Goal: Task Accomplishment & Management: Manage account settings

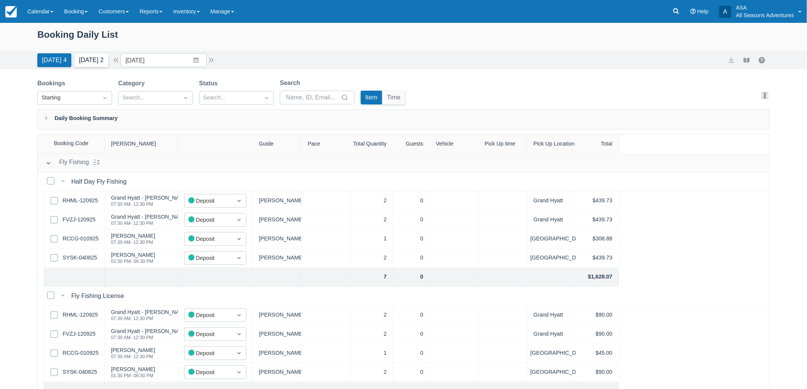
click at [101, 61] on button "Tomorrow 2" at bounding box center [91, 60] width 34 height 14
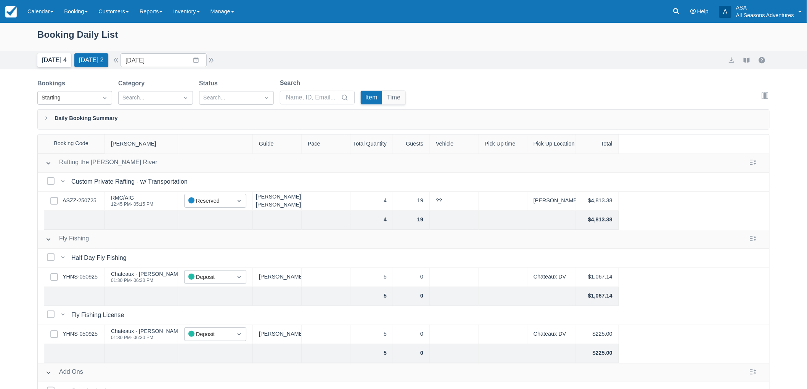
click at [52, 56] on button "[DATE] 4" at bounding box center [54, 60] width 34 height 14
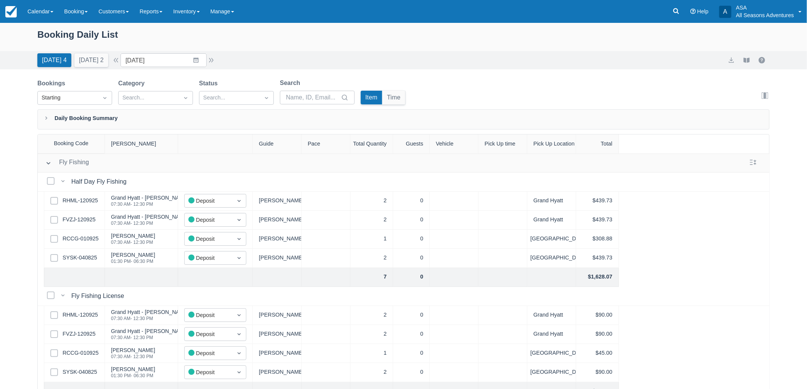
drag, startPoint x: 47, startPoint y: 273, endPoint x: 48, endPoint y: 277, distance: 4.0
drag, startPoint x: 48, startPoint y: 277, endPoint x: 459, endPoint y: 401, distance: 429.7
drag, startPoint x: 459, startPoint y: 401, endPoint x: 475, endPoint y: 54, distance: 348.1
click at [475, 54] on div "Today 4 Tomorrow 2 Date 09/15/25 Navigate forward to interact with the calendar…" at bounding box center [403, 60] width 732 height 14
click at [97, 60] on button "Tomorrow 2" at bounding box center [91, 60] width 34 height 14
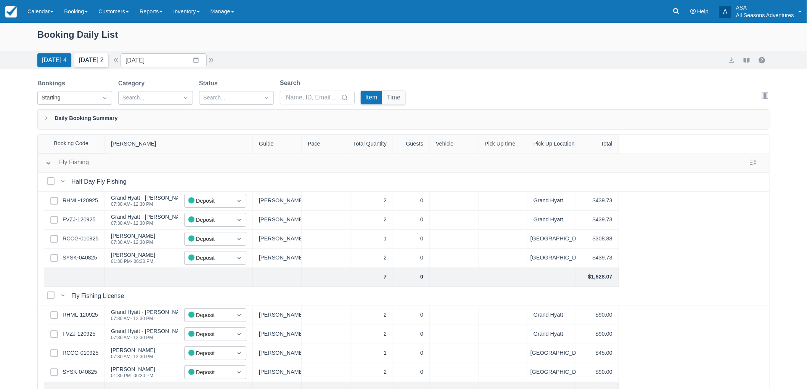
type input "09/16/25"
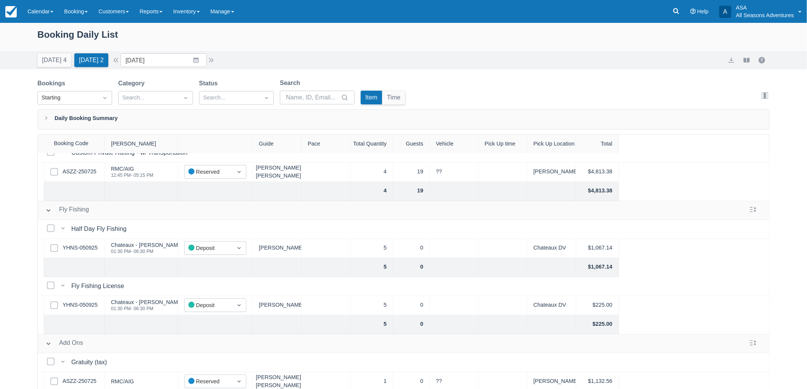
scroll to position [37, 0]
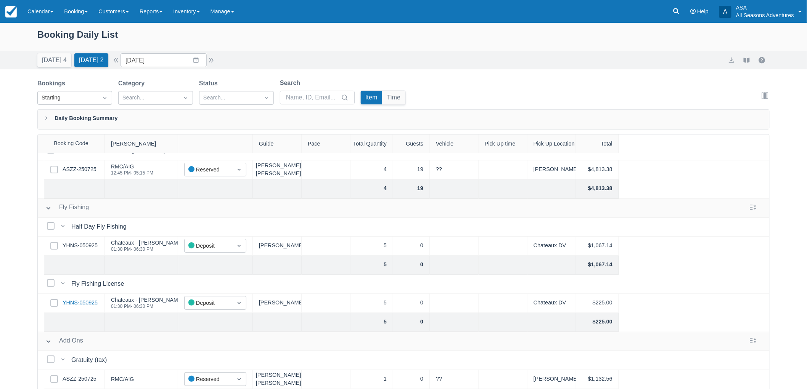
click at [86, 299] on link "YHNS-050925" at bounding box center [80, 303] width 35 height 8
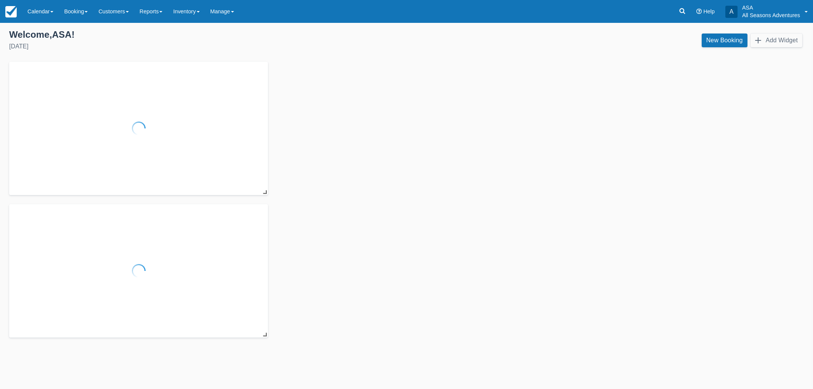
click at [80, 12] on link "Booking" at bounding box center [76, 11] width 34 height 23
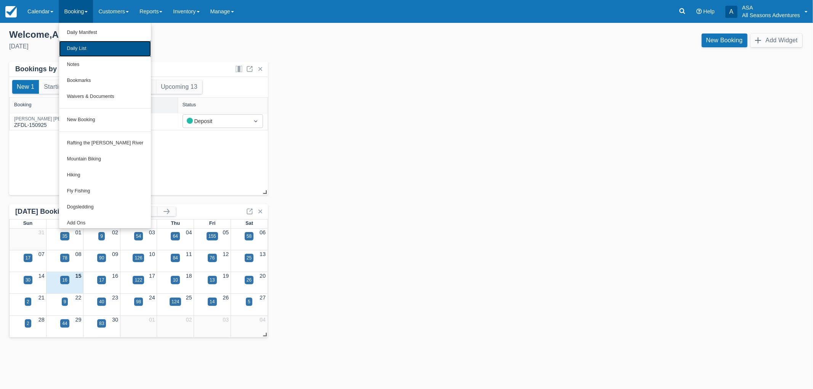
click at [94, 48] on link "Daily List" at bounding box center [105, 49] width 92 height 16
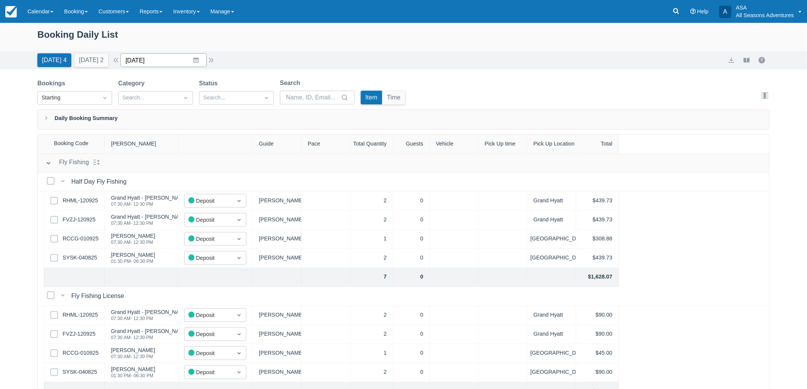
click at [158, 59] on input "[DATE]" at bounding box center [163, 60] width 86 height 14
click at [187, 144] on td "17" at bounding box center [181, 148] width 15 height 14
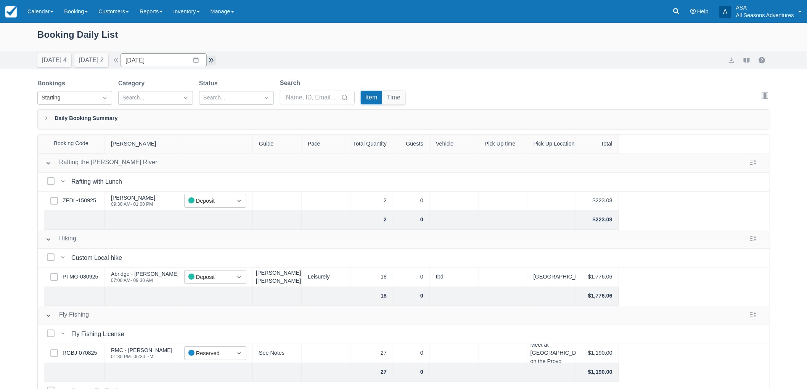
click at [212, 62] on button "button" at bounding box center [211, 60] width 9 height 9
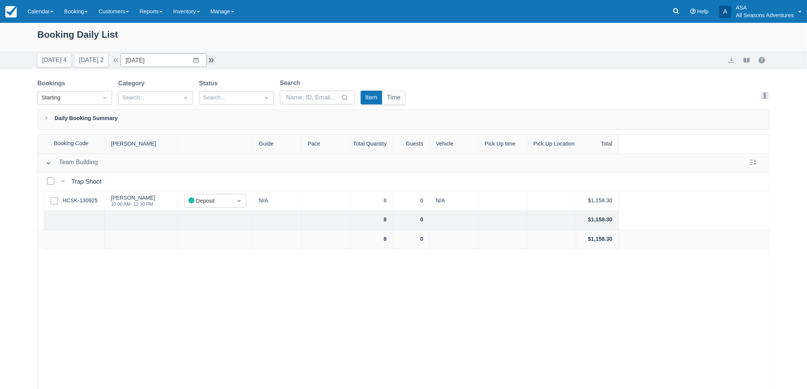
click at [212, 62] on button "button" at bounding box center [211, 60] width 9 height 9
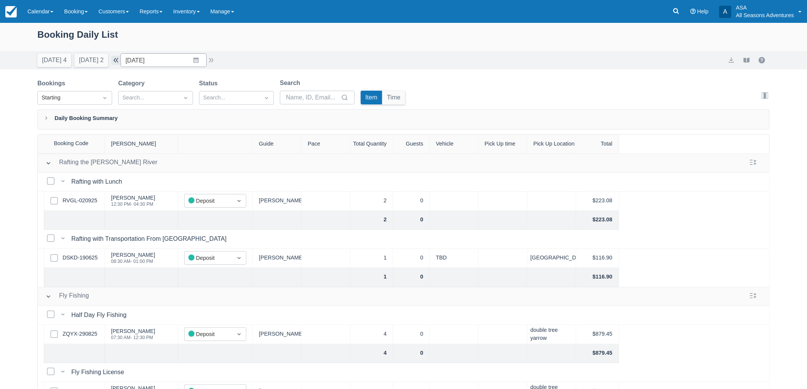
click at [120, 60] on button "button" at bounding box center [115, 60] width 9 height 9
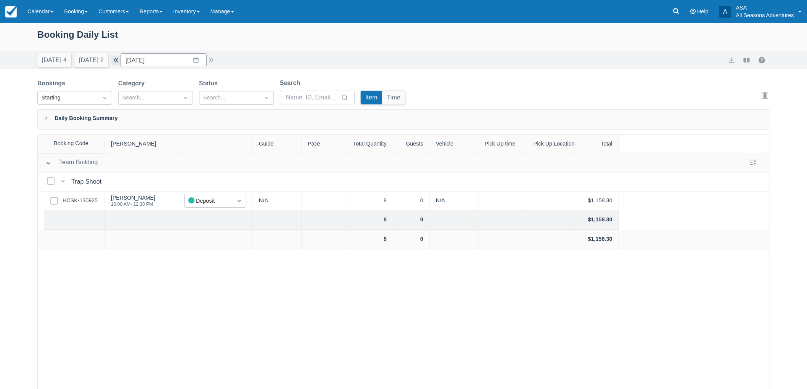
click at [120, 60] on button "button" at bounding box center [115, 60] width 9 height 9
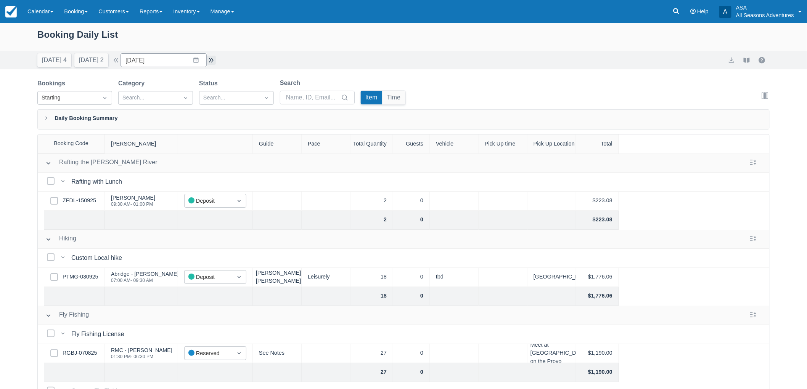
click at [213, 59] on button "button" at bounding box center [211, 60] width 9 height 9
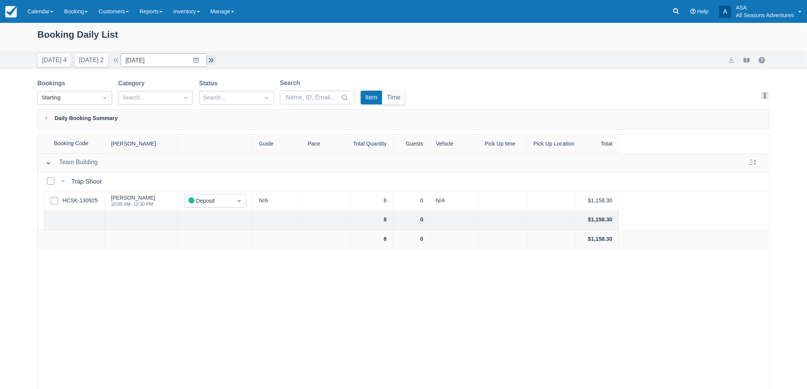
click at [213, 59] on button "button" at bounding box center [211, 60] width 9 height 9
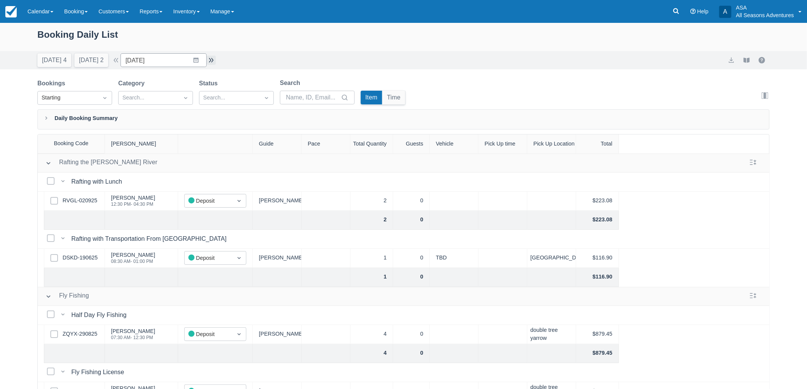
click at [213, 59] on button "button" at bounding box center [211, 60] width 9 height 9
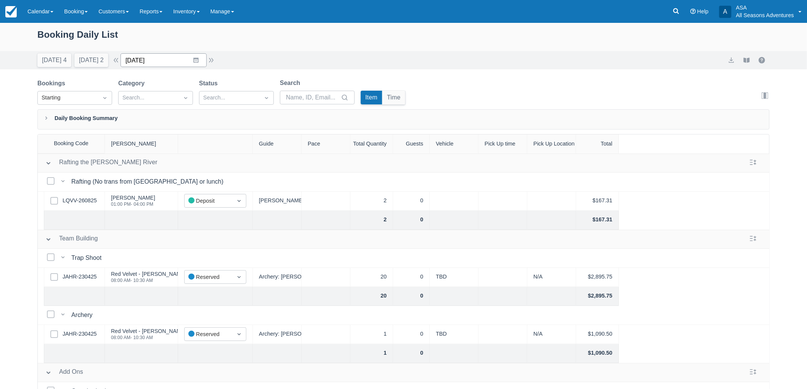
click at [144, 59] on input "09/20/25" at bounding box center [163, 60] width 86 height 14
click at [189, 149] on td "17" at bounding box center [181, 148] width 15 height 14
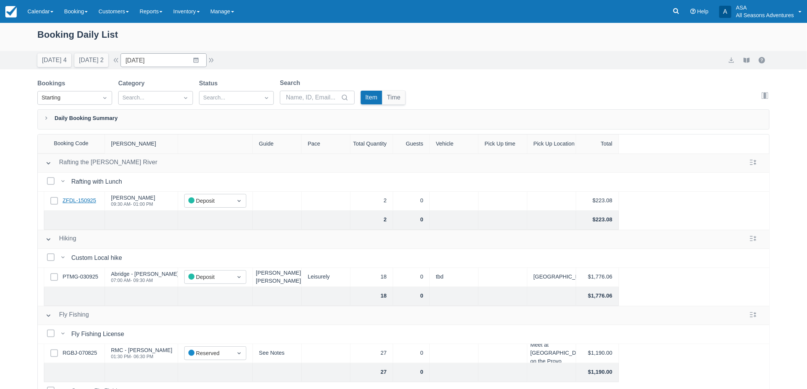
click at [90, 197] on link "ZFDL-150925" at bounding box center [80, 201] width 34 height 8
click at [152, 55] on input "09/17/25" at bounding box center [163, 60] width 86 height 14
click at [204, 165] on td "25" at bounding box center [196, 162] width 15 height 14
type input "09/25/25"
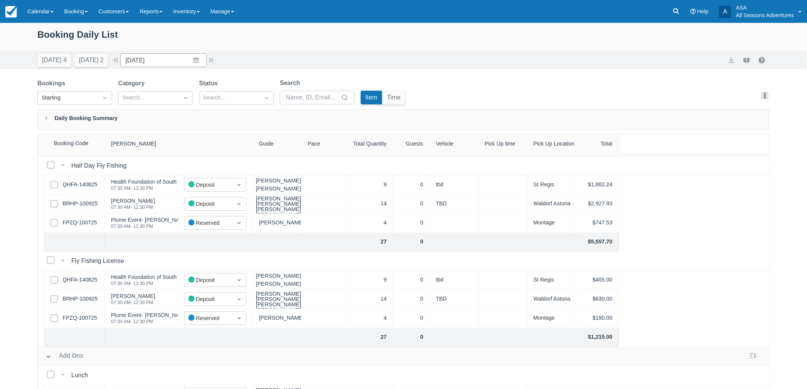
scroll to position [169, 0]
click at [81, 184] on link "QHFA-140825" at bounding box center [80, 184] width 35 height 8
click at [84, 220] on link "FPZQ-100725" at bounding box center [80, 222] width 34 height 8
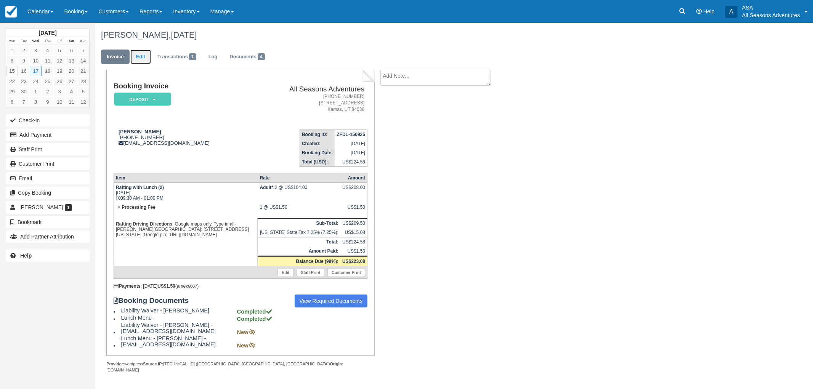
click at [142, 57] on link "Edit" at bounding box center [140, 57] width 21 height 15
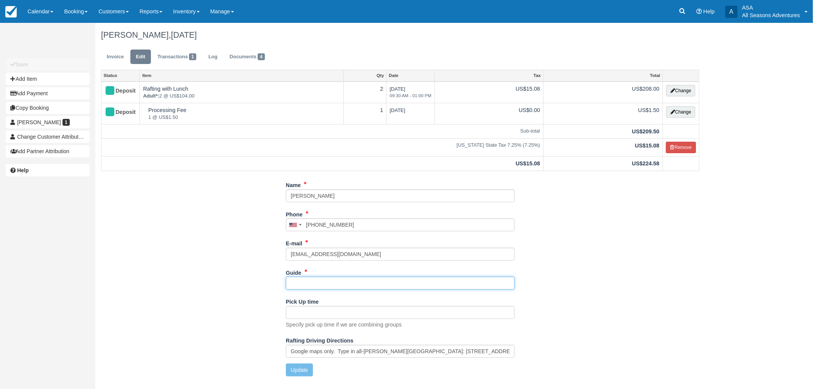
click at [324, 288] on input "Guide" at bounding box center [400, 283] width 229 height 13
type input "[PERSON_NAME] ??"
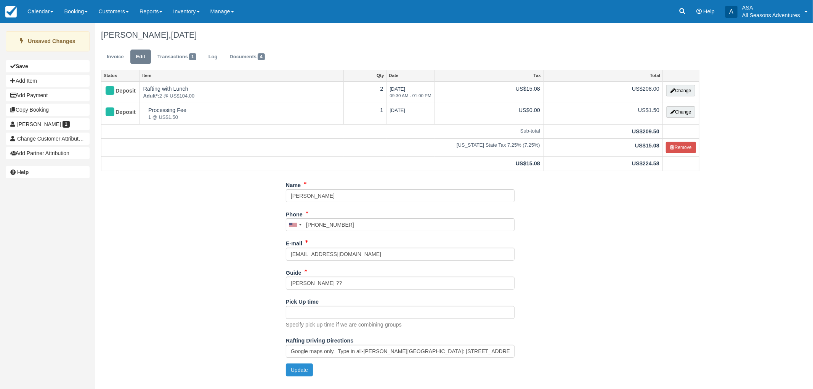
click at [307, 367] on button "Update" at bounding box center [299, 370] width 27 height 13
type input "[PHONE_NUMBER]"
click at [124, 53] on link "Invoice" at bounding box center [115, 57] width 29 height 15
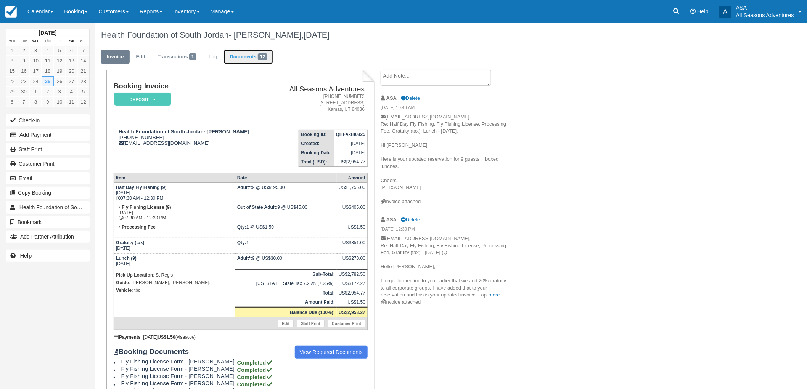
click at [248, 56] on link "Documents 12" at bounding box center [248, 57] width 49 height 15
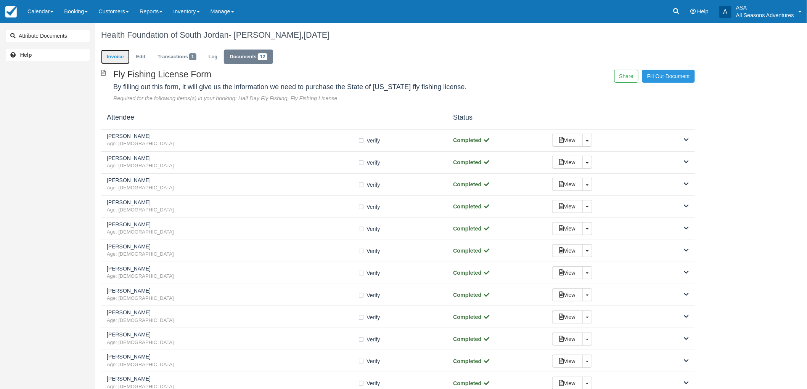
click at [128, 56] on link "Invoice" at bounding box center [115, 57] width 29 height 15
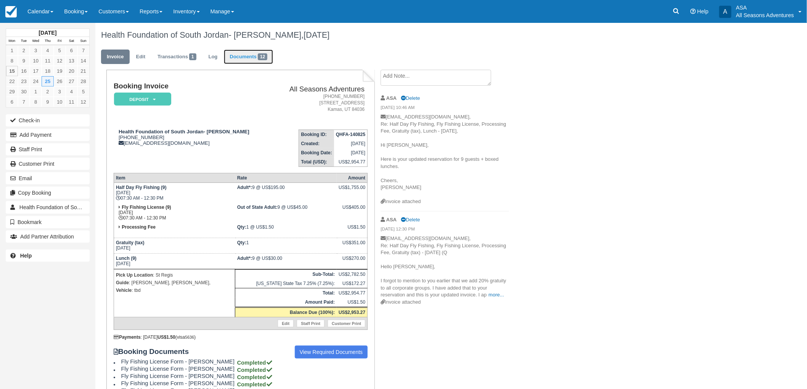
click at [269, 53] on link "Documents 12" at bounding box center [248, 57] width 49 height 15
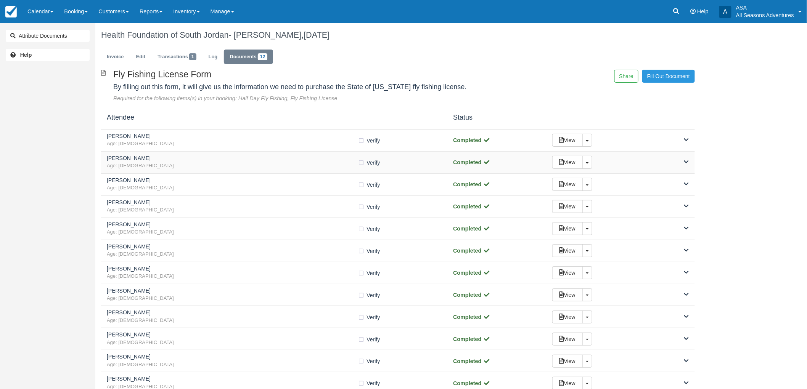
click at [210, 173] on div "Nelson L Adams Age: 72 Verify Verified Completed View Toggle Dropdown Detach" at bounding box center [398, 163] width 594 height 22
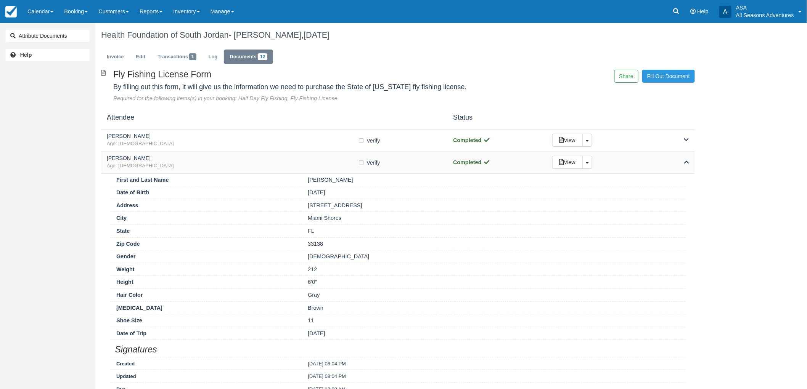
click at [178, 159] on h5 "Nelson L Adams" at bounding box center [232, 159] width 251 height 6
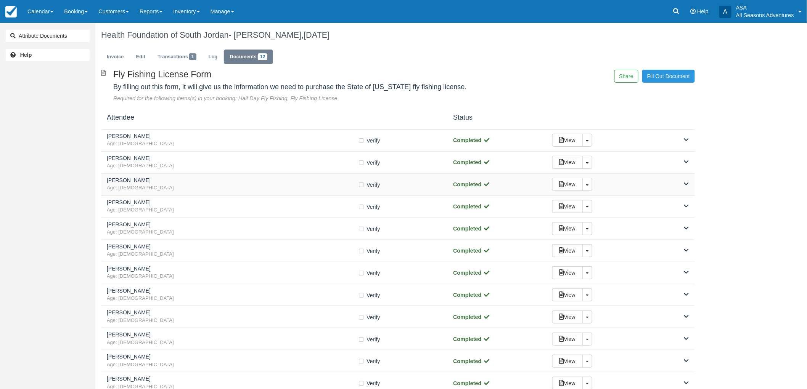
click at [185, 184] on div "Nelson Age: 34" at bounding box center [232, 185] width 251 height 14
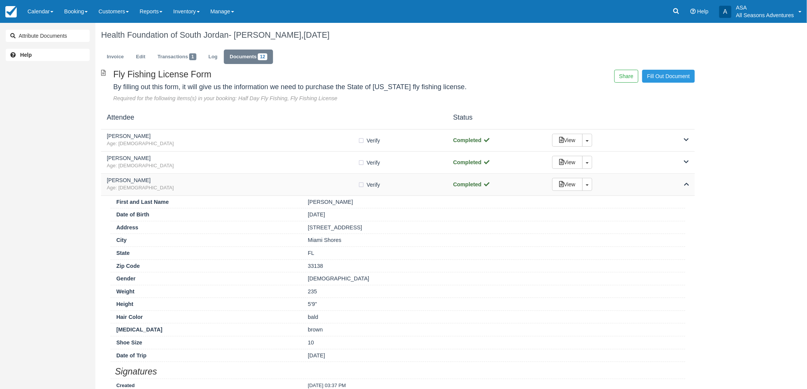
click at [185, 184] on div "Nelson Age: 34" at bounding box center [232, 185] width 251 height 14
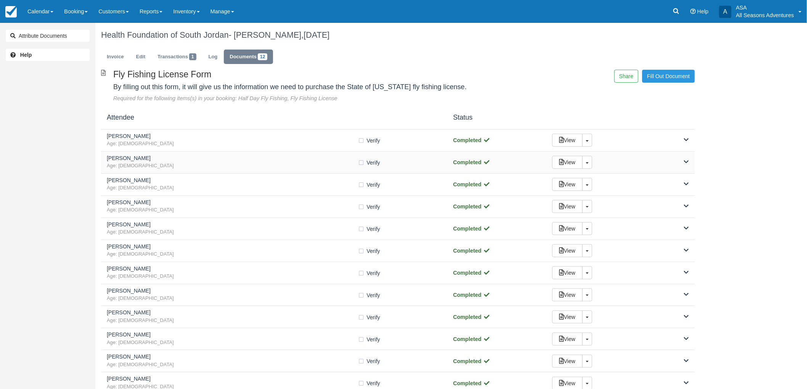
click at [190, 171] on div "Nelson L Adams Age: 72 Verify Verified Completed View Toggle Dropdown Detach" at bounding box center [398, 163] width 594 height 22
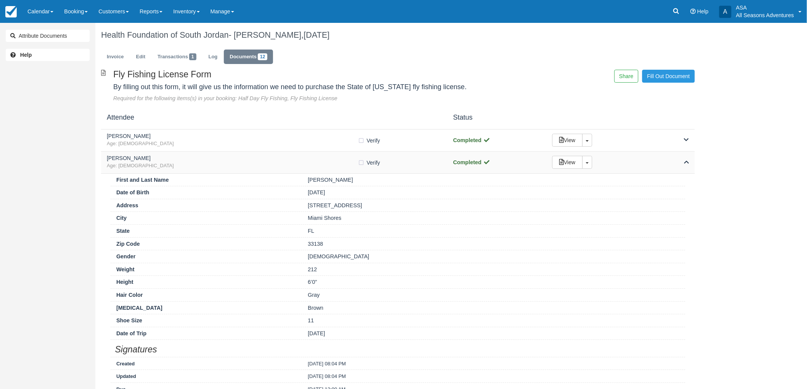
click at [190, 171] on div "Nelson L Adams Age: 72 Verify Verified Completed View Toggle Dropdown Detach" at bounding box center [398, 163] width 594 height 22
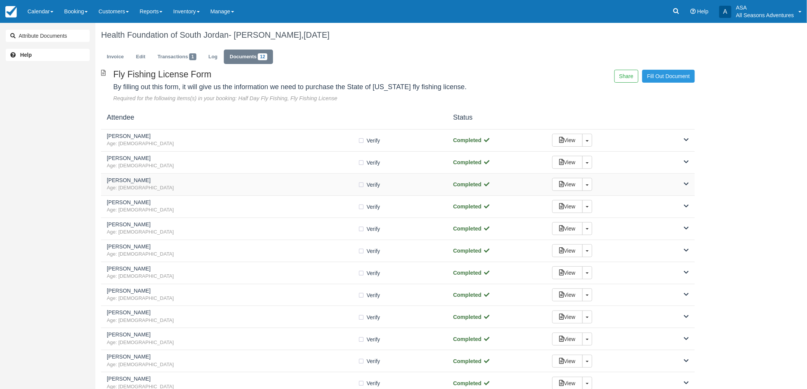
click at [188, 193] on div "Nelson Age: 34 Verify Verified Completed View Toggle Dropdown Detach" at bounding box center [398, 185] width 594 height 22
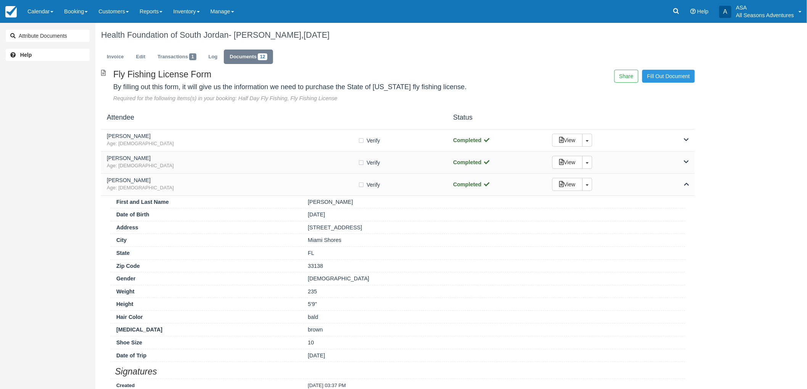
click at [192, 158] on h5 "Nelson L Adams" at bounding box center [232, 159] width 251 height 6
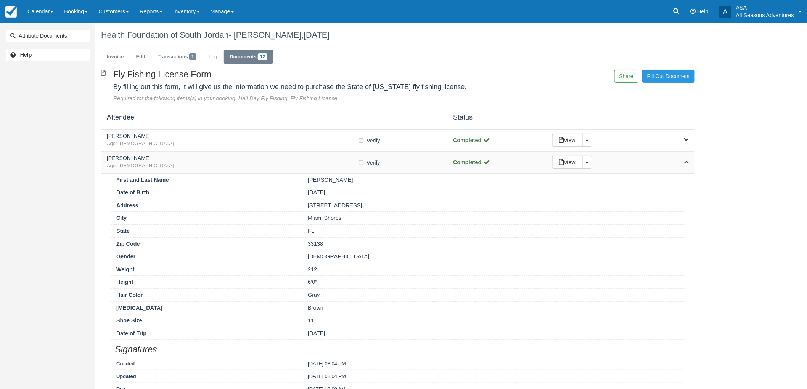
click at [192, 158] on h5 "Nelson L Adams" at bounding box center [232, 159] width 251 height 6
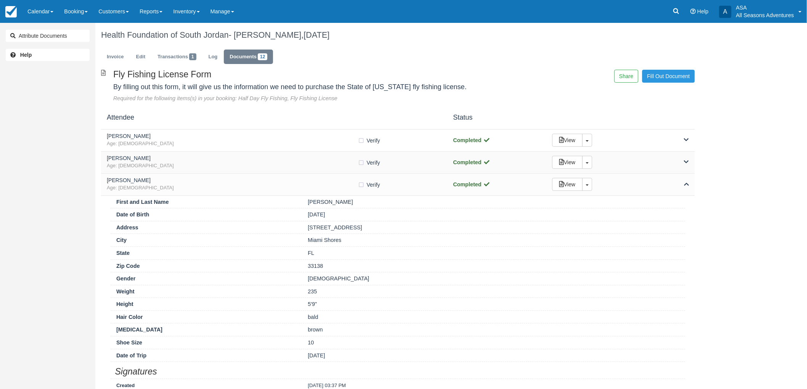
click at [210, 161] on h5 "Nelson L Adams" at bounding box center [232, 159] width 251 height 6
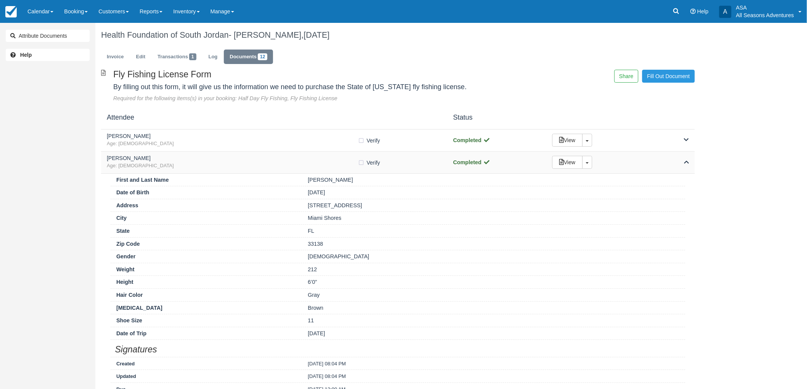
click at [210, 161] on h5 "Nelson L Adams" at bounding box center [232, 159] width 251 height 6
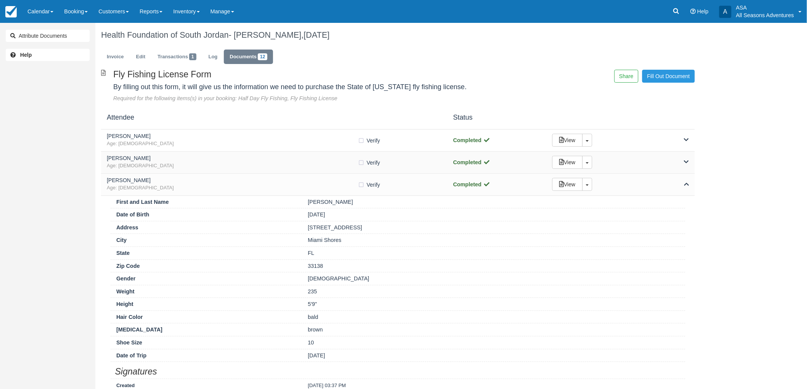
click at [210, 161] on h5 "Nelson L Adams" at bounding box center [232, 159] width 251 height 6
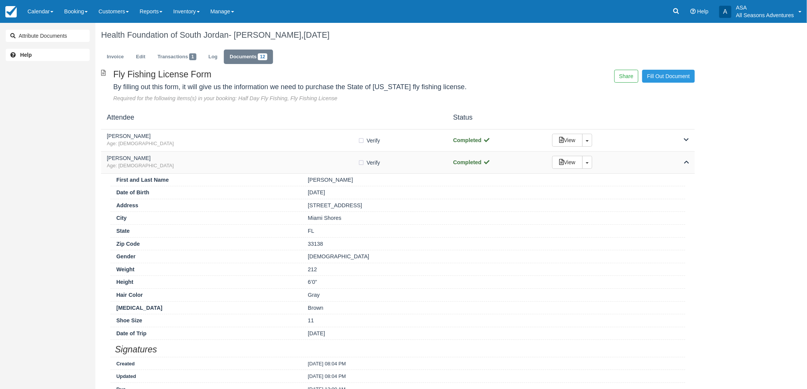
click at [210, 161] on h5 "Nelson L Adams" at bounding box center [232, 159] width 251 height 6
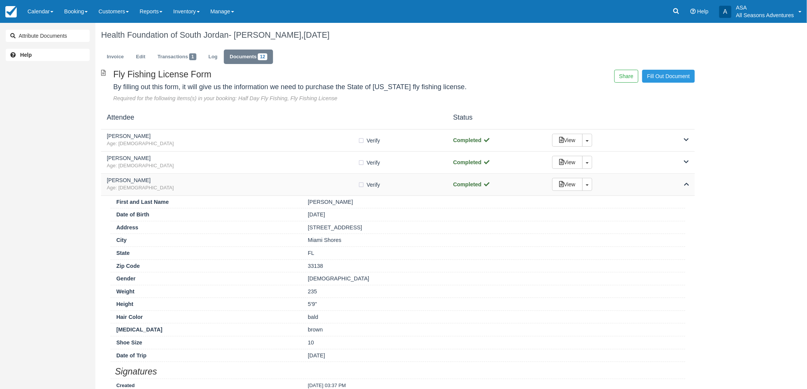
click at [207, 182] on h5 "Nelson" at bounding box center [232, 181] width 251 height 6
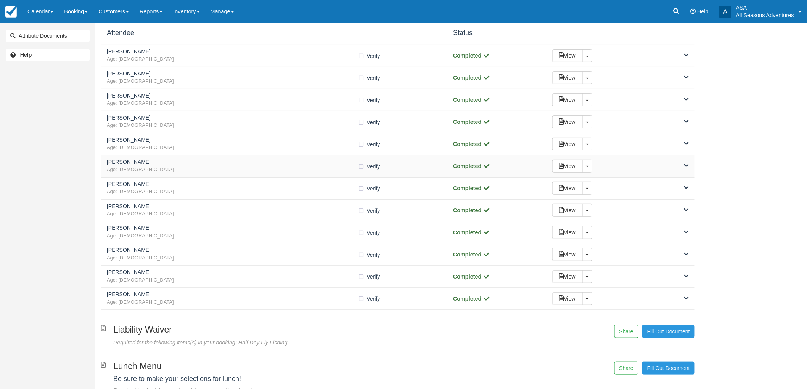
scroll to position [42, 0]
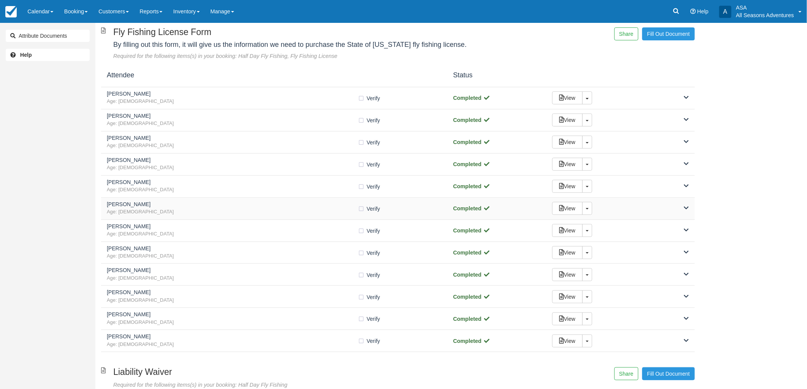
click at [161, 214] on span "Age: 34" at bounding box center [232, 212] width 251 height 7
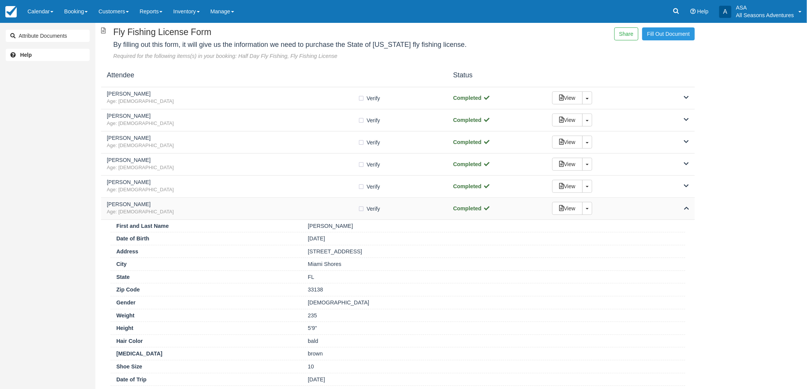
click at [162, 212] on span "Age: 34" at bounding box center [232, 212] width 251 height 7
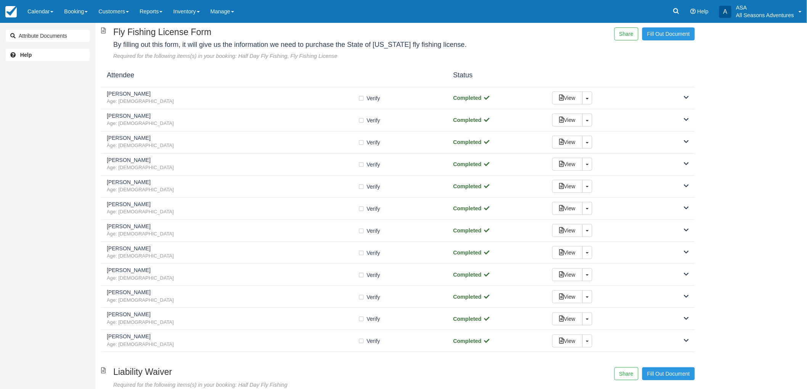
scroll to position [0, 0]
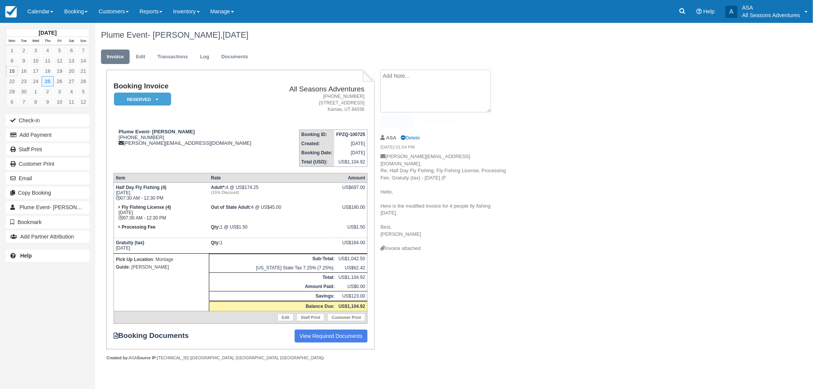
click at [435, 85] on textarea at bounding box center [435, 91] width 111 height 43
type textarea "FF Forms in email from 9/15"
click at [396, 125] on button "Create" at bounding box center [397, 121] width 34 height 13
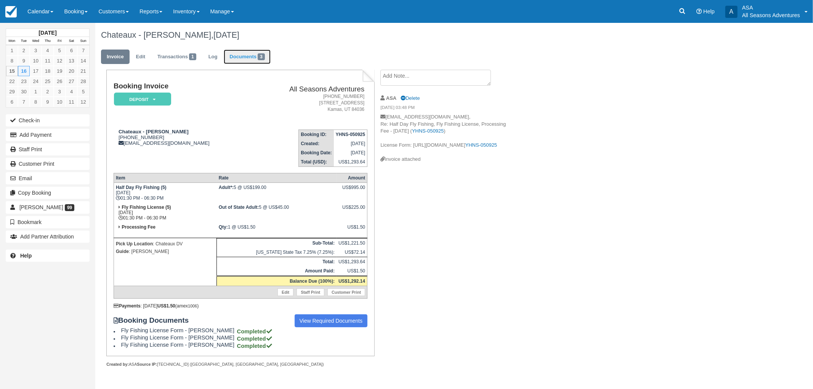
click at [270, 51] on link "Documents 3" at bounding box center [247, 57] width 47 height 15
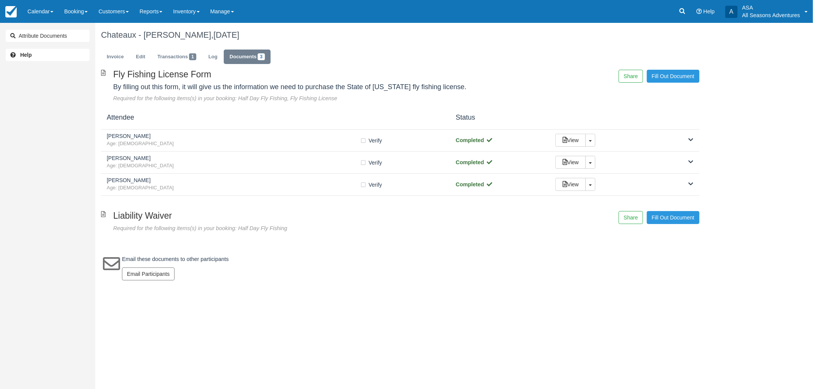
click at [98, 59] on div "Invoice Edit Transactions 1 Log Documents 3" at bounding box center [400, 58] width 610 height 23
click at [108, 61] on link "Invoice" at bounding box center [115, 57] width 29 height 15
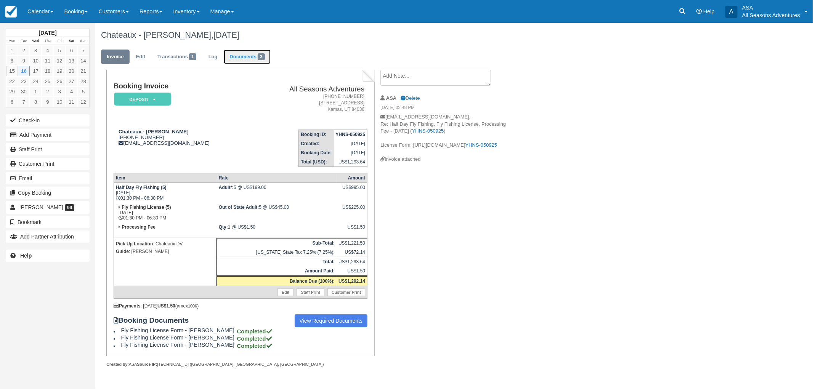
click at [254, 56] on link "Documents 3" at bounding box center [247, 57] width 47 height 15
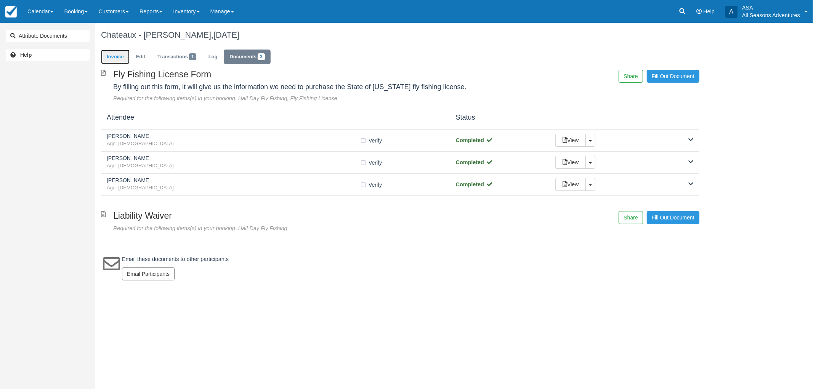
click at [111, 54] on link "Invoice" at bounding box center [115, 57] width 29 height 15
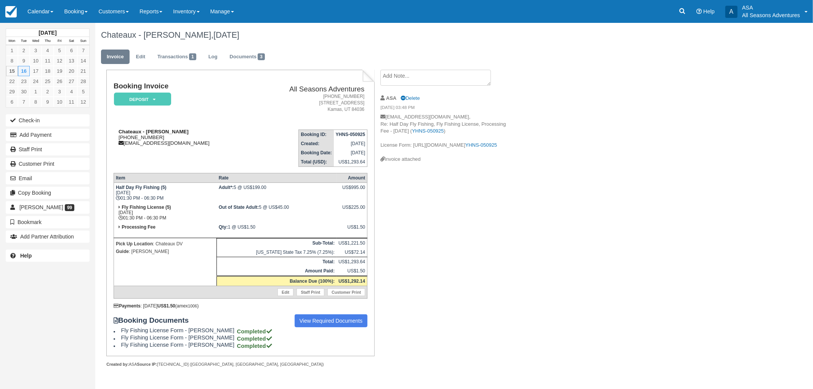
drag, startPoint x: 165, startPoint y: 139, endPoint x: 118, endPoint y: 137, distance: 46.5
click at [118, 137] on div "Chateaux - [PERSON_NAME] [PHONE_NUMBER] [EMAIL_ADDRESS][DOMAIN_NAME]" at bounding box center [183, 137] width 138 height 17
copy div "[PHONE_NUMBER]"
click at [256, 59] on link "Documents 3" at bounding box center [247, 57] width 47 height 15
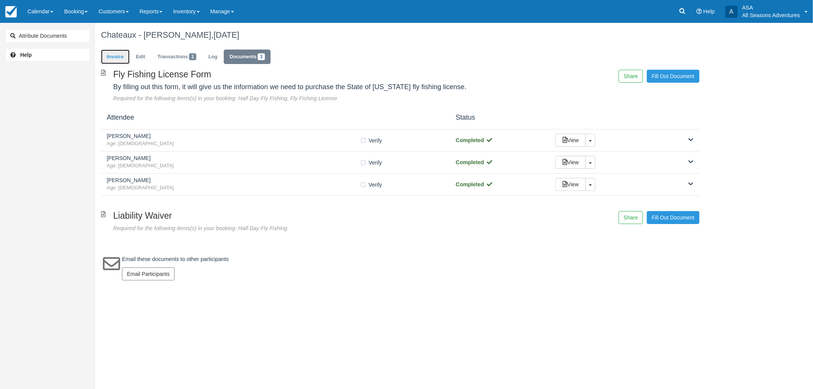
click at [112, 55] on link "Invoice" at bounding box center [115, 57] width 29 height 15
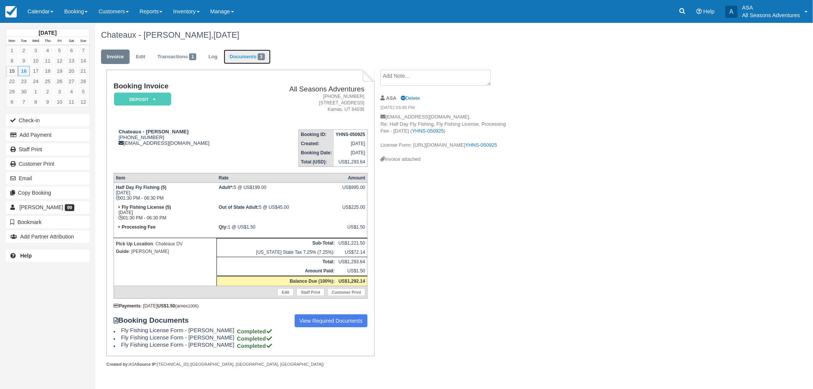
click at [233, 58] on link "Documents 3" at bounding box center [247, 57] width 47 height 15
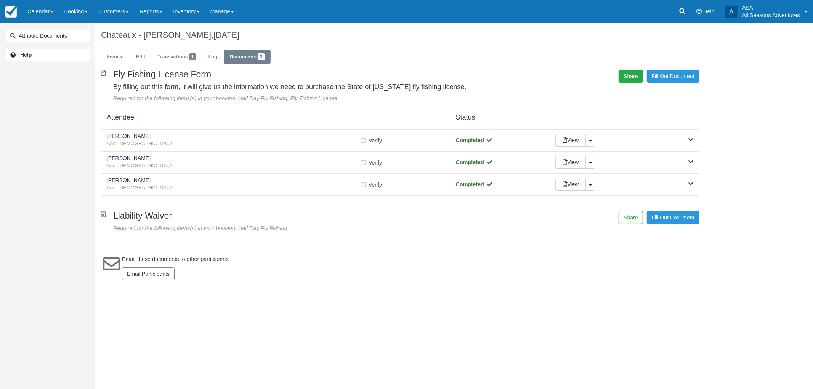
click at [640, 76] on button "Share" at bounding box center [631, 76] width 24 height 13
click at [658, 60] on span "Copy" at bounding box center [666, 55] width 22 height 13
click at [584, 91] on div "Fly Fishing License Form By filling out this form, it will give us the informat…" at bounding box center [400, 86] width 610 height 33
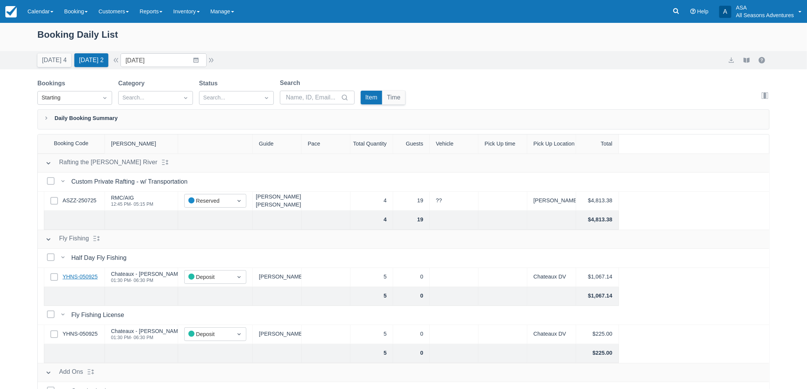
click at [92, 281] on link "YHNS-050925" at bounding box center [80, 277] width 35 height 8
click at [84, 200] on link "ASZZ-250725" at bounding box center [80, 201] width 34 height 8
click at [68, 57] on button "[DATE] 4" at bounding box center [54, 60] width 34 height 14
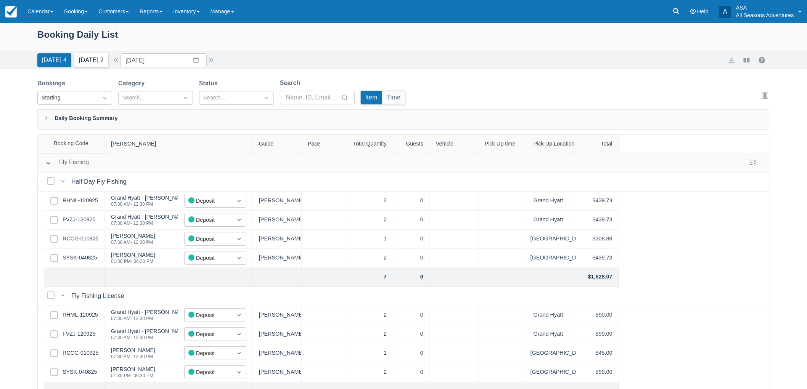
click at [81, 65] on button "Tomorrow 2" at bounding box center [91, 60] width 34 height 14
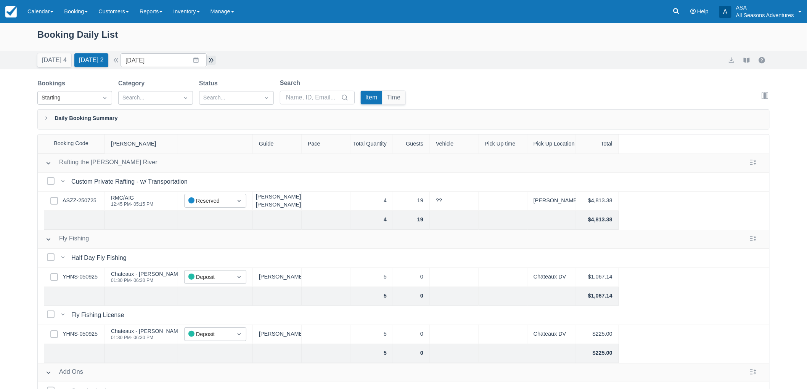
click at [216, 59] on button "button" at bounding box center [211, 60] width 9 height 9
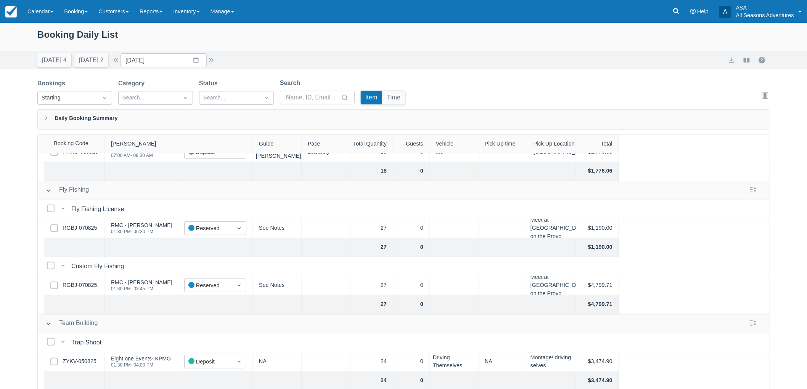
scroll to position [122, 0]
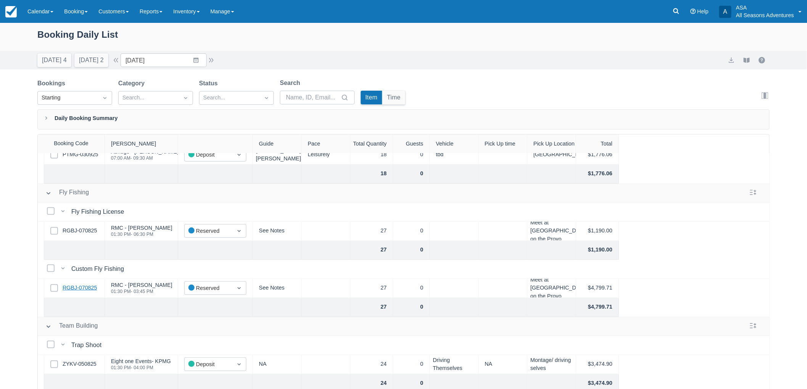
click at [88, 289] on link "RGBJ-070825" at bounding box center [80, 288] width 34 height 8
click at [92, 234] on link "RGBJ-070825" at bounding box center [80, 231] width 34 height 8
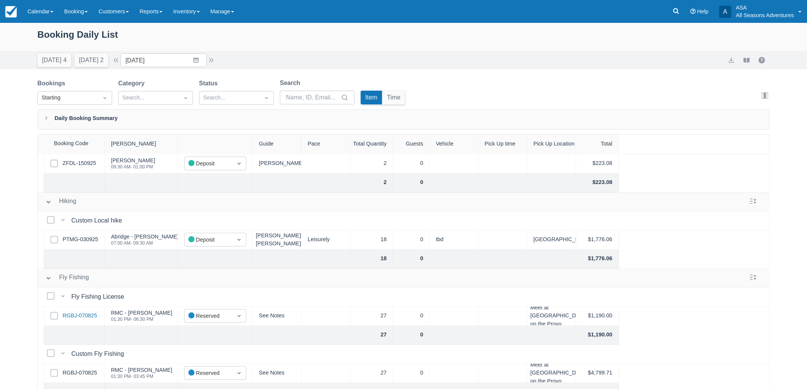
scroll to position [0, 0]
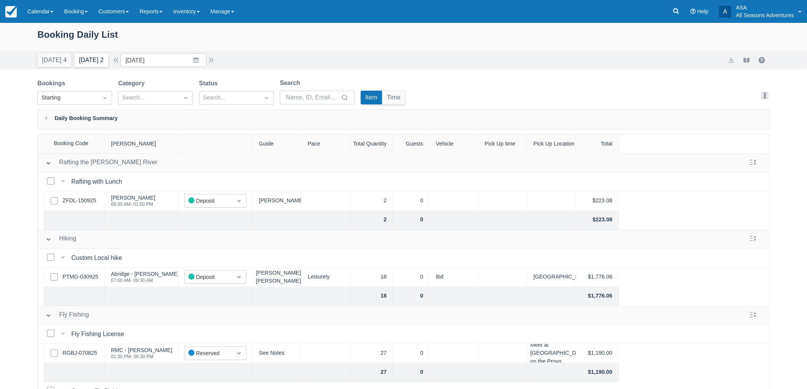
click at [85, 61] on button "[DATE] 2" at bounding box center [91, 60] width 34 height 14
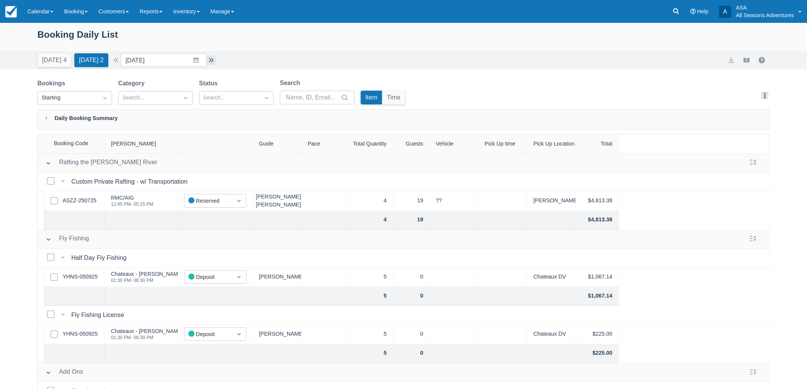
click at [212, 58] on button "button" at bounding box center [211, 60] width 9 height 9
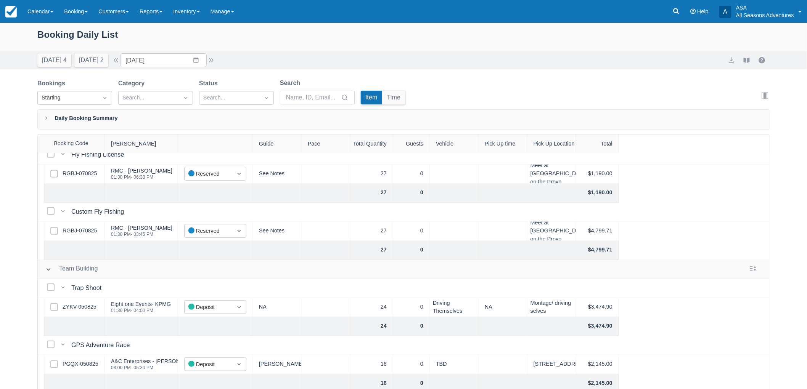
scroll to position [254, 0]
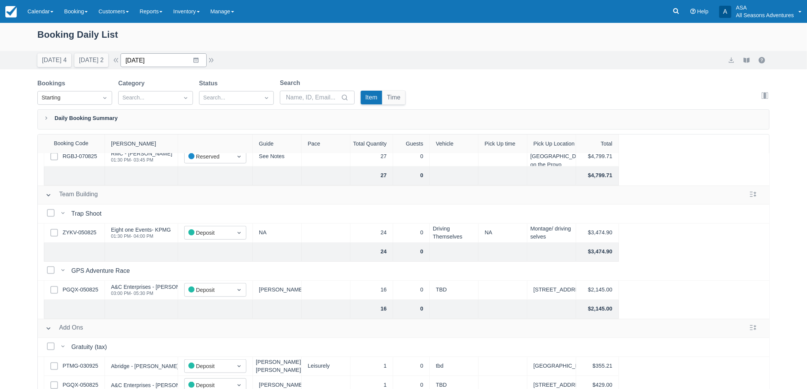
click at [126, 58] on input "09/17/25" at bounding box center [163, 60] width 86 height 14
click at [120, 63] on button "button" at bounding box center [115, 60] width 9 height 9
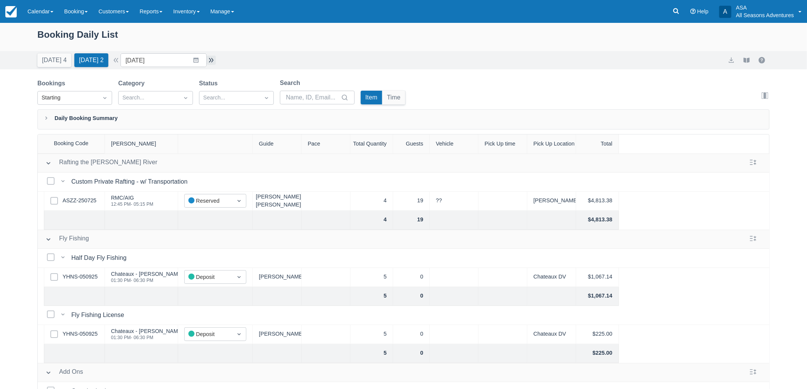
click at [213, 56] on button "button" at bounding box center [211, 60] width 9 height 9
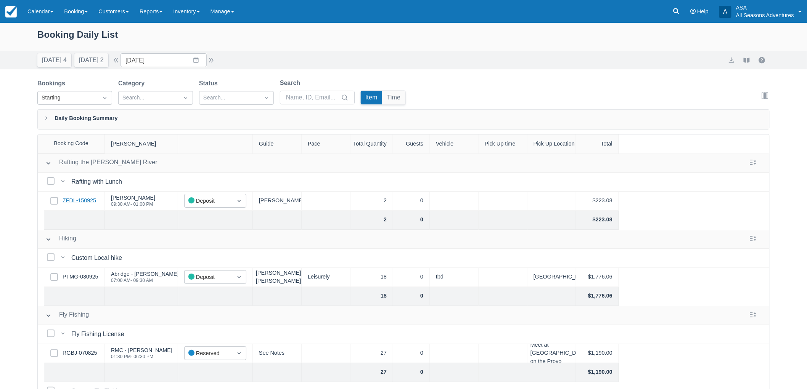
click at [94, 197] on link "ZFDL-150925" at bounding box center [80, 201] width 34 height 8
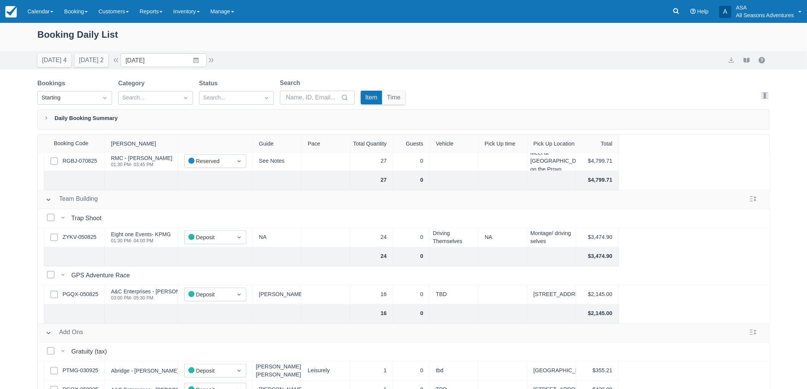
scroll to position [37, 0]
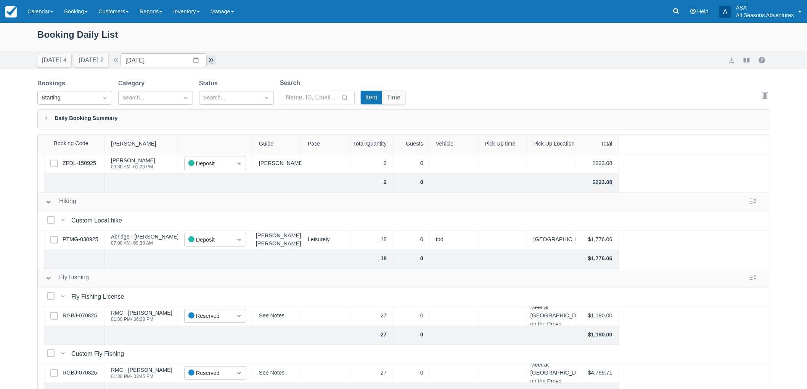
click at [215, 57] on button "button" at bounding box center [211, 60] width 9 height 9
type input "09/18/25"
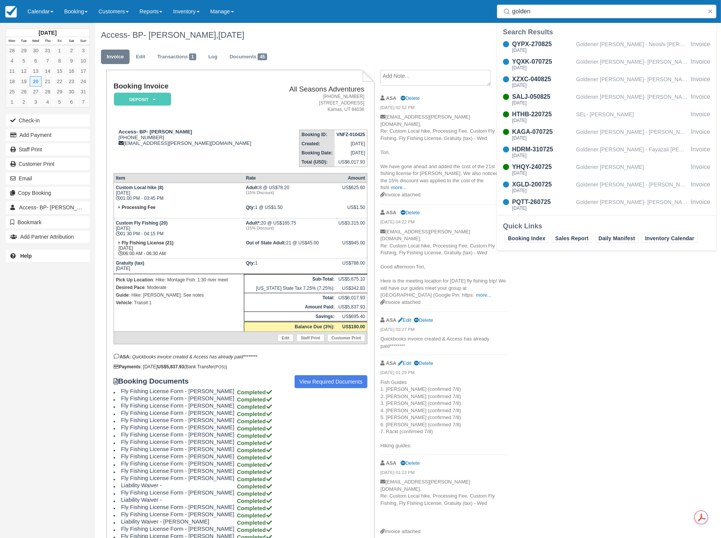
scroll to position [254, 0]
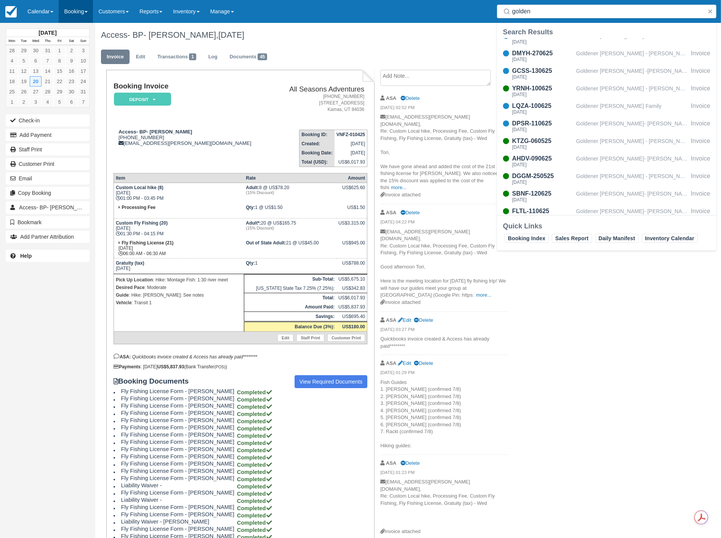
click at [68, 9] on link "Booking" at bounding box center [76, 11] width 34 height 23
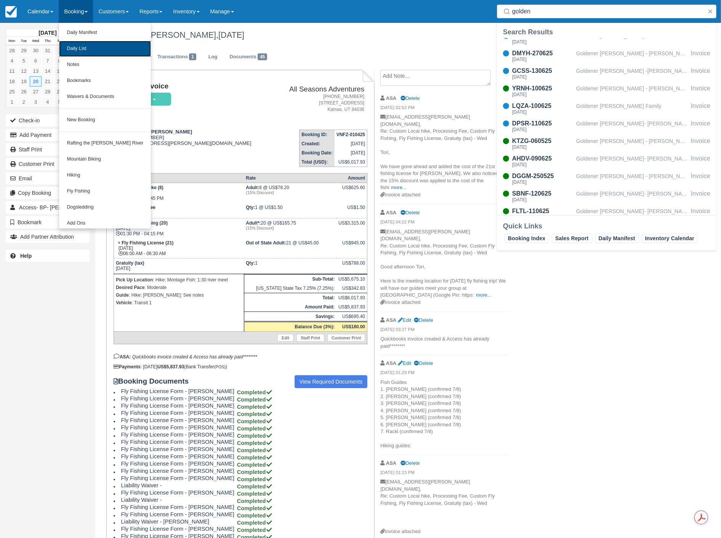
click at [85, 51] on link "Daily List" at bounding box center [105, 49] width 92 height 16
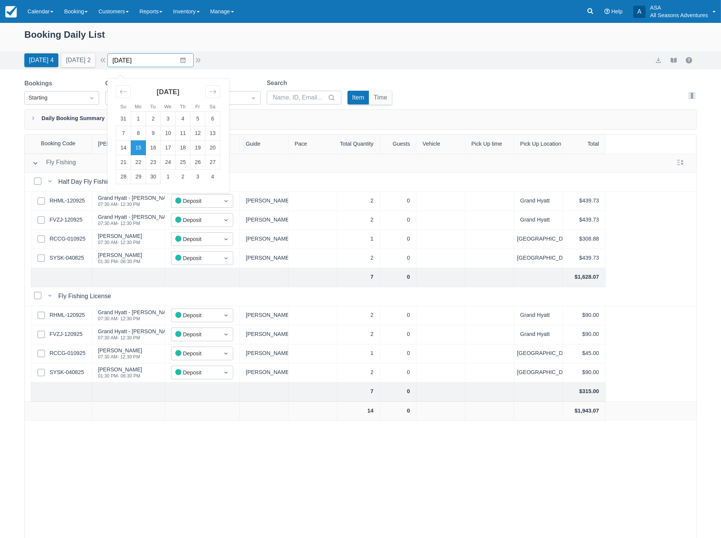
click at [155, 62] on input "09/15/25" at bounding box center [151, 60] width 86 height 14
click at [173, 147] on td "17" at bounding box center [168, 148] width 15 height 14
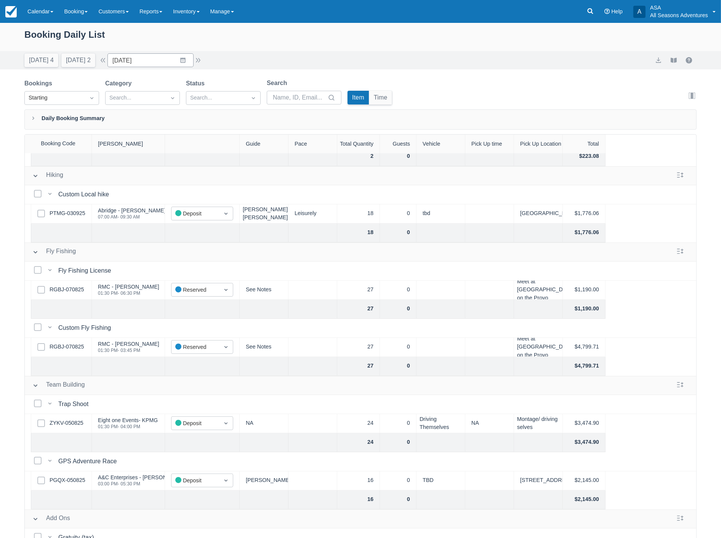
scroll to position [85, 0]
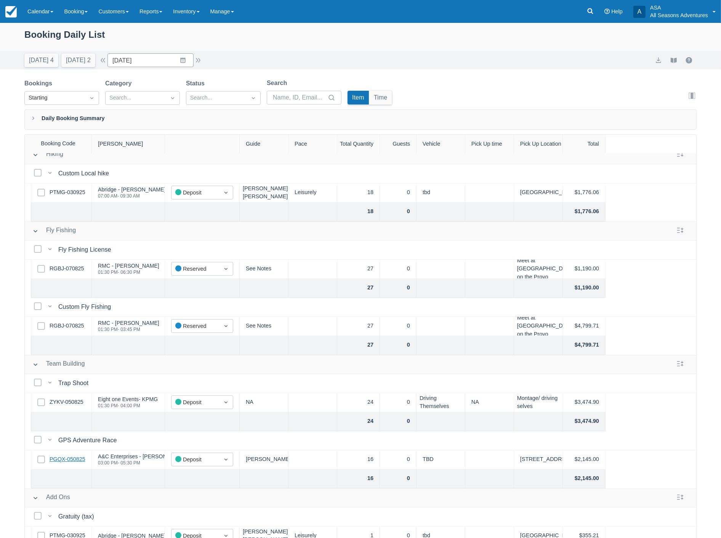
click at [82, 459] on link "PGQX-050825" at bounding box center [68, 459] width 36 height 8
click at [162, 62] on input "09/17/25" at bounding box center [151, 60] width 86 height 14
click at [187, 149] on td "18" at bounding box center [183, 148] width 15 height 14
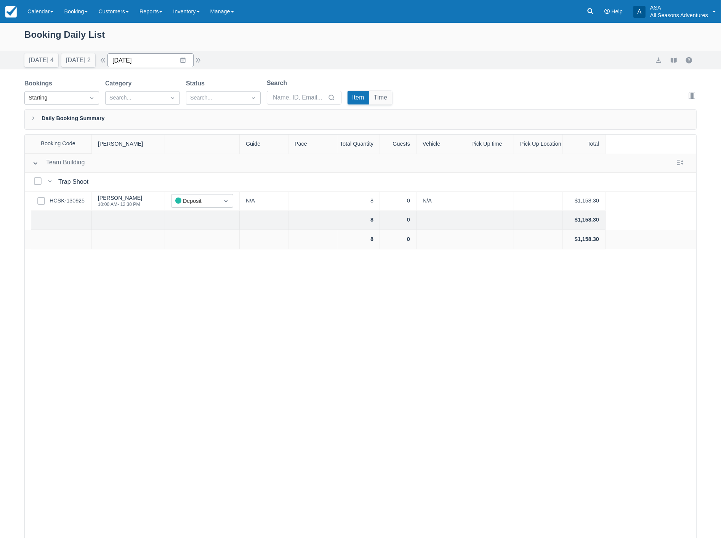
click at [151, 59] on input "09/18/25" at bounding box center [151, 60] width 86 height 14
click at [155, 145] on td "16" at bounding box center [153, 148] width 15 height 14
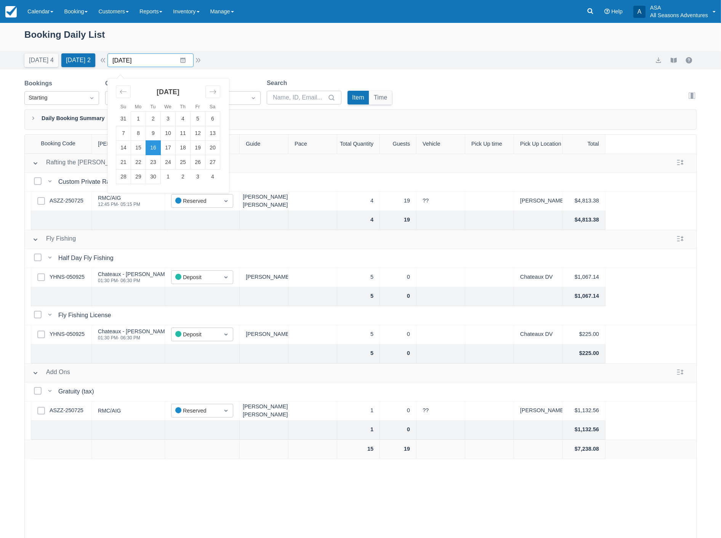
click at [154, 56] on input "09/16/25" at bounding box center [151, 60] width 86 height 14
click at [172, 148] on td "17" at bounding box center [168, 148] width 15 height 14
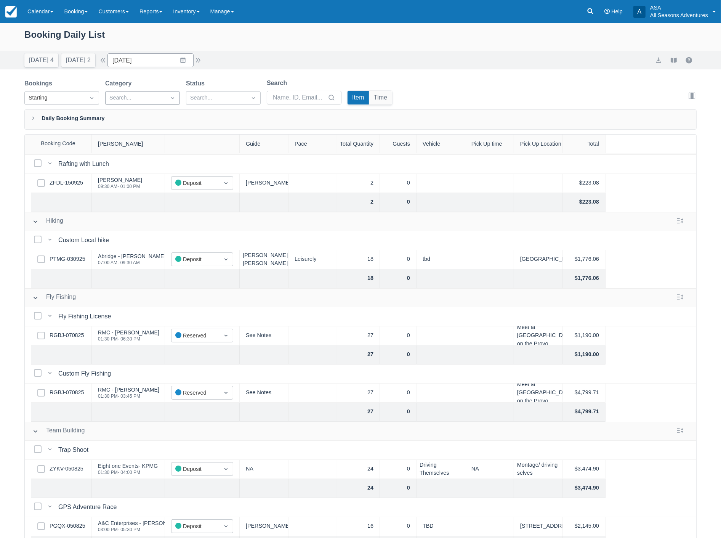
scroll to position [16, 0]
click at [108, 59] on button "button" at bounding box center [102, 60] width 9 height 9
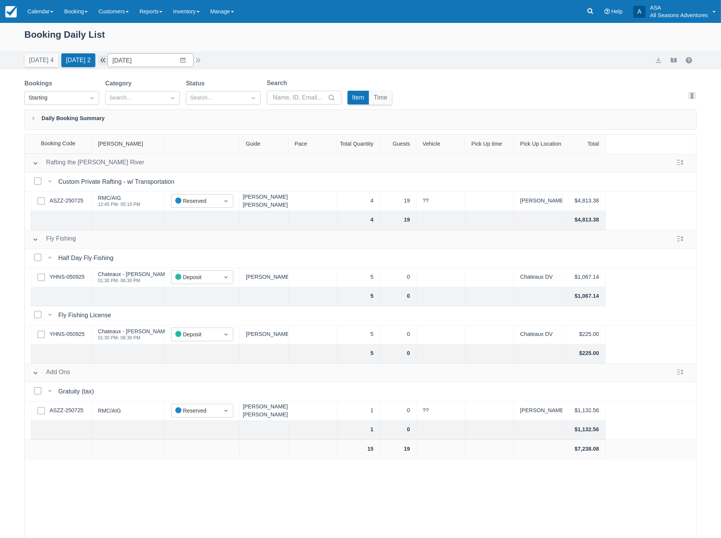
click at [108, 59] on button "button" at bounding box center [102, 60] width 9 height 9
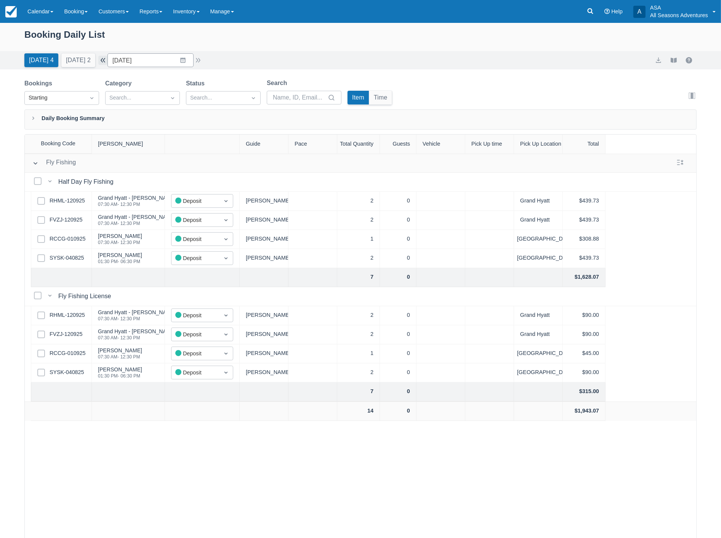
click at [108, 59] on button "button" at bounding box center [102, 60] width 9 height 9
type input "[DATE]"
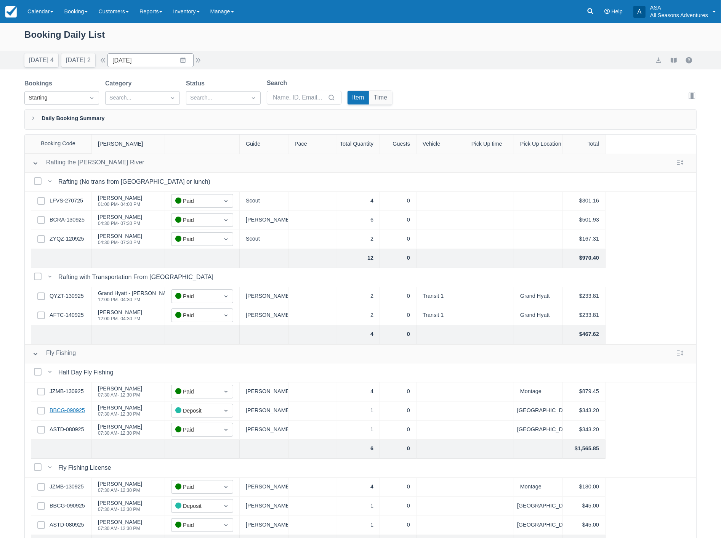
click at [63, 409] on link "BBCG-090925" at bounding box center [67, 410] width 35 height 8
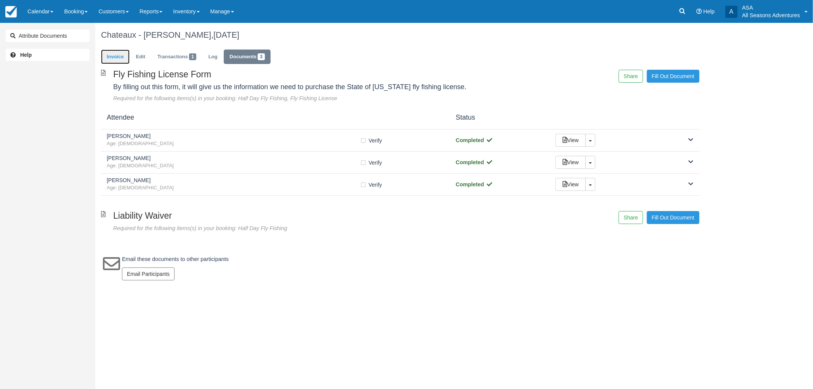
click at [122, 58] on link "Invoice" at bounding box center [115, 57] width 29 height 15
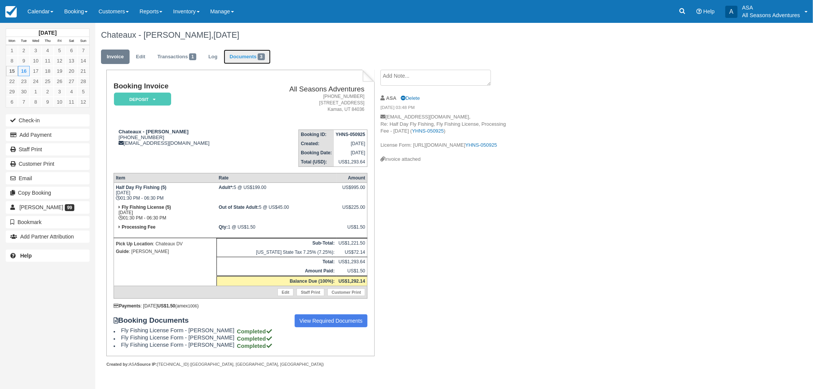
click at [247, 56] on link "Documents 3" at bounding box center [247, 57] width 47 height 15
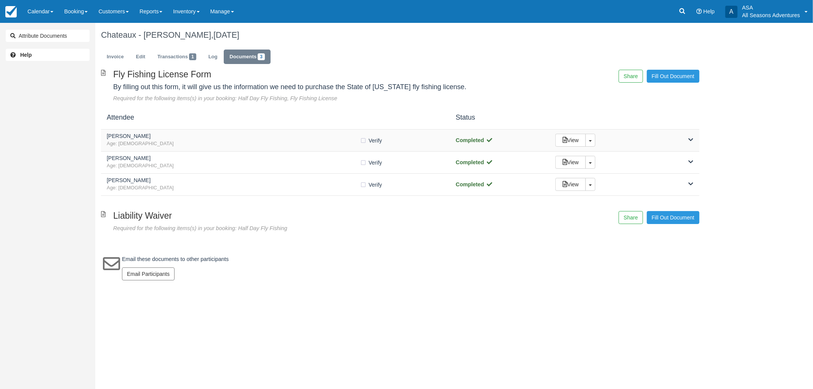
click at [166, 146] on span "Age: [DEMOGRAPHIC_DATA]" at bounding box center [233, 143] width 253 height 7
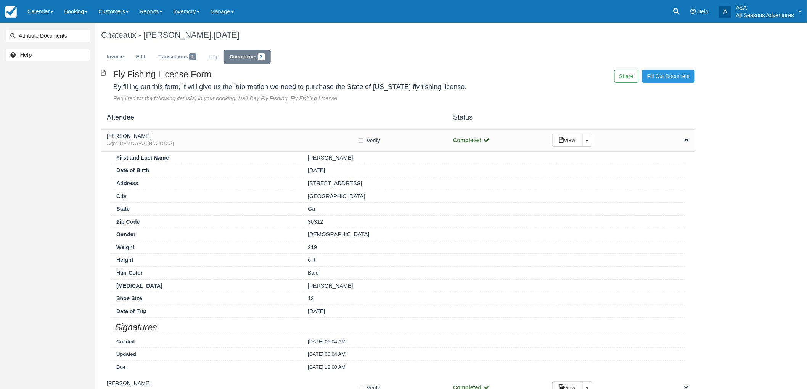
scroll to position [42, 0]
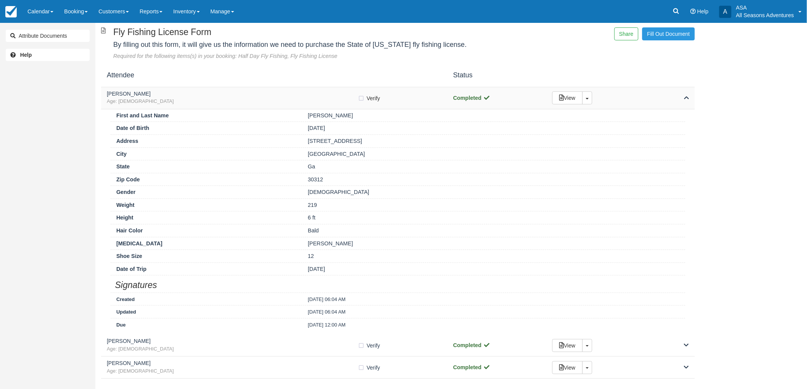
click at [360, 96] on label "Verify Verified" at bounding box center [371, 98] width 27 height 11
checkbox input "true"
click at [341, 104] on span "Age: [DEMOGRAPHIC_DATA]" at bounding box center [232, 101] width 251 height 7
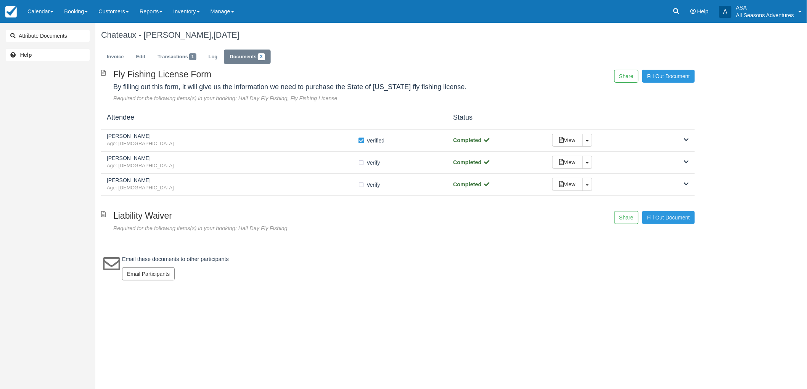
scroll to position [0, 0]
click at [250, 168] on span "Age: [DEMOGRAPHIC_DATA]" at bounding box center [233, 165] width 253 height 7
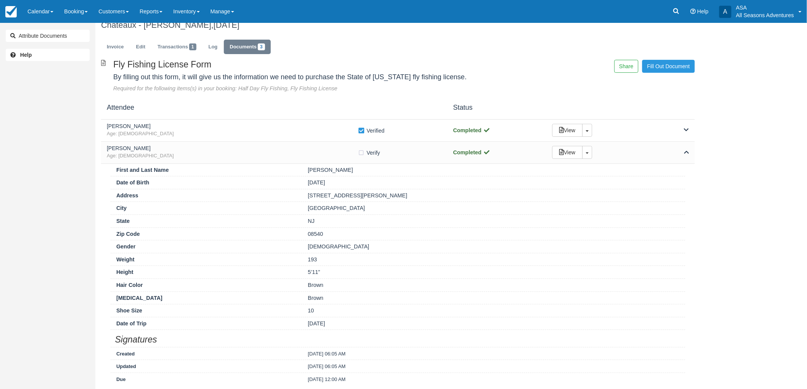
scroll to position [42, 0]
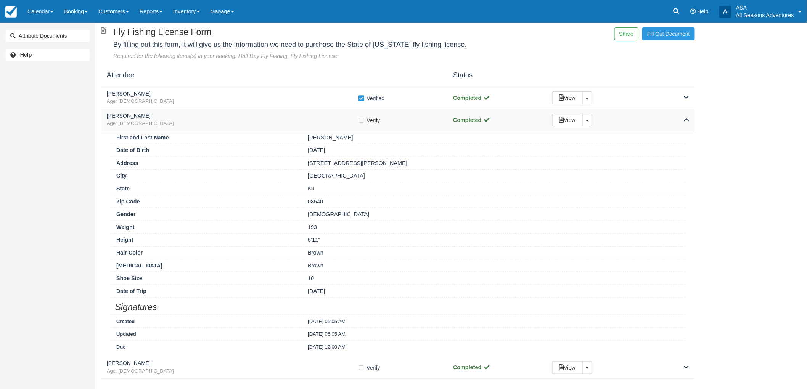
click at [361, 117] on label "Verify Verified" at bounding box center [371, 120] width 27 height 11
checkbox input "true"
click at [340, 127] on span "Age: [DEMOGRAPHIC_DATA]" at bounding box center [232, 123] width 251 height 7
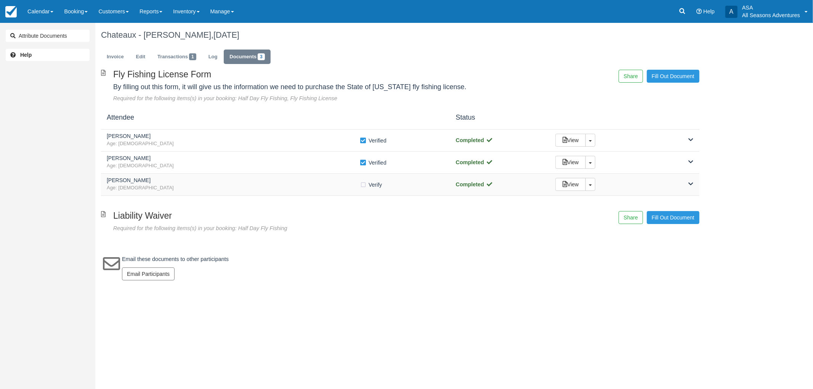
click at [318, 180] on h5 "[PERSON_NAME]" at bounding box center [233, 181] width 253 height 6
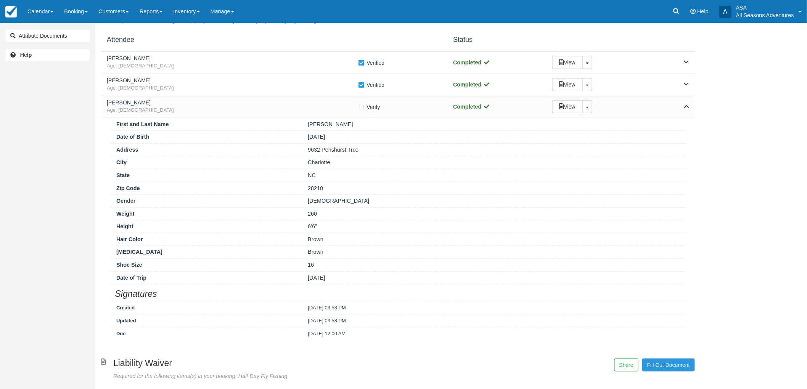
scroll to position [85, 0]
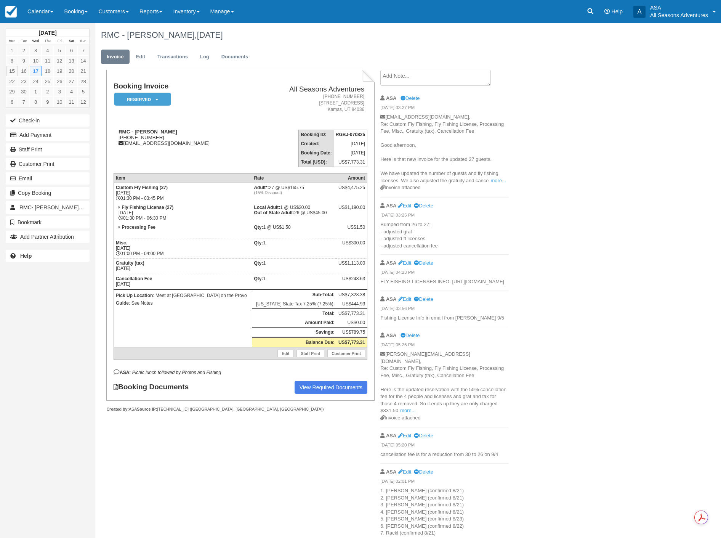
scroll to position [103, 0]
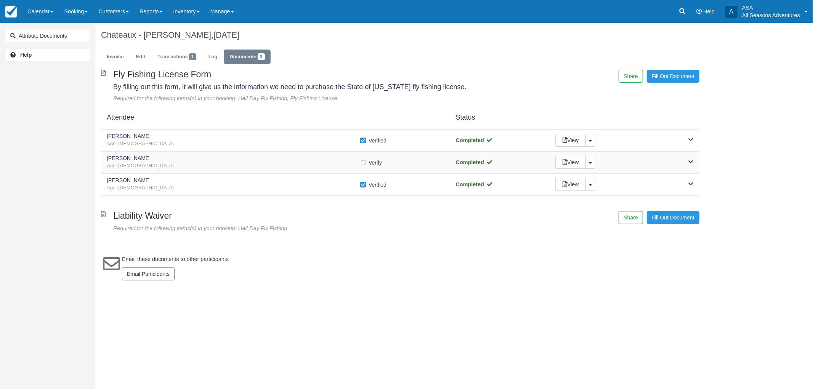
click at [363, 162] on label "Verify Verified" at bounding box center [373, 162] width 27 height 11
checkbox input "true"
click at [225, 140] on div "[PERSON_NAME] Age: [DEMOGRAPHIC_DATA]" at bounding box center [233, 140] width 253 height 14
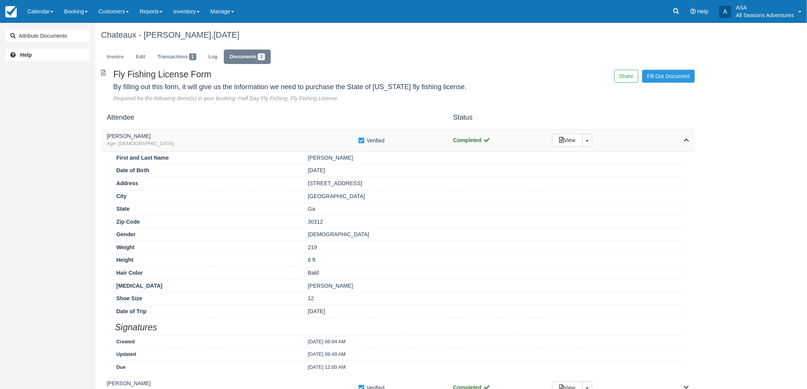
click at [225, 140] on div "[PERSON_NAME] Age: [DEMOGRAPHIC_DATA]" at bounding box center [232, 140] width 251 height 14
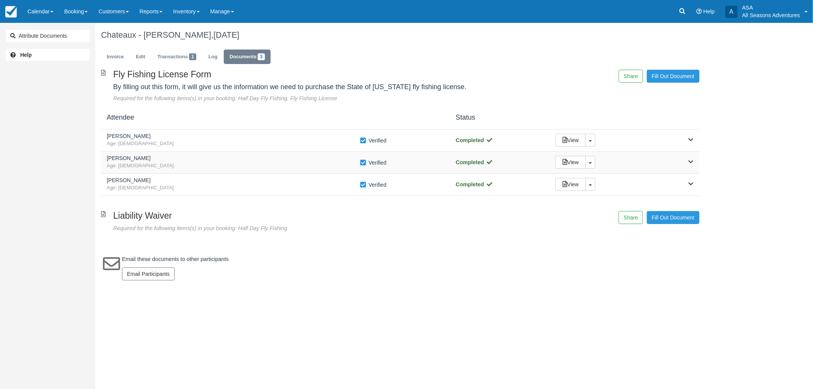
click at [220, 157] on h5 "[PERSON_NAME]" at bounding box center [233, 159] width 253 height 6
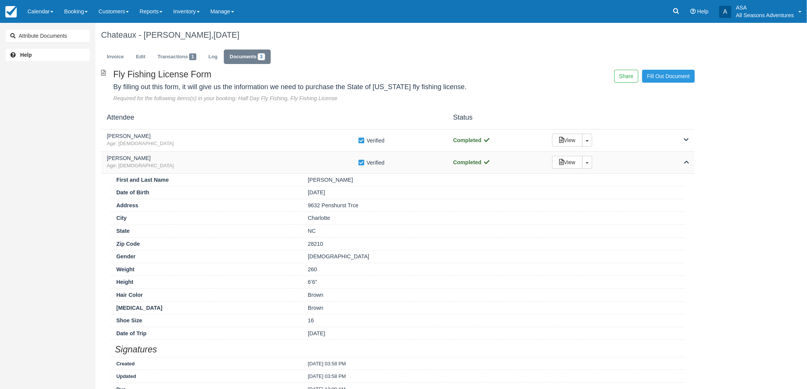
click at [220, 157] on h5 "[PERSON_NAME]" at bounding box center [232, 159] width 251 height 6
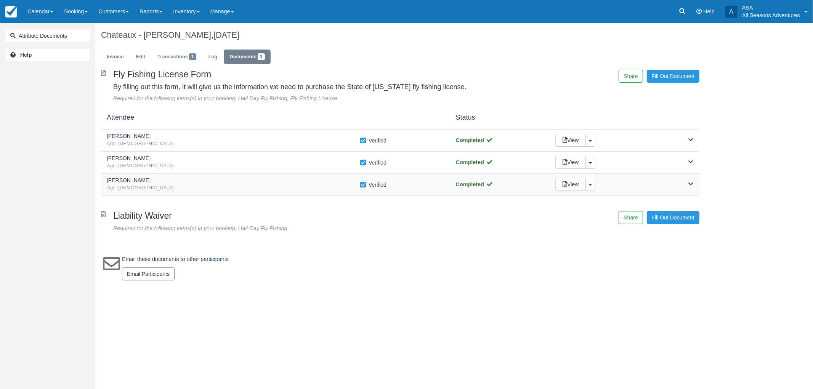
click at [240, 195] on div "Jonathan Ferrara Age: 43 Verify Verified Completed View Toggle Dropdown Detach" at bounding box center [400, 185] width 599 height 22
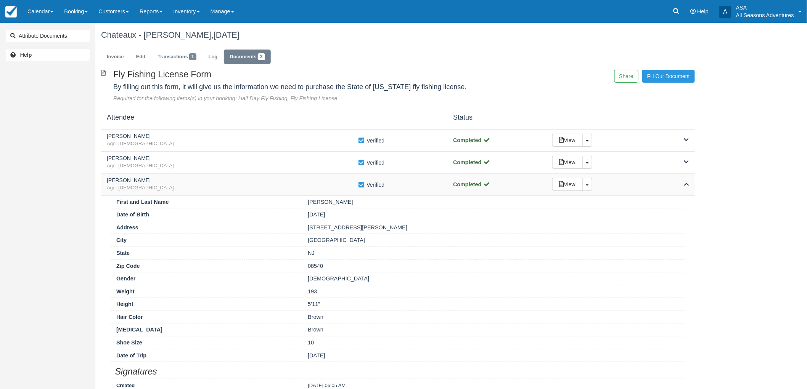
click at [174, 185] on span "Age: [DEMOGRAPHIC_DATA]" at bounding box center [232, 188] width 251 height 7
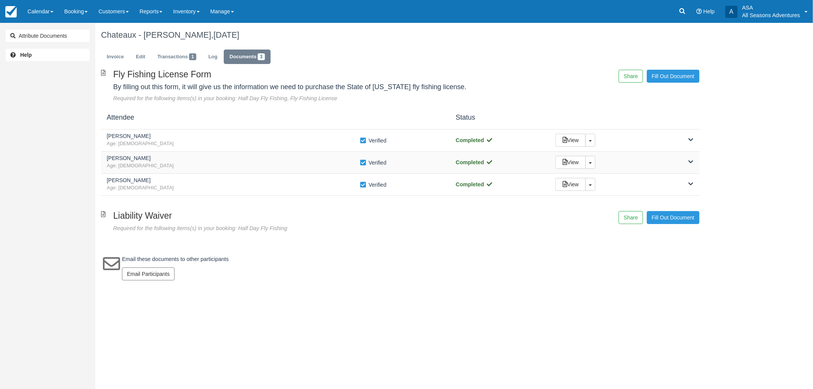
click at [178, 168] on span "Age: [DEMOGRAPHIC_DATA]" at bounding box center [233, 165] width 253 height 7
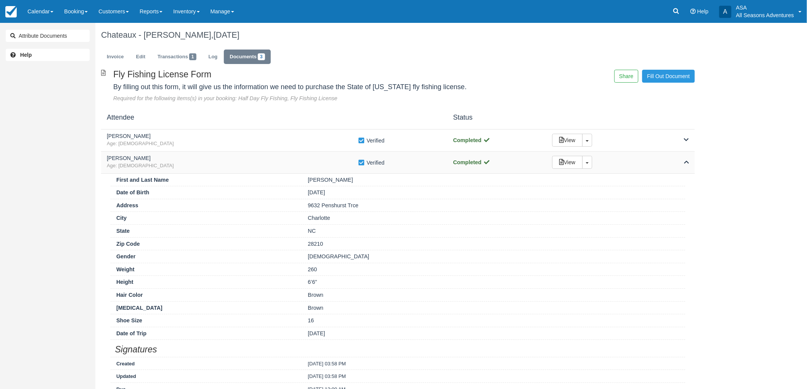
scroll to position [42, 0]
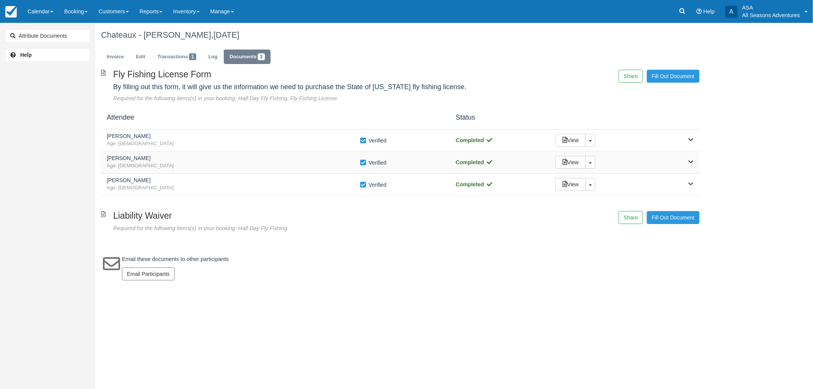
click at [249, 172] on div "[PERSON_NAME] Age: [DEMOGRAPHIC_DATA] Verify Verified Completed View Toggle Dro…" at bounding box center [400, 163] width 599 height 22
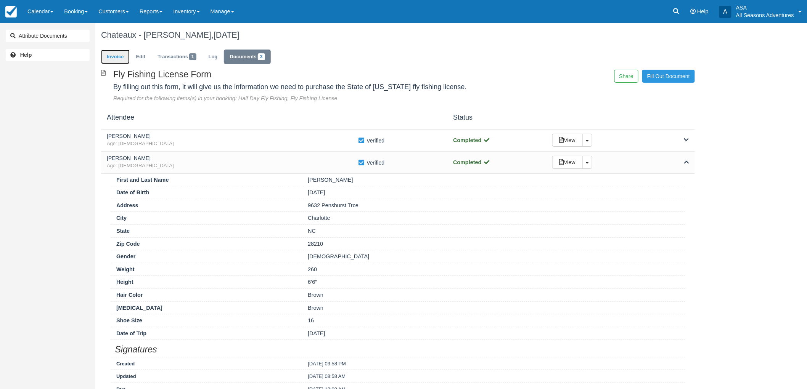
click at [123, 58] on link "Invoice" at bounding box center [115, 57] width 29 height 15
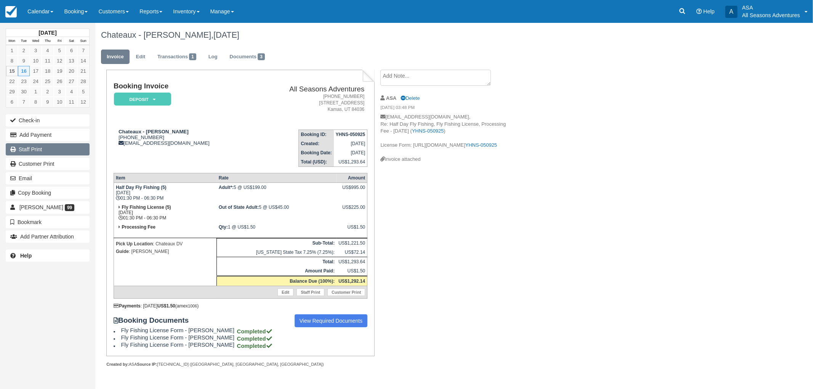
click at [43, 151] on link "Staff Print" at bounding box center [48, 149] width 84 height 12
click at [249, 59] on link "Documents 3" at bounding box center [247, 57] width 47 height 15
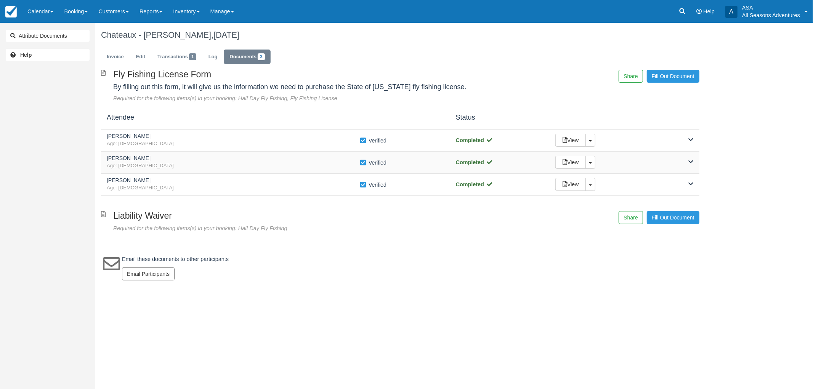
click at [220, 163] on span "Age: 43" at bounding box center [233, 165] width 253 height 7
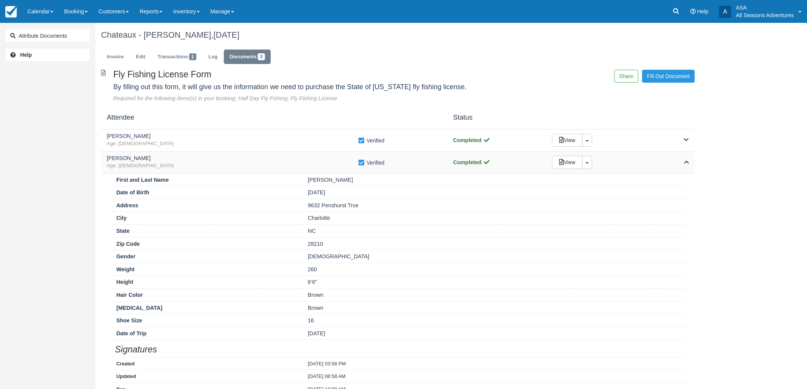
click at [215, 160] on h5 "Matt Luksa" at bounding box center [232, 159] width 251 height 6
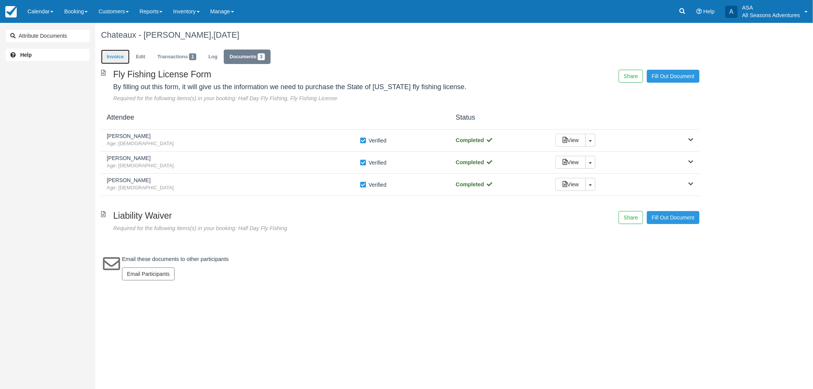
click at [124, 63] on link "Invoice" at bounding box center [115, 57] width 29 height 15
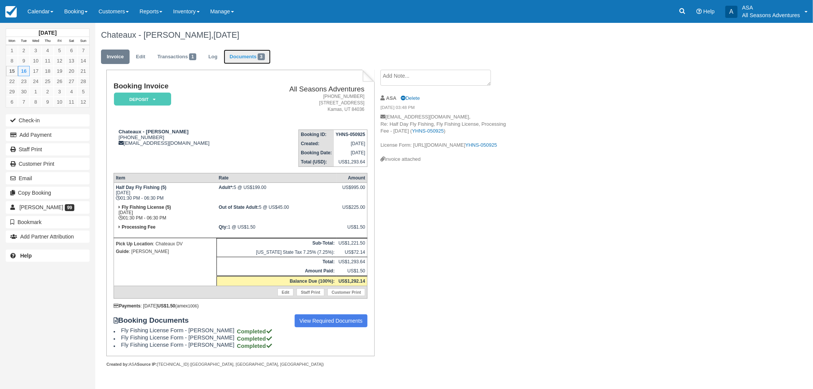
click at [264, 60] on span "3" at bounding box center [261, 56] width 7 height 7
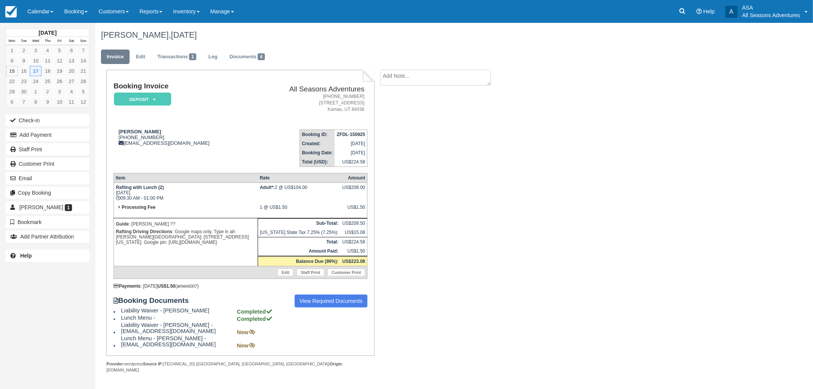
click at [235, 67] on ul "Invoice Edit Transactions 1 Log Documents 4" at bounding box center [400, 58] width 599 height 23
click at [242, 55] on link "Documents 4" at bounding box center [247, 57] width 47 height 15
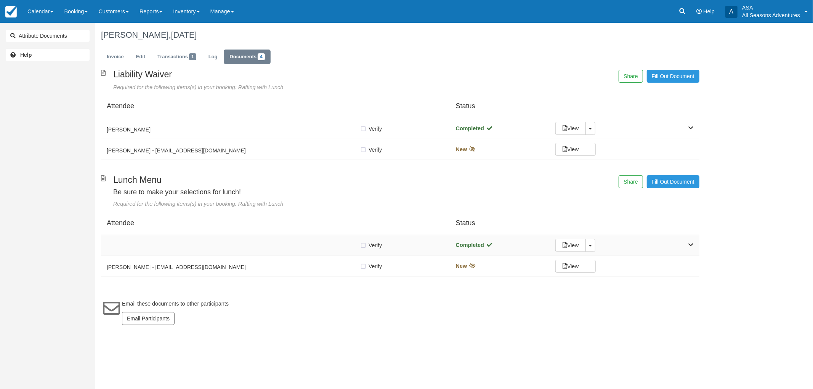
click at [212, 235] on div "Verify Verified Completed View Toggle Dropdown Detach" at bounding box center [400, 245] width 599 height 21
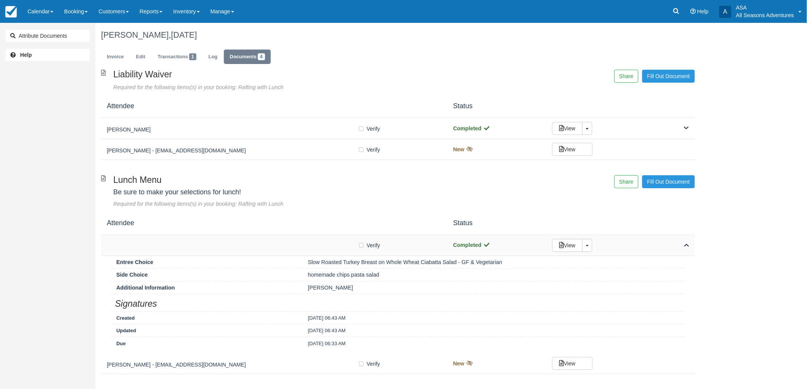
click at [212, 235] on div "Verify Verified Completed View Toggle Dropdown Detach" at bounding box center [398, 245] width 594 height 21
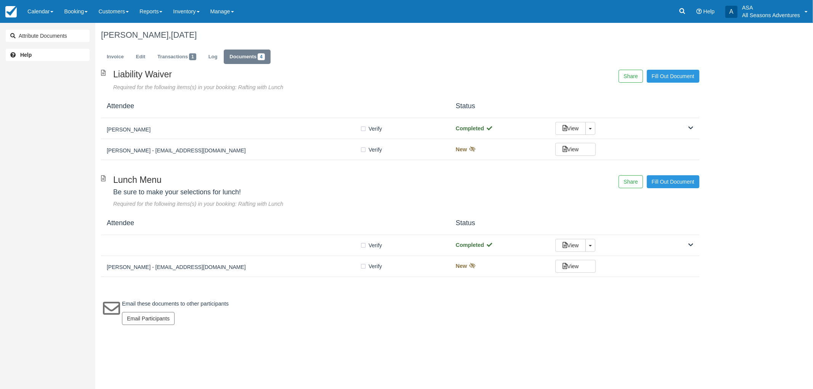
click at [250, 286] on div "Liability Waiver Required for the following items(s) in your booking: Rafting w…" at bounding box center [400, 201] width 610 height 263
click at [256, 271] on div "[PERSON_NAME] - [EMAIL_ADDRESS][DOMAIN_NAME]" at bounding box center [233, 266] width 253 height 11
click at [270, 249] on div "Verify Verified" at bounding box center [276, 245] width 338 height 8
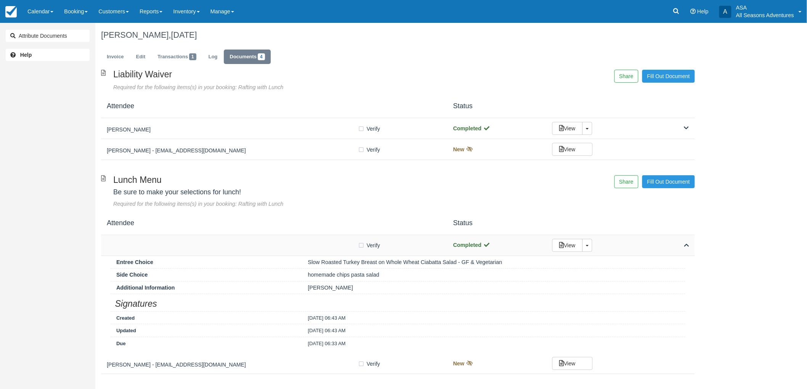
click at [270, 249] on div "Verify Verified" at bounding box center [274, 245] width 335 height 8
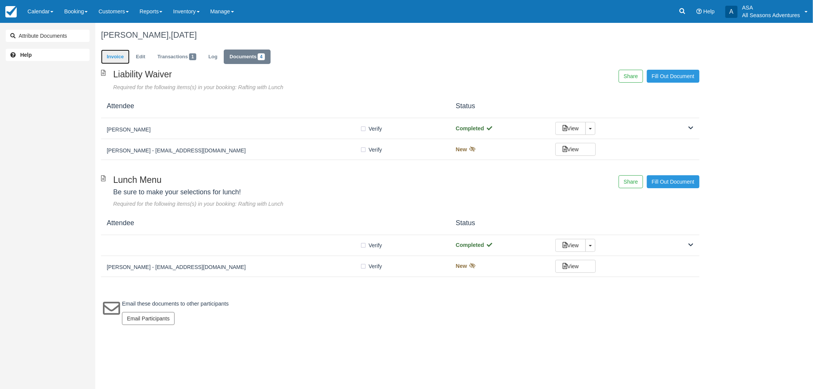
click at [117, 55] on link "Invoice" at bounding box center [115, 57] width 29 height 15
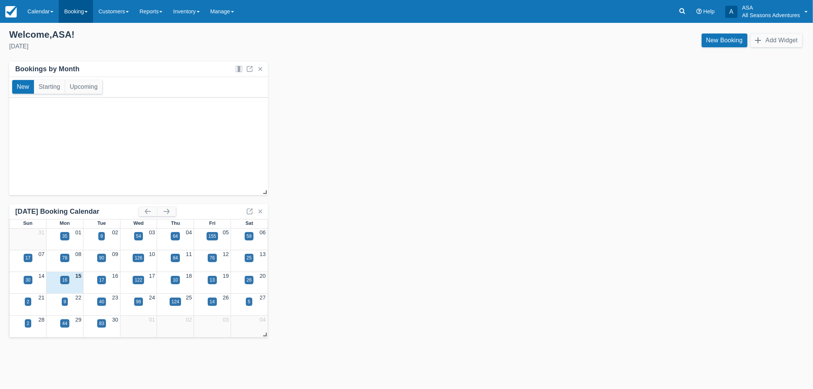
click at [74, 17] on link "Booking" at bounding box center [76, 11] width 34 height 23
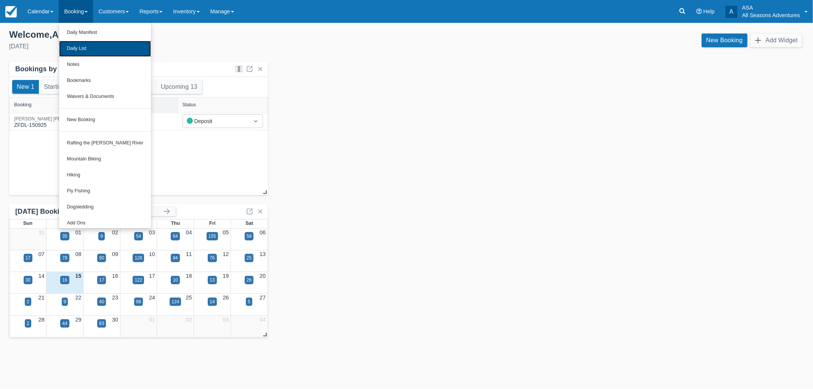
click at [84, 51] on link "Daily List" at bounding box center [105, 49] width 92 height 16
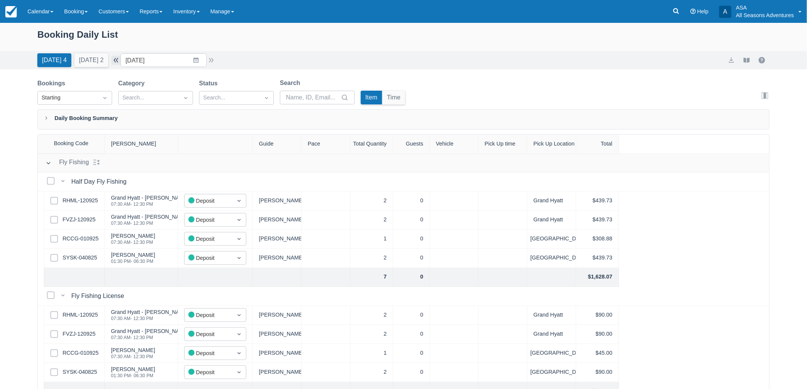
click at [120, 62] on button "button" at bounding box center [115, 60] width 9 height 9
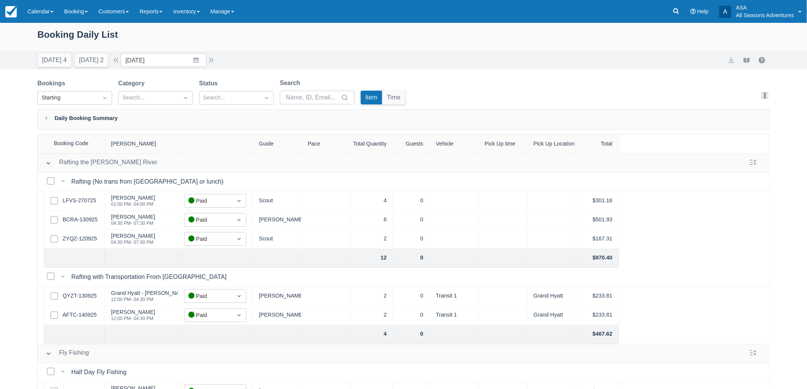
scroll to position [152, 0]
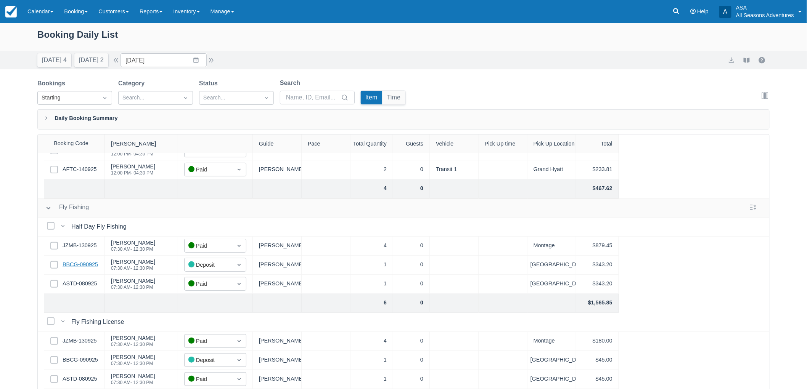
click at [93, 261] on link "BBCG-090925" at bounding box center [80, 265] width 35 height 8
click at [104, 60] on button "[DATE] 2" at bounding box center [91, 60] width 34 height 14
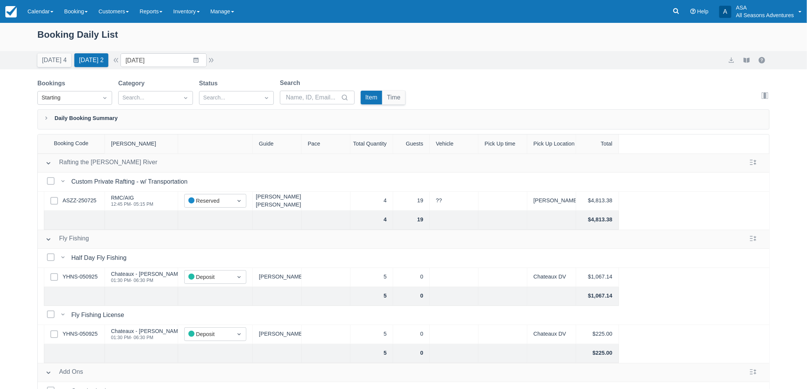
click at [88, 196] on div "Select Row ASZZ-250725" at bounding box center [74, 201] width 61 height 19
click at [87, 198] on link "ASZZ-250725" at bounding box center [80, 201] width 34 height 8
click at [41, 62] on button "Today 4" at bounding box center [54, 60] width 34 height 14
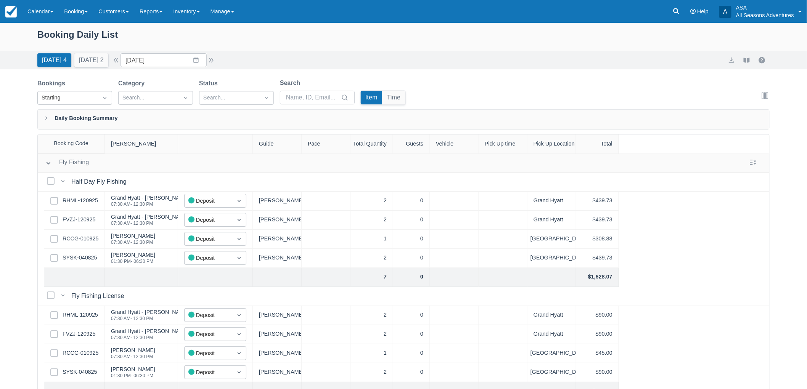
click at [196, 67] on div "Today 4 Tomorrow 2 Date 09/15/25 Navigate forward to interact with the calendar…" at bounding box center [403, 60] width 807 height 18
click at [194, 63] on input "09/15/25" at bounding box center [163, 60] width 86 height 14
click at [194, 129] on td "11" at bounding box center [196, 133] width 15 height 14
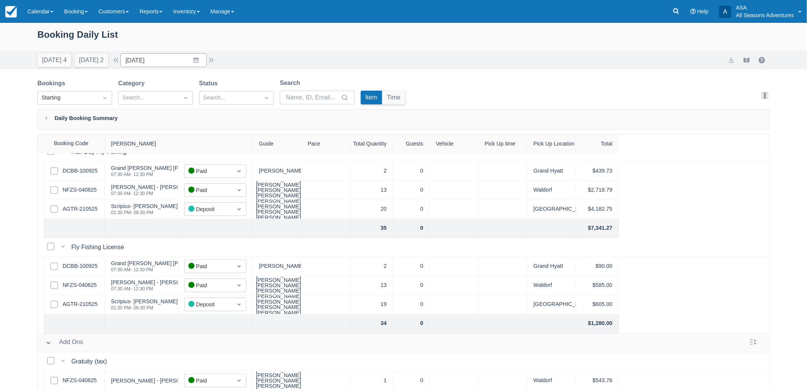
scroll to position [254, 0]
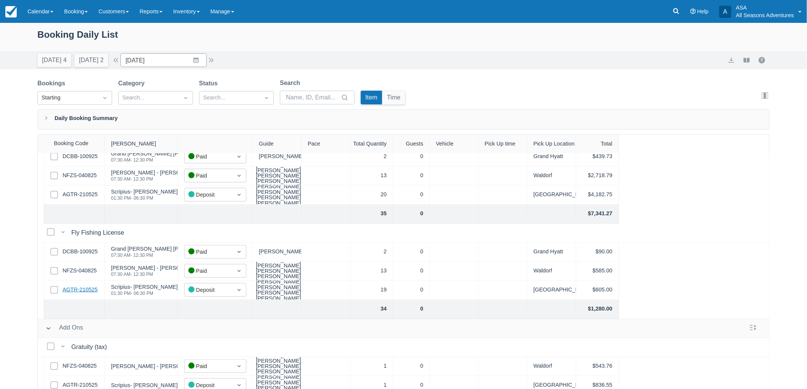
click at [85, 292] on link "AGTR-210525" at bounding box center [80, 290] width 35 height 8
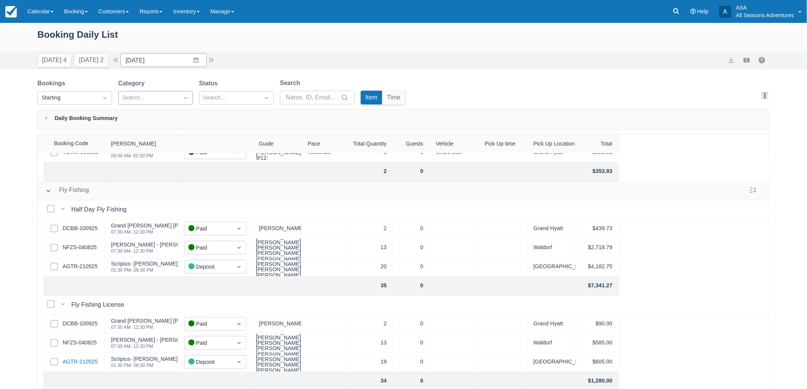
scroll to position [169, 0]
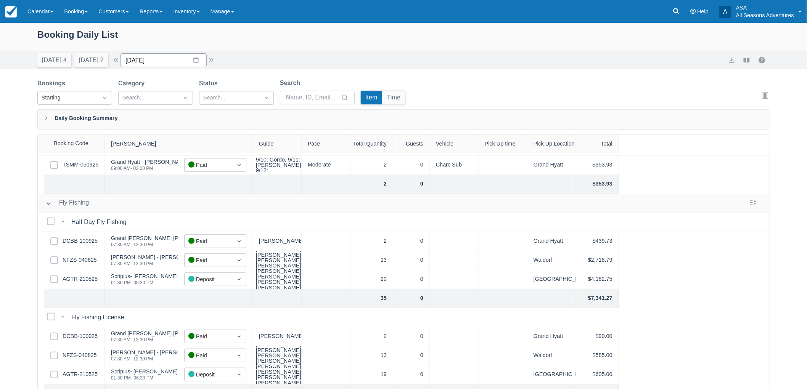
click at [143, 55] on input "09/11/25" at bounding box center [163, 60] width 86 height 14
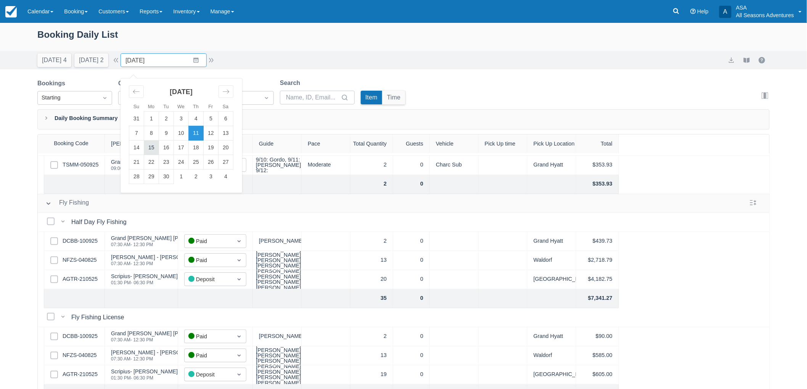
click at [159, 147] on td "15" at bounding box center [151, 148] width 15 height 14
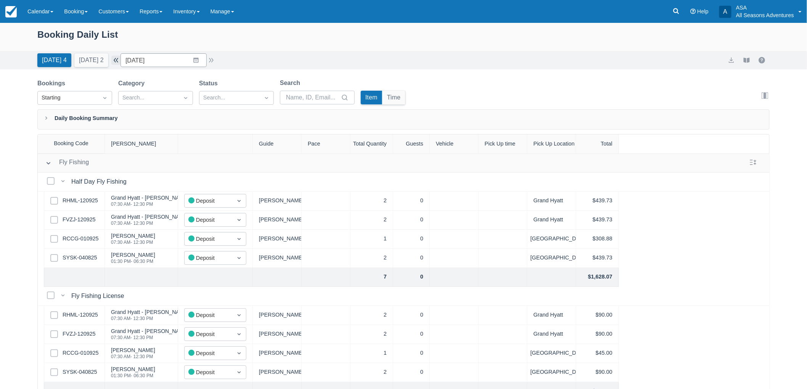
click at [120, 61] on button "button" at bounding box center [115, 60] width 9 height 9
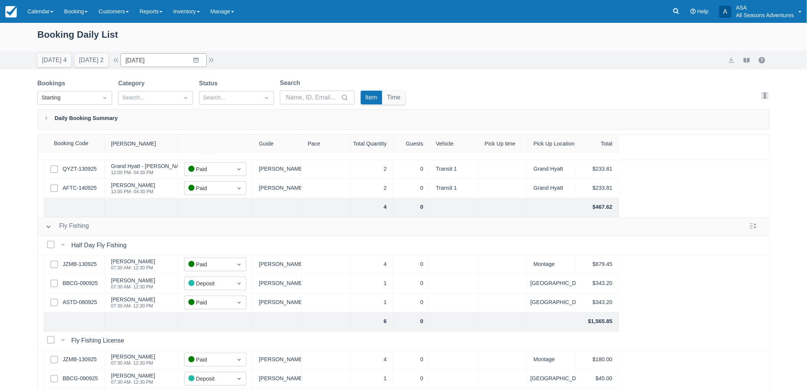
scroll to position [152, 0]
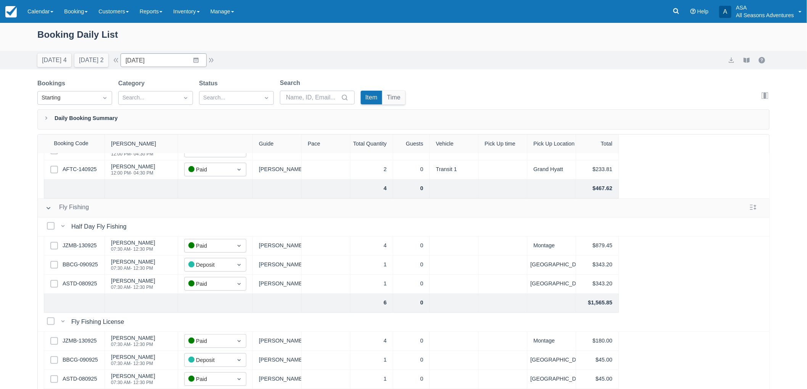
click at [98, 355] on div "Select Row BBCG-090925" at bounding box center [74, 360] width 61 height 19
click at [96, 356] on link "BBCG-090925" at bounding box center [80, 360] width 35 height 8
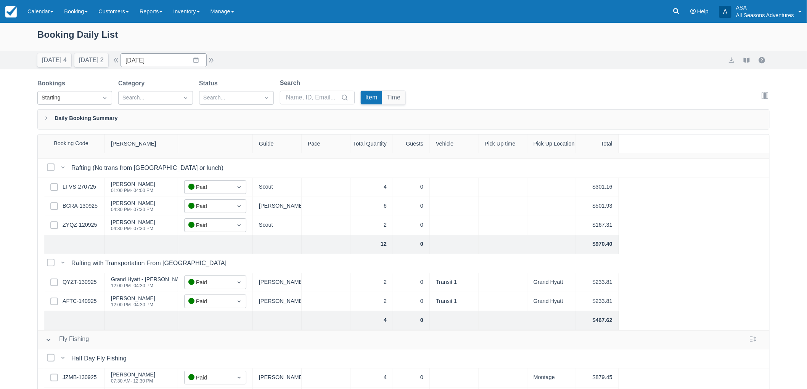
scroll to position [0, 0]
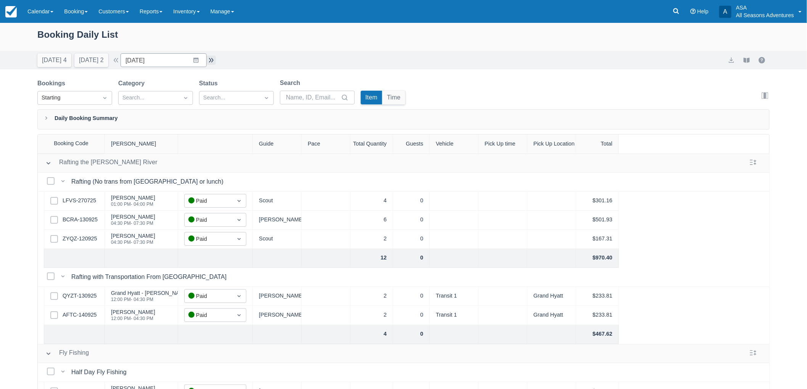
click at [214, 59] on button "button" at bounding box center [211, 60] width 9 height 9
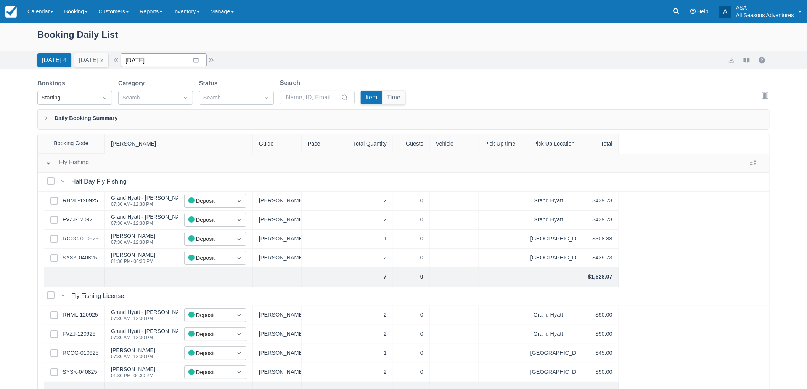
click at [152, 56] on input "09/15/25" at bounding box center [163, 60] width 86 height 14
click at [197, 160] on td "25" at bounding box center [196, 162] width 15 height 14
type input "09/25/25"
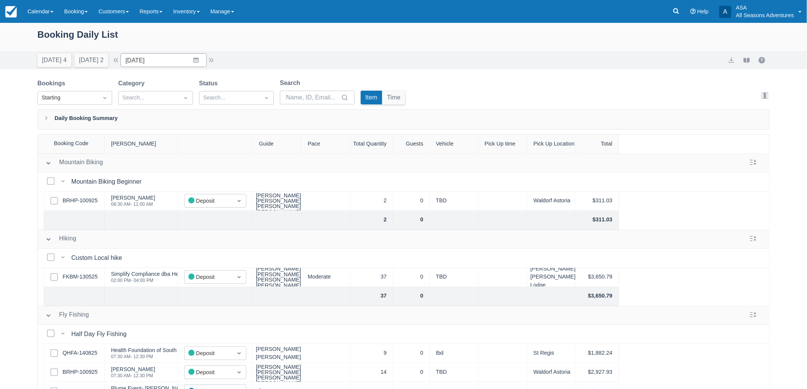
scroll to position [127, 0]
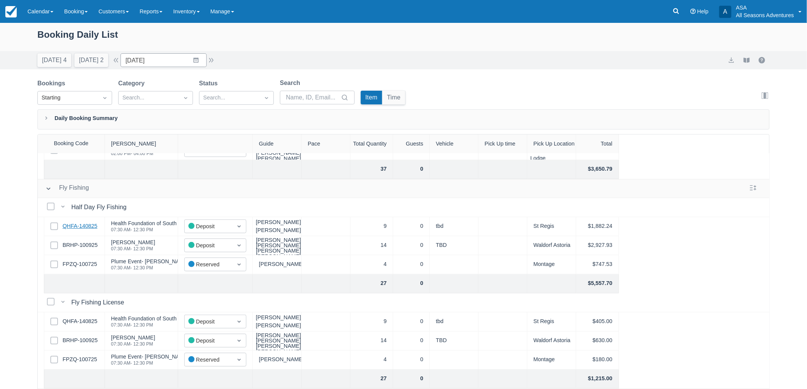
click at [85, 223] on link "QHFA-140825" at bounding box center [80, 226] width 35 height 8
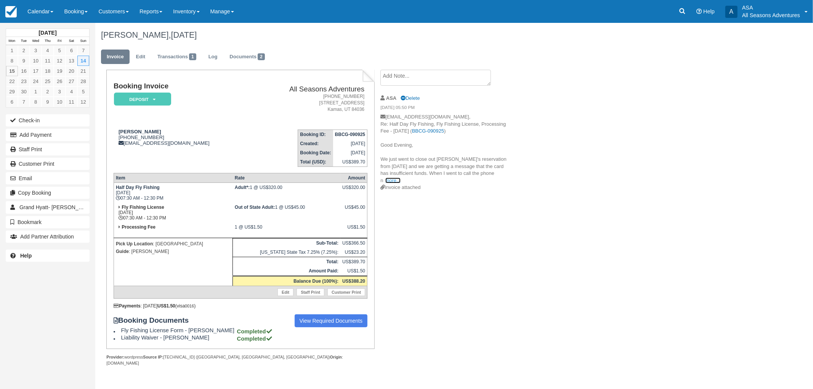
click at [401, 178] on link "more..." at bounding box center [392, 181] width 15 height 6
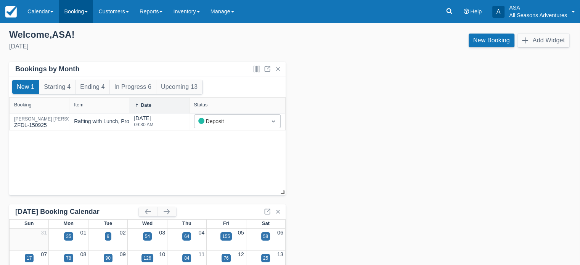
click at [79, 7] on link "Booking" at bounding box center [76, 11] width 34 height 23
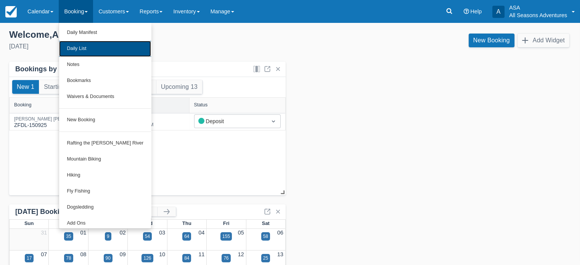
click at [75, 51] on link "Daily List" at bounding box center [105, 49] width 92 height 16
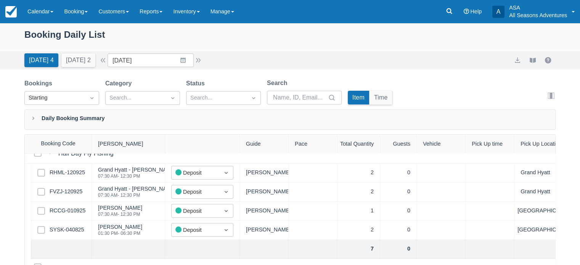
scroll to position [27, 0]
drag, startPoint x: 163, startPoint y: 167, endPoint x: 419, endPoint y: 99, distance: 264.6
click at [419, 99] on div "Bookings Starting Category Search... Status Search... Search Item Time Edit col…" at bounding box center [289, 94] width 531 height 31
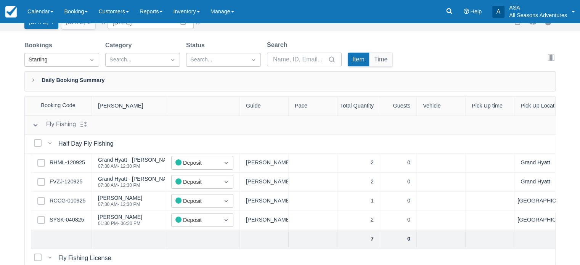
scroll to position [0, 0]
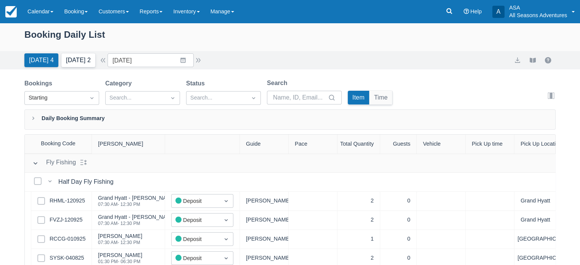
click at [76, 56] on button "[DATE] 2" at bounding box center [78, 60] width 34 height 14
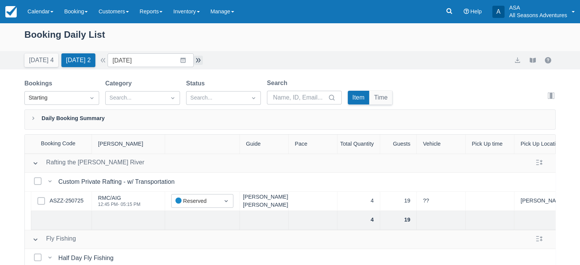
click at [201, 61] on button "button" at bounding box center [198, 60] width 9 height 9
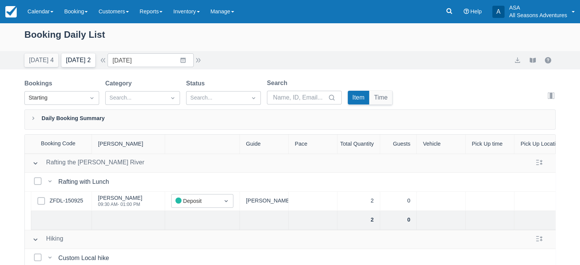
click at [75, 66] on button "[DATE] 2" at bounding box center [78, 60] width 34 height 14
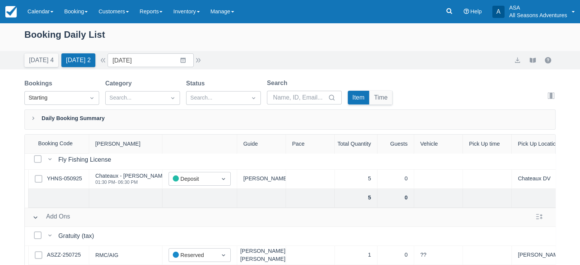
scroll to position [0, 3]
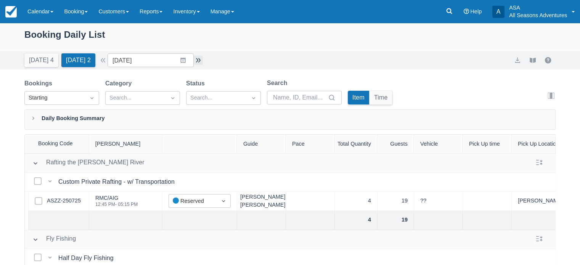
click at [203, 59] on button "button" at bounding box center [198, 60] width 9 height 9
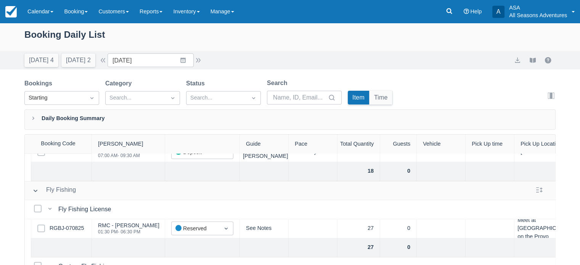
scroll to position [157, 0]
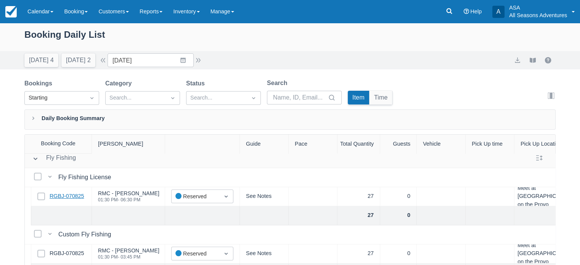
click at [72, 195] on link "RGBJ-070825" at bounding box center [67, 196] width 34 height 8
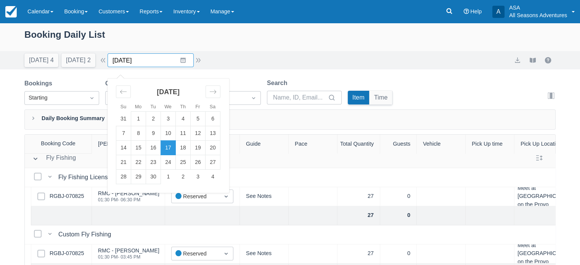
click at [165, 56] on input "[DATE]" at bounding box center [151, 60] width 86 height 14
click at [142, 161] on td "22" at bounding box center [138, 162] width 15 height 14
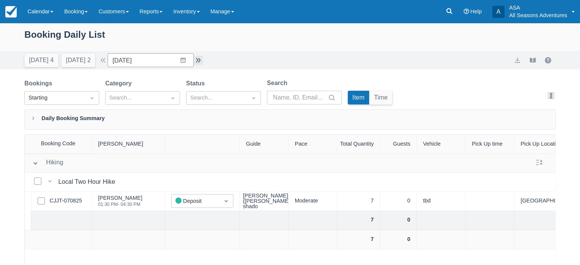
click at [200, 61] on button "button" at bounding box center [198, 60] width 9 height 9
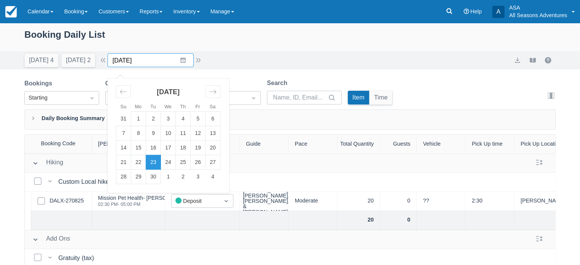
click at [160, 63] on input "09/23/25" at bounding box center [151, 60] width 86 height 14
click at [122, 166] on td "21" at bounding box center [123, 162] width 15 height 14
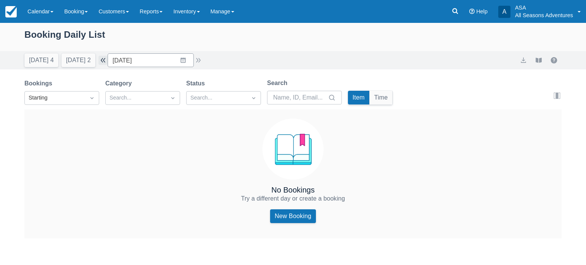
click at [107, 59] on button "button" at bounding box center [102, 60] width 9 height 9
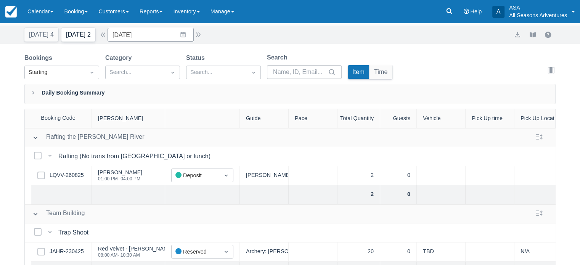
click at [79, 34] on button "Tomorrow 2" at bounding box center [78, 35] width 34 height 14
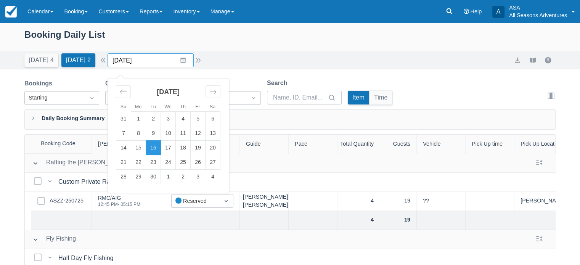
click at [151, 57] on input "09/16/25" at bounding box center [151, 60] width 86 height 14
click at [201, 145] on td "19" at bounding box center [198, 148] width 15 height 14
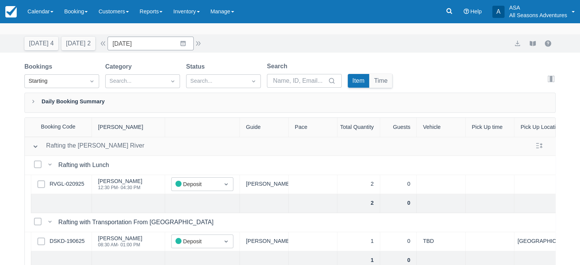
scroll to position [21, 0]
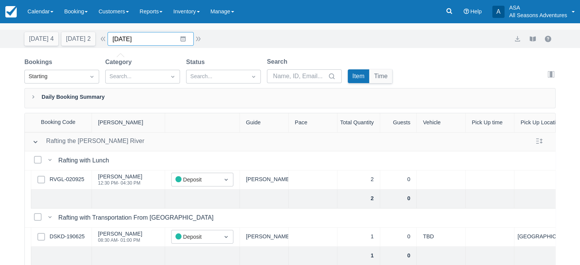
click at [159, 42] on input "09/19/25" at bounding box center [151, 39] width 86 height 14
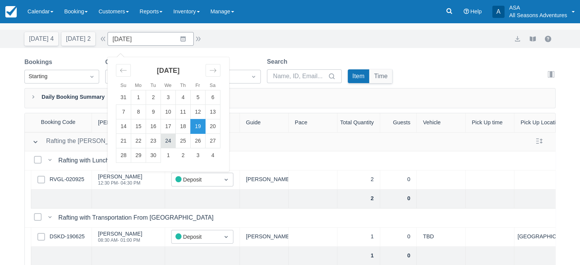
click at [172, 146] on td "24" at bounding box center [168, 141] width 15 height 14
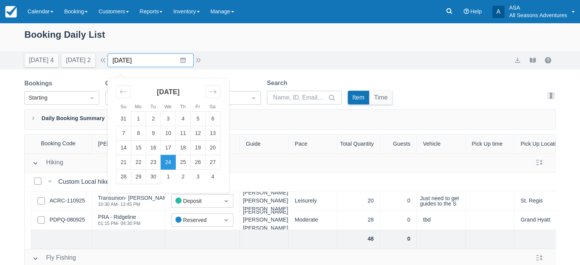
click at [151, 59] on input "09/24/25" at bounding box center [151, 60] width 86 height 14
click at [186, 166] on td "25" at bounding box center [183, 162] width 15 height 14
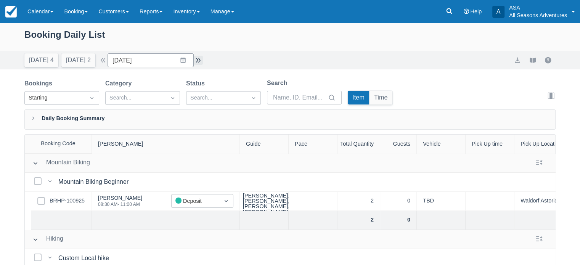
click at [201, 60] on button "button" at bounding box center [198, 60] width 9 height 9
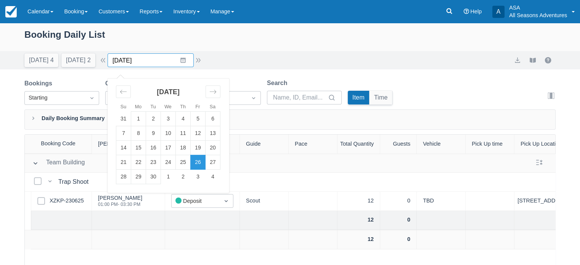
click at [160, 61] on input "09/26/25" at bounding box center [151, 60] width 86 height 14
click at [218, 166] on td "27" at bounding box center [212, 162] width 15 height 14
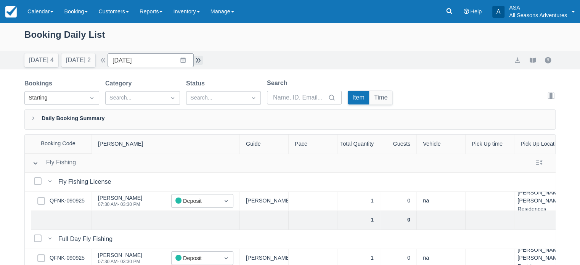
click at [201, 59] on button "button" at bounding box center [198, 60] width 9 height 9
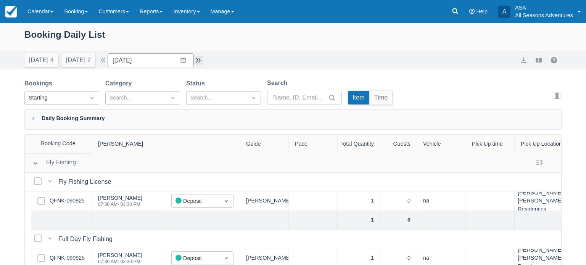
type input "09/29/25"
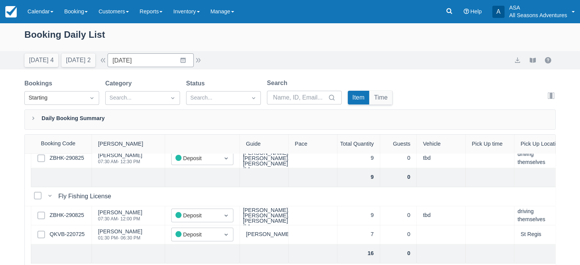
scroll to position [45, 0]
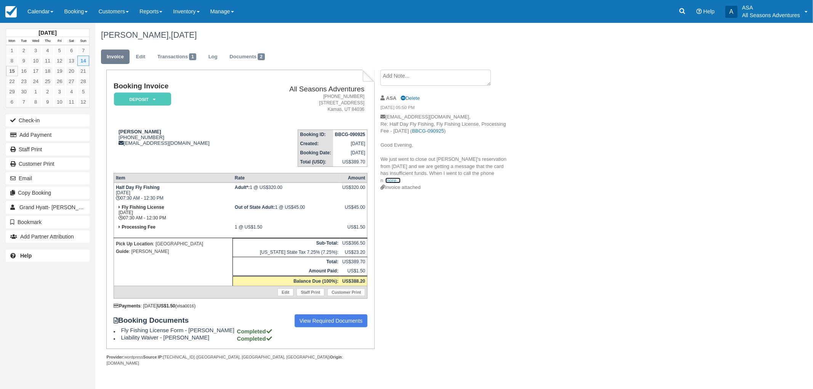
click at [401, 178] on link "more..." at bounding box center [392, 181] width 15 height 6
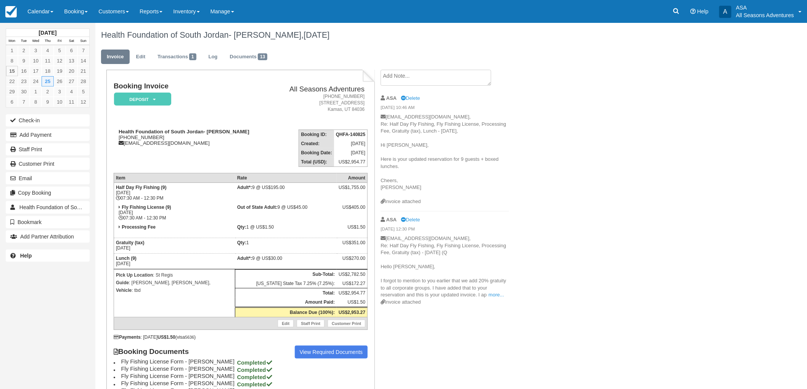
click at [247, 48] on ul "Invoice Edit Transactions 1 Log Documents 13" at bounding box center [398, 58] width 594 height 23
click at [245, 52] on link "Documents 13" at bounding box center [248, 57] width 49 height 15
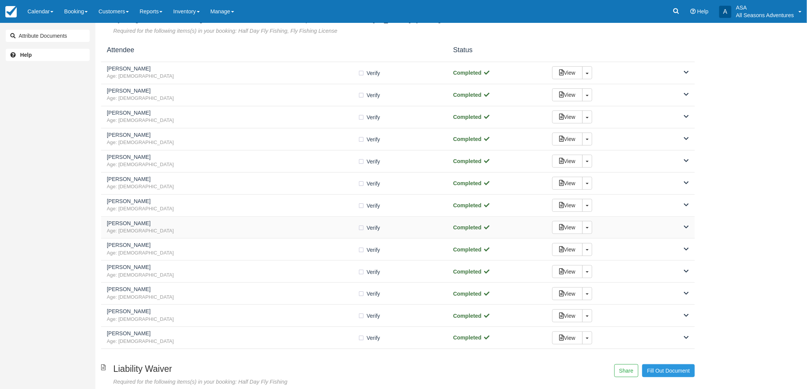
scroll to position [168, 0]
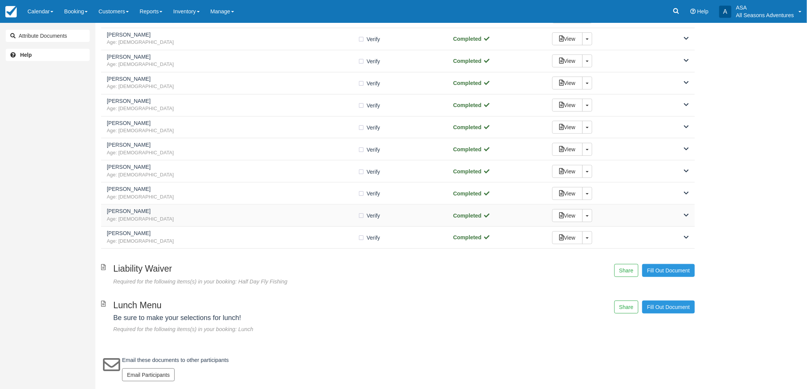
click at [146, 214] on div "[PERSON_NAME] Age: [DEMOGRAPHIC_DATA]" at bounding box center [232, 216] width 251 height 14
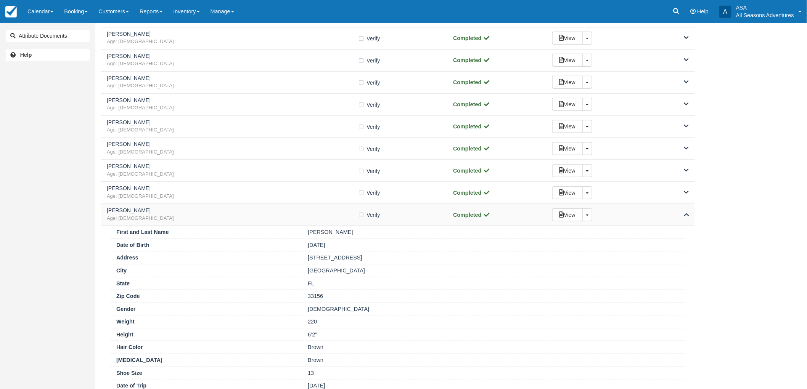
click at [146, 214] on div "[PERSON_NAME] Age: [DEMOGRAPHIC_DATA]" at bounding box center [232, 215] width 251 height 14
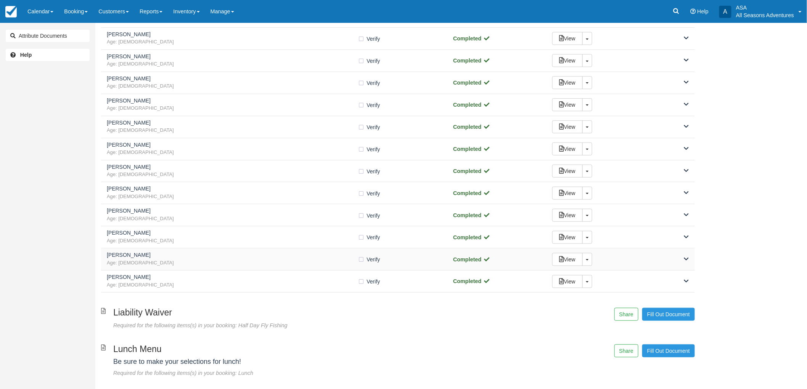
scroll to position [127, 0]
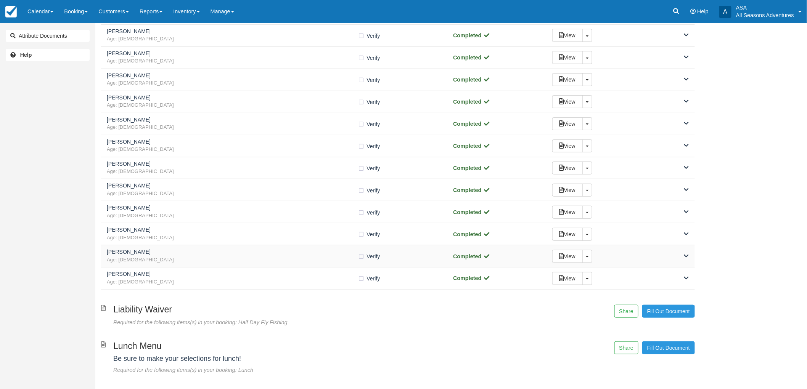
click at [148, 262] on span "Age: [DEMOGRAPHIC_DATA]" at bounding box center [232, 260] width 251 height 7
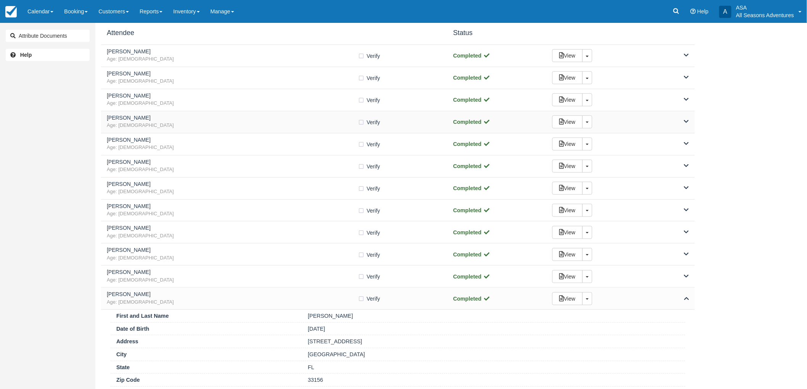
scroll to position [0, 0]
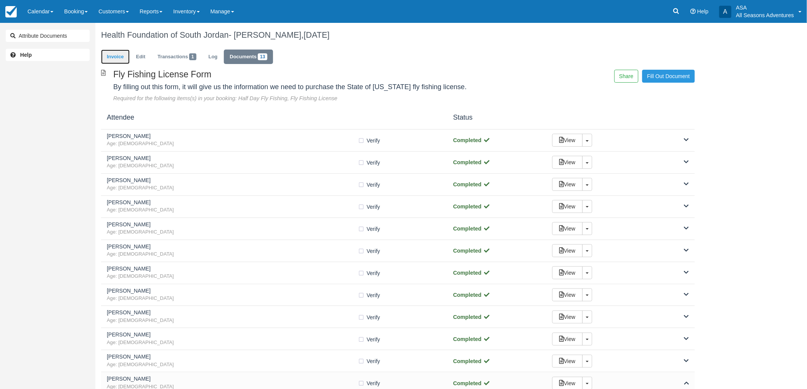
click at [119, 55] on link "Invoice" at bounding box center [115, 57] width 29 height 15
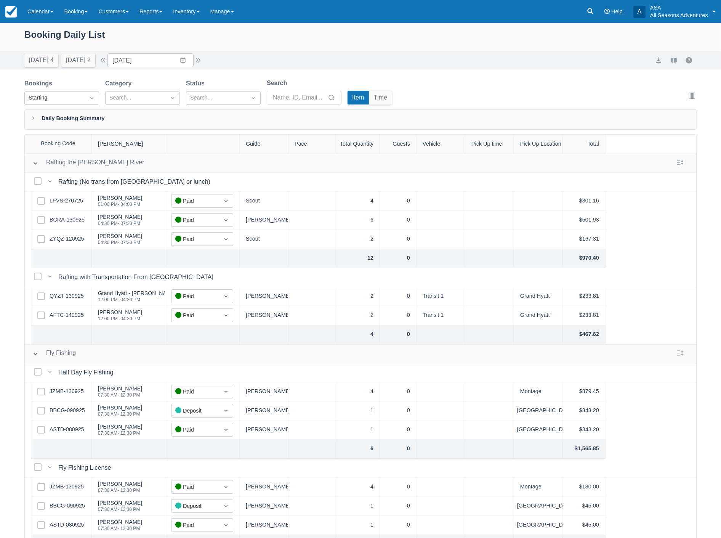
click at [11, 92] on div "Bookings Starting Category Search... Status Search... Search Item Time Edit col…" at bounding box center [360, 328] width 721 height 498
click at [73, 411] on link "BBCG-090925" at bounding box center [67, 410] width 35 height 8
click at [74, 61] on button "[DATE] 2" at bounding box center [78, 60] width 34 height 14
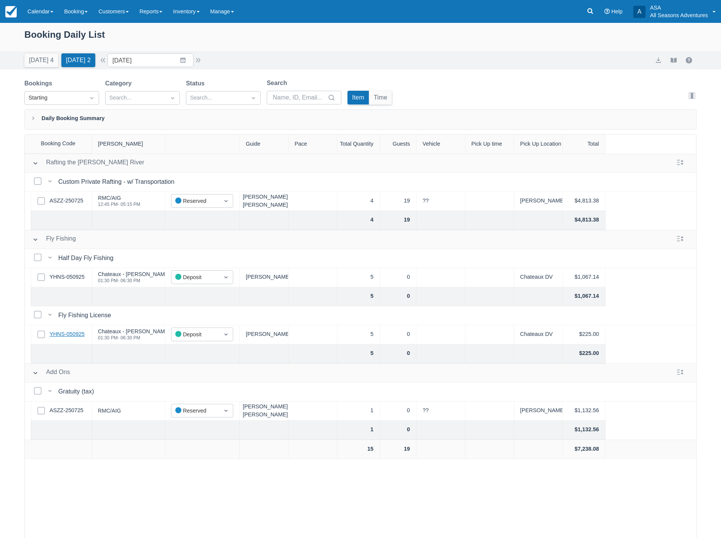
click at [71, 332] on link "YHNS-050925" at bounding box center [67, 334] width 35 height 8
click at [11, 90] on div "Bookings Starting Category Search... Status Search... Search Item Time Edit col…" at bounding box center [360, 328] width 721 height 498
click at [155, 61] on input "09/16/25" at bounding box center [151, 60] width 86 height 14
click at [170, 149] on td "17" at bounding box center [168, 148] width 15 height 14
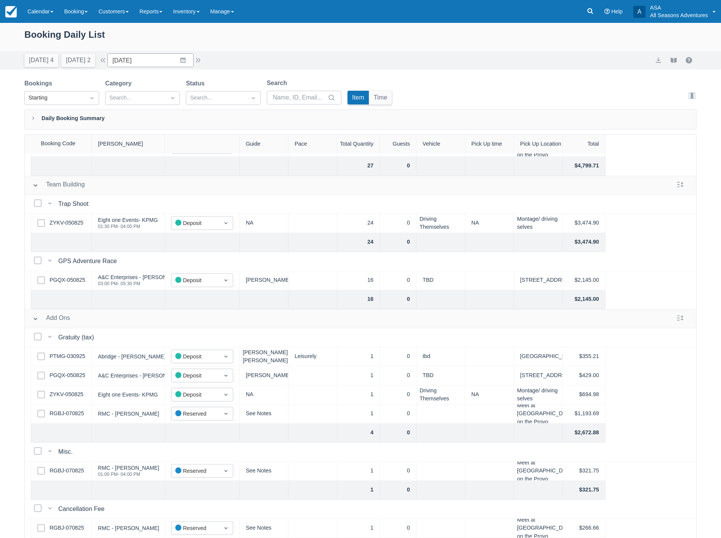
scroll to position [270, 0]
click at [148, 61] on input "09/17/25" at bounding box center [151, 60] width 86 height 14
click at [127, 161] on td "21" at bounding box center [123, 162] width 15 height 14
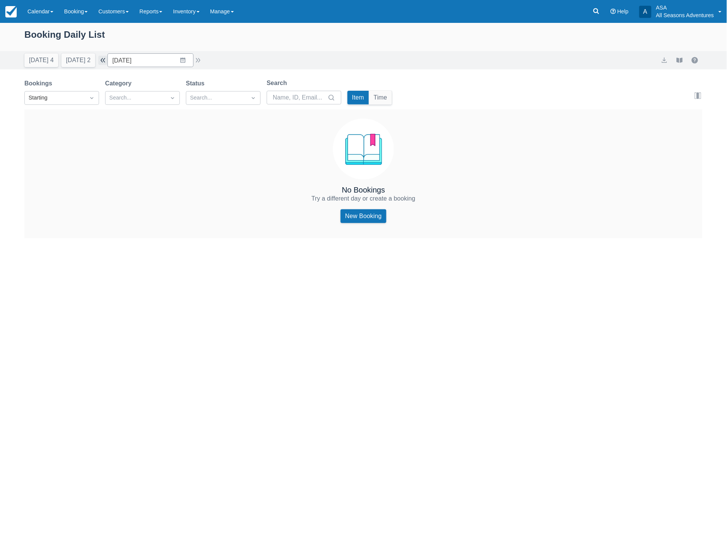
click at [108, 59] on button "button" at bounding box center [102, 60] width 9 height 9
type input "09/20/25"
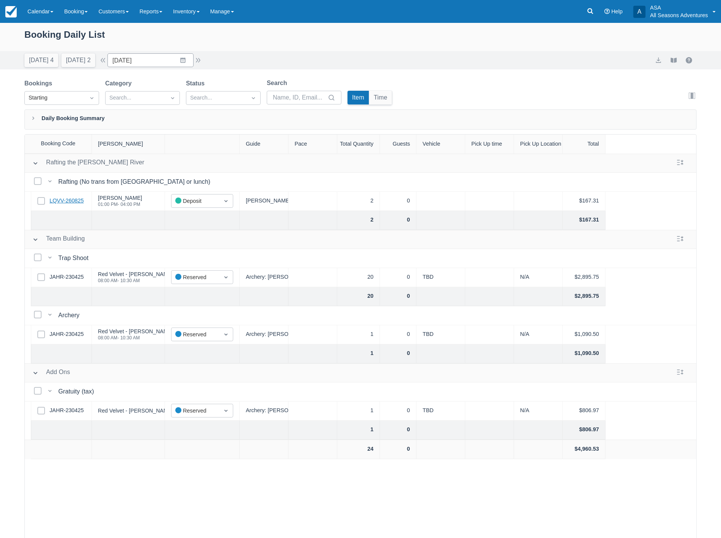
click at [73, 199] on link "LQVV-260825" at bounding box center [67, 201] width 34 height 8
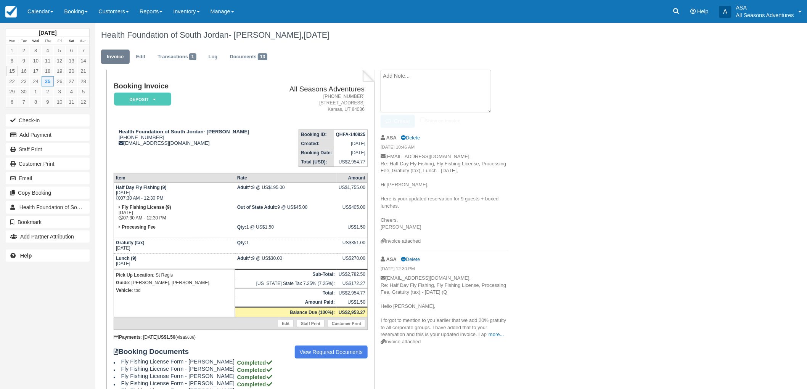
click at [416, 77] on textarea at bounding box center [435, 91] width 111 height 43
type textarea "L"
click at [382, 82] on textarea "LUNCH ORDER: 4 turkey w/chips" at bounding box center [435, 91] width 111 height 43
click at [467, 79] on textarea "LUNCH ORDER: - 4 turkey w/chips" at bounding box center [435, 91] width 111 height 43
click at [453, 83] on textarea "LUNCH ORDER: - 4 turkey w/chips" at bounding box center [435, 91] width 111 height 43
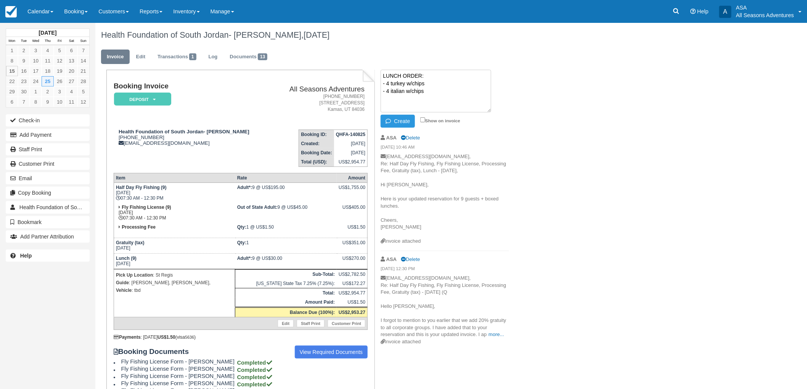
click at [393, 90] on textarea "LUNCH ORDER: - 4 turkey w/chips - 4 italian w/chips" at bounding box center [435, 91] width 111 height 43
click at [391, 90] on textarea "LUNCH ORDER: - 4 turkey w/chips - 4 Italian w/chips" at bounding box center [435, 91] width 111 height 43
click at [393, 91] on textarea "LUNCH ORDER: - 4 turkey w/chips - 4 Italian w/chips" at bounding box center [435, 91] width 111 height 43
click at [464, 92] on textarea "LUNCH ORDER: - 4 turkey w/chips - 4 italian w/chips" at bounding box center [435, 91] width 111 height 43
click at [420, 74] on textarea "LUNCH ORDER: - 4 turkey w/chips - 4 italian w/chips - 1 salad w/pasta" at bounding box center [435, 91] width 111 height 43
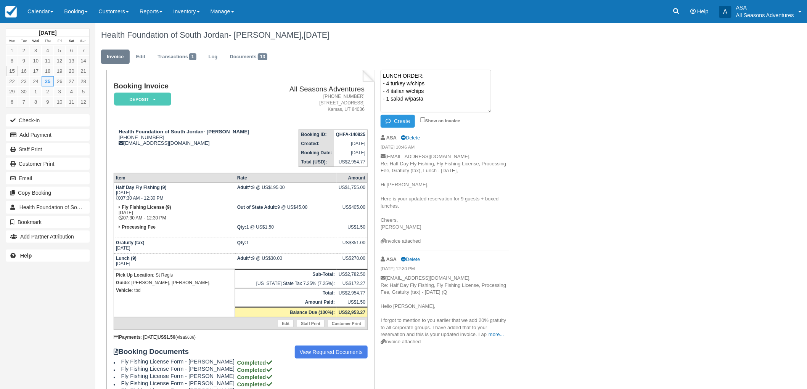
click at [420, 73] on textarea "LUNCH ORDER: - 4 turkey w/chips - 4 italian w/chips - 1 salad w/pasta" at bounding box center [435, 91] width 111 height 43
click at [422, 74] on textarea "LUNCH ORDER: - 4 turkey w/chips - 4 italian w/chips - 1 salad w/pasta" at bounding box center [435, 91] width 111 height 43
type textarea "LUNCH ORDER (email 9/15): - 4 turkey w/chips - 4 italian w/chips - 1 salad w/pa…"
click at [403, 118] on button "Create" at bounding box center [397, 121] width 34 height 13
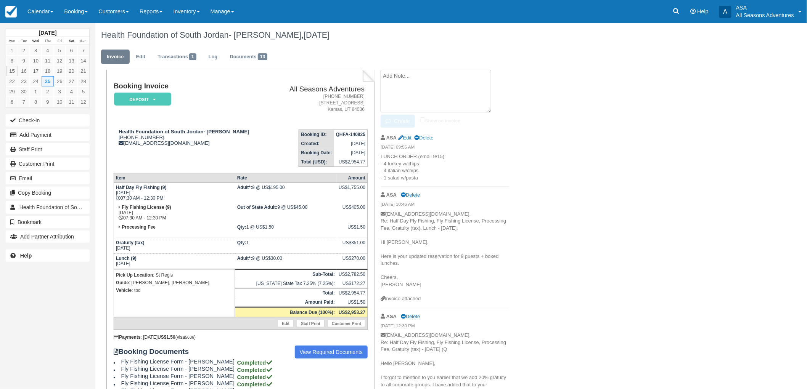
click at [406, 83] on textarea at bounding box center [435, 91] width 111 height 43
type textarea "Ryan's last name is Stumphauzer"
click at [397, 121] on button "Create" at bounding box center [397, 121] width 34 height 13
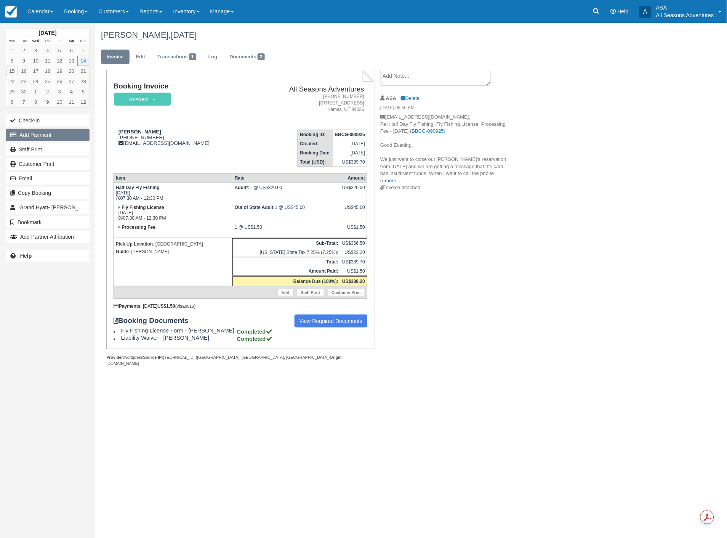
click at [32, 133] on button "Add Payment" at bounding box center [48, 135] width 84 height 12
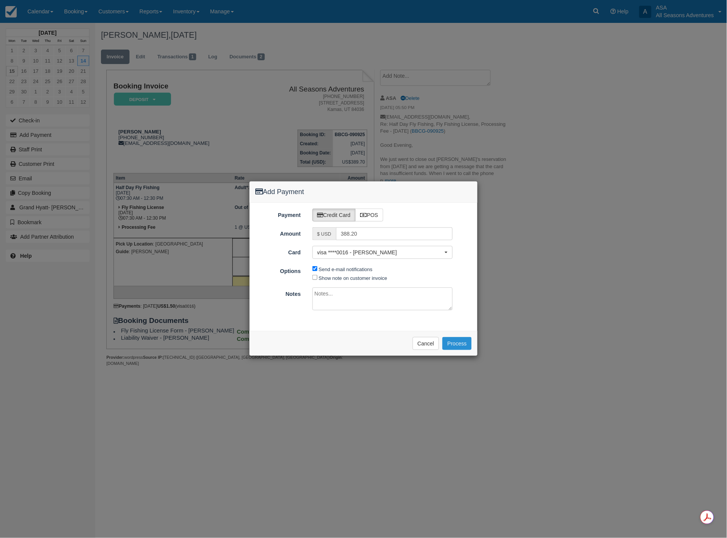
click at [460, 345] on button "Process" at bounding box center [457, 343] width 29 height 13
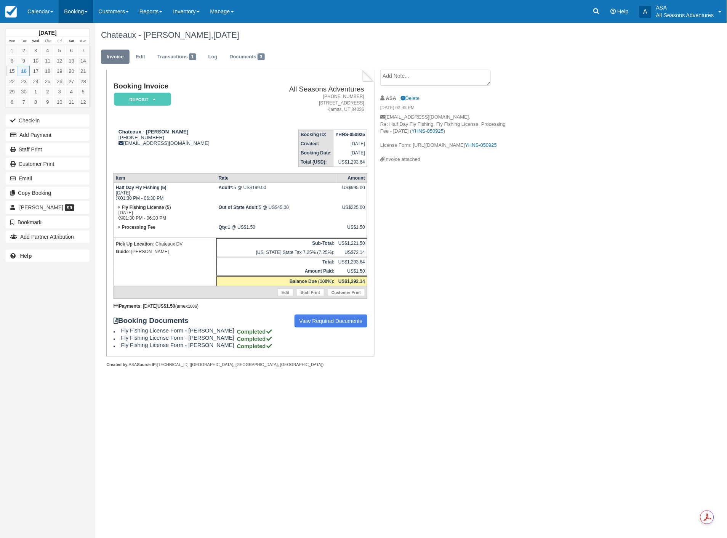
click at [79, 16] on link "Booking" at bounding box center [76, 11] width 34 height 23
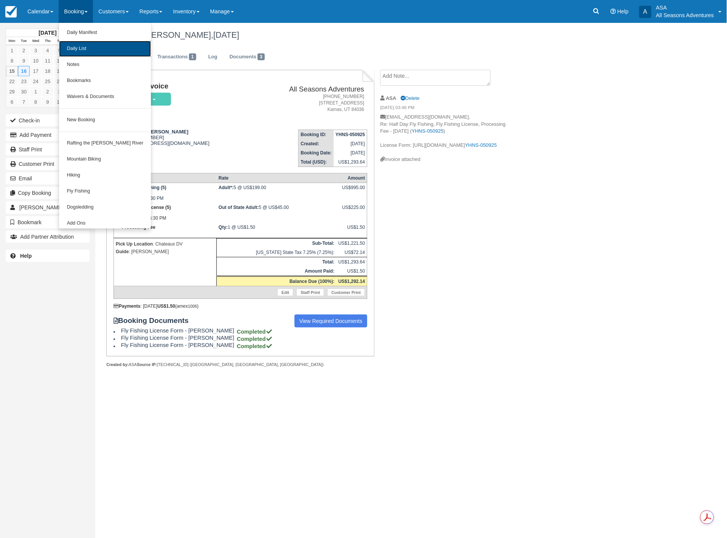
click at [79, 55] on link "Daily List" at bounding box center [105, 49] width 92 height 16
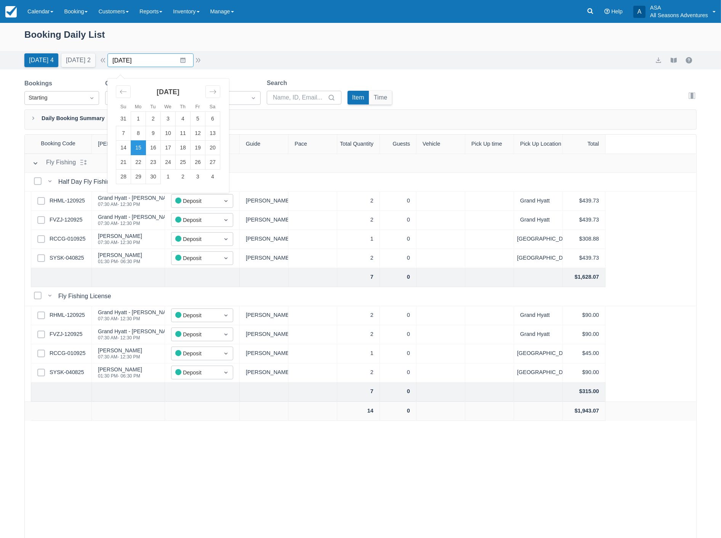
click at [156, 60] on input "[DATE]" at bounding box center [151, 60] width 86 height 14
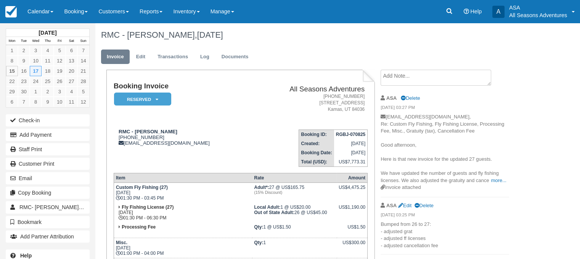
scroll to position [72, 0]
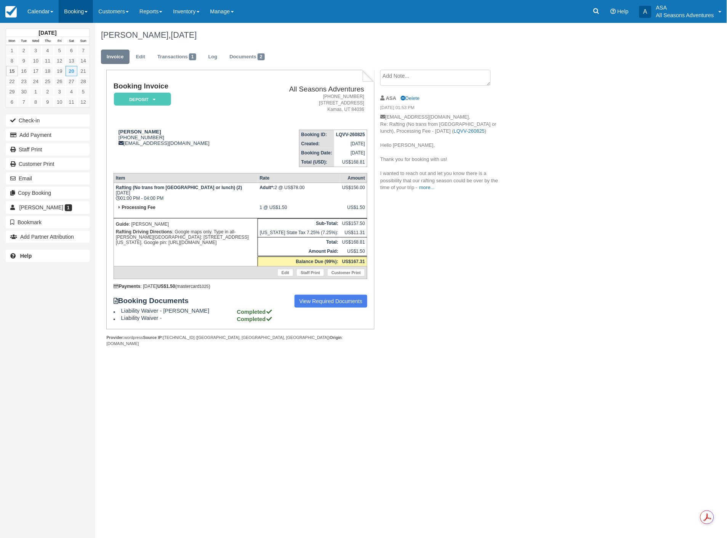
click at [79, 11] on link "Booking" at bounding box center [76, 11] width 34 height 23
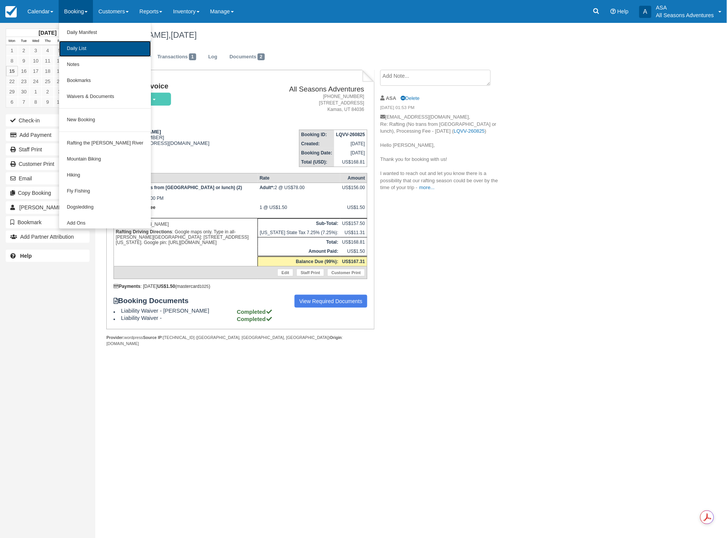
click at [90, 48] on link "Daily List" at bounding box center [105, 49] width 92 height 16
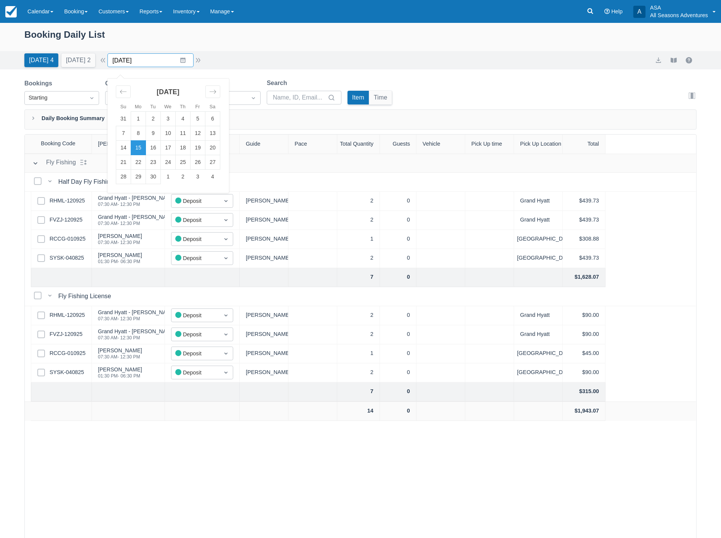
click at [166, 63] on input "09/15/25" at bounding box center [151, 60] width 86 height 14
click at [204, 148] on td "19" at bounding box center [198, 148] width 15 height 14
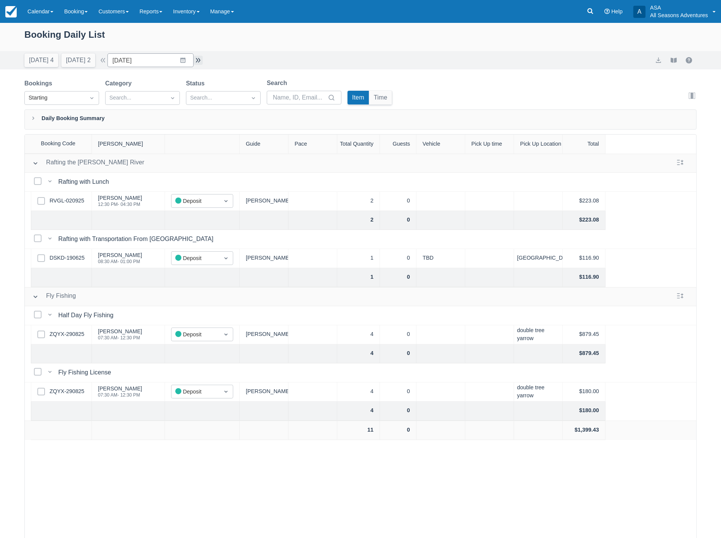
click at [202, 63] on button "button" at bounding box center [198, 60] width 9 height 9
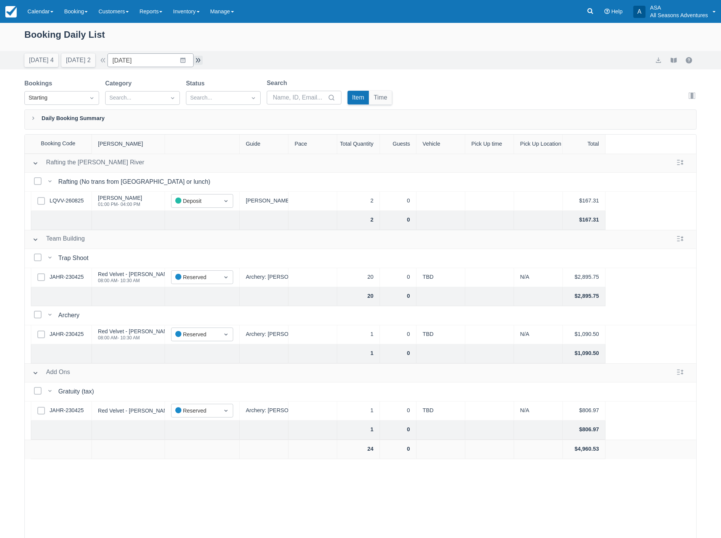
click at [203, 59] on button "button" at bounding box center [198, 60] width 9 height 9
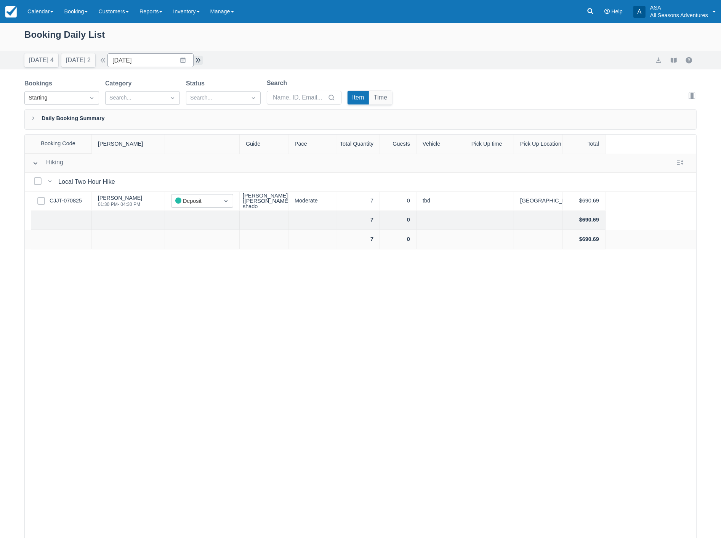
click at [203, 59] on button "button" at bounding box center [198, 60] width 9 height 9
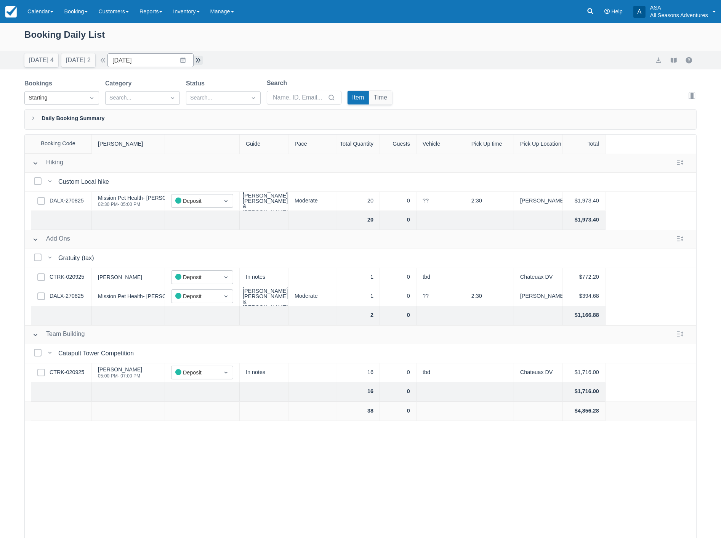
click at [196, 59] on button "button" at bounding box center [198, 60] width 9 height 9
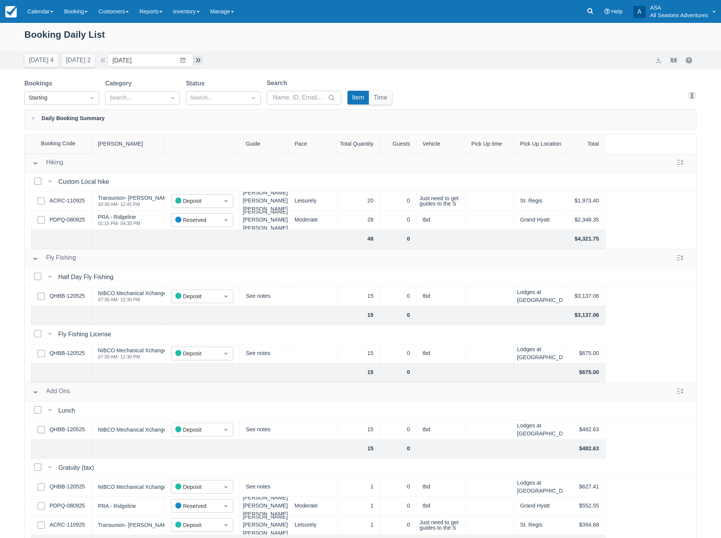
click at [199, 59] on button "button" at bounding box center [198, 60] width 9 height 9
type input "09/25/25"
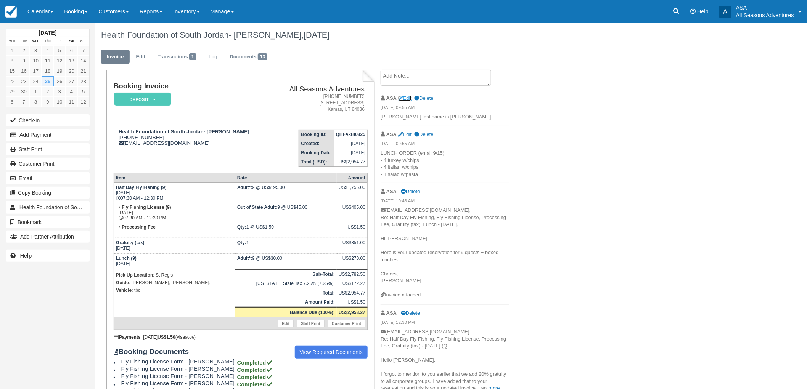
click at [405, 98] on link "Edit" at bounding box center [404, 98] width 13 height 6
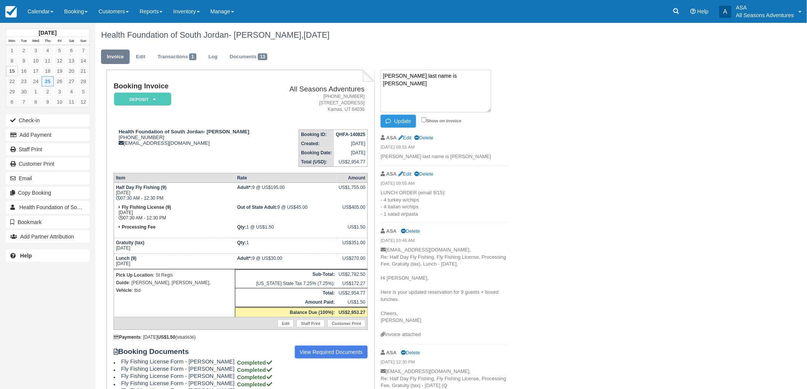
click at [469, 149] on em "[DATE] 09:55 AM" at bounding box center [444, 148] width 128 height 8
click at [404, 175] on link "Edit" at bounding box center [404, 174] width 13 height 6
type textarea "LUNCH ORDER (email 9/15): - 4 turkey w/chips - 4 italian w/chips - 1 salad w/pa…"
click at [401, 116] on button "Update" at bounding box center [397, 121] width 35 height 13
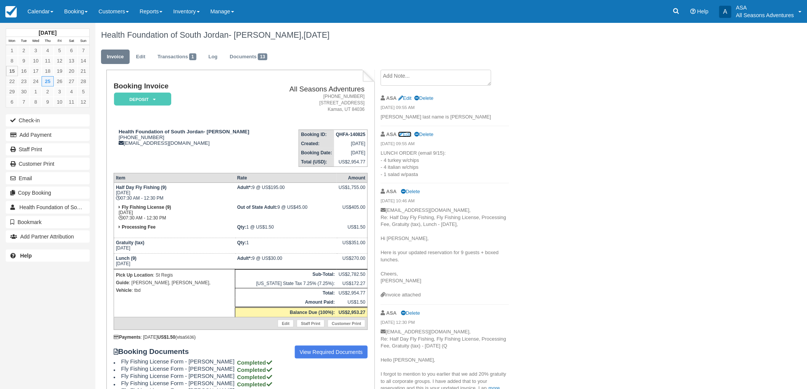
click at [406, 135] on link "Edit" at bounding box center [404, 135] width 13 height 6
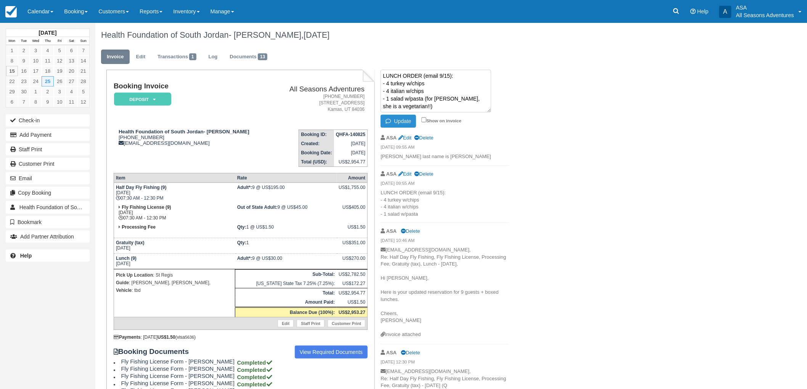
type textarea "LUNCH ORDER (email 9/15): - 4 turkey w/chips - 4 italian w/chips - 1 salad w/pa…"
click at [406, 122] on button "Update" at bounding box center [397, 121] width 35 height 13
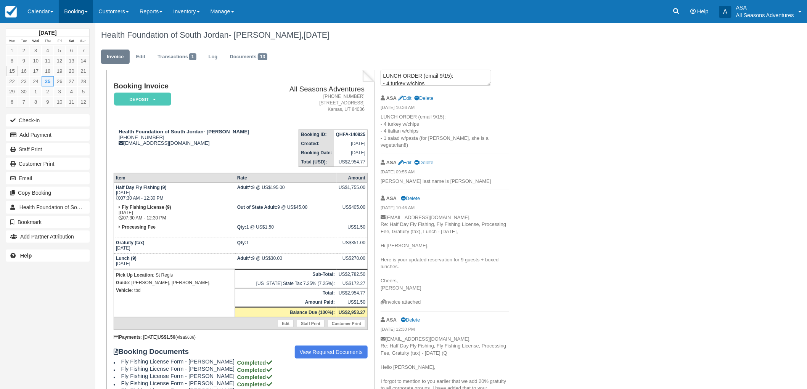
click at [74, 19] on link "Booking" at bounding box center [76, 11] width 34 height 23
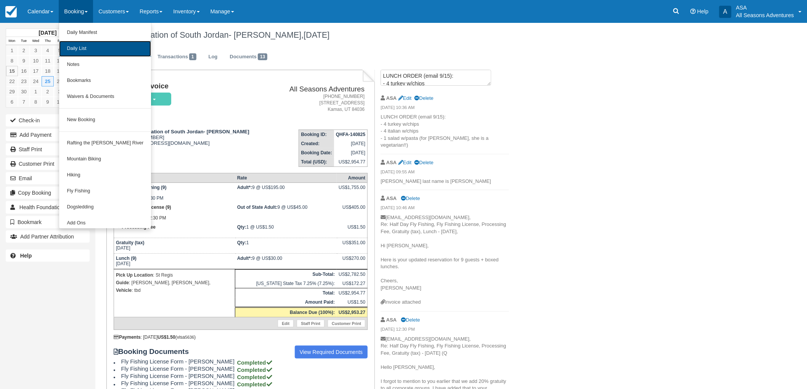
click at [69, 47] on link "Daily List" at bounding box center [105, 49] width 92 height 16
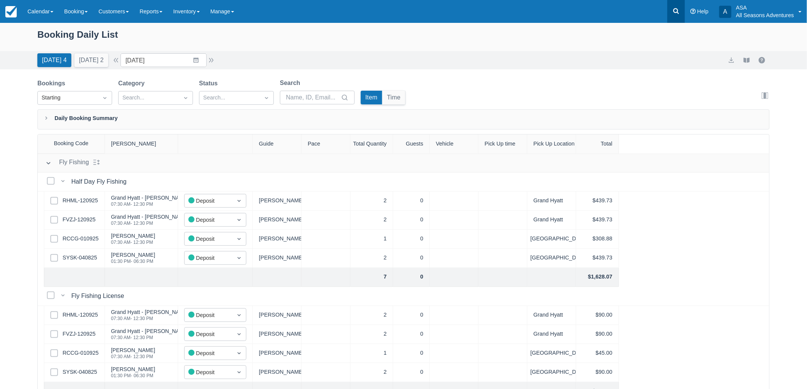
click at [679, 8] on icon at bounding box center [676, 11] width 8 height 8
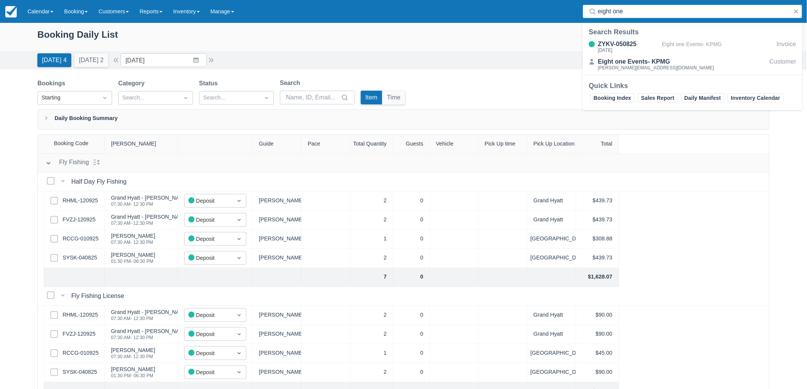
type input "eight one"
click at [664, 37] on div "Search Results ZYKV-050825 [DATE] Eight one Events- KPMG Invoice Eight one Even…" at bounding box center [692, 50] width 220 height 47
click at [663, 42] on div "Eight one Events- KPMG" at bounding box center [718, 47] width 112 height 14
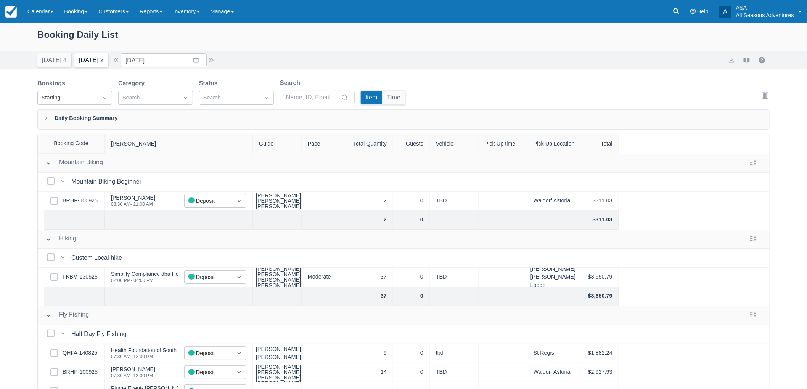
scroll to position [127, 0]
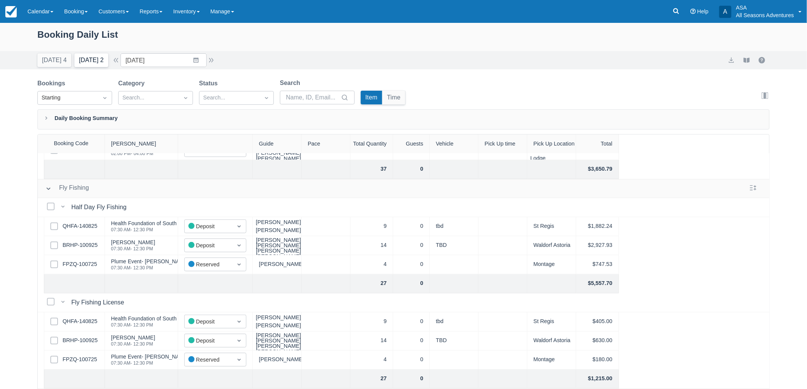
click at [91, 61] on button "[DATE] 2" at bounding box center [91, 60] width 34 height 14
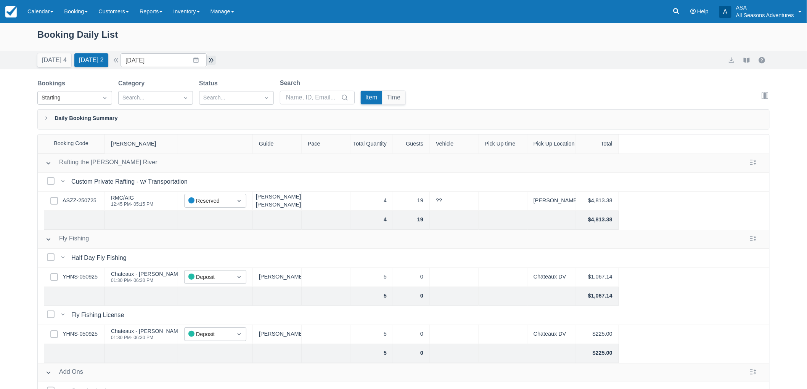
click at [216, 59] on button "button" at bounding box center [211, 60] width 9 height 9
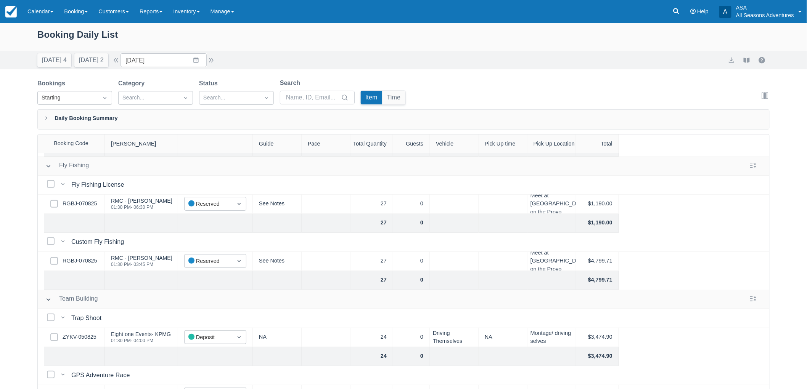
scroll to position [169, 0]
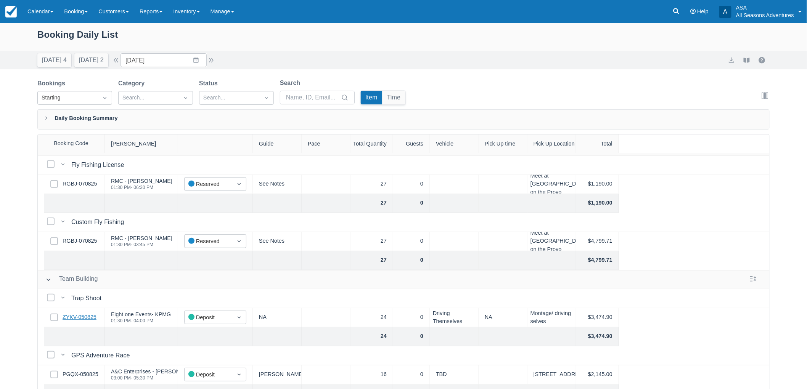
click at [84, 319] on link "ZYKV-050825" at bounding box center [80, 317] width 34 height 8
click at [82, 61] on button "Tomorrow 2" at bounding box center [91, 60] width 34 height 14
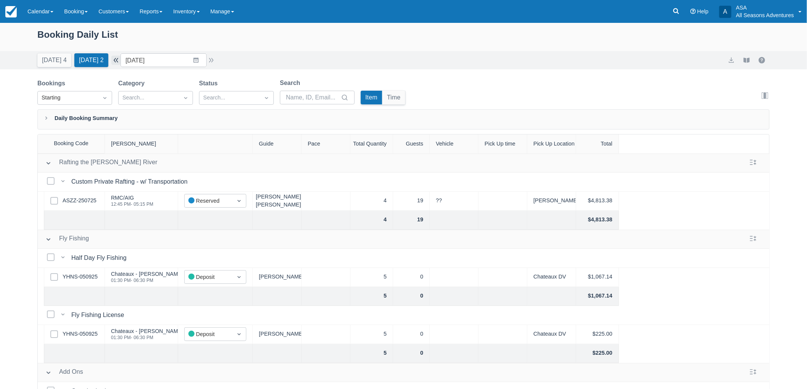
click at [119, 59] on button "button" at bounding box center [115, 60] width 9 height 9
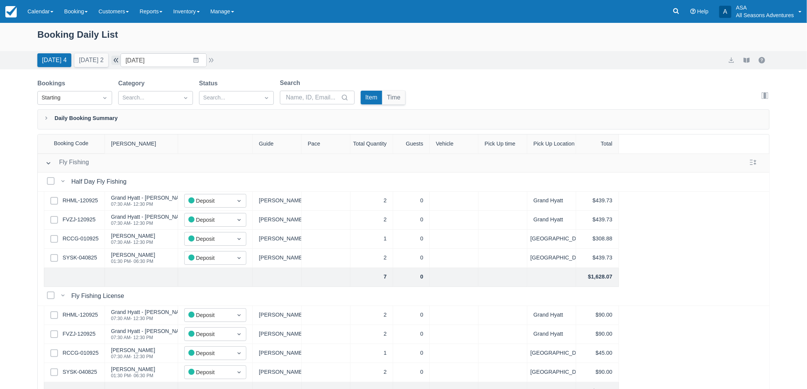
click at [120, 56] on button "button" at bounding box center [115, 60] width 9 height 9
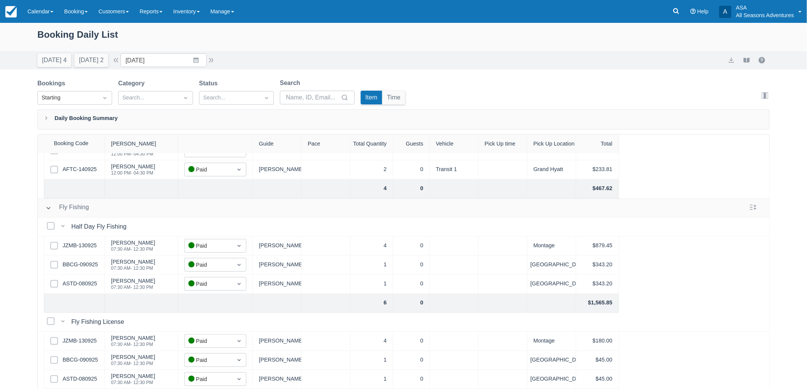
scroll to position [67, 0]
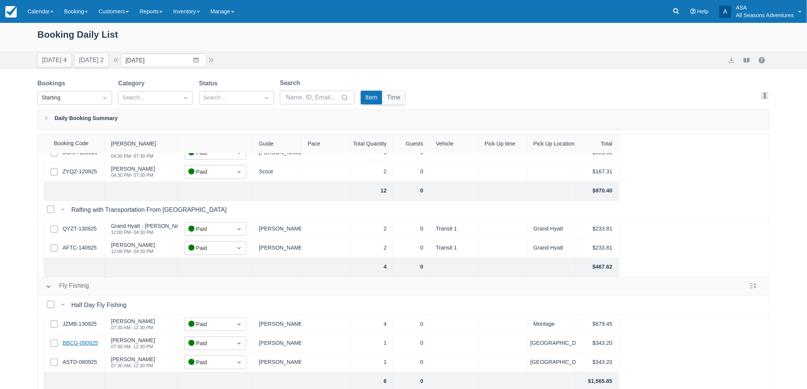
click at [71, 344] on link "BBCG-090925" at bounding box center [80, 343] width 35 height 8
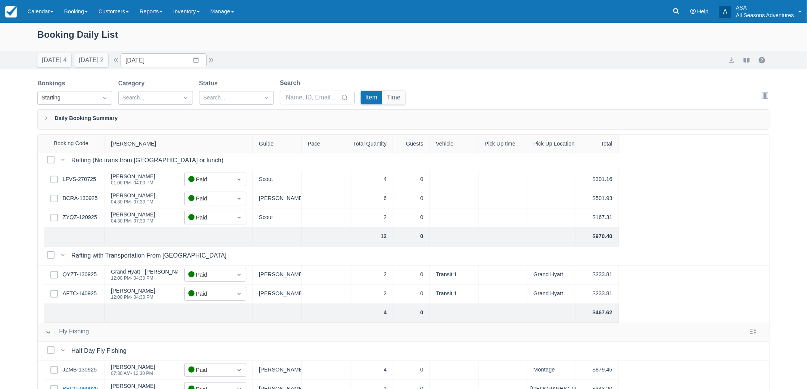
scroll to position [0, 0]
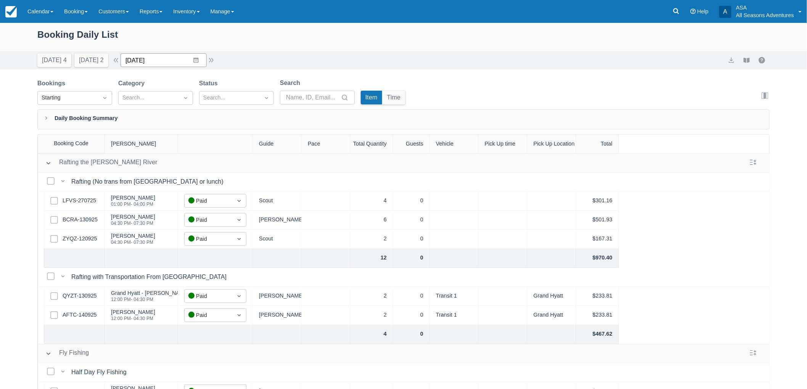
click at [173, 60] on input "09/14/25" at bounding box center [163, 60] width 86 height 14
click at [229, 93] on icon "Move forward to switch to the next month." at bounding box center [225, 91] width 7 height 7
click at [233, 147] on td "18" at bounding box center [225, 148] width 15 height 14
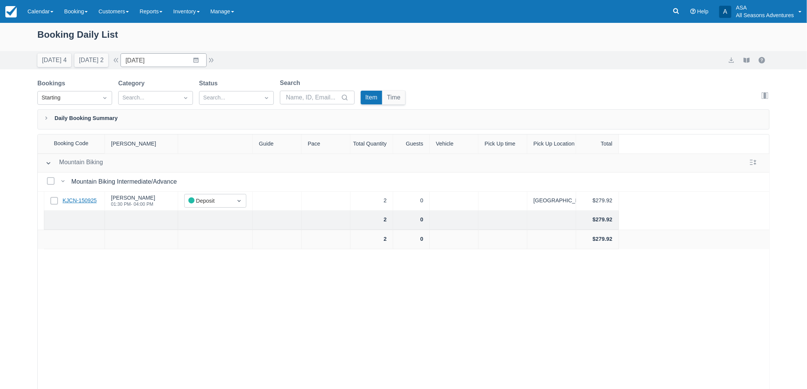
click at [87, 202] on link "KJCN-150925" at bounding box center [80, 201] width 34 height 8
click at [98, 62] on button "Tomorrow 2" at bounding box center [91, 60] width 34 height 14
type input "09/16/25"
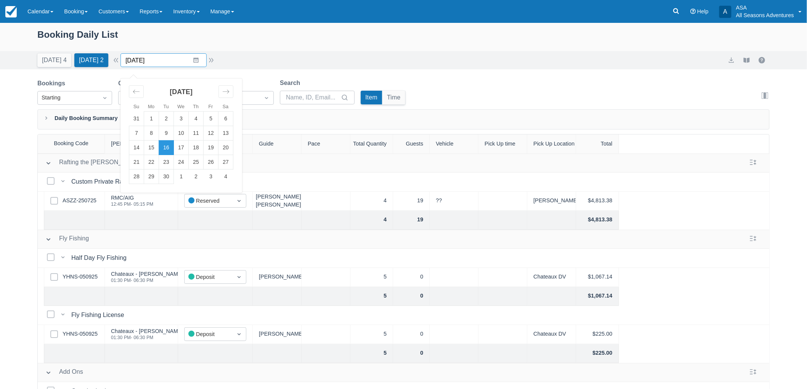
click at [206, 59] on input "09/16/25" at bounding box center [163, 60] width 86 height 14
click at [679, 6] on link at bounding box center [676, 11] width 18 height 23
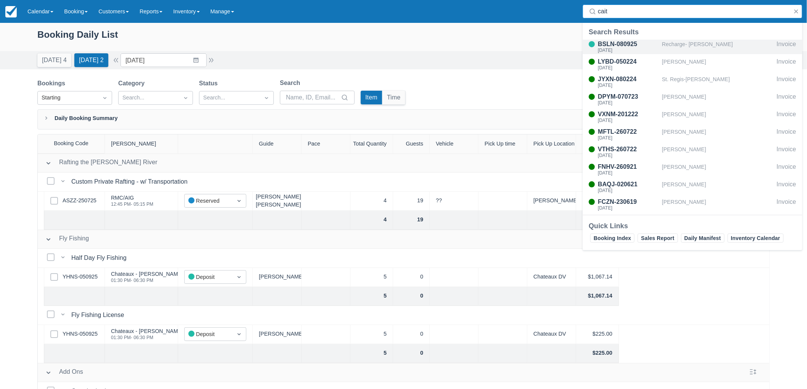
type input "cait"
click at [687, 49] on div "Recharge- Caitlan Shumaker" at bounding box center [718, 47] width 112 height 14
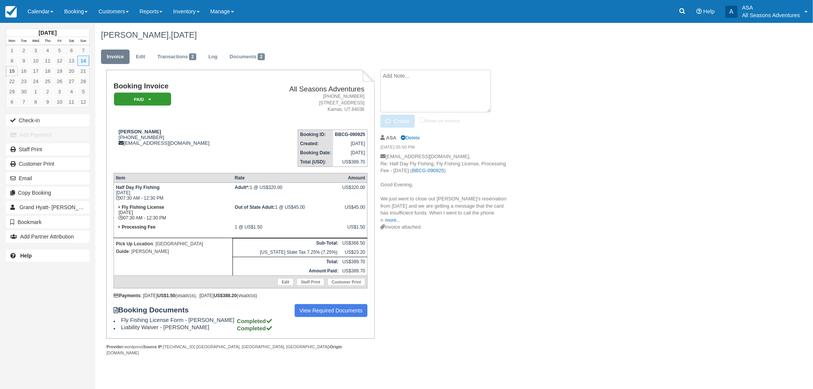
click at [408, 81] on textarea at bounding box center [435, 91] width 111 height 43
type textarea "C"
type textarea "o"
type textarea "On 9/15 closeout"
click at [393, 119] on icon "button" at bounding box center [389, 121] width 8 height 5
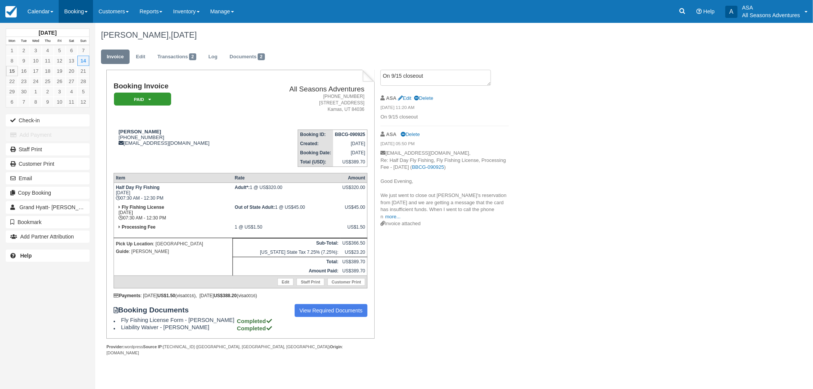
click at [82, 17] on link "Booking" at bounding box center [76, 11] width 34 height 23
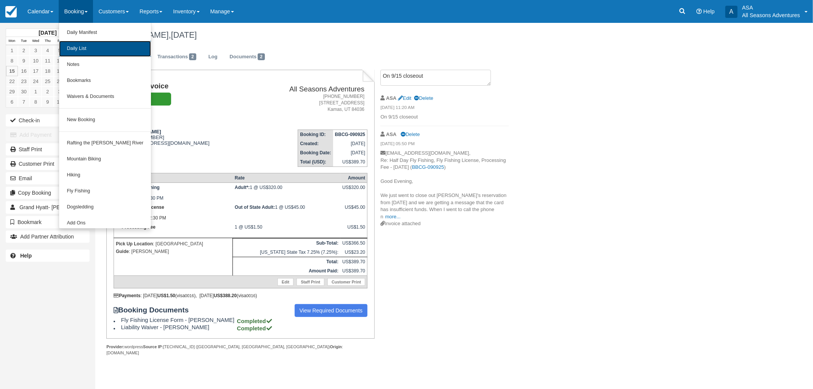
click at [85, 50] on link "Daily List" at bounding box center [105, 49] width 92 height 16
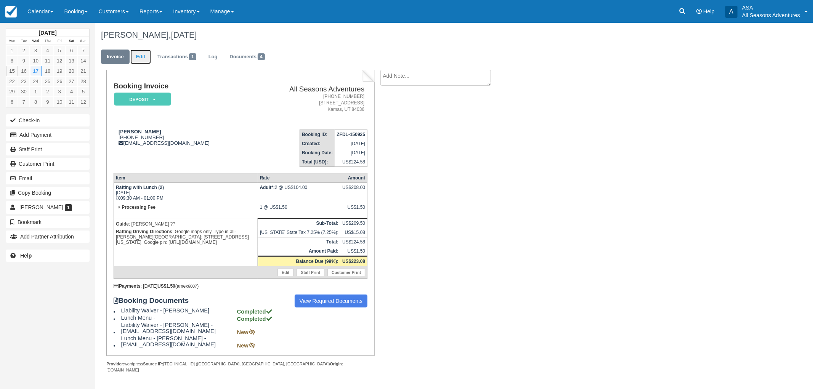
click at [146, 63] on link "Edit" at bounding box center [140, 57] width 21 height 15
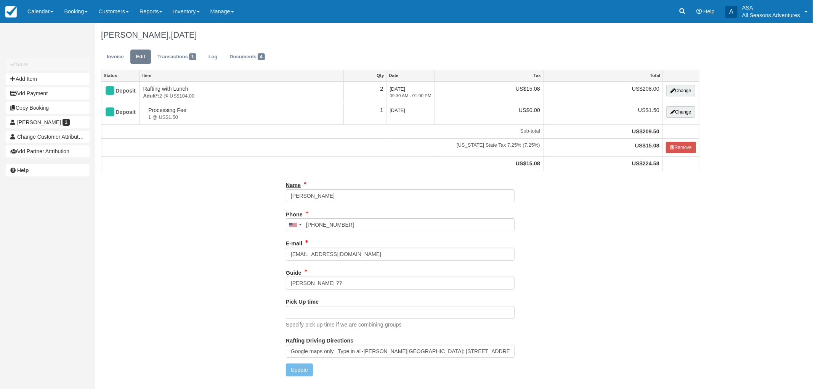
type input "(646) 739-2582"
click at [343, 292] on div "Guide Mitch ??" at bounding box center [400, 280] width 229 height 29
click at [342, 286] on input "Mitch ??" at bounding box center [400, 283] width 229 height 13
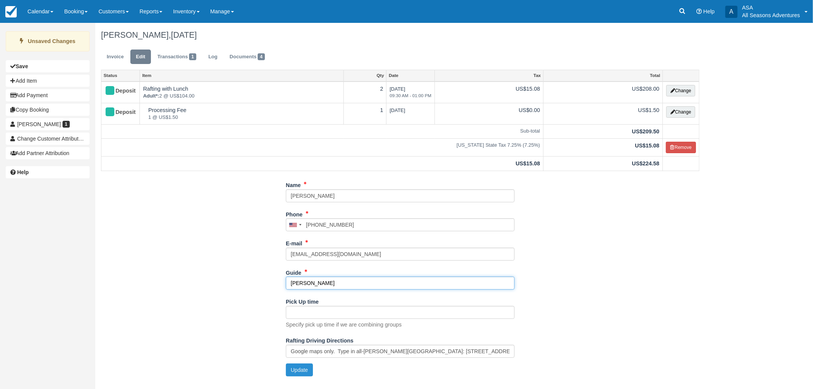
type input "Mitch"
click at [298, 376] on button "Update" at bounding box center [299, 370] width 27 height 13
type input "+16467392582"
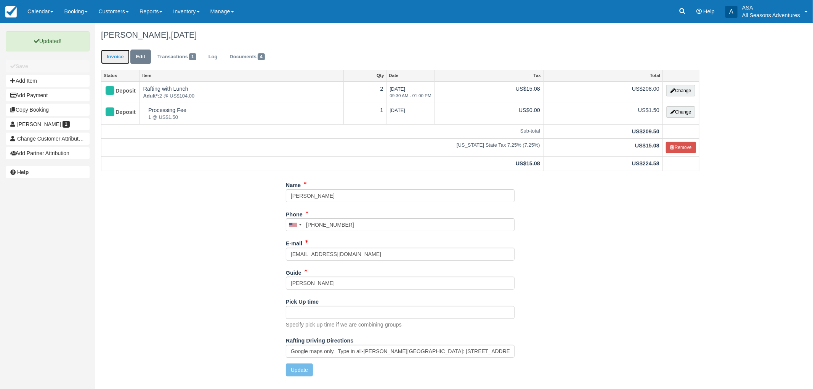
click at [120, 50] on link "Invoice" at bounding box center [115, 57] width 29 height 15
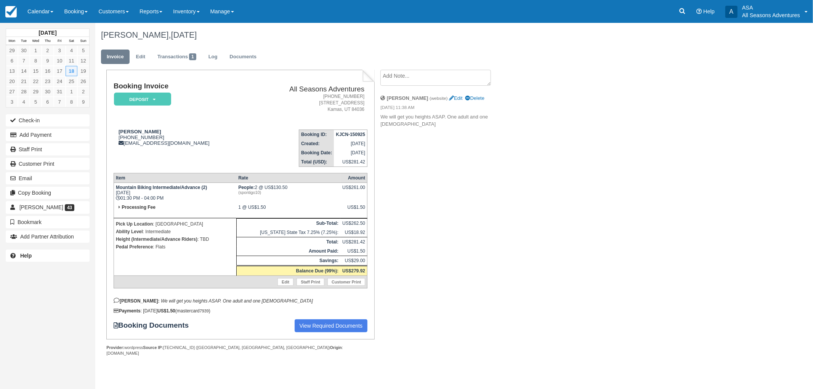
click at [624, 132] on div "[PERSON_NAME], [DATE] Invoice Edit Transactions 1 Log Documents Booking Invoice…" at bounding box center [400, 198] width 610 height 350
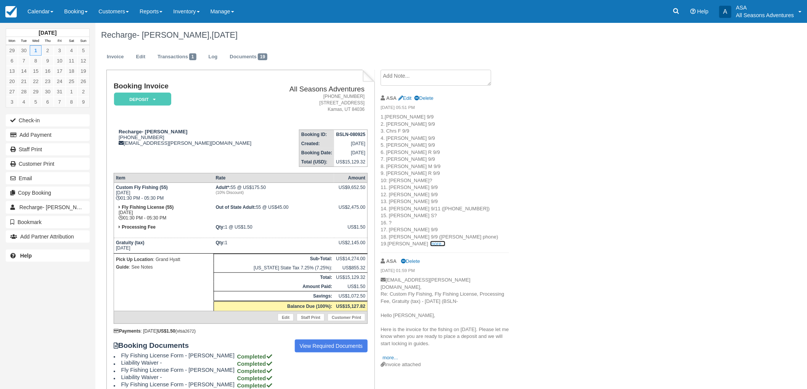
click at [430, 245] on link "more..." at bounding box center [437, 244] width 15 height 6
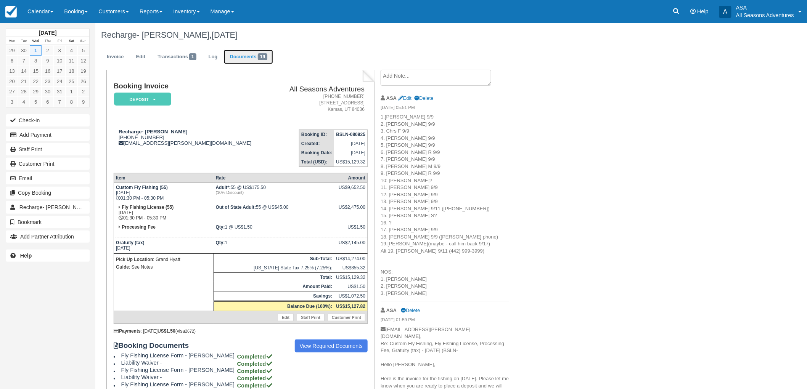
click at [263, 56] on span "19" at bounding box center [263, 56] width 10 height 7
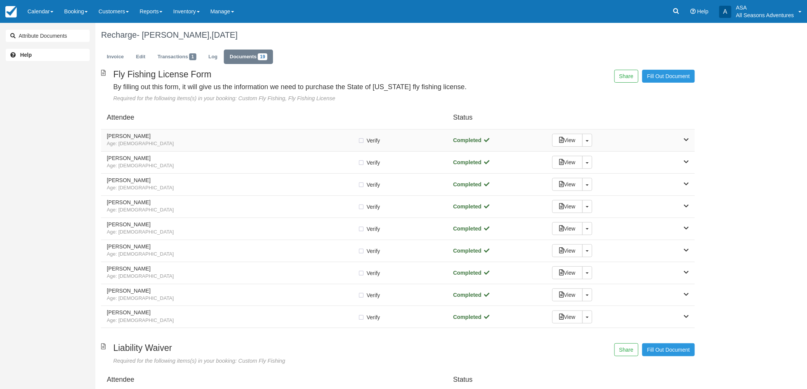
click at [171, 147] on span "Age: 35" at bounding box center [232, 143] width 251 height 7
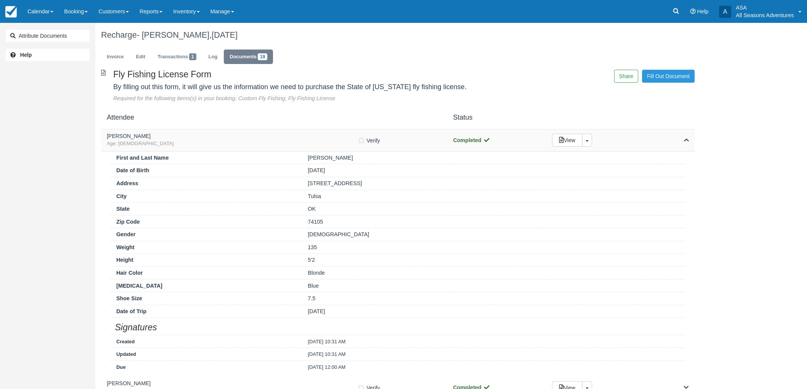
click at [202, 145] on span "Age: 35" at bounding box center [232, 143] width 251 height 7
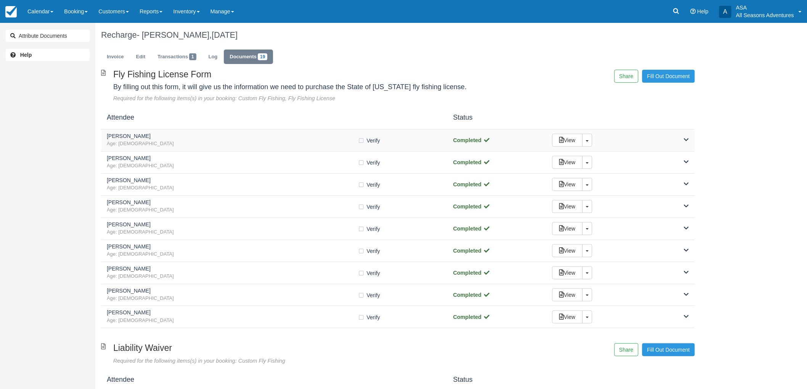
click at [192, 136] on h5 "Katherine Newman" at bounding box center [232, 136] width 251 height 6
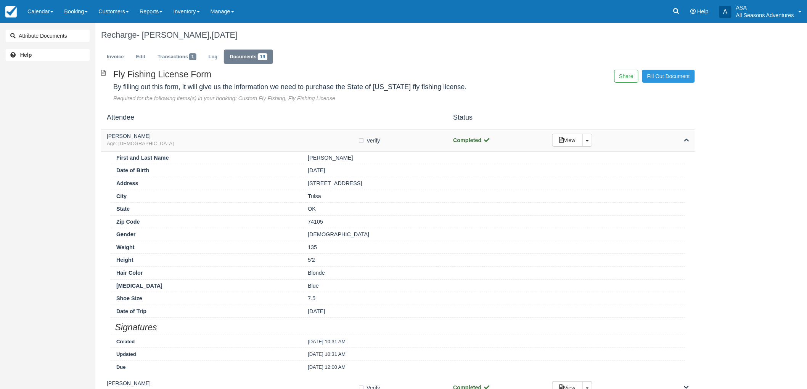
click at [194, 147] on span "Age: 35" at bounding box center [232, 143] width 251 height 7
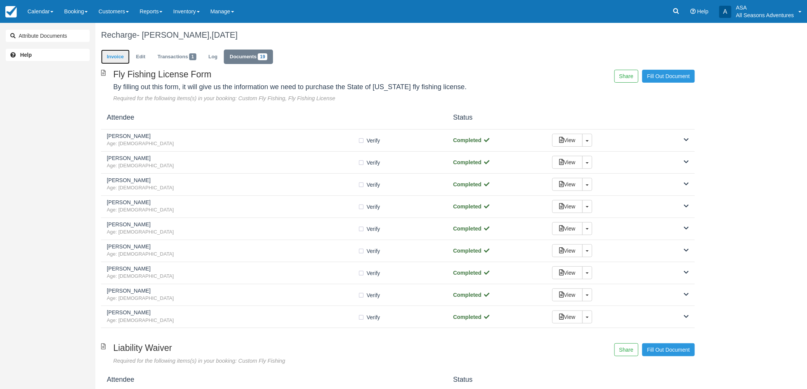
click at [120, 58] on link "Invoice" at bounding box center [115, 57] width 29 height 15
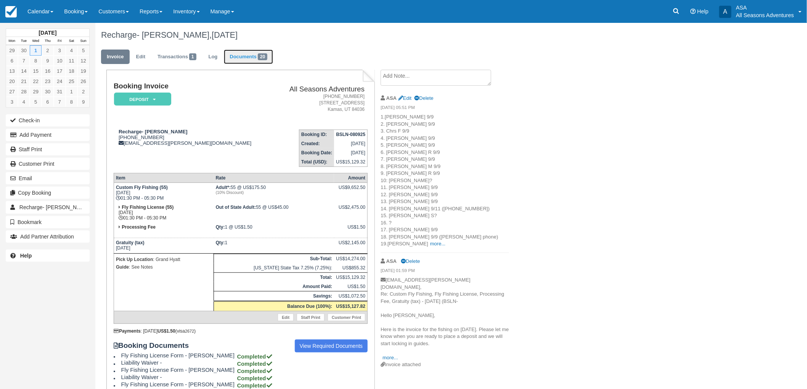
click at [245, 62] on link "Documents 20" at bounding box center [248, 57] width 49 height 15
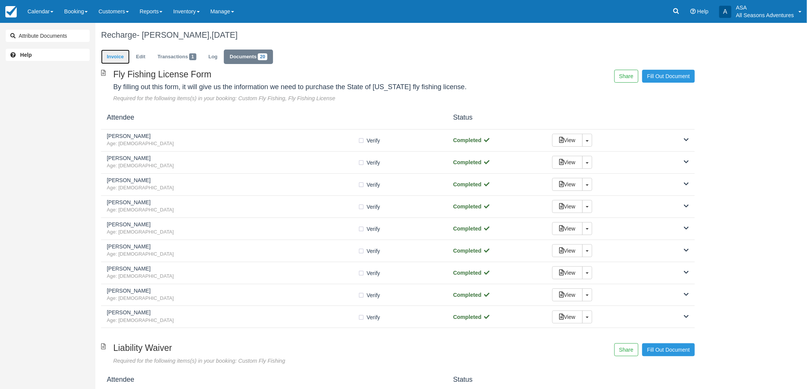
click at [120, 55] on link "Invoice" at bounding box center [115, 57] width 29 height 15
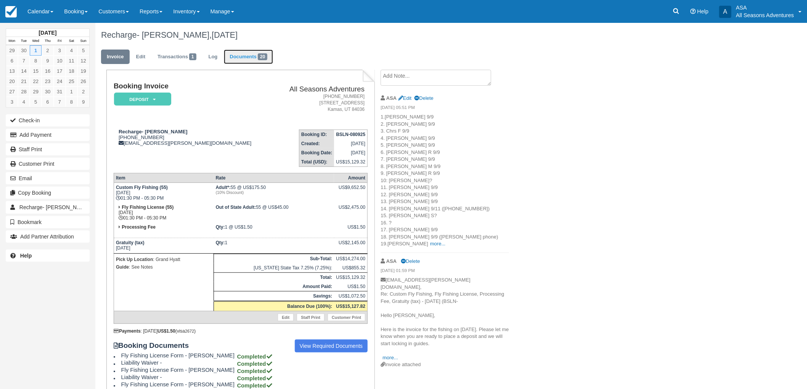
click at [254, 62] on link "Documents 20" at bounding box center [248, 57] width 49 height 15
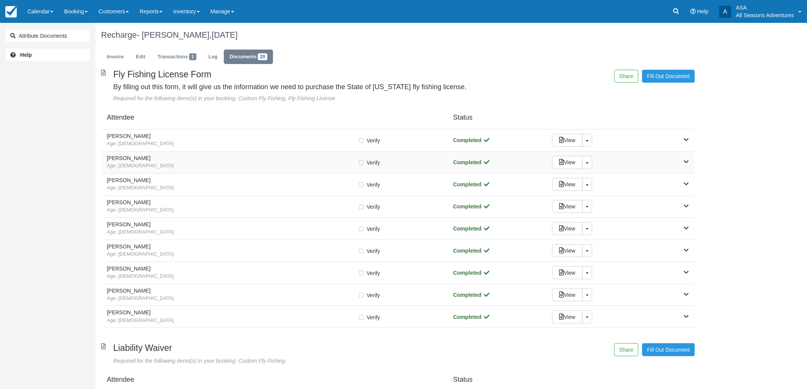
click at [265, 163] on span "Age: 41" at bounding box center [232, 165] width 251 height 7
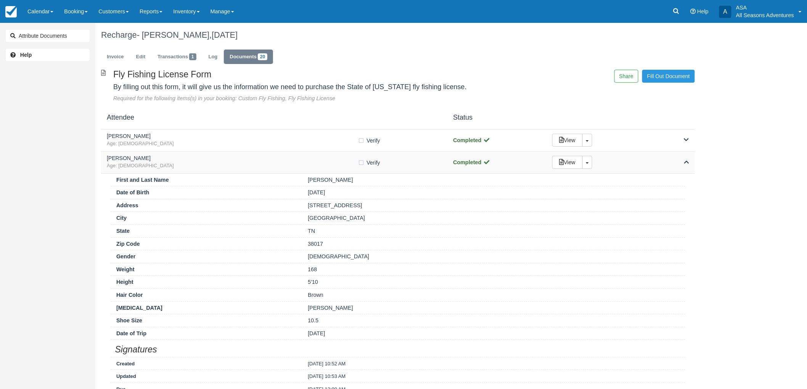
click at [265, 163] on span "Age: 41" at bounding box center [232, 165] width 251 height 7
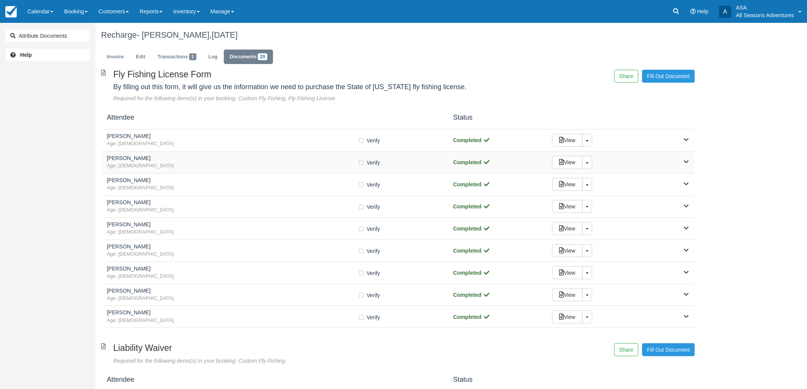
click at [222, 170] on div "Adam Foote Age: 41 Verify Verified Completed View Toggle Dropdown Detach" at bounding box center [398, 163] width 594 height 22
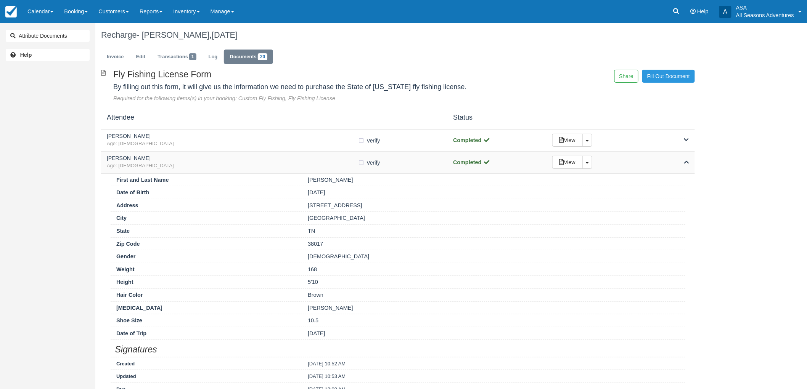
click at [220, 161] on h5 "Adam Foote" at bounding box center [232, 159] width 251 height 6
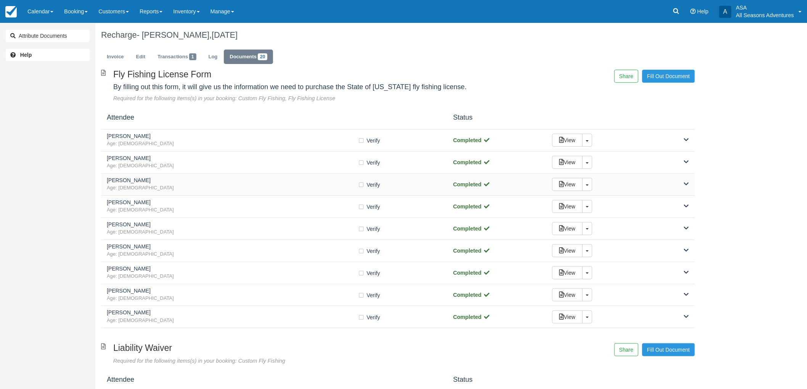
click at [169, 185] on span "Age: 37" at bounding box center [232, 188] width 251 height 7
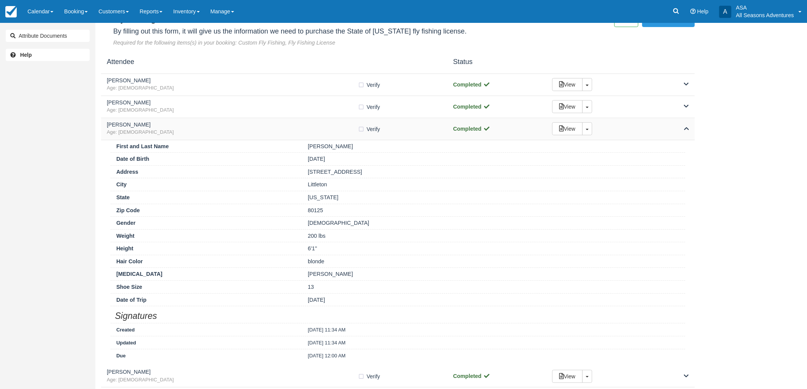
scroll to position [42, 0]
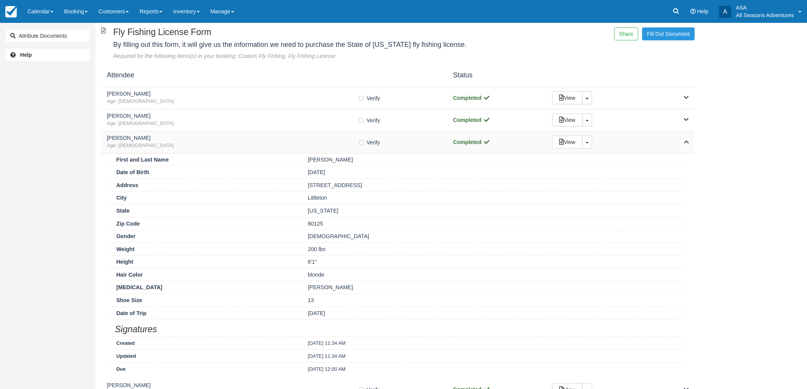
click at [183, 140] on h5 "Ryan Littleton" at bounding box center [232, 138] width 251 height 6
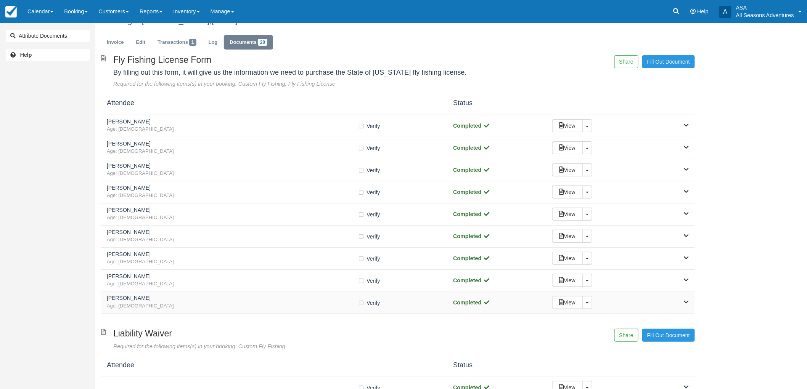
scroll to position [0, 0]
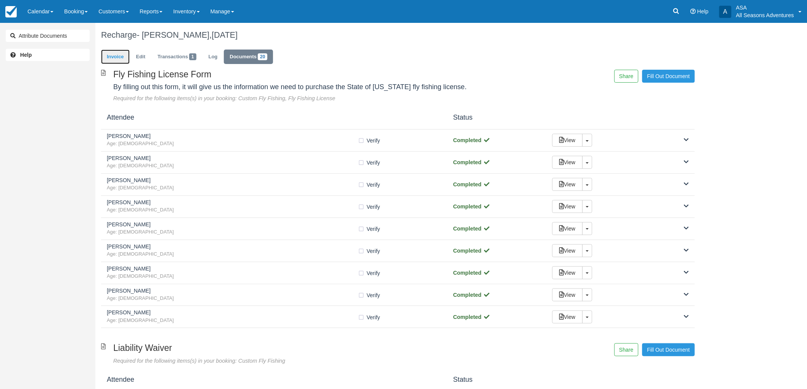
click at [113, 55] on link "Invoice" at bounding box center [115, 57] width 29 height 15
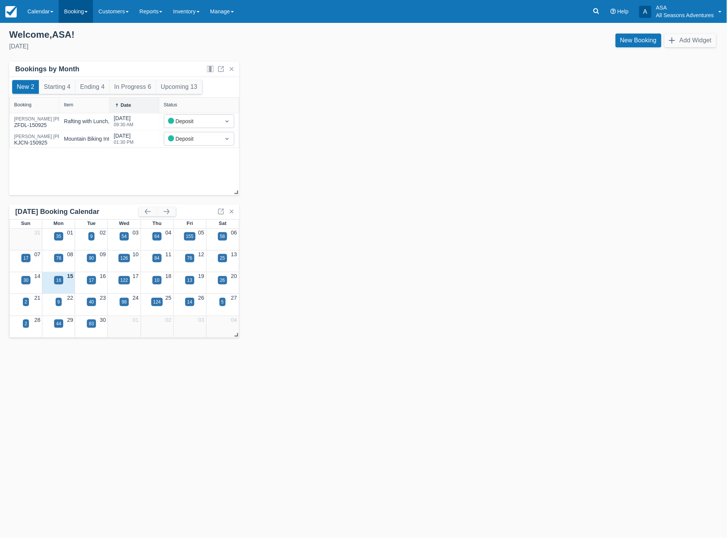
click at [71, 8] on link "Booking" at bounding box center [76, 11] width 34 height 23
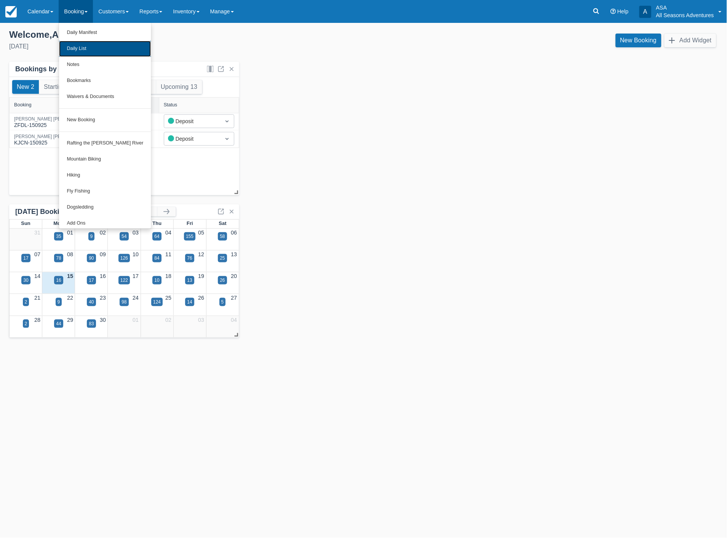
click at [78, 46] on link "Daily List" at bounding box center [105, 49] width 92 height 16
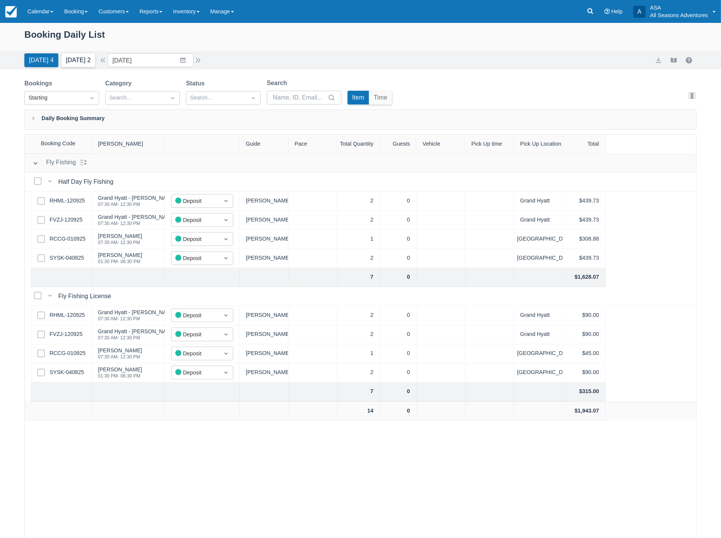
click at [83, 59] on button "Tomorrow 2" at bounding box center [78, 60] width 34 height 14
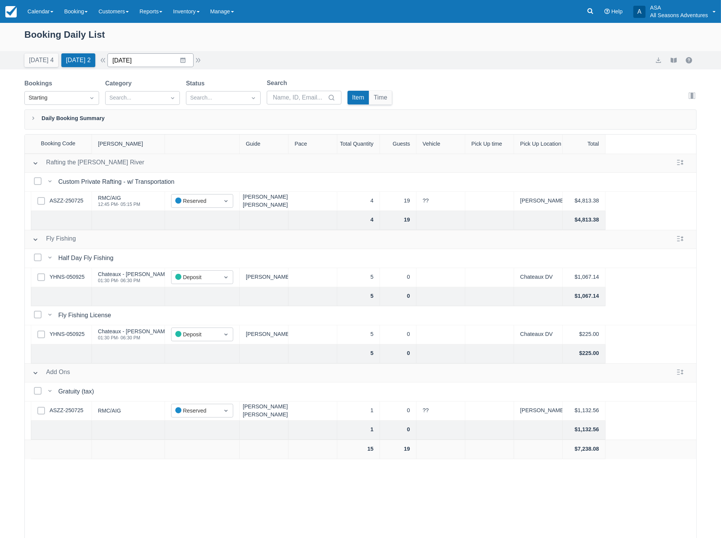
click at [160, 62] on input "09/16/25" at bounding box center [151, 60] width 86 height 14
click at [174, 148] on td "17" at bounding box center [168, 148] width 15 height 14
type input "09/17/25"
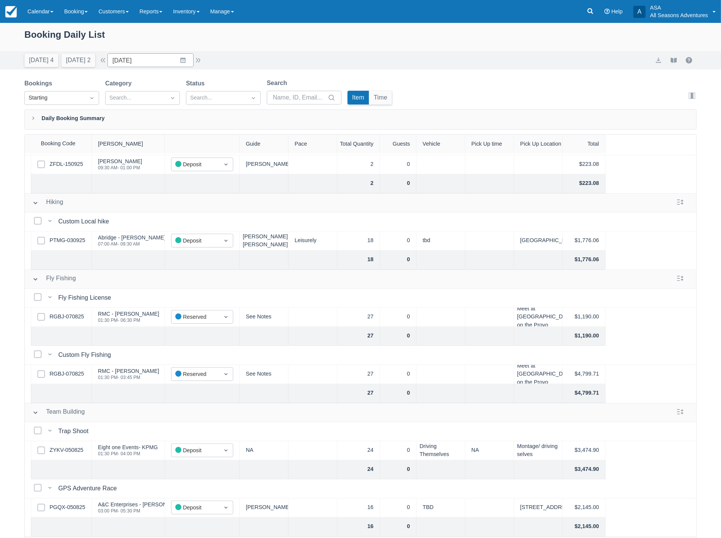
scroll to position [212, 0]
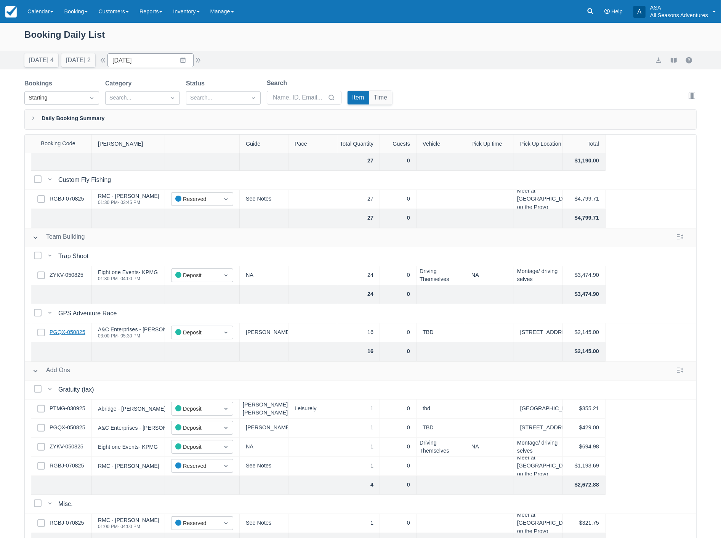
click at [67, 332] on link "PGQX-050825" at bounding box center [68, 332] width 36 height 8
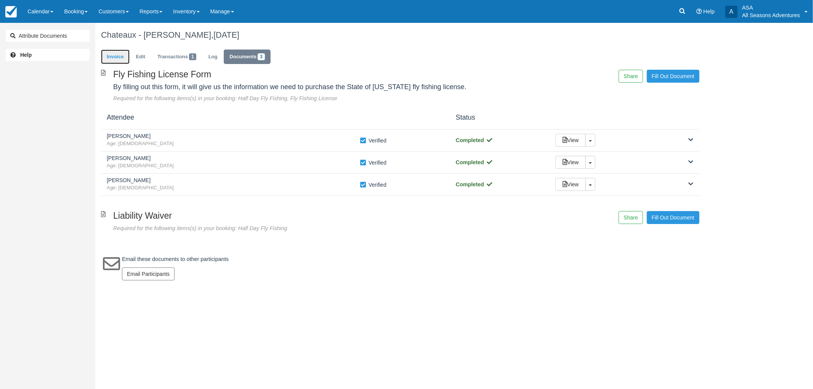
click at [113, 57] on link "Invoice" at bounding box center [115, 57] width 29 height 15
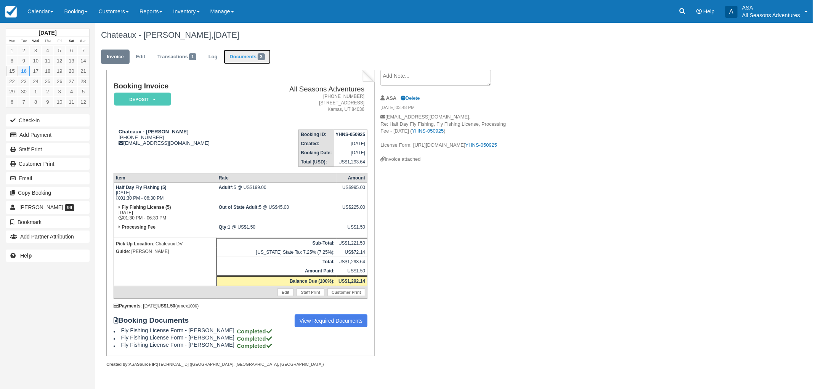
click at [239, 63] on link "Documents 3" at bounding box center [247, 57] width 47 height 15
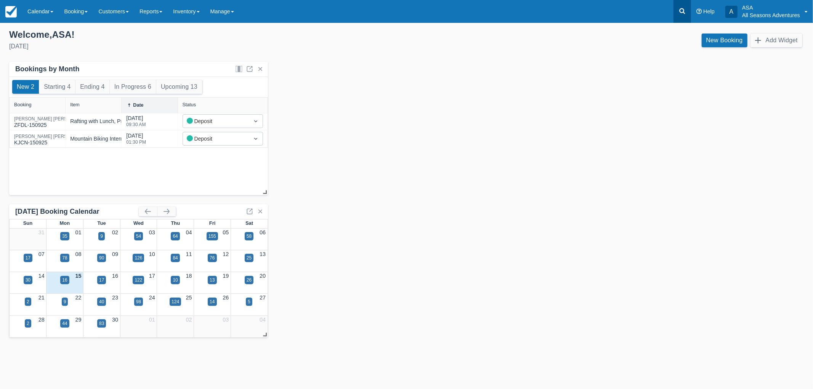
click at [684, 13] on icon at bounding box center [683, 11] width 6 height 6
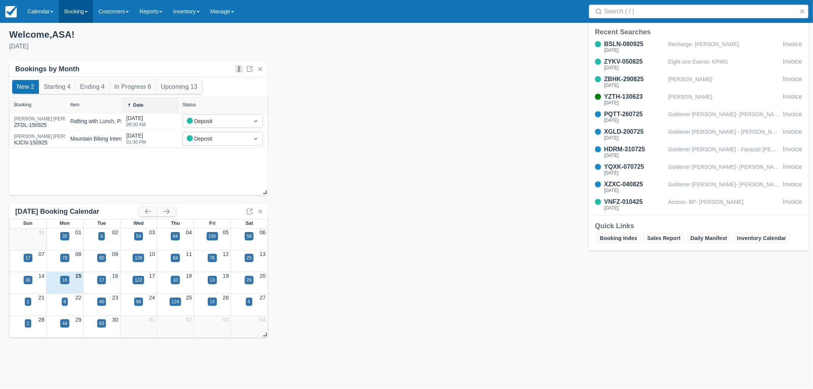
click at [88, 10] on link "Booking" at bounding box center [76, 11] width 34 height 23
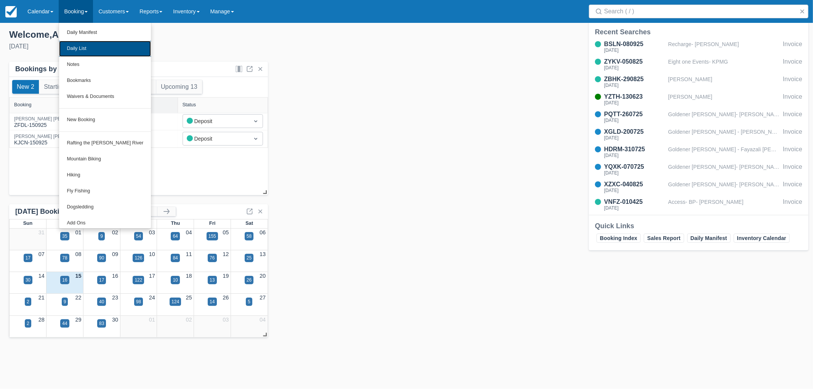
click at [92, 51] on link "Daily List" at bounding box center [105, 49] width 92 height 16
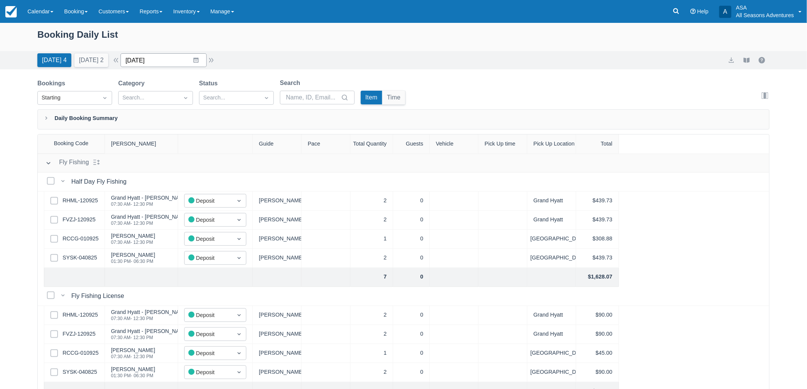
click at [153, 62] on input "09/15/25" at bounding box center [163, 60] width 86 height 14
click at [196, 135] on td "11" at bounding box center [196, 133] width 15 height 14
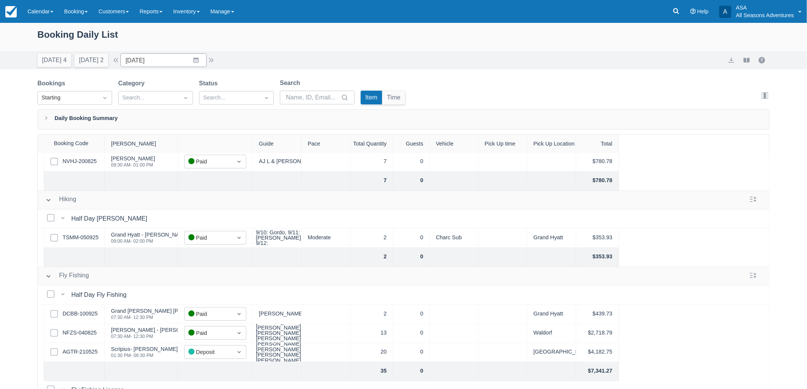
scroll to position [212, 0]
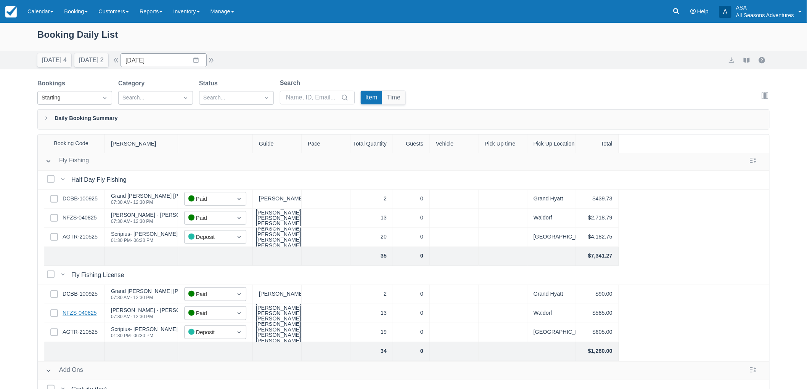
click at [92, 311] on link "NFZS-040825" at bounding box center [80, 313] width 34 height 8
click at [193, 58] on input "09/11/25" at bounding box center [163, 60] width 86 height 14
click at [187, 151] on td "17" at bounding box center [181, 148] width 15 height 14
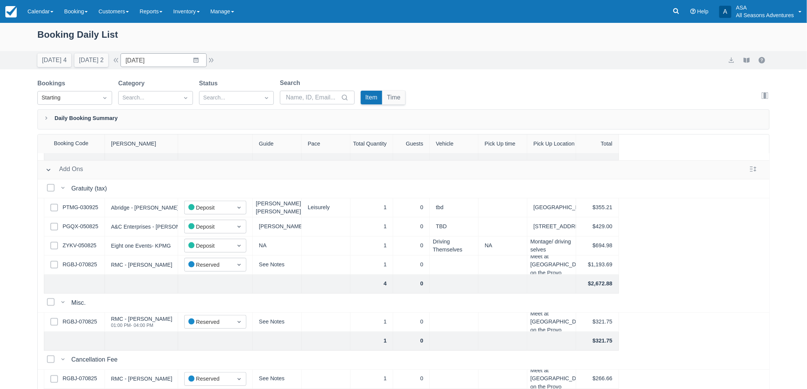
click at [69, 55] on div "Today 4 Tomorrow 2" at bounding box center [72, 58] width 77 height 17
click at [58, 59] on button "Today 4" at bounding box center [54, 60] width 34 height 14
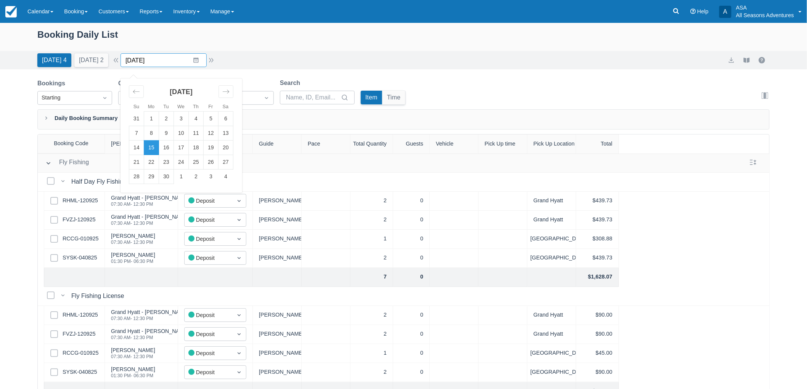
click at [130, 58] on input "[DATE]" at bounding box center [163, 60] width 86 height 14
click at [156, 145] on td "15" at bounding box center [151, 148] width 15 height 14
click at [96, 237] on link "RCCG-010925" at bounding box center [81, 239] width 36 height 8
click at [98, 55] on button "Tomorrow 2" at bounding box center [91, 60] width 34 height 14
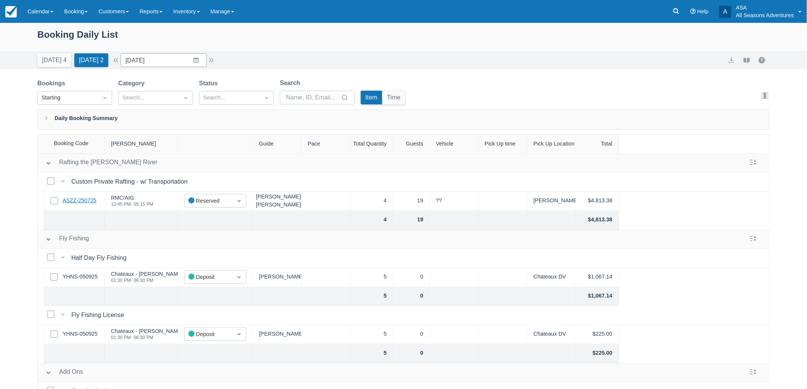
click at [71, 200] on link "ASZZ-250725" at bounding box center [80, 201] width 34 height 8
click at [52, 57] on button "[DATE] 4" at bounding box center [54, 60] width 34 height 14
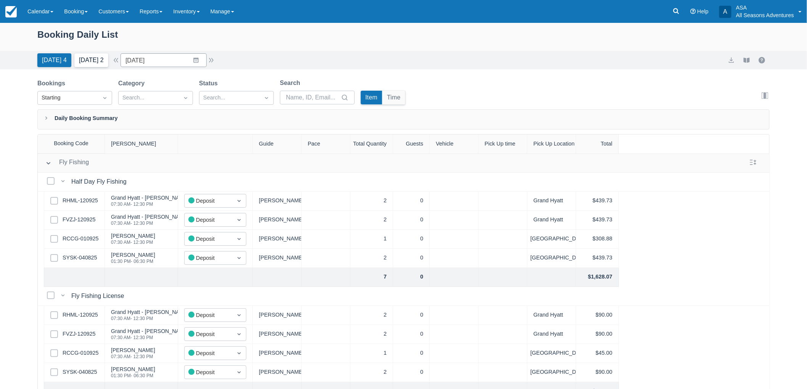
click at [90, 55] on button "[DATE] 2" at bounding box center [91, 60] width 34 height 14
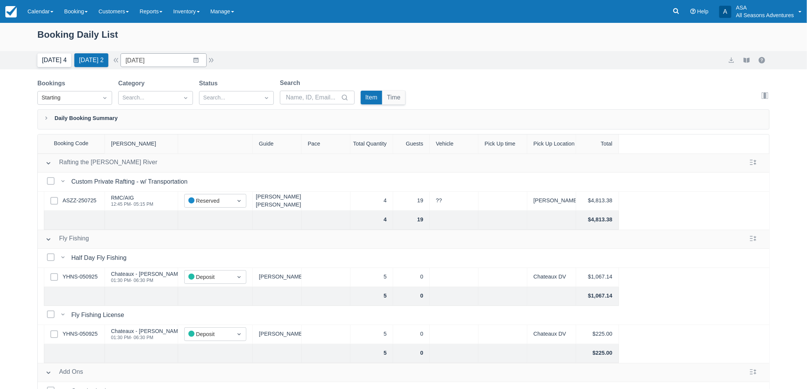
click at [60, 63] on button "[DATE] 4" at bounding box center [54, 60] width 34 height 14
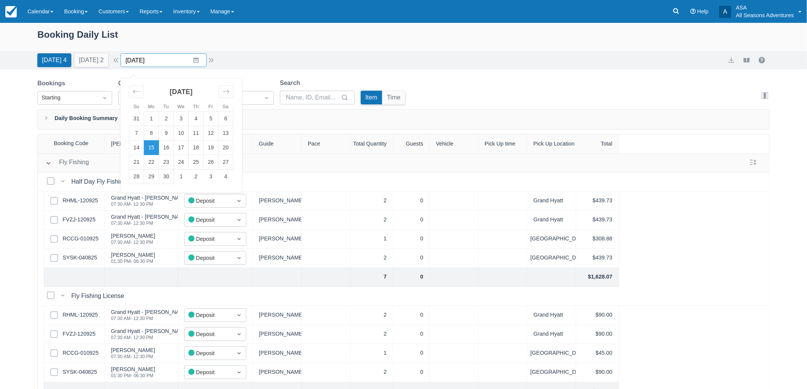
click at [136, 61] on input "[DATE]" at bounding box center [163, 60] width 86 height 14
click at [197, 134] on td "11" at bounding box center [196, 133] width 15 height 14
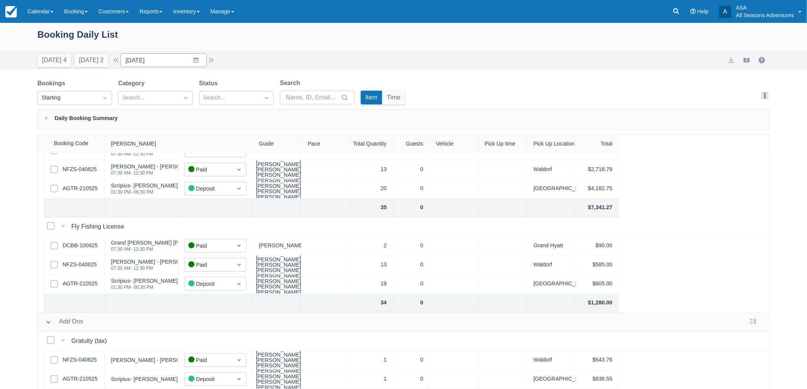
scroll to position [266, 0]
click at [79, 280] on link "AGTR-210525" at bounding box center [80, 284] width 35 height 8
click at [101, 57] on button "[DATE] 2" at bounding box center [91, 60] width 34 height 14
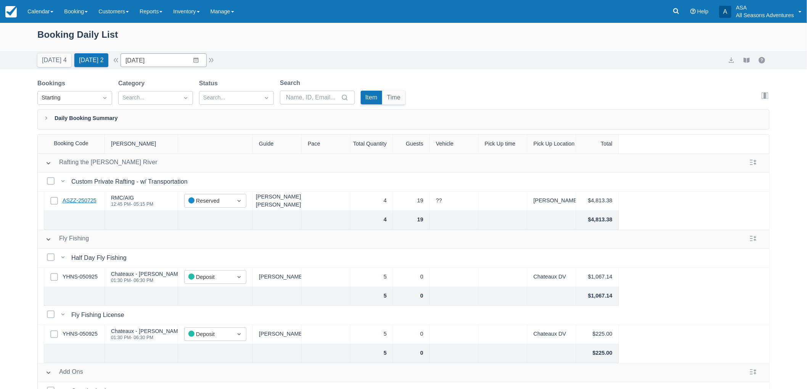
click at [72, 202] on link "ASZZ-250725" at bounding box center [80, 201] width 34 height 8
click at [67, 51] on div "Today 4 Tomorrow 2" at bounding box center [72, 58] width 77 height 17
click at [61, 56] on button "[DATE] 4" at bounding box center [54, 60] width 34 height 14
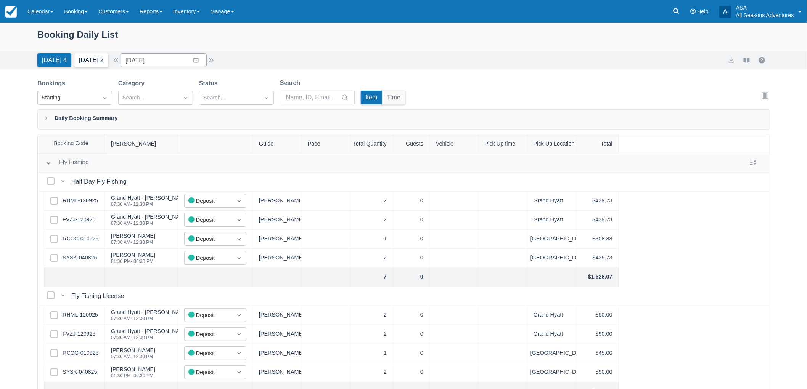
click at [103, 58] on button "[DATE] 2" at bounding box center [91, 60] width 34 height 14
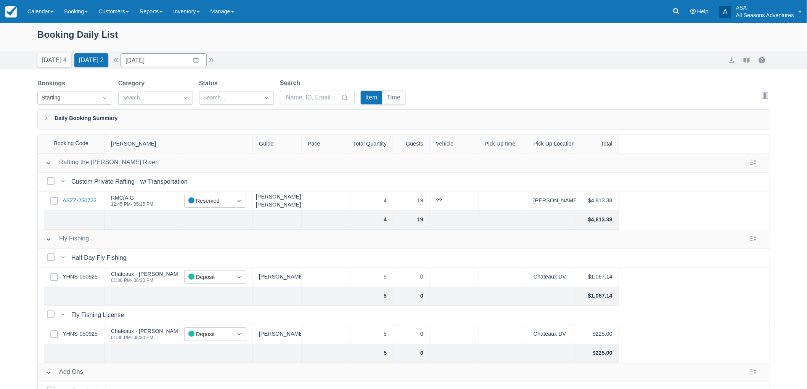
click at [79, 201] on link "ASZZ-250725" at bounding box center [80, 201] width 34 height 8
click at [51, 63] on button "[DATE] 4" at bounding box center [54, 60] width 34 height 14
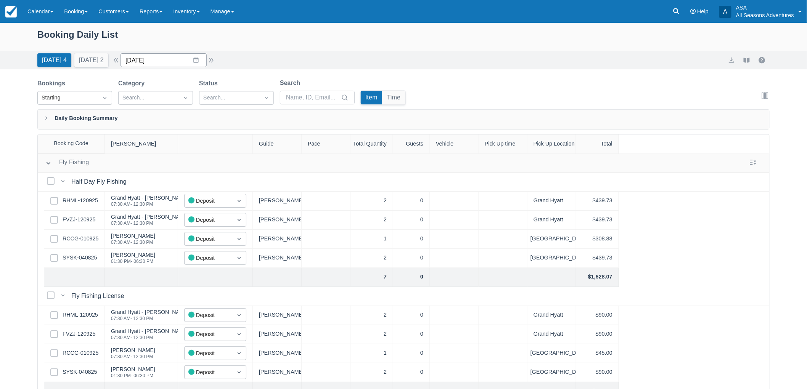
click at [147, 65] on input "[DATE]" at bounding box center [163, 60] width 86 height 14
click at [198, 135] on td "11" at bounding box center [196, 133] width 15 height 14
type input "09/11/25"
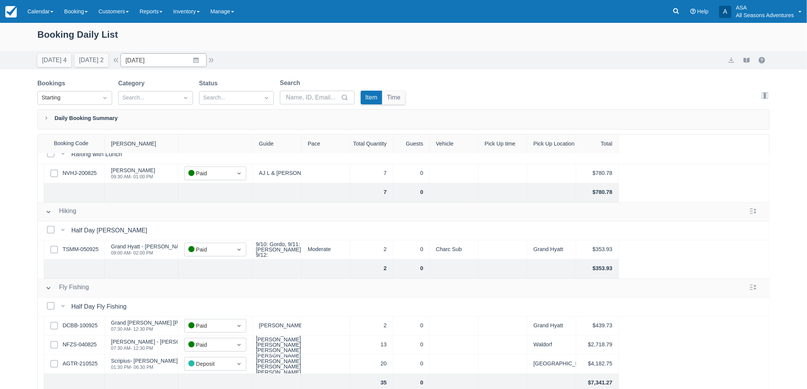
scroll to position [212, 0]
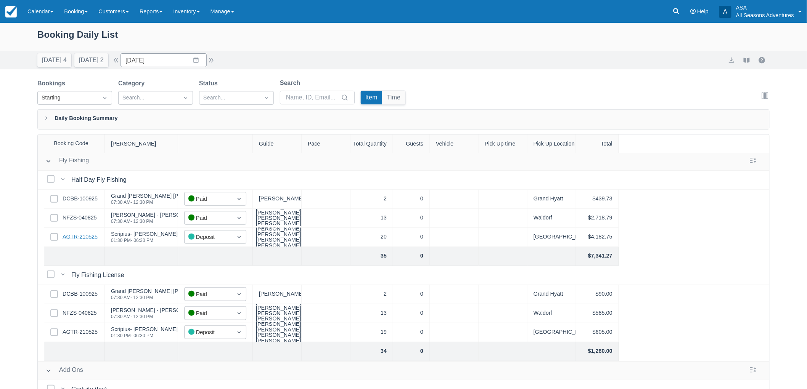
click at [74, 237] on link "AGTR-210525" at bounding box center [80, 237] width 35 height 8
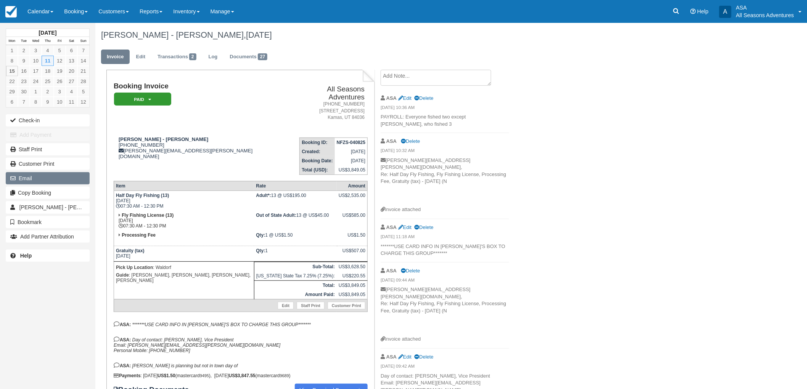
click at [58, 175] on button "Email" at bounding box center [48, 178] width 84 height 12
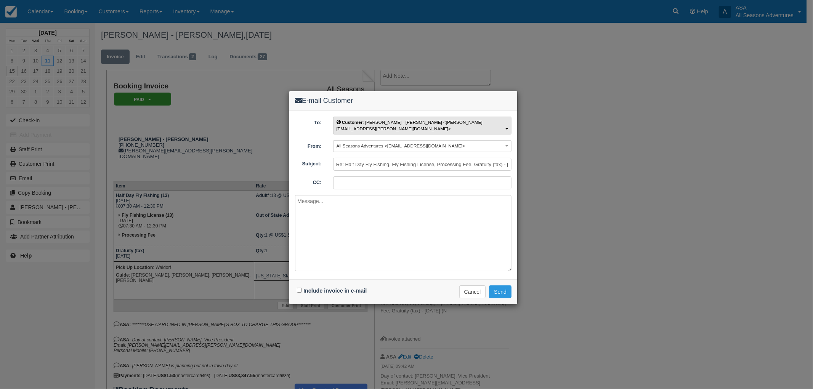
click at [403, 125] on button "Customer : [PERSON_NAME] - [PERSON_NAME] <[PERSON_NAME][EMAIL_ADDRESS][PERSON_N…" at bounding box center [422, 126] width 178 height 18
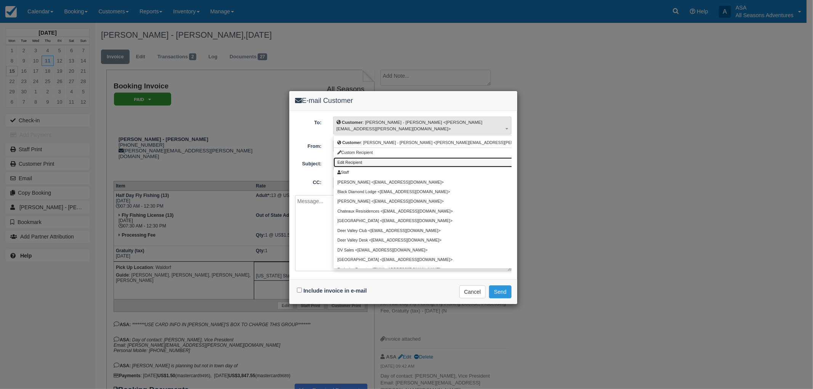
click at [343, 158] on link "Edit Recipient" at bounding box center [455, 162] width 242 height 10
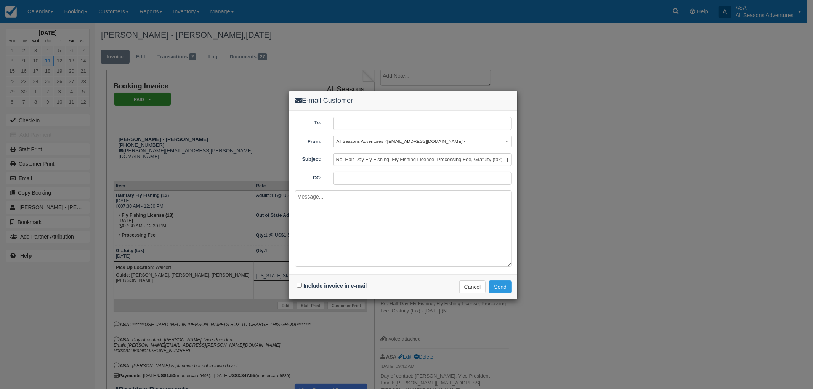
click at [351, 125] on input "text" at bounding box center [422, 123] width 178 height 13
click at [395, 124] on input "[EMAIL_ADDRESS]" at bounding box center [422, 123] width 178 height 13
type input "[EMAIL_ADDRESS][DOMAIN_NAME]"
click at [318, 212] on textarea at bounding box center [403, 229] width 217 height 76
type textarea "mae.lenng"
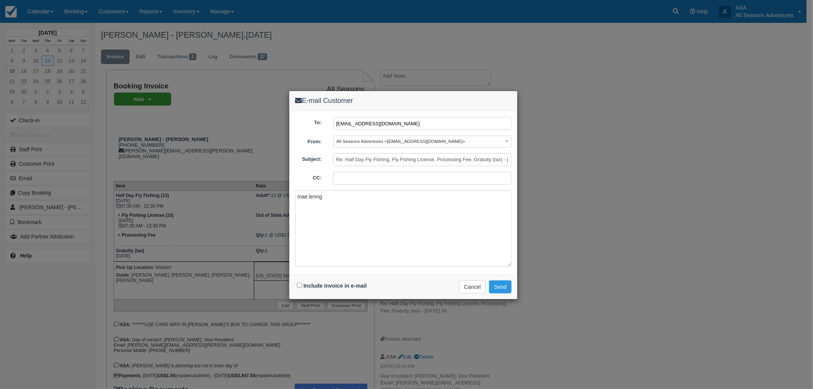
click at [386, 121] on input "mae.lenng@jpmorgam.com" at bounding box center [422, 123] width 178 height 13
type input "mae.lenng@jpmorgan.com"
drag, startPoint x: 345, startPoint y: 204, endPoint x: 264, endPoint y: 204, distance: 81.2
click at [264, 204] on div "E-mail Customer To: Edit Recipient Customer : JP Morgan - Harry Pearson <harry.…" at bounding box center [406, 194] width 813 height 389
click at [300, 287] on input "Include invoice in e-mail" at bounding box center [299, 285] width 5 height 5
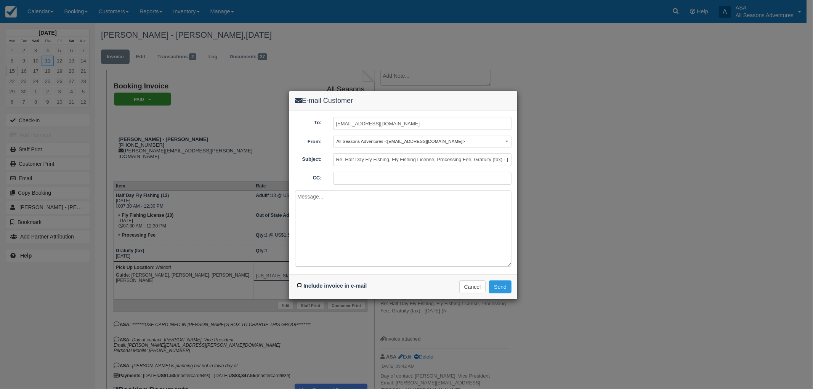
checkbox input "true"
click at [352, 222] on textarea at bounding box center [403, 229] width 217 height 76
click at [502, 287] on button "Send" at bounding box center [500, 287] width 22 height 13
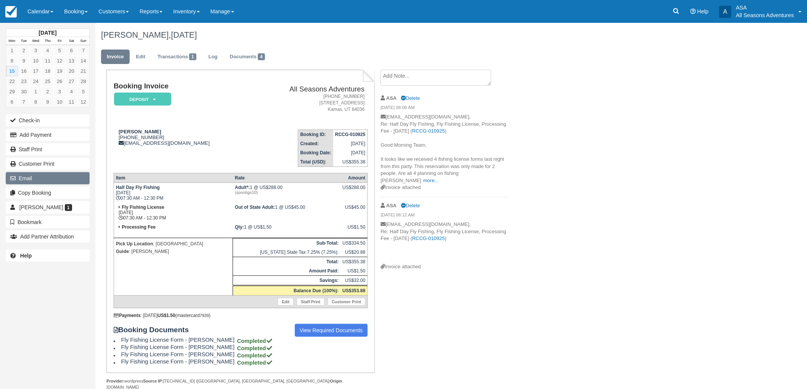
click at [32, 179] on button "Email" at bounding box center [48, 178] width 84 height 12
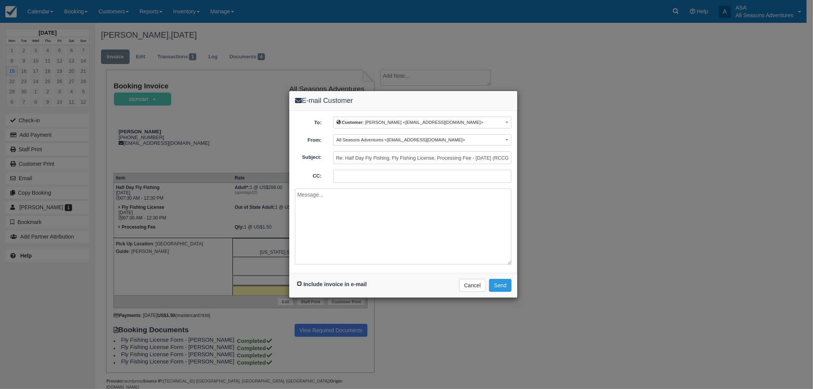
click at [300, 286] on input "Include invoice in e-mail" at bounding box center [299, 283] width 5 height 5
checkbox input "true"
click at [399, 212] on textarea at bounding box center [403, 227] width 217 height 76
type textarea "Mara's updated invoice for just one person fly fishing today."
click at [499, 281] on button "Send" at bounding box center [500, 285] width 22 height 13
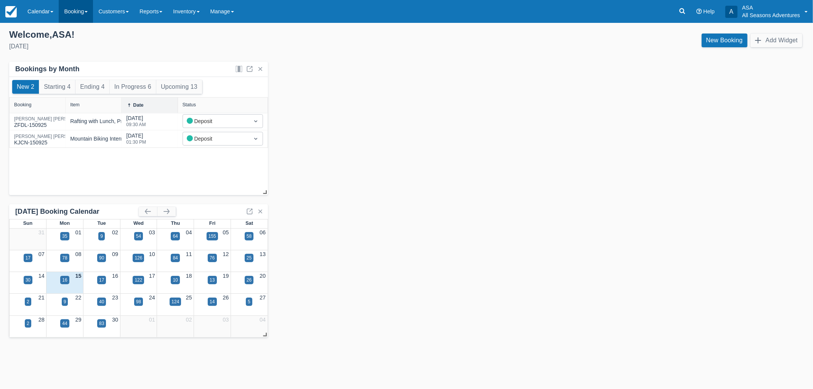
click at [74, 9] on link "Booking" at bounding box center [76, 11] width 34 height 23
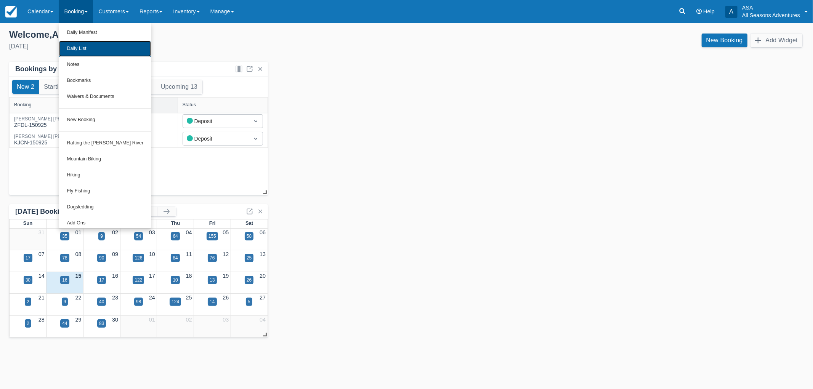
click at [90, 45] on link "Daily List" at bounding box center [105, 49] width 92 height 16
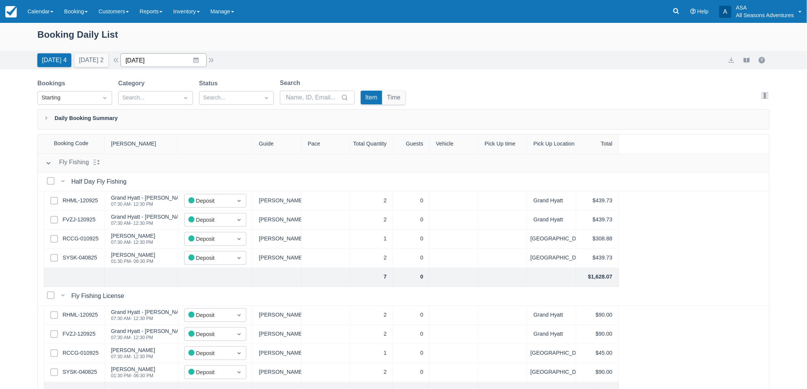
click at [199, 59] on input "[DATE]" at bounding box center [163, 60] width 86 height 14
click at [218, 159] on td "26" at bounding box center [211, 162] width 15 height 14
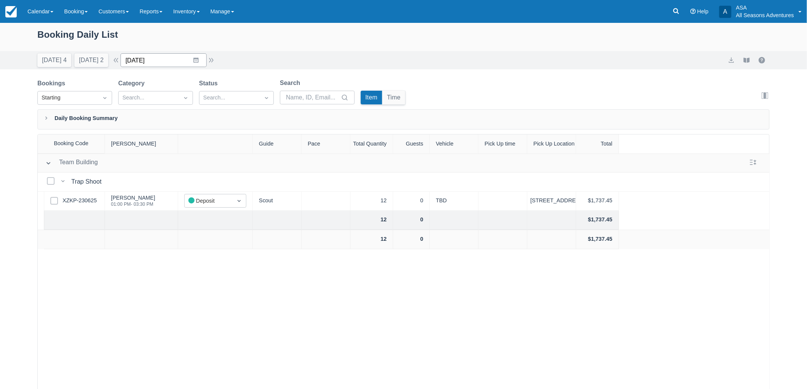
click at [207, 59] on input "[DATE]" at bounding box center [163, 60] width 86 height 14
click at [139, 178] on td "28" at bounding box center [136, 177] width 15 height 14
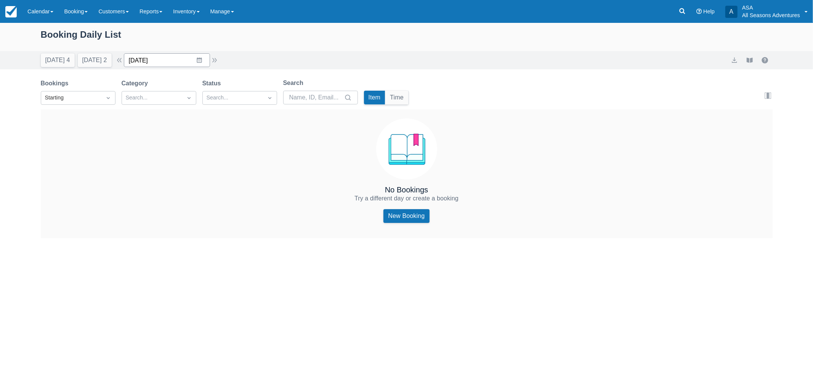
click at [207, 61] on input "[DATE]" at bounding box center [167, 60] width 86 height 14
click at [221, 167] on td "26" at bounding box center [214, 162] width 15 height 14
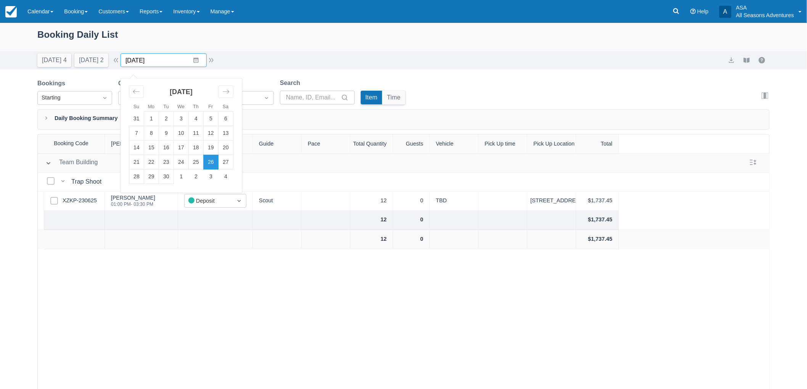
click at [201, 58] on input "[DATE]" at bounding box center [163, 60] width 86 height 14
click at [232, 157] on td "27" at bounding box center [225, 162] width 15 height 14
type input "[DATE]"
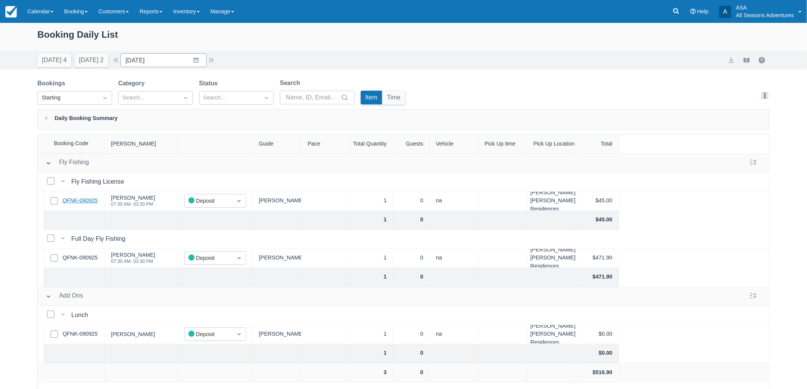
click at [78, 204] on link "QFNK-090925" at bounding box center [80, 201] width 35 height 8
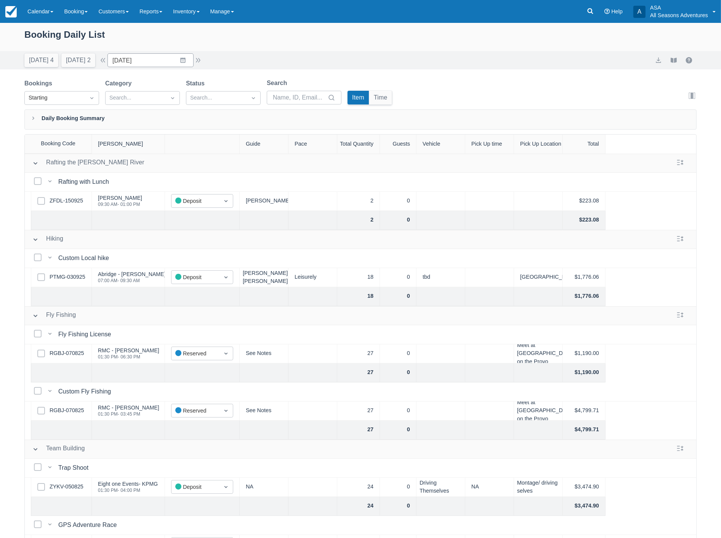
scroll to position [212, 0]
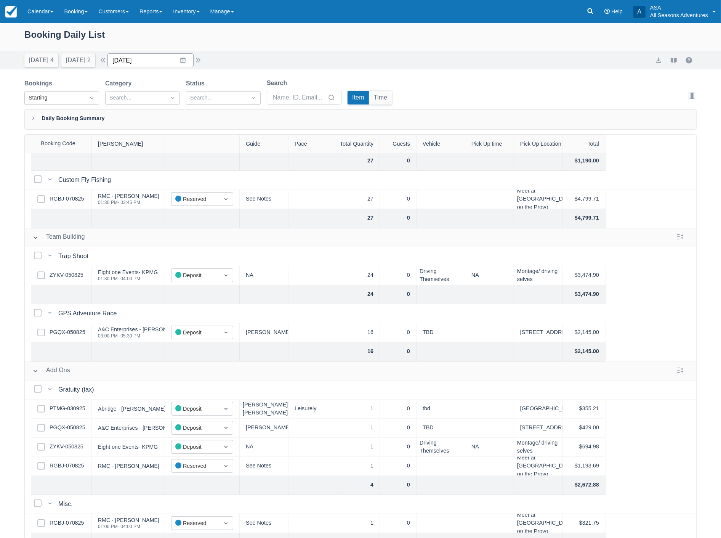
click at [149, 62] on input "09/17/25" at bounding box center [151, 60] width 86 height 14
click at [72, 468] on link "RGBJ-070825" at bounding box center [67, 466] width 34 height 8
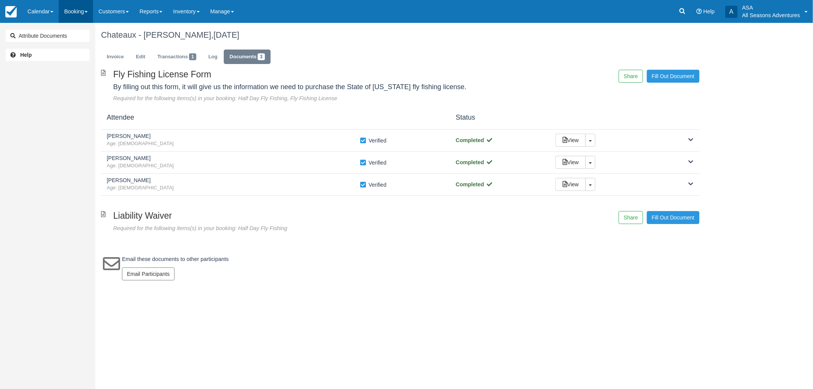
click at [83, 2] on link "Booking" at bounding box center [76, 11] width 34 height 23
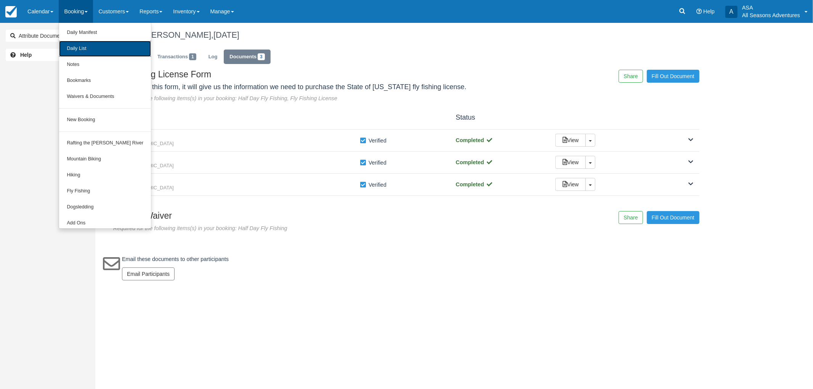
click at [85, 52] on link "Daily List" at bounding box center [105, 49] width 92 height 16
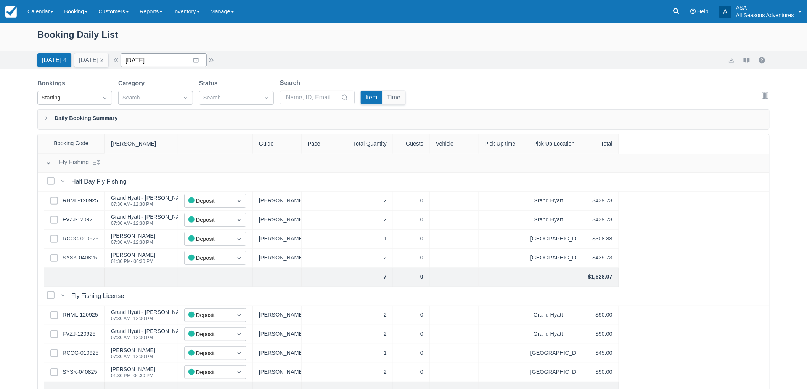
click at [154, 57] on input "[DATE]" at bounding box center [163, 60] width 86 height 14
click at [203, 127] on td "11" at bounding box center [196, 133] width 15 height 14
type input "09/11/25"
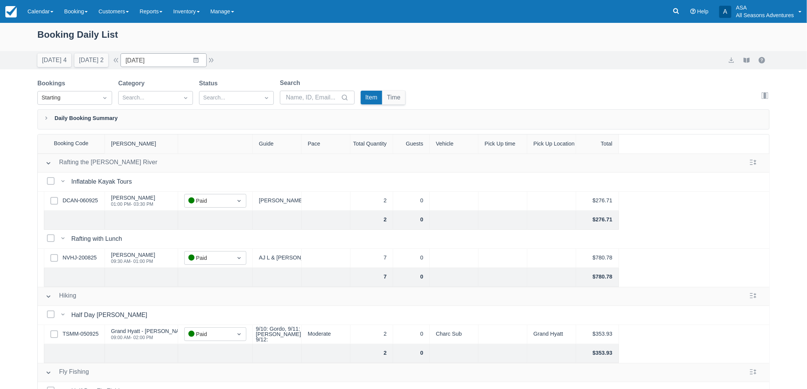
scroll to position [212, 0]
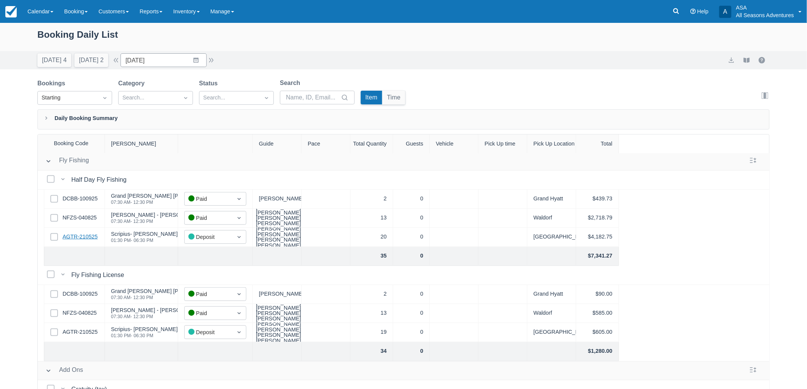
click at [90, 235] on link "AGTR-210525" at bounding box center [80, 237] width 35 height 8
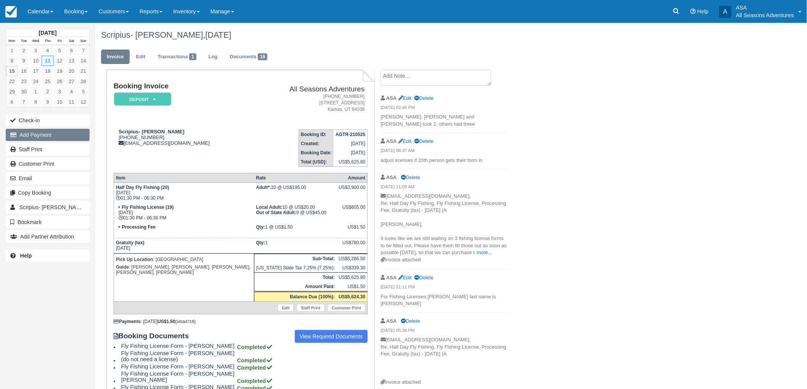
click at [36, 138] on button "Add Payment" at bounding box center [48, 135] width 84 height 12
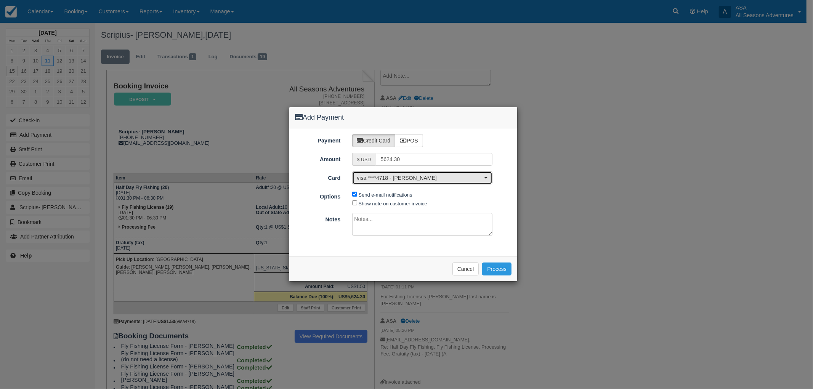
click at [455, 178] on span "visa ****4718 - Jill Busek" at bounding box center [420, 178] width 126 height 8
click at [492, 272] on button "Process" at bounding box center [496, 269] width 29 height 13
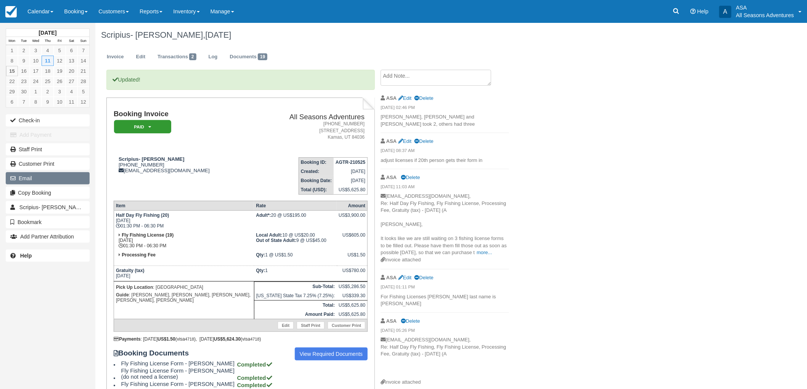
click at [43, 176] on button "Email" at bounding box center [48, 178] width 84 height 12
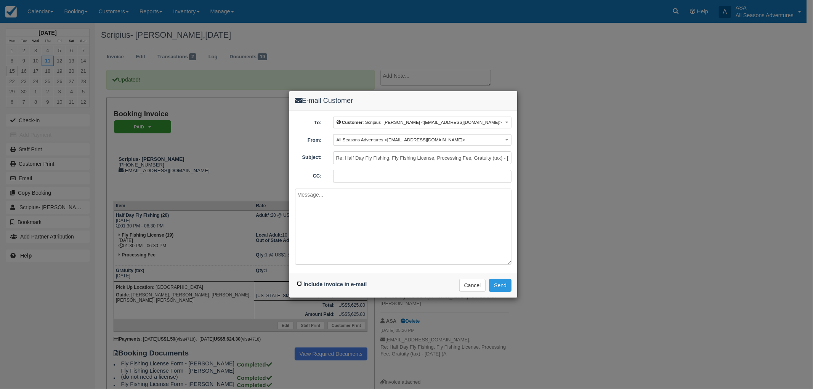
click at [299, 284] on input "Include invoice in e-mail" at bounding box center [299, 283] width 5 height 5
checkbox input "true"
click at [331, 218] on textarea at bounding box center [403, 227] width 217 height 76
type textarea "Here is the final invoice, thank you for your business!"
click at [505, 287] on button "Send" at bounding box center [500, 285] width 22 height 13
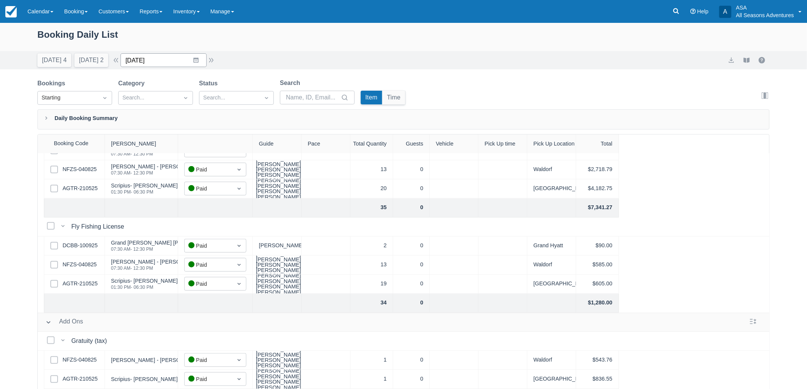
click at [134, 61] on input "[DATE]" at bounding box center [163, 60] width 86 height 14
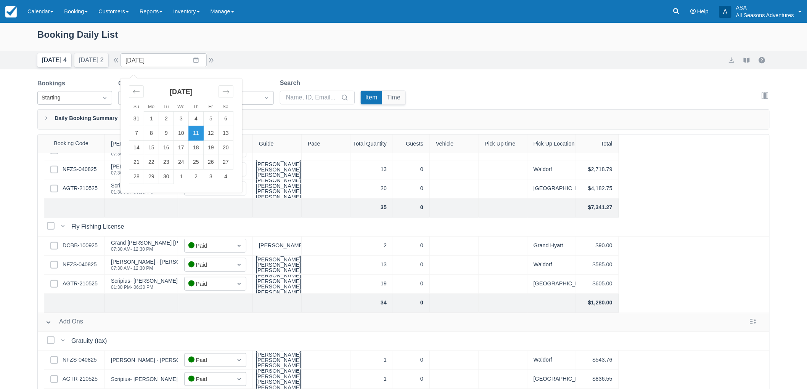
click at [51, 56] on button "[DATE] 4" at bounding box center [54, 60] width 34 height 14
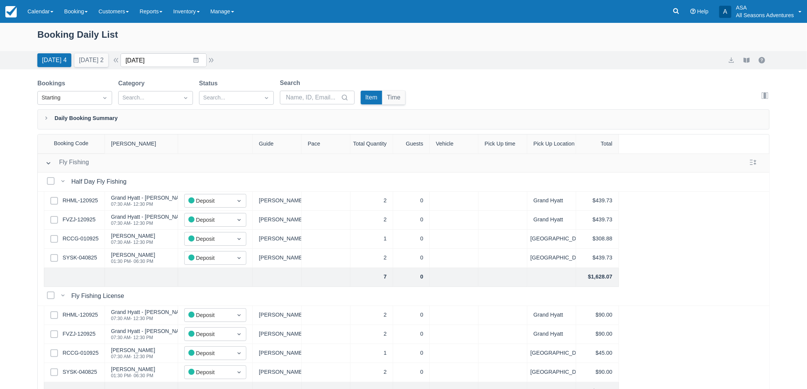
drag, startPoint x: 145, startPoint y: 61, endPoint x: 154, endPoint y: 73, distance: 15.0
click at [145, 61] on input "[DATE]" at bounding box center [163, 60] width 86 height 14
click at [204, 136] on td "11" at bounding box center [196, 133] width 15 height 14
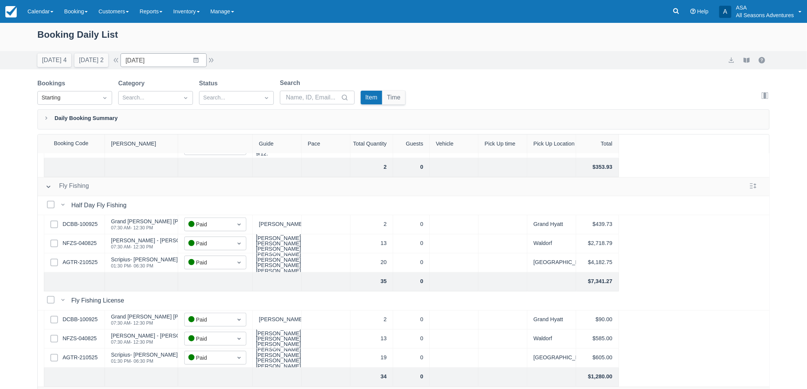
scroll to position [212, 0]
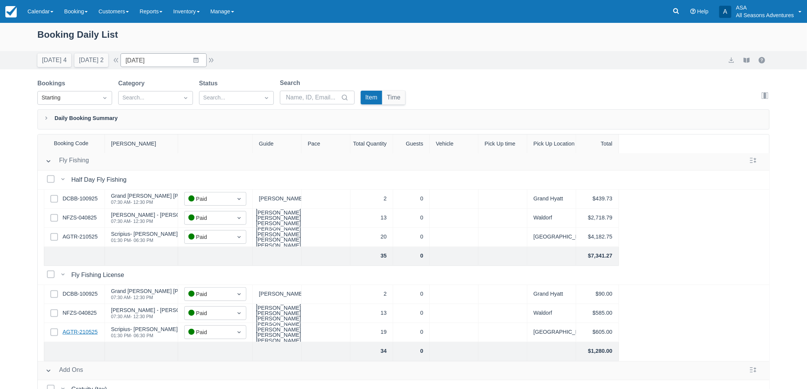
click at [83, 333] on link "AGTR-210525" at bounding box center [80, 332] width 35 height 8
click at [79, 56] on button "[DATE] 2" at bounding box center [91, 60] width 34 height 14
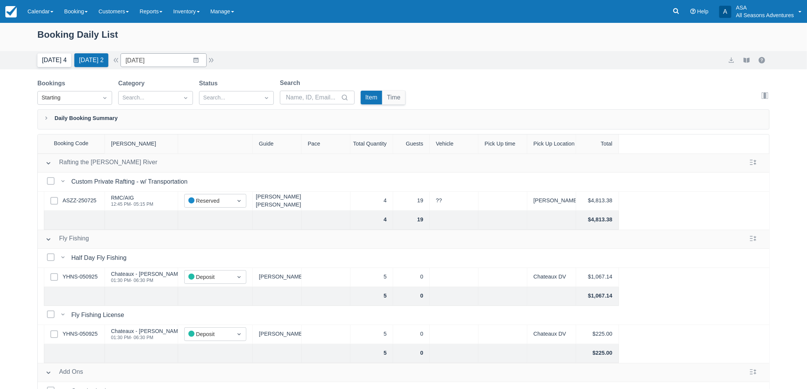
click at [56, 62] on button "[DATE] 4" at bounding box center [54, 60] width 34 height 14
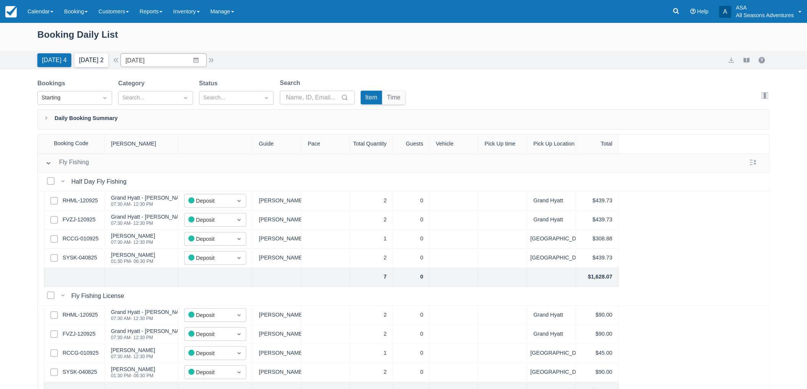
click at [85, 63] on button "[DATE] 2" at bounding box center [91, 60] width 34 height 14
type input "[DATE]"
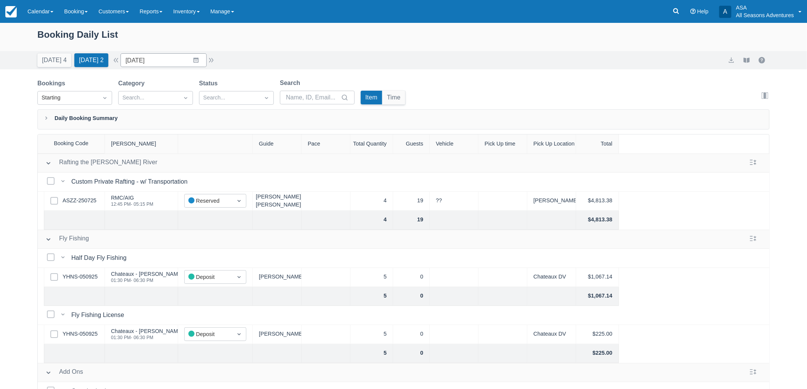
click at [86, 272] on div "Select Row YHNS-050925" at bounding box center [74, 277] width 61 height 19
click at [86, 276] on link "YHNS-050925" at bounding box center [80, 277] width 35 height 8
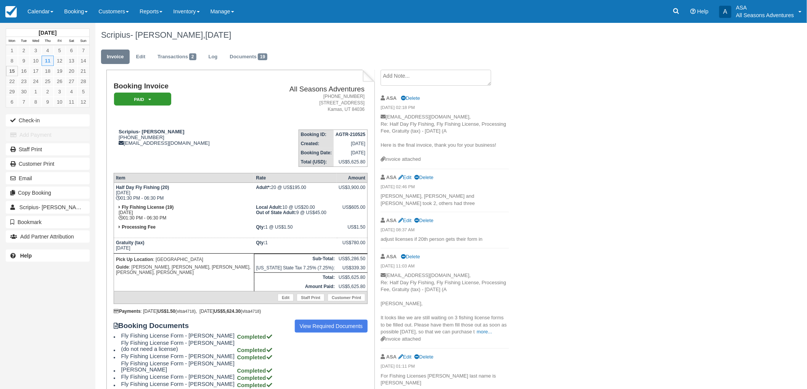
click at [402, 81] on textarea at bounding box center [435, 78] width 111 height 16
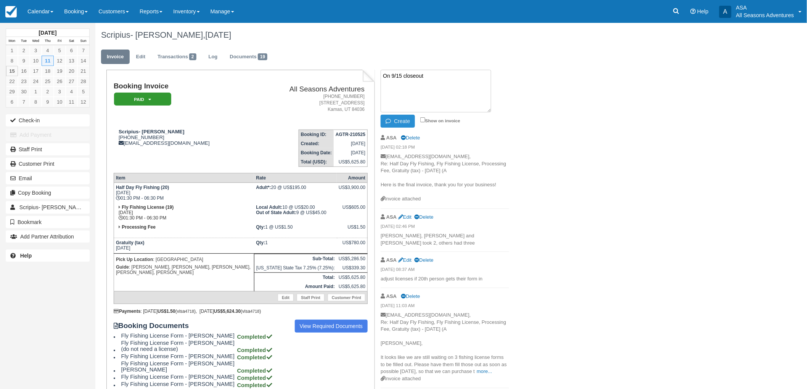
type textarea "On 9/15 closeout"
click at [400, 120] on button "Create" at bounding box center [397, 121] width 34 height 13
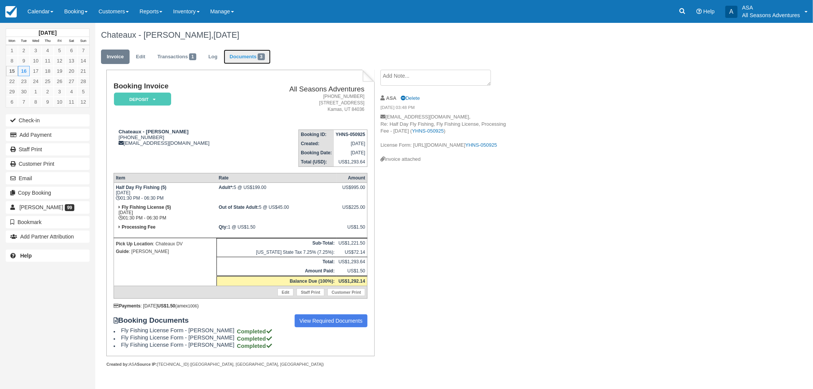
click at [248, 58] on link "Documents 3" at bounding box center [247, 57] width 47 height 15
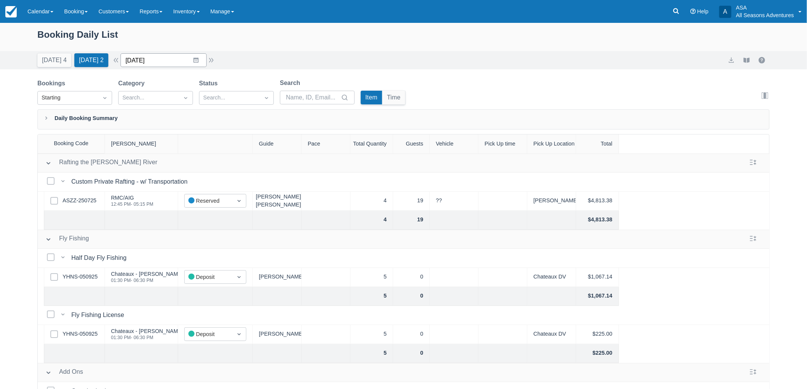
click at [170, 63] on input "09/16/25" at bounding box center [163, 60] width 86 height 14
click at [187, 147] on td "17" at bounding box center [181, 148] width 15 height 14
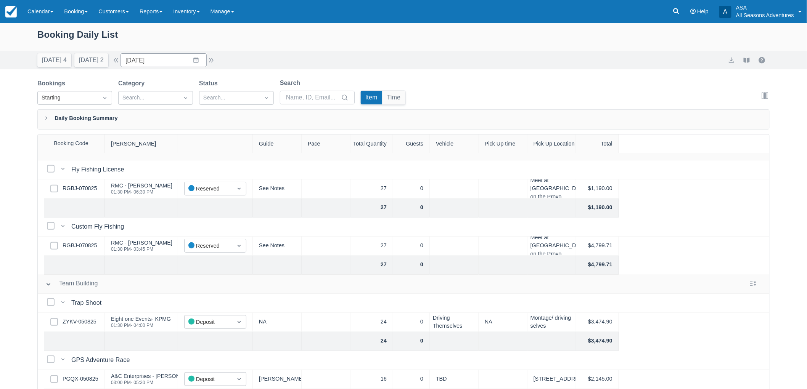
scroll to position [122, 0]
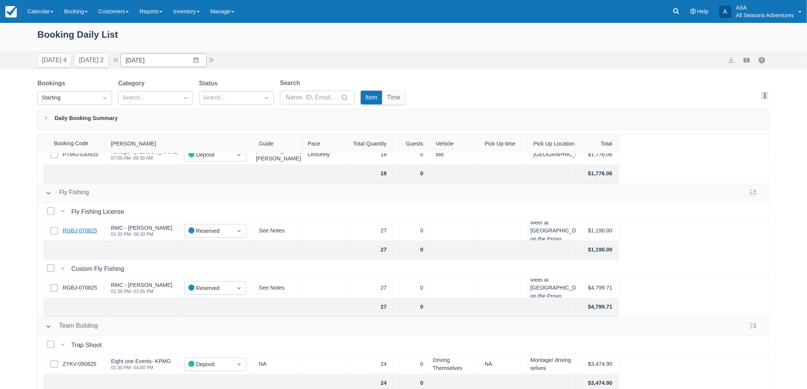
click at [89, 229] on link "RGBJ-070825" at bounding box center [80, 231] width 34 height 8
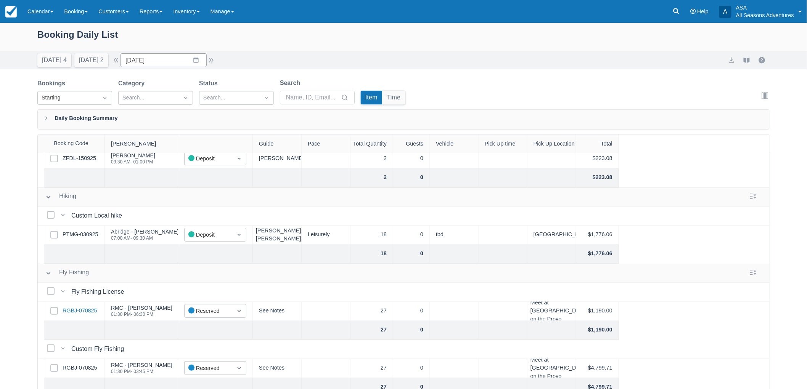
scroll to position [85, 0]
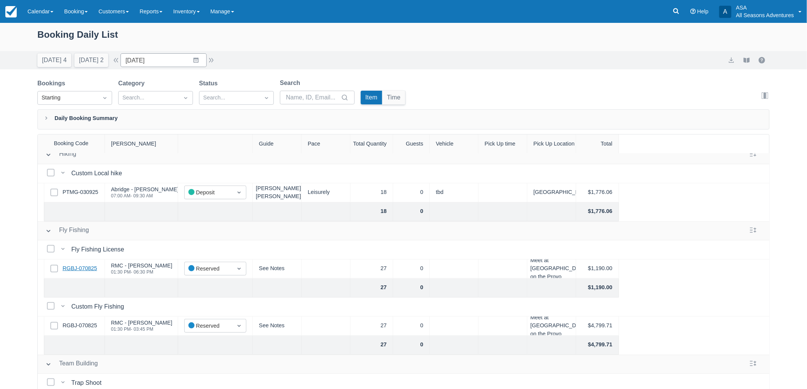
click at [74, 270] on link "RGBJ-070825" at bounding box center [80, 269] width 34 height 8
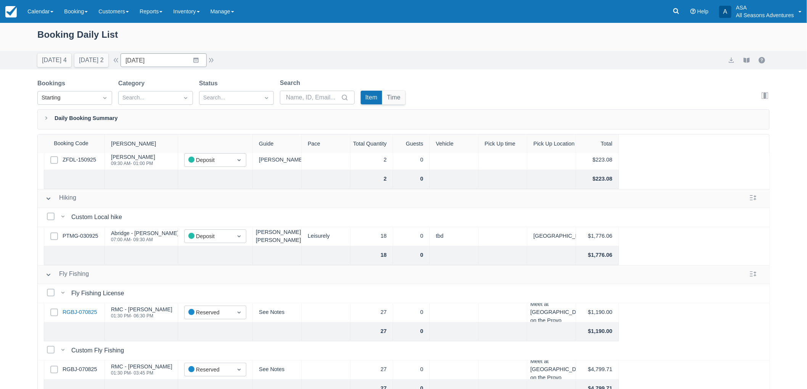
scroll to position [0, 0]
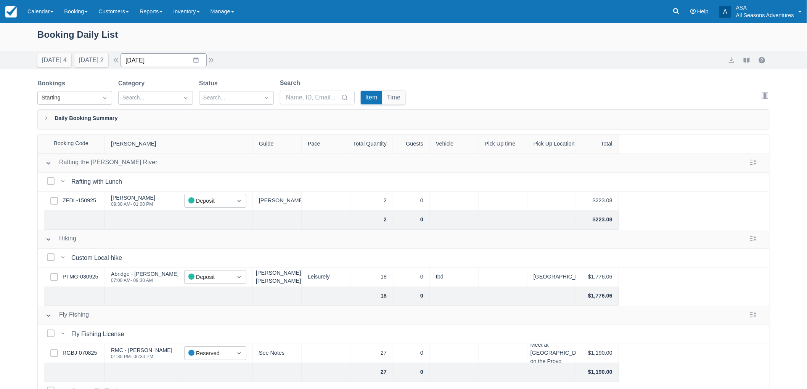
click at [165, 59] on input "[DATE]" at bounding box center [163, 60] width 86 height 14
click at [238, 46] on div "Booking Daily List" at bounding box center [403, 38] width 732 height 22
click at [204, 58] on input "09/17/25" at bounding box center [163, 60] width 86 height 14
click at [246, 62] on div "Today 4 Tomorrow 2 Date 09/17/25 Navigate forward to interact with the calendar…" at bounding box center [403, 60] width 732 height 14
click at [196, 63] on input "09/17/25" at bounding box center [163, 60] width 86 height 14
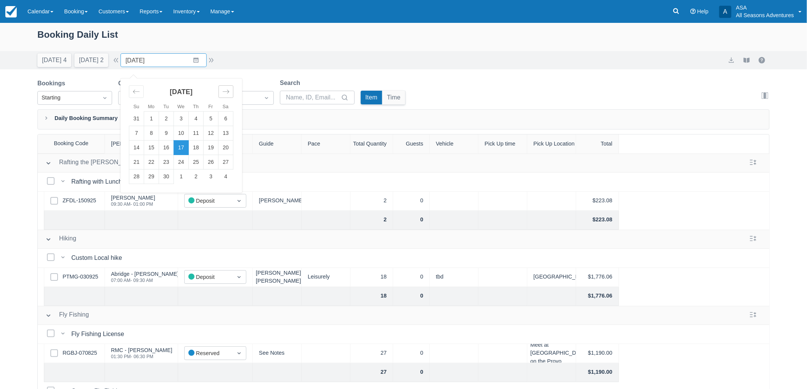
click at [225, 94] on div "Move forward to switch to the next month." at bounding box center [225, 91] width 15 height 13
click at [140, 88] on icon "Move backward to switch to the previous month." at bounding box center [136, 91] width 7 height 7
click at [333, 44] on div "Booking Daily List" at bounding box center [403, 38] width 732 height 22
click at [200, 61] on input "09/17/25" at bounding box center [163, 60] width 86 height 14
click at [228, 62] on div "Today 4 Tomorrow 2 Date 09/17/25 Navigate forward to interact with the calendar…" at bounding box center [403, 60] width 732 height 14
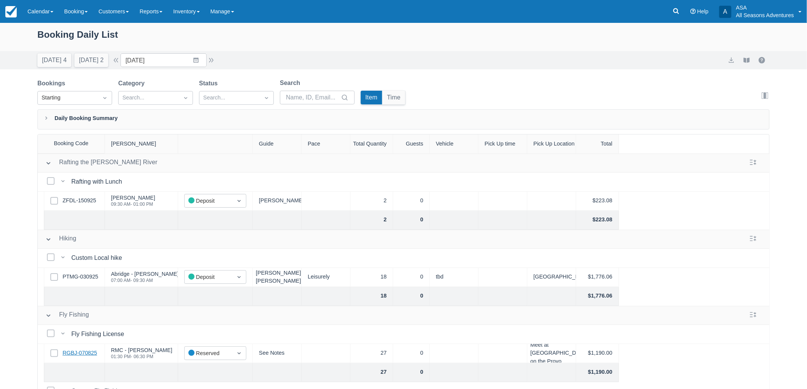
click at [72, 351] on link "RGBJ-070825" at bounding box center [80, 353] width 34 height 8
click at [58, 64] on button "[DATE] 4" at bounding box center [54, 60] width 34 height 14
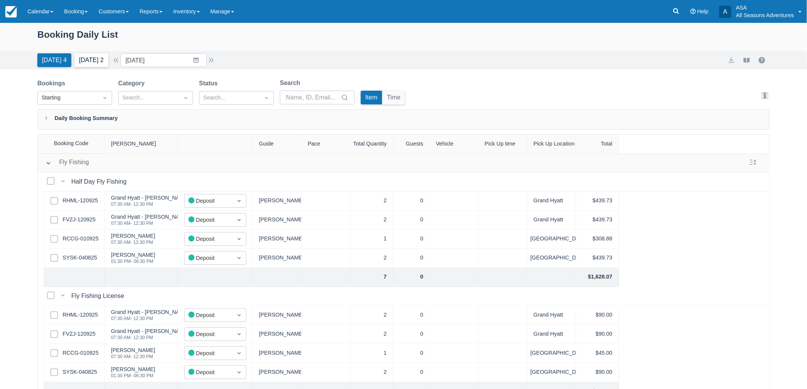
click at [96, 62] on button "[DATE] 2" at bounding box center [91, 60] width 34 height 14
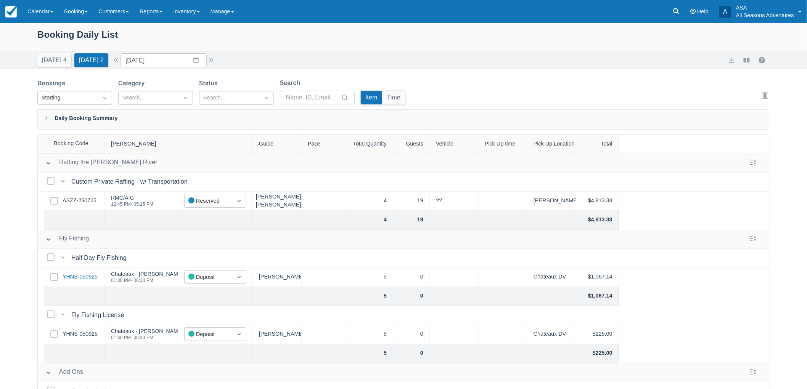
click at [84, 274] on link "YHNS-050925" at bounding box center [80, 277] width 35 height 8
click at [46, 56] on button "[DATE] 4" at bounding box center [54, 60] width 34 height 14
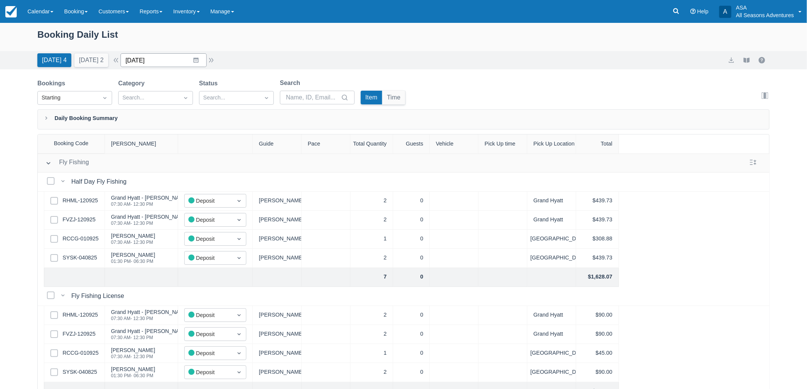
click at [194, 62] on input "[DATE]" at bounding box center [163, 60] width 86 height 14
click at [186, 147] on td "17" at bounding box center [181, 148] width 15 height 14
type input "[DATE]"
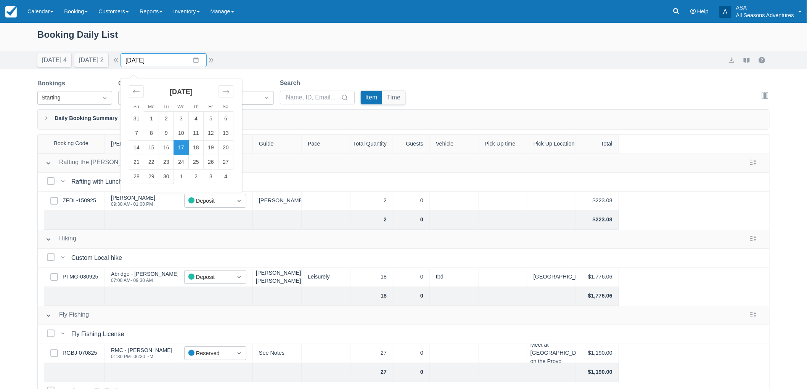
click at [196, 63] on input "[DATE]" at bounding box center [163, 60] width 86 height 14
click at [14, 210] on div "Booking Daily List Today 4 Tomorrow 2 Date 09/17/25 Navigate forward to interac…" at bounding box center [403, 225] width 807 height 405
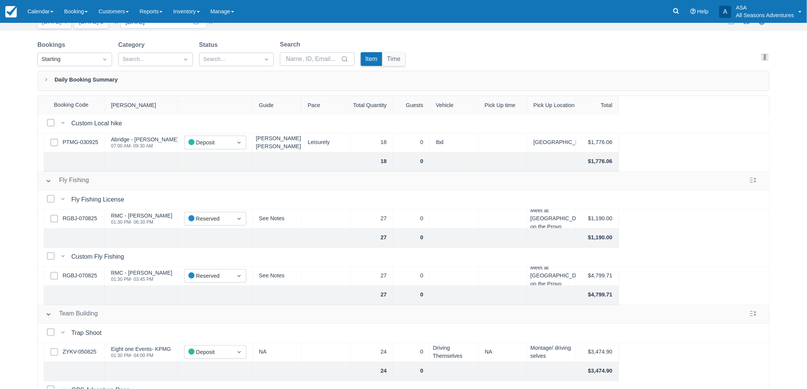
scroll to position [80, 0]
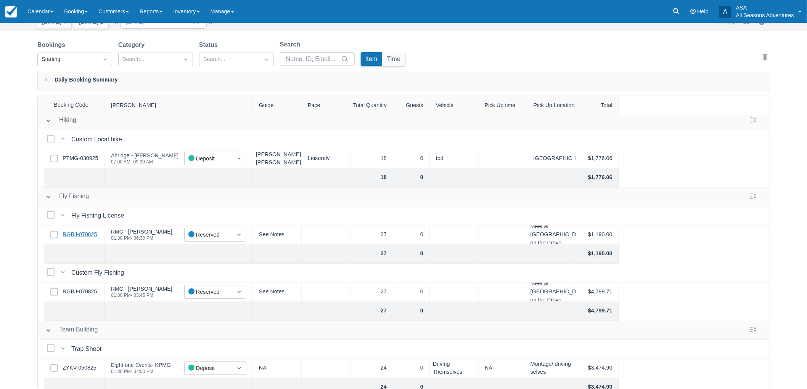
click at [88, 234] on link "RGBJ-070825" at bounding box center [80, 235] width 34 height 8
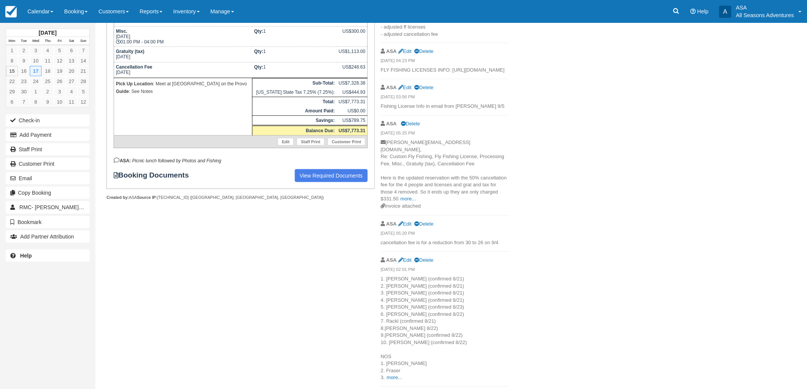
scroll to position [252, 0]
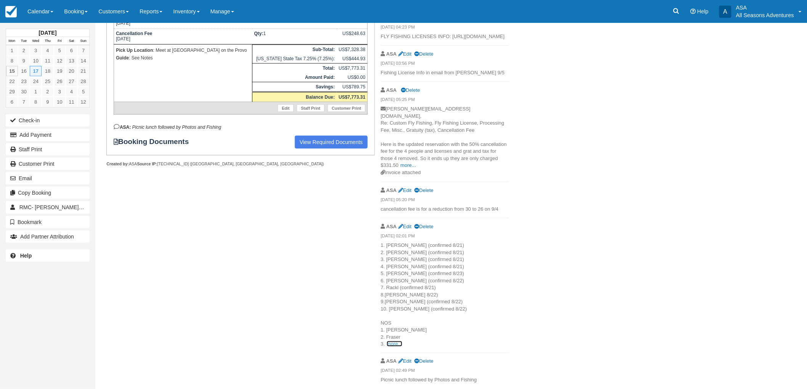
click at [395, 342] on link "more..." at bounding box center [394, 344] width 15 height 6
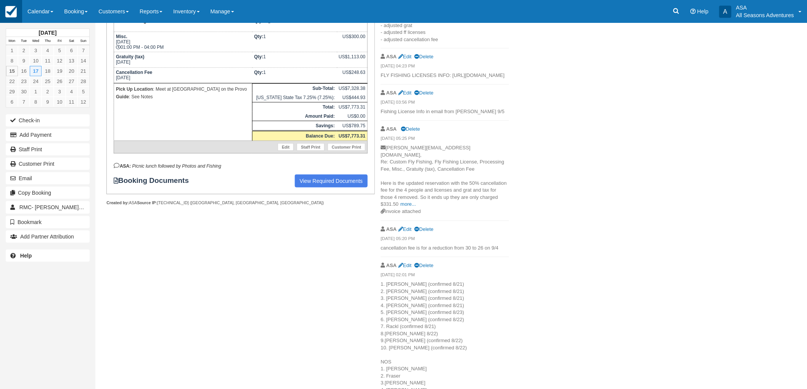
scroll to position [146, 0]
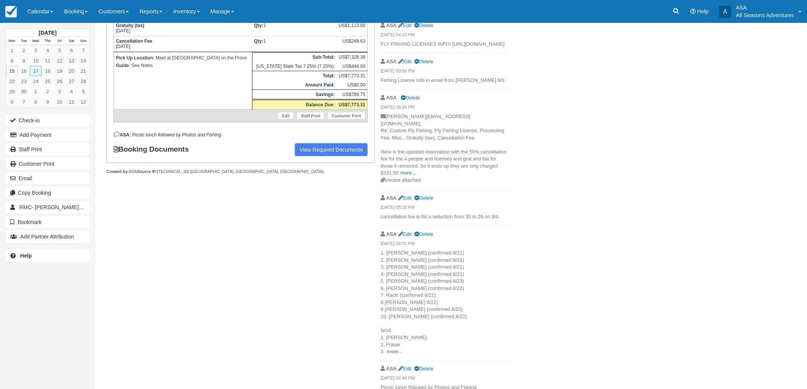
scroll to position [252, 0]
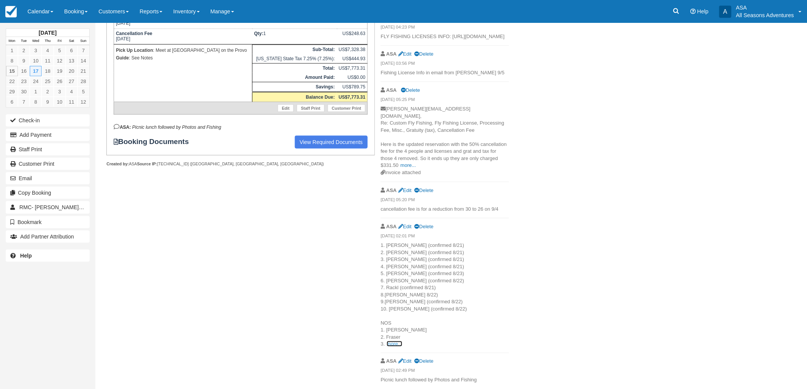
click at [402, 344] on link "more..." at bounding box center [394, 344] width 15 height 6
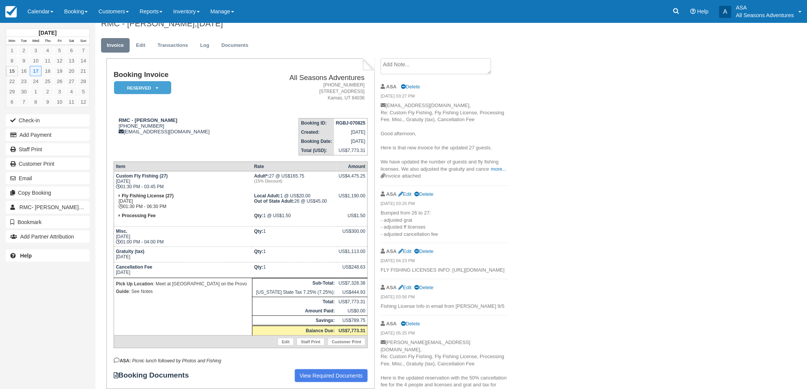
scroll to position [0, 0]
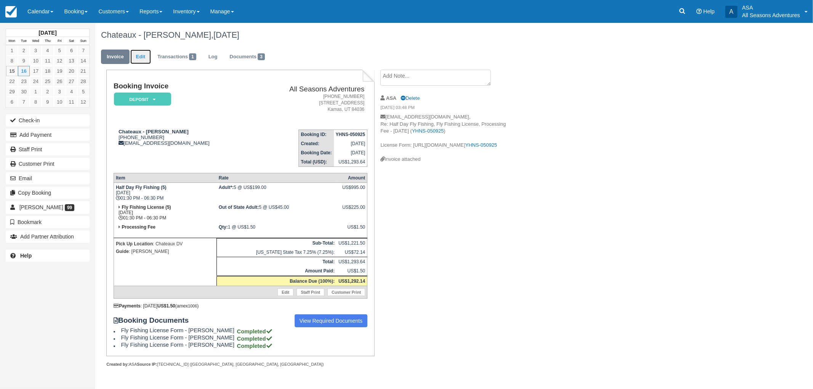
click at [143, 54] on link "Edit" at bounding box center [140, 57] width 21 height 15
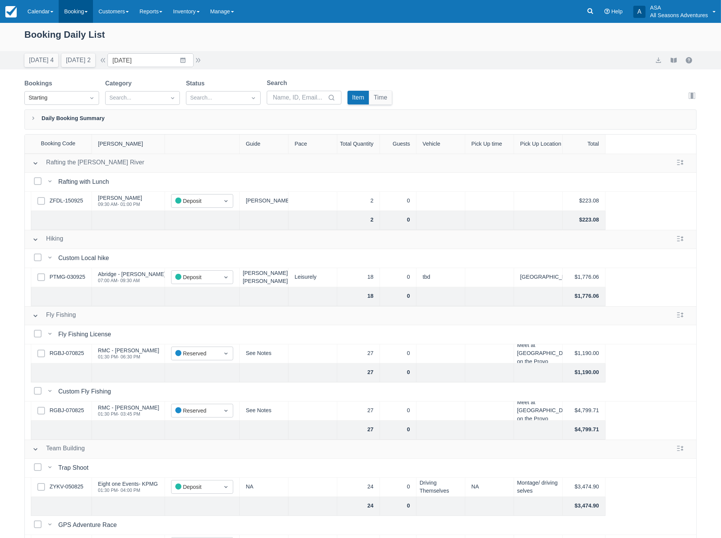
scroll to position [212, 0]
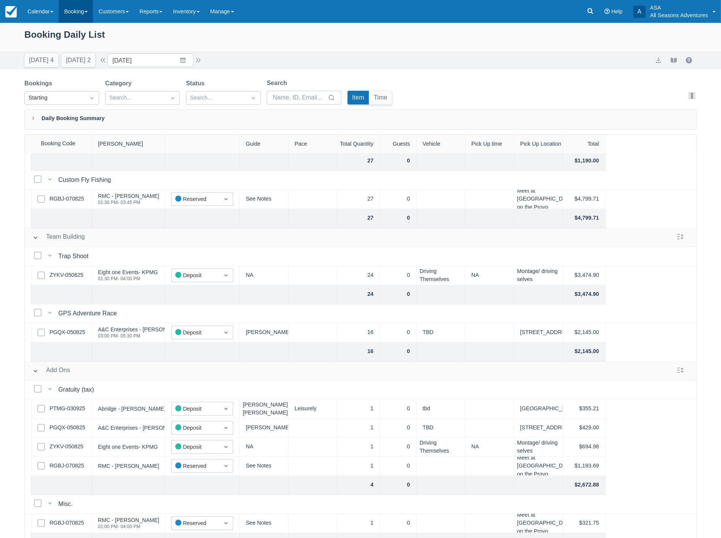
click at [70, 12] on link "Booking" at bounding box center [76, 11] width 34 height 23
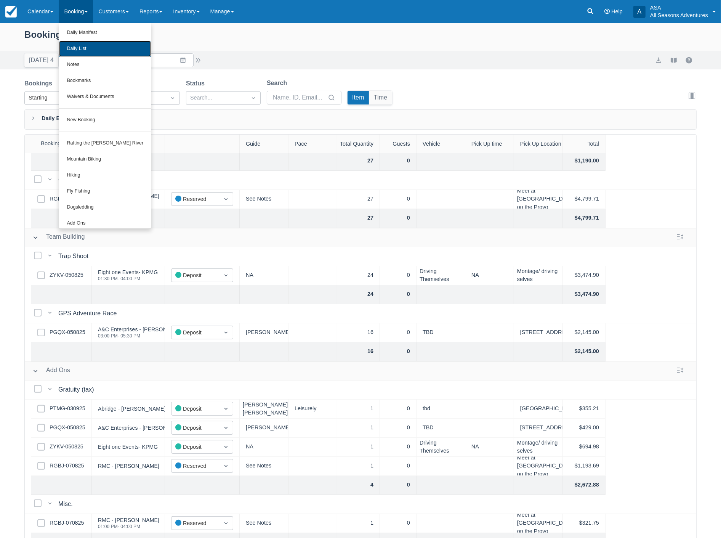
click at [83, 47] on link "Daily List" at bounding box center [105, 49] width 92 height 16
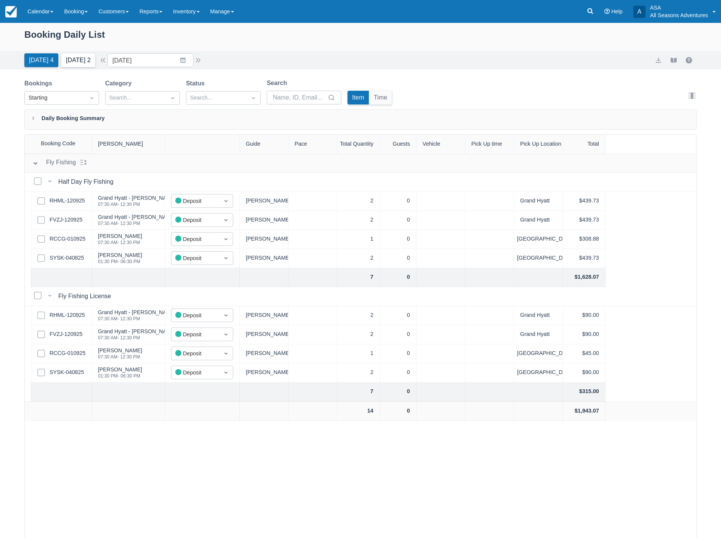
click at [81, 63] on button "[DATE] 2" at bounding box center [78, 60] width 34 height 14
type input "[DATE]"
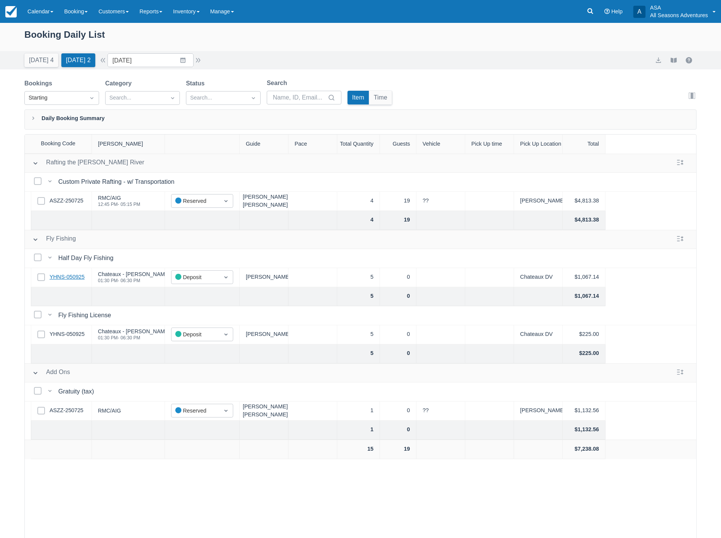
click at [69, 276] on link "YHNS-050925" at bounding box center [67, 277] width 35 height 8
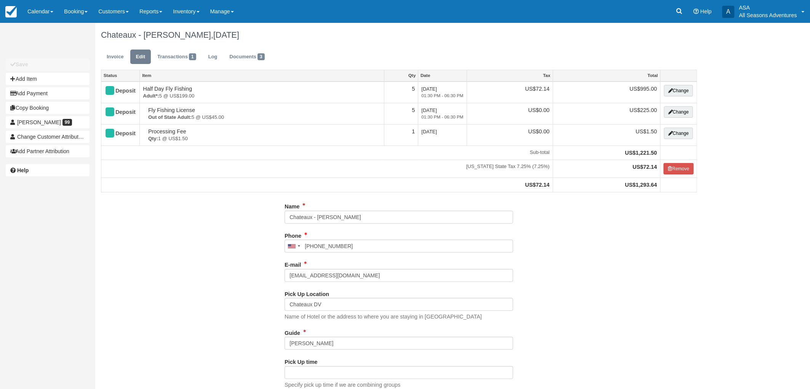
type input "[PHONE_NUMBER]"
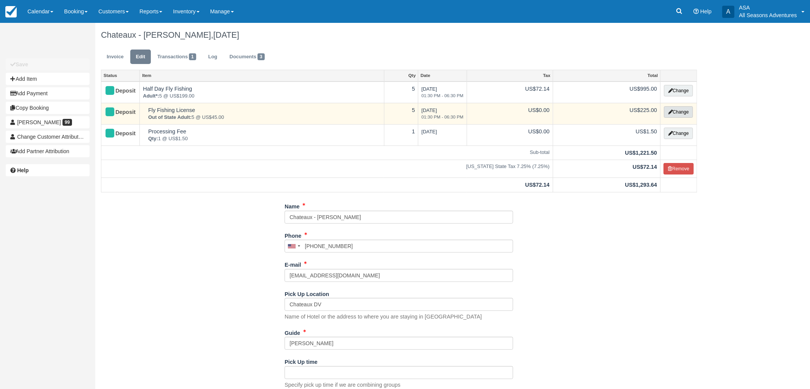
click at [677, 115] on button "Change" at bounding box center [678, 111] width 29 height 11
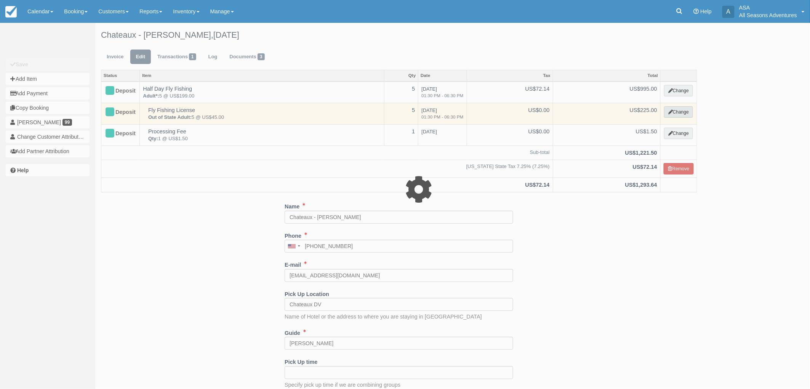
select select "8"
type input "225.00"
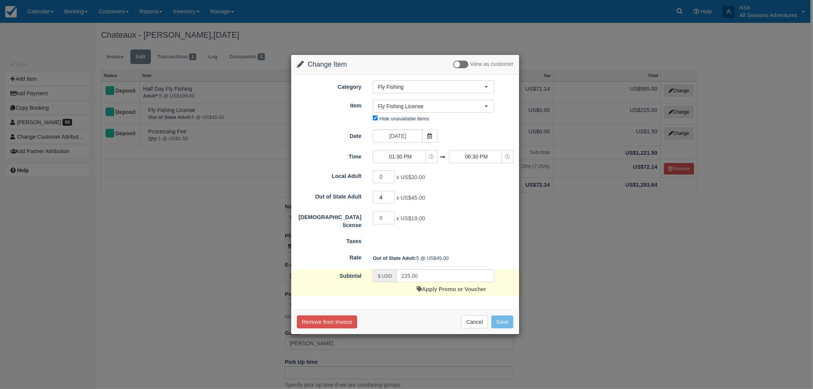
click at [391, 199] on input "4" at bounding box center [384, 197] width 22 height 13
type input "3"
click at [391, 199] on input "3" at bounding box center [384, 197] width 22 height 13
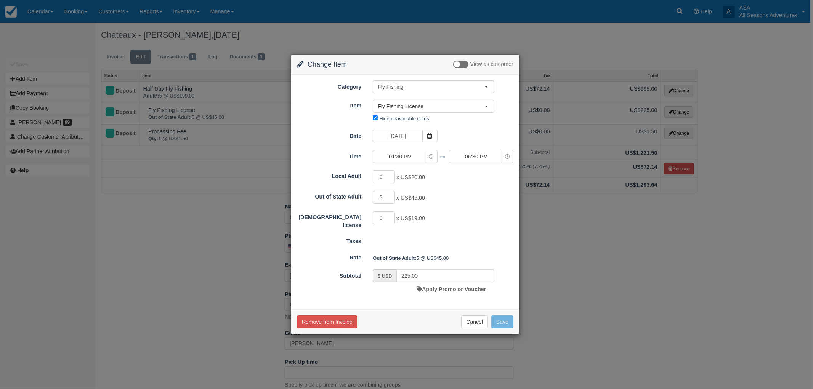
type input "135.00"
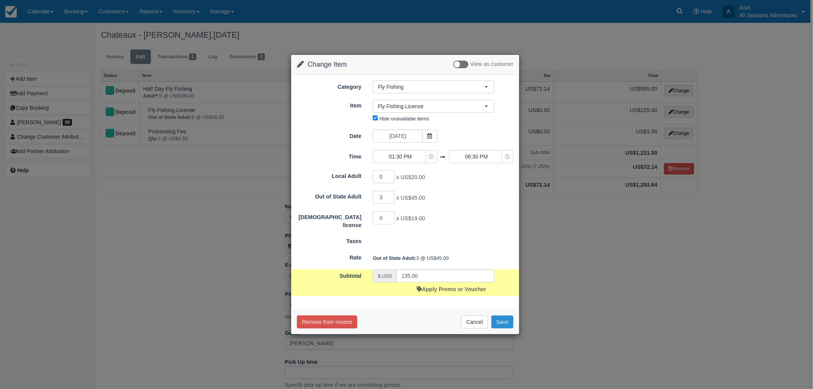
click at [497, 321] on button "Save" at bounding box center [502, 322] width 22 height 13
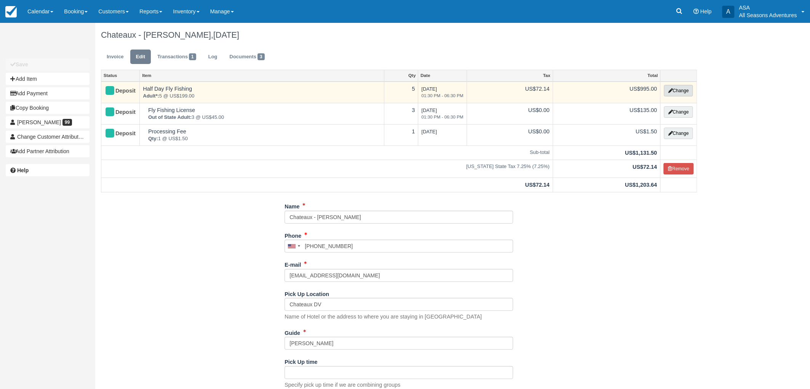
click at [685, 88] on button "Change" at bounding box center [678, 90] width 29 height 11
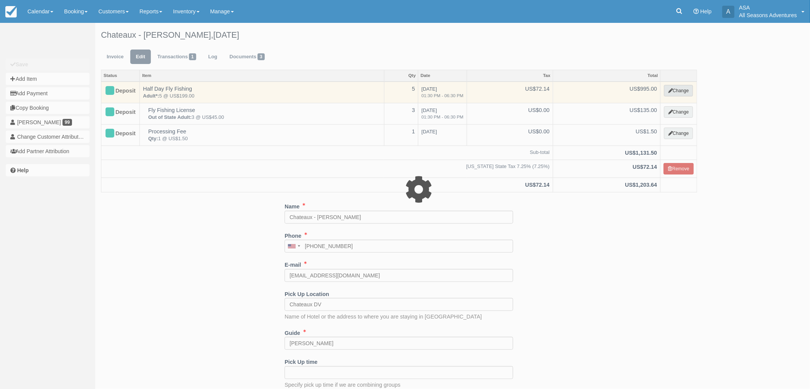
select select "8"
type input "995.00"
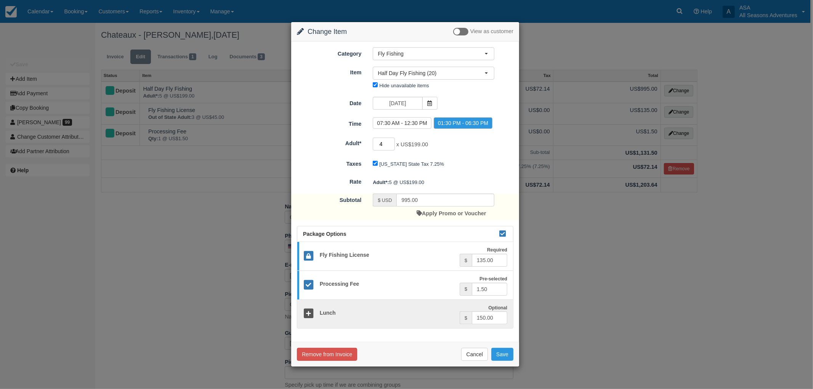
type input "4"
click at [390, 144] on input "4" at bounding box center [384, 144] width 22 height 13
type input "820.00"
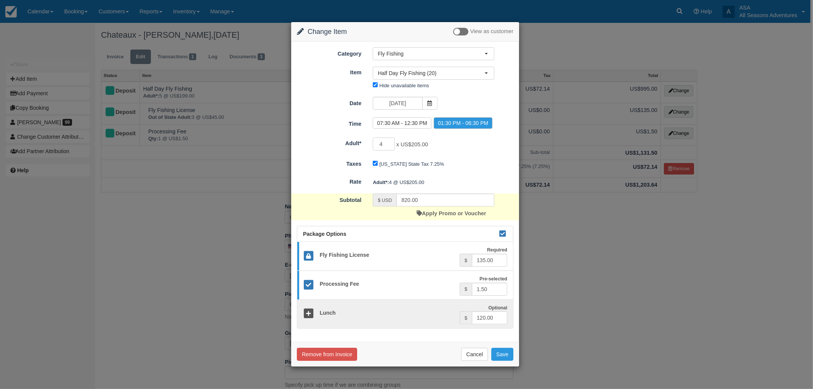
click at [412, 145] on span "x US$205.00" at bounding box center [412, 144] width 32 height 6
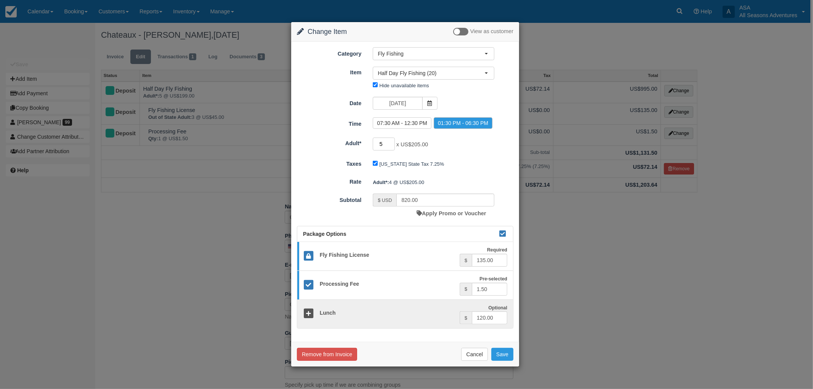
type input "5"
click at [391, 141] on input "5" at bounding box center [384, 144] width 22 height 13
type input "995.00"
click at [408, 75] on span "Half Day Fly Fishing (20)" at bounding box center [431, 73] width 107 height 8
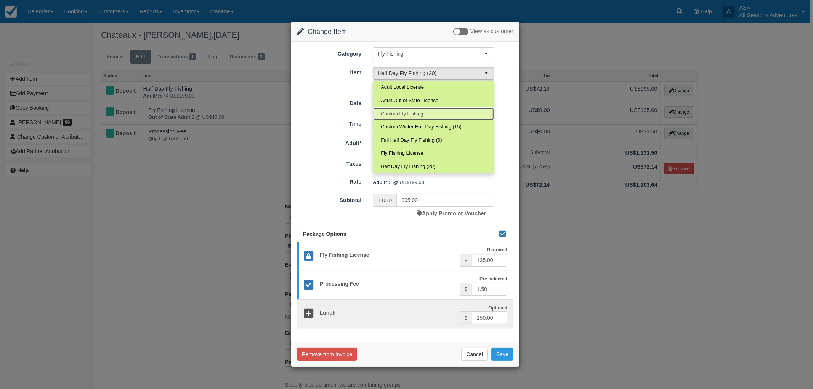
click at [422, 112] on span "Custom Fly Fishing" at bounding box center [402, 114] width 42 height 7
select select "109"
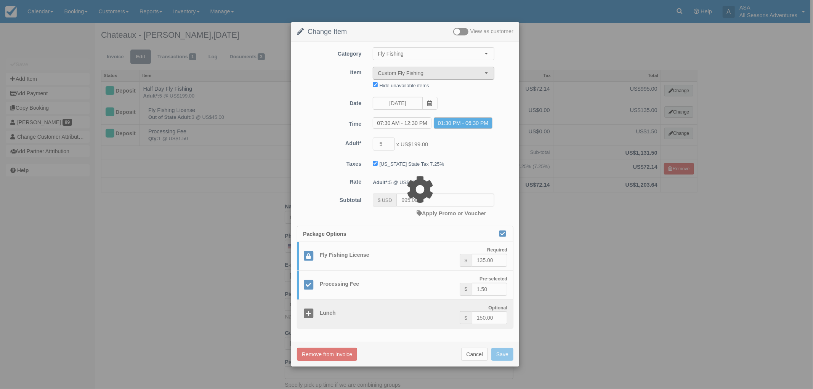
type input "975.00"
select select "06:00"
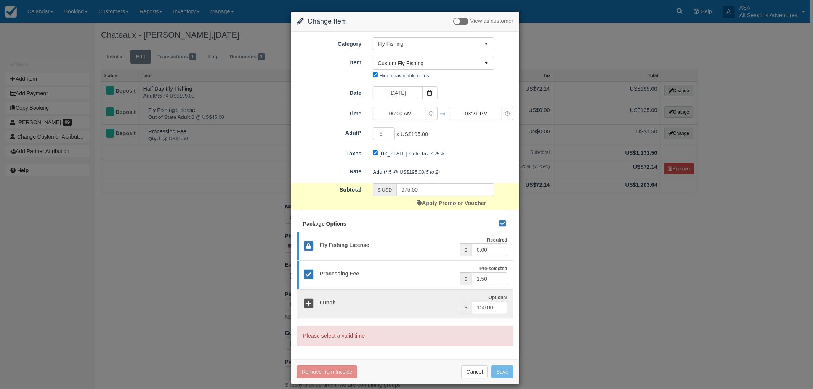
click at [425, 173] on div "Adult*: 5 @ US$195.00 (5 to 2)" at bounding box center [443, 172] width 152 height 13
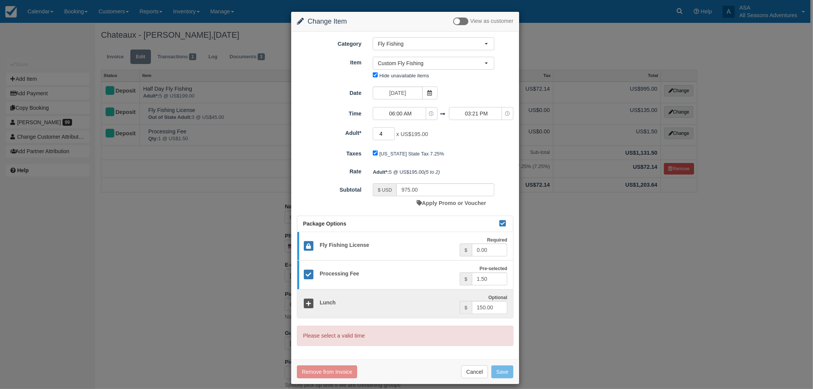
type input "4"
click at [390, 135] on input "4" at bounding box center [384, 133] width 22 height 13
click at [478, 369] on button "Cancel" at bounding box center [474, 372] width 27 height 13
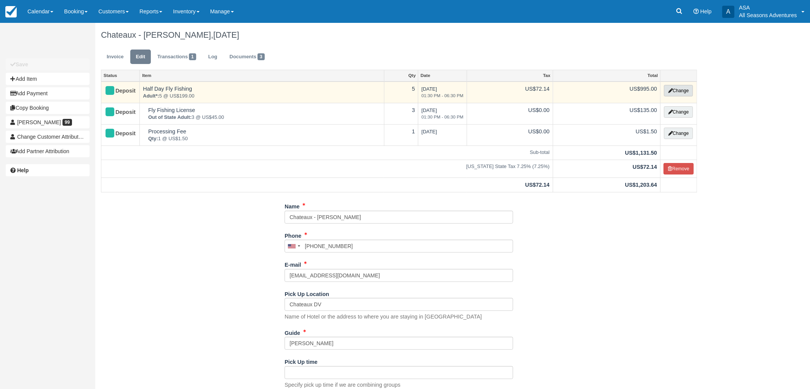
click at [669, 88] on icon "button" at bounding box center [671, 90] width 5 height 5
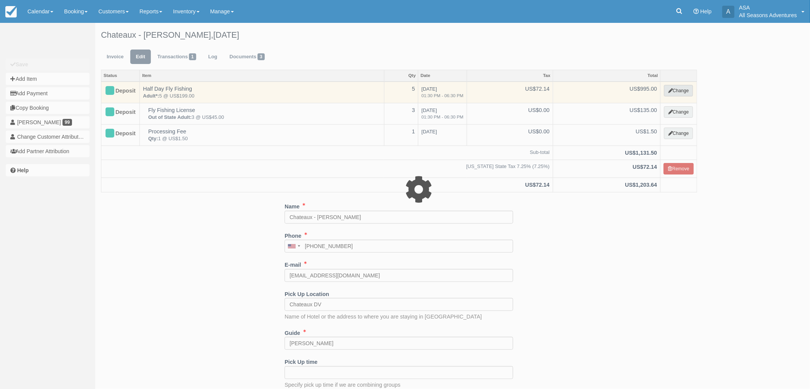
type input "995.00"
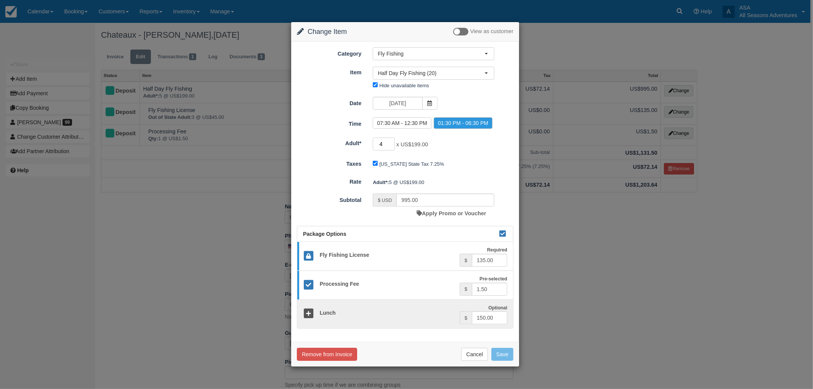
type input "4"
click at [391, 145] on input "4" at bounding box center [384, 144] width 22 height 13
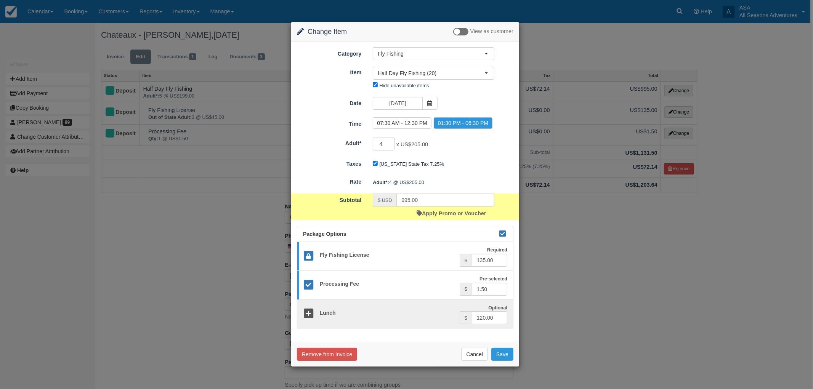
type input "820.00"
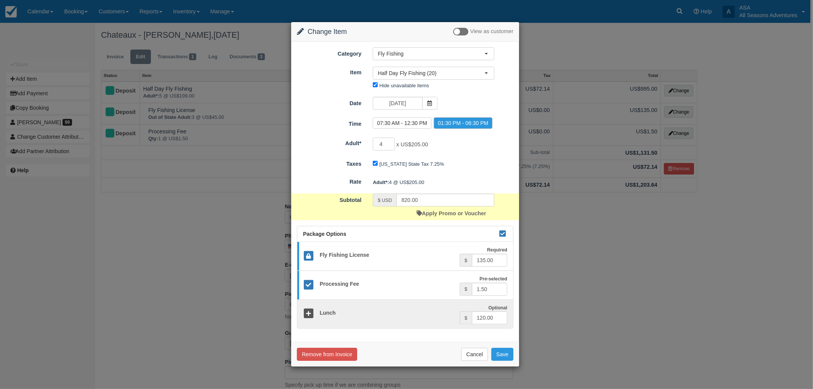
click at [417, 182] on div "Adult*: 4 @ US$205.00" at bounding box center [443, 182] width 152 height 13
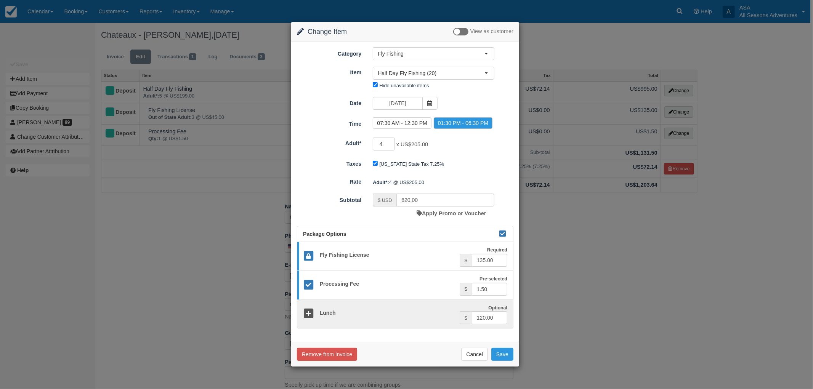
click at [414, 142] on span "x US$205.00" at bounding box center [412, 144] width 32 height 6
type input "5"
click at [392, 142] on input "5" at bounding box center [384, 144] width 22 height 13
click at [399, 71] on span "Half Day Fly Fishing (20)" at bounding box center [431, 73] width 107 height 8
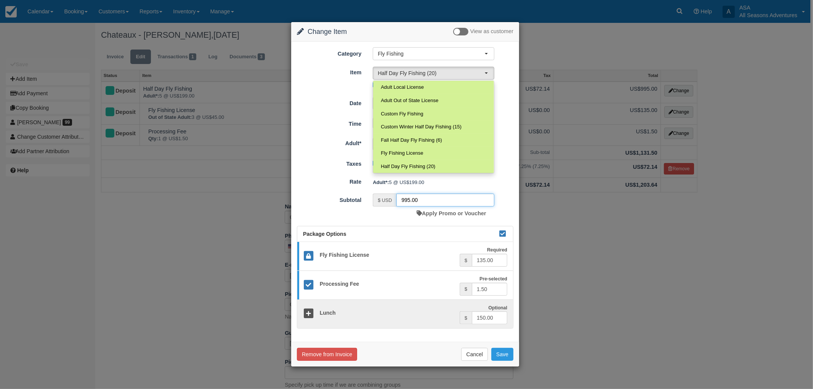
click at [418, 200] on input "995.00" at bounding box center [445, 200] width 98 height 13
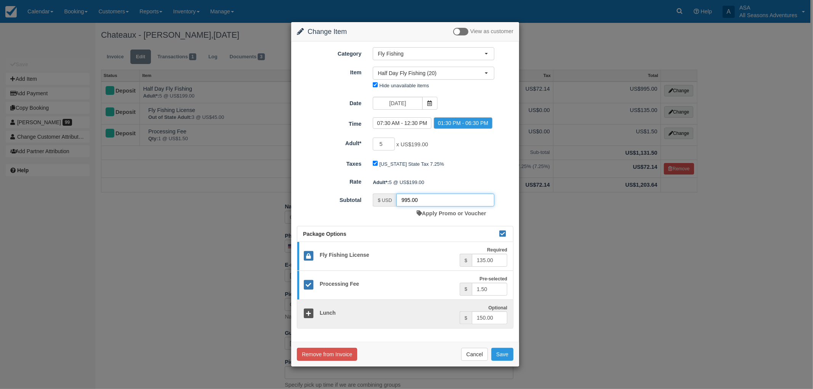
drag, startPoint x: 424, startPoint y: 199, endPoint x: 377, endPoint y: 197, distance: 47.7
click at [377, 197] on div "$ USD 995.00" at bounding box center [434, 200] width 122 height 13
type input "796"
type input "4"
click at [391, 146] on input "4" at bounding box center [384, 144] width 22 height 13
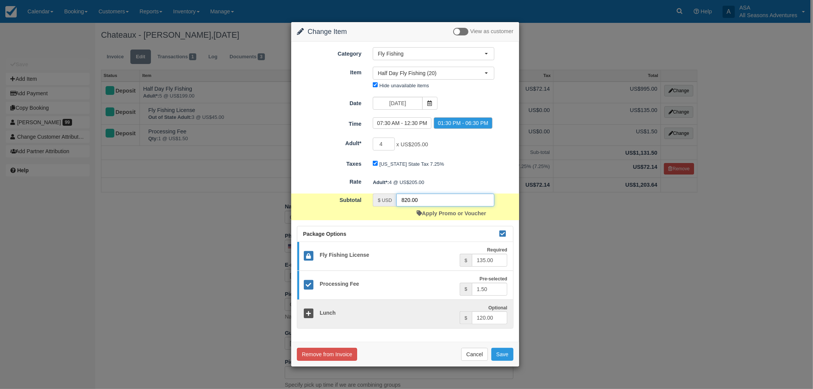
drag, startPoint x: 438, startPoint y: 201, endPoint x: 371, endPoint y: 207, distance: 68.2
click at [371, 207] on div "$ USD 820.00 Apply Promo or Voucher" at bounding box center [433, 207] width 133 height 27
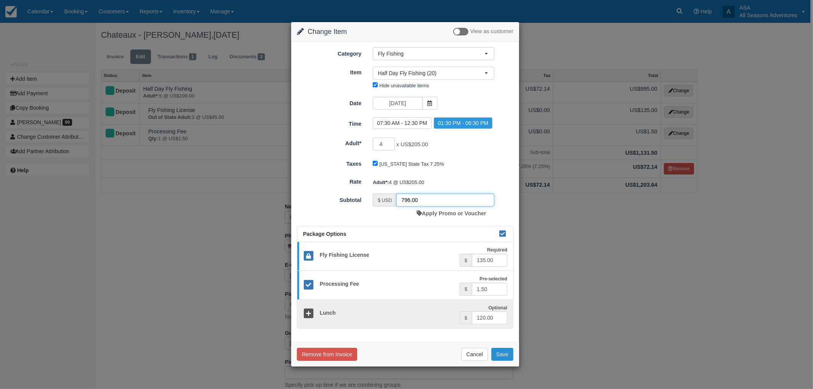
type input "796.00"
click at [504, 353] on button "Save" at bounding box center [502, 354] width 22 height 13
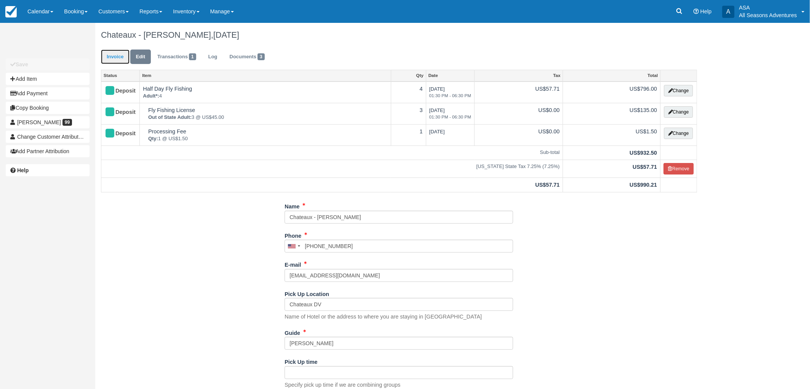
click at [111, 58] on link "Invoice" at bounding box center [115, 57] width 29 height 15
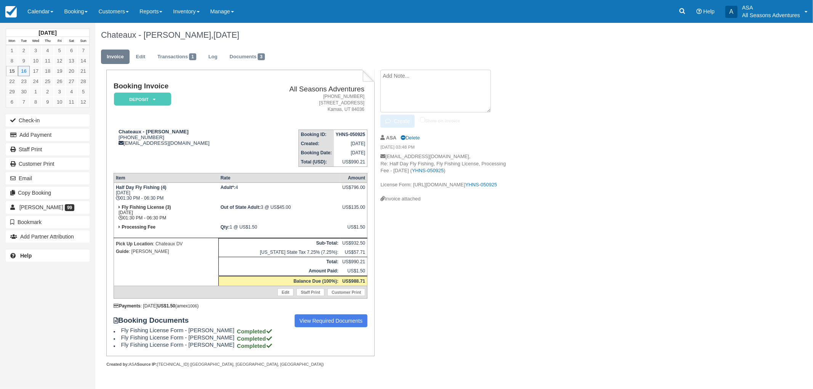
click at [469, 71] on textarea at bounding box center [435, 91] width 111 height 43
click at [404, 120] on button "Create" at bounding box center [397, 121] width 34 height 13
click at [405, 98] on link "Edit" at bounding box center [404, 98] width 13 height 6
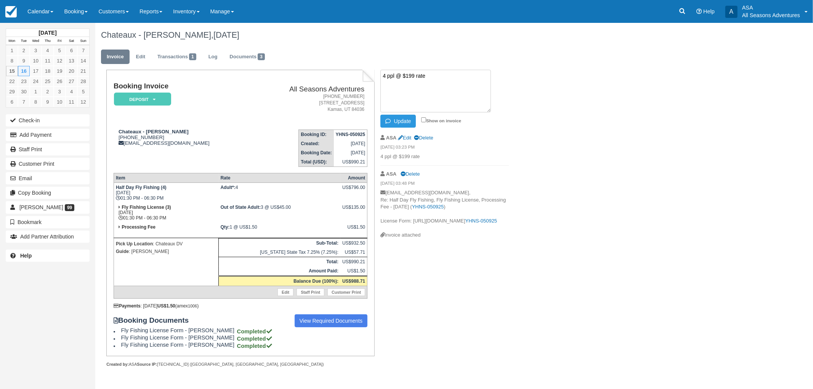
type textarea "4 ppl @ $199 rate"
click at [512, 144] on div "4 ppl @ $199 rate Update Show on invoice ASA Edit Delete [DATE] 03:23 PM 4 ppl …" at bounding box center [445, 157] width 140 height 175
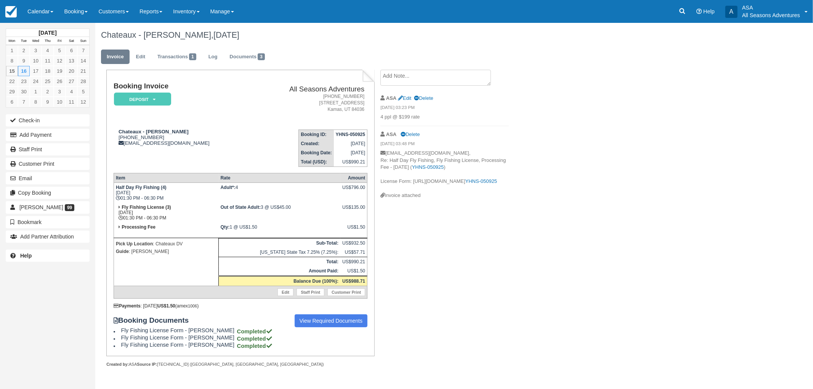
click at [411, 94] on div "ASA Edit Delete" at bounding box center [444, 98] width 128 height 12
click at [409, 99] on link "Edit" at bounding box center [404, 98] width 13 height 6
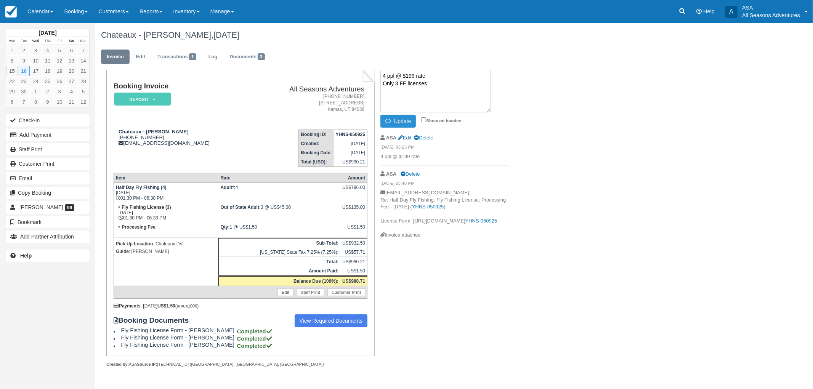
type textarea "4 ppl @ $199 rate Only 3 FF licenses"
click at [412, 120] on button "Update" at bounding box center [397, 121] width 35 height 13
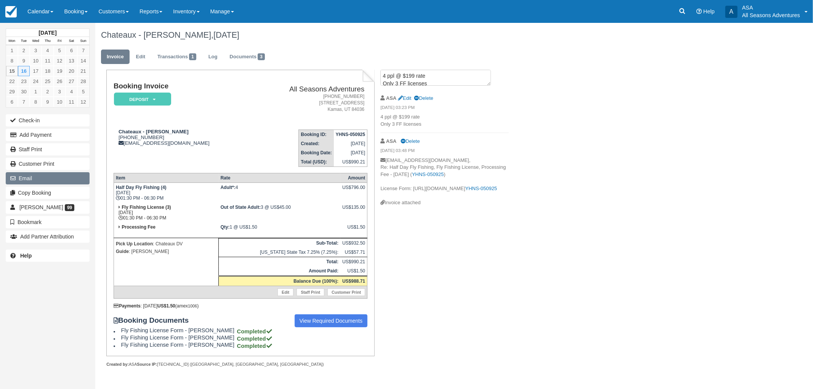
click at [29, 173] on button "Email" at bounding box center [48, 178] width 84 height 12
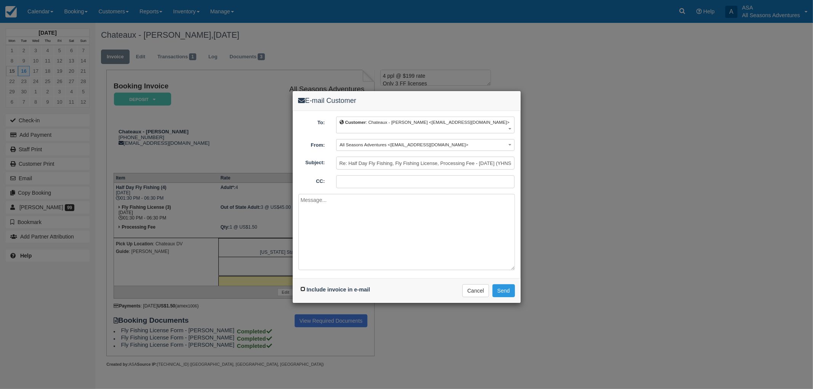
click at [301, 287] on input "Include invoice in e-mail" at bounding box center [302, 289] width 5 height 5
checkbox input "true"
click at [330, 234] on textarea at bounding box center [406, 232] width 217 height 76
type textarea "H"
click at [502, 284] on button "Send" at bounding box center [504, 290] width 22 height 13
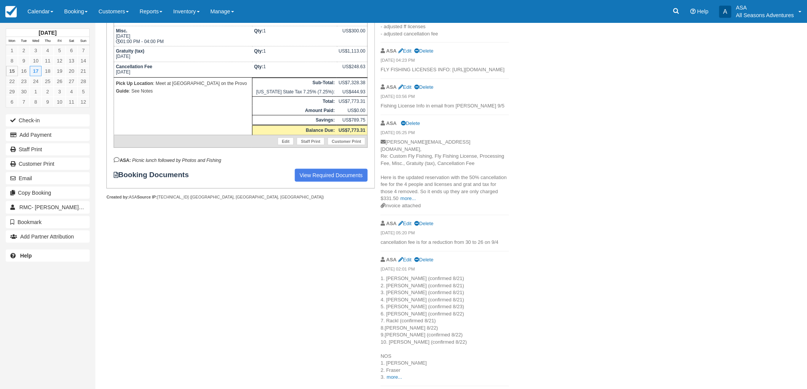
scroll to position [252, 0]
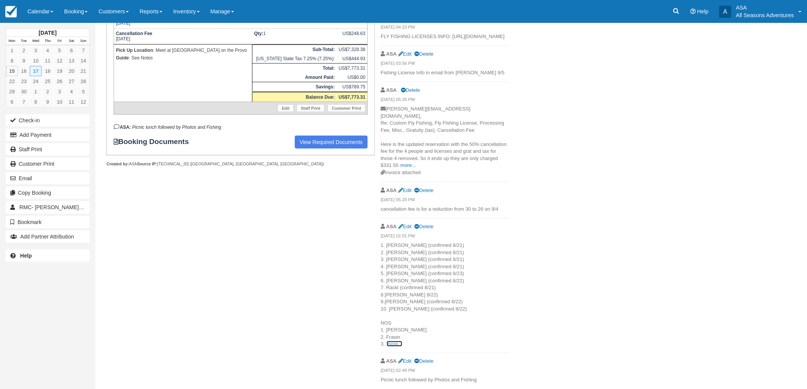
click at [397, 345] on link "more..." at bounding box center [394, 344] width 15 height 6
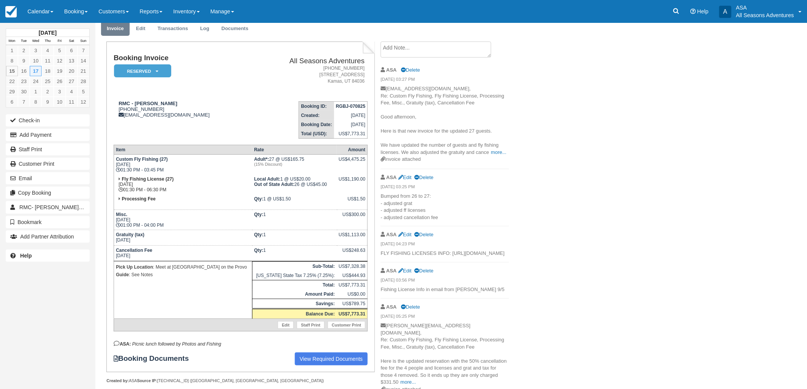
scroll to position [0, 0]
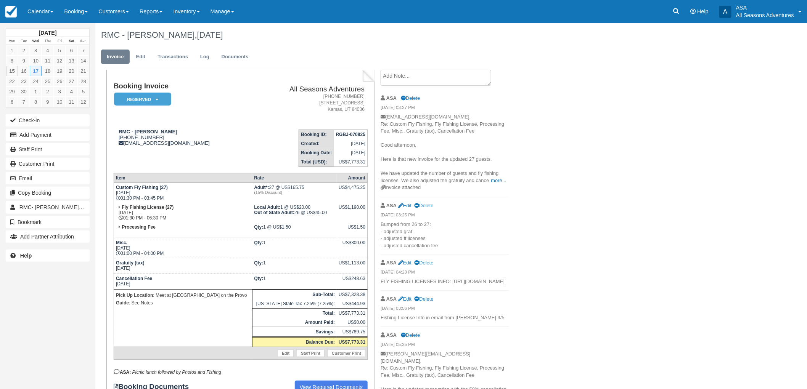
click at [453, 143] on p "[EMAIL_ADDRESS][DOMAIN_NAME], Re: Custom Fly Fishing, Fly Fishing License, Proc…" at bounding box center [444, 149] width 128 height 71
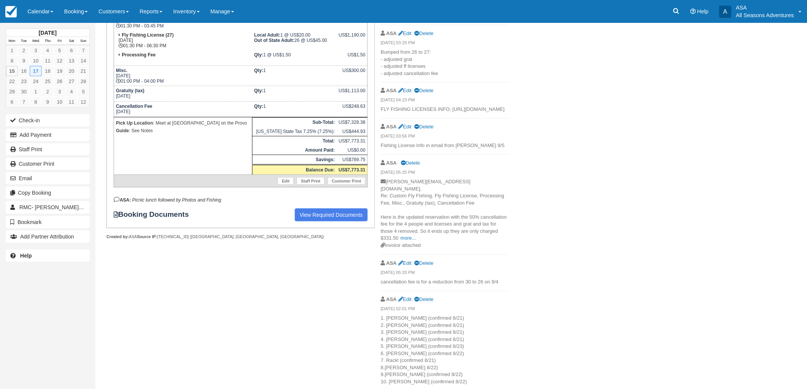
scroll to position [273, 0]
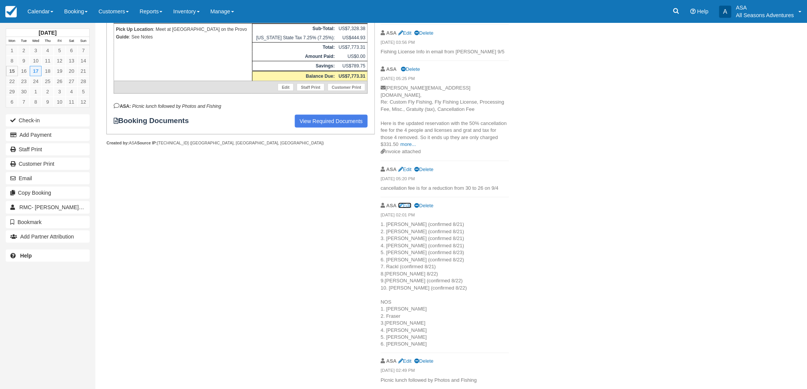
click at [406, 203] on link "Edit" at bounding box center [404, 206] width 13 height 6
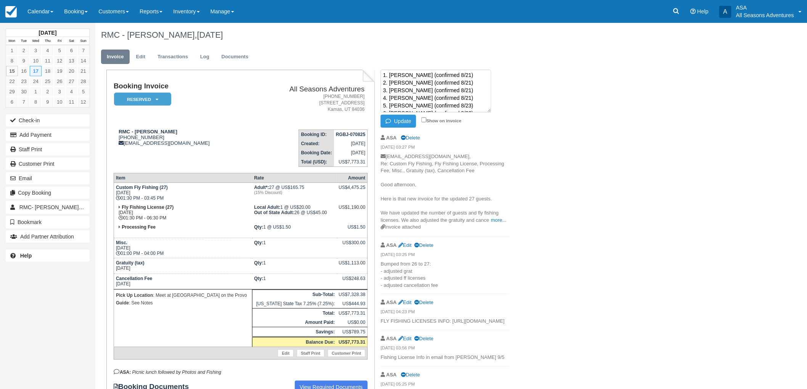
scroll to position [0, 0]
drag, startPoint x: 448, startPoint y: 74, endPoint x: 391, endPoint y: 90, distance: 59.2
click at [391, 90] on textarea "1. [PERSON_NAME] (confirmed 8/21) 2. [PERSON_NAME] (confirmed 8/21) 3. [PERSON_…" at bounding box center [435, 91] width 111 height 43
click at [404, 120] on button "Update" at bounding box center [397, 121] width 35 height 13
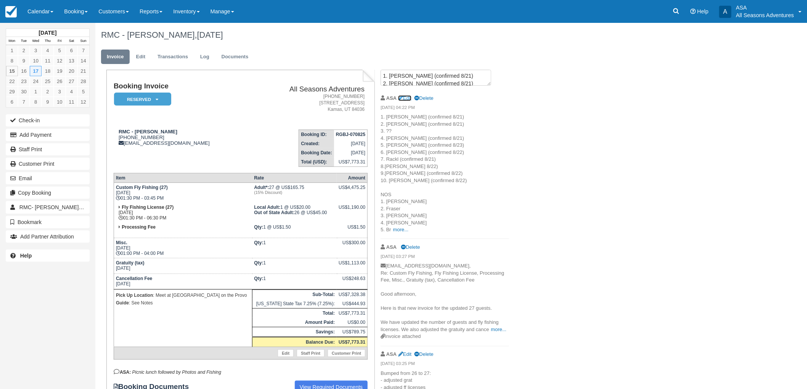
click at [408, 98] on link "Edit" at bounding box center [404, 98] width 13 height 6
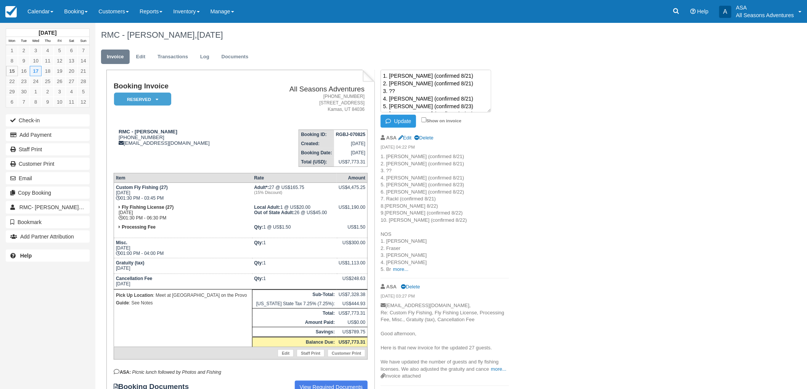
drag, startPoint x: 406, startPoint y: 93, endPoint x: 382, endPoint y: 93, distance: 24.4
click at [382, 93] on textarea "1. [PERSON_NAME] (confirmed 8/21) 2. [PERSON_NAME] (confirmed 8/21) 3. ?? 4. [P…" at bounding box center [435, 91] width 111 height 43
click at [385, 90] on textarea "1. [PERSON_NAME] (confirmed 8/21) 2. [PERSON_NAME] (confirmed 8/21) 4. [PERSON_…" at bounding box center [435, 91] width 111 height 43
type textarea "1. [PERSON_NAME] (confirmed 8/21) 2. [PERSON_NAME] (confirmed 8/21) 3. [PERSON_…"
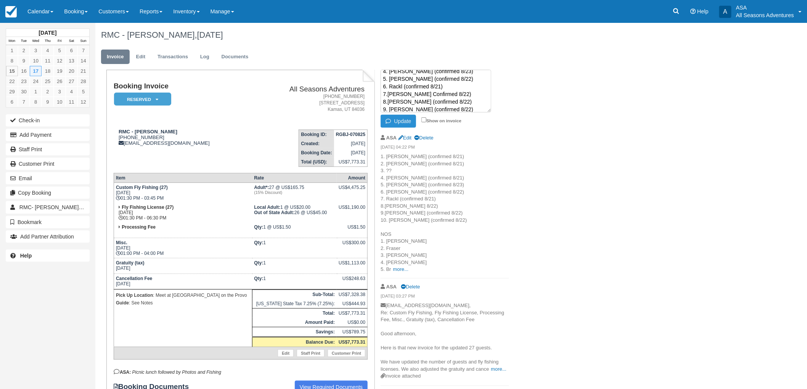
click at [393, 121] on icon "button" at bounding box center [389, 121] width 8 height 5
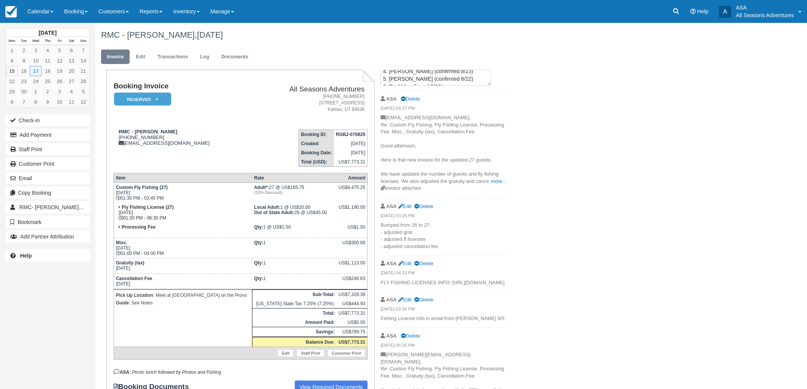
scroll to position [0, 0]
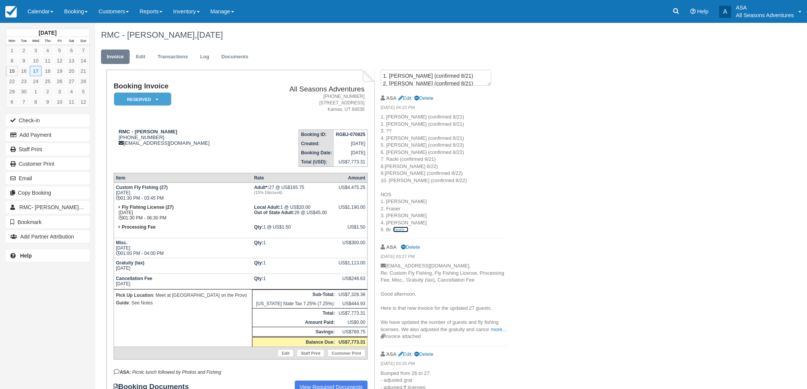
click at [403, 229] on link "more..." at bounding box center [400, 230] width 15 height 6
click at [395, 230] on link "more..." at bounding box center [392, 230] width 15 height 6
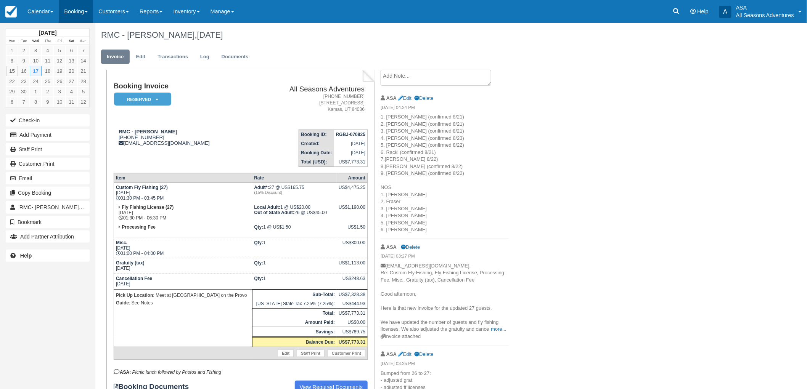
click at [79, 12] on link "Booking" at bounding box center [76, 11] width 34 height 23
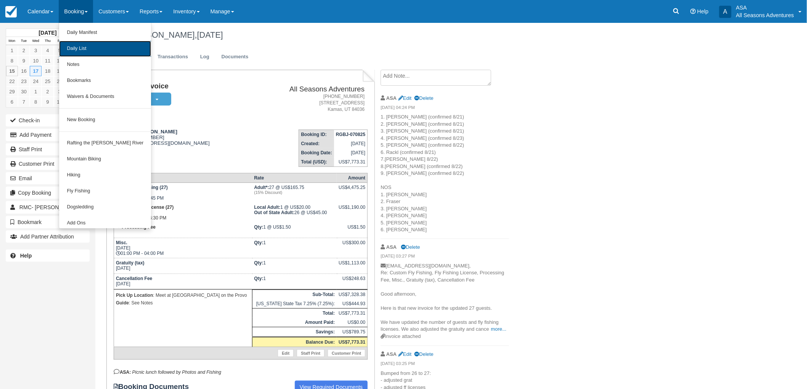
click at [80, 43] on link "Daily List" at bounding box center [105, 49] width 92 height 16
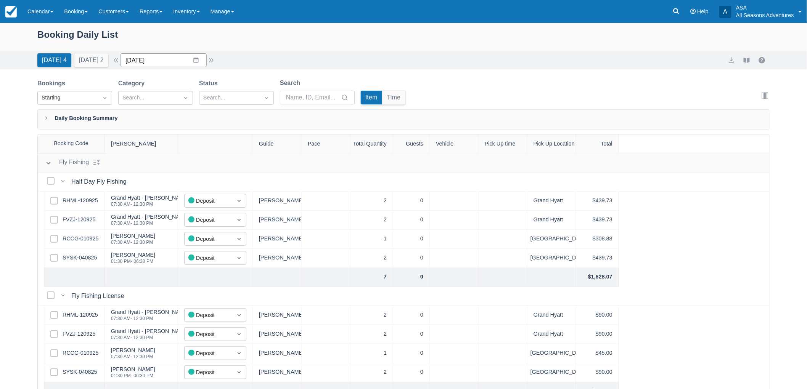
click at [199, 57] on input "[DATE]" at bounding box center [163, 60] width 86 height 14
click at [223, 66] on div "Today 4 Tomorrow 2 Date 09/15/25 Navigate forward to interact with the calendar…" at bounding box center [403, 60] width 732 height 14
click at [211, 58] on button "button" at bounding box center [211, 60] width 9 height 9
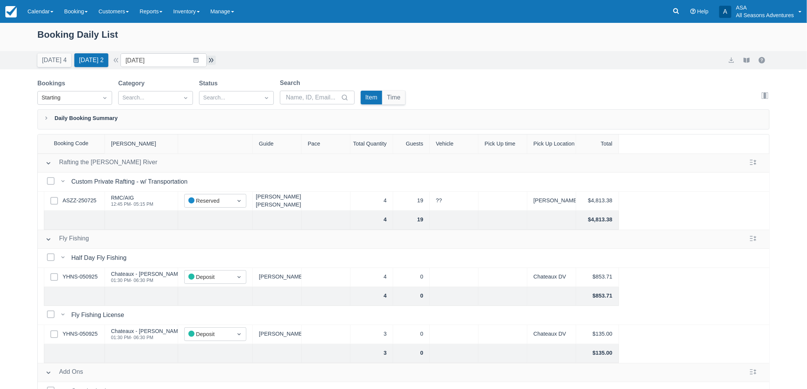
click at [211, 58] on button "button" at bounding box center [211, 60] width 9 height 9
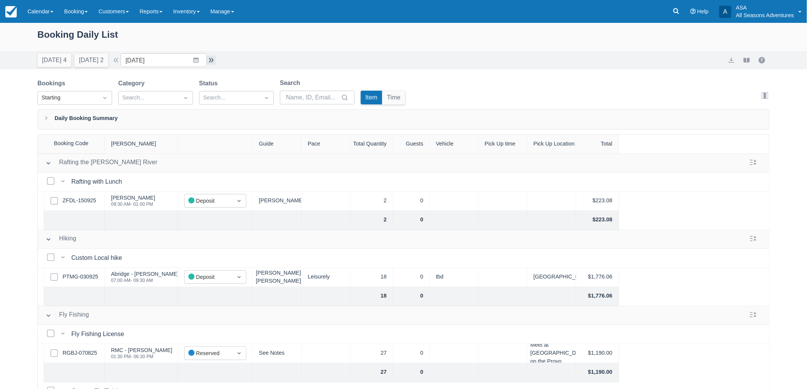
click at [211, 59] on button "button" at bounding box center [211, 60] width 9 height 9
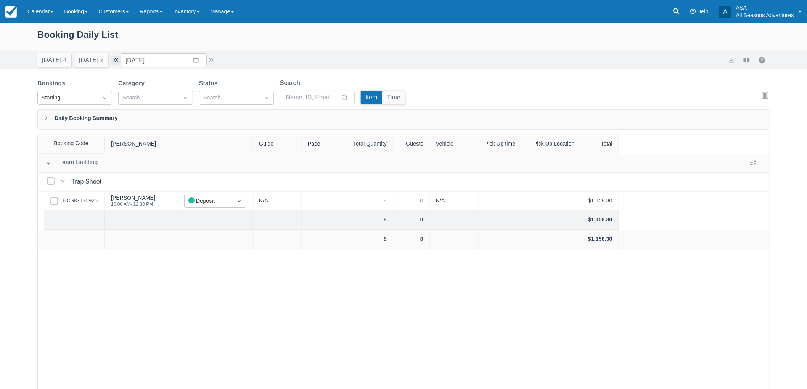
click at [120, 63] on button "button" at bounding box center [115, 60] width 9 height 9
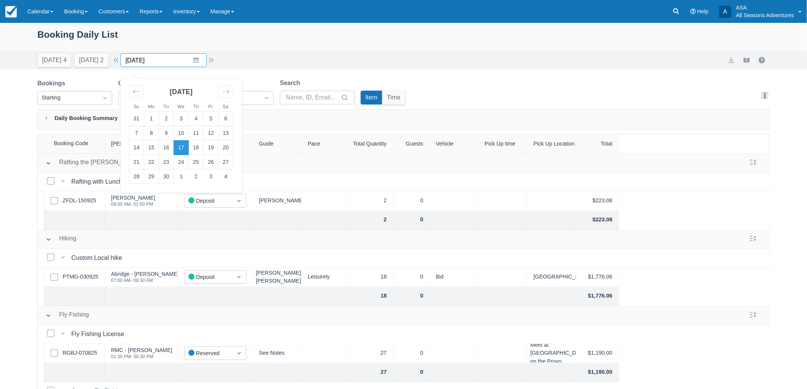
click at [203, 61] on input "09/17/25" at bounding box center [163, 60] width 86 height 14
click at [215, 62] on button "button" at bounding box center [211, 60] width 9 height 9
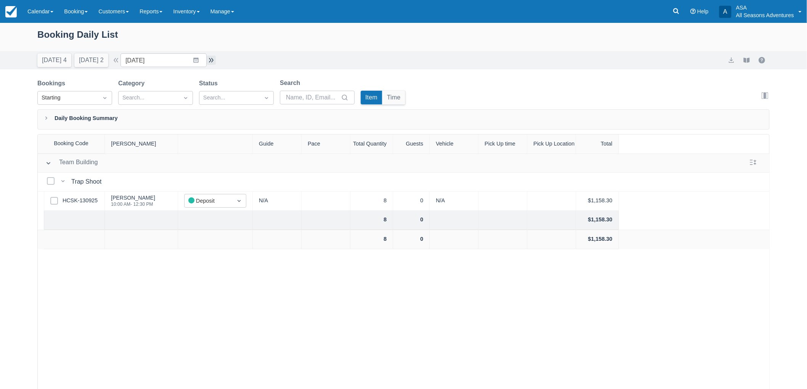
click at [215, 62] on button "button" at bounding box center [211, 60] width 9 height 9
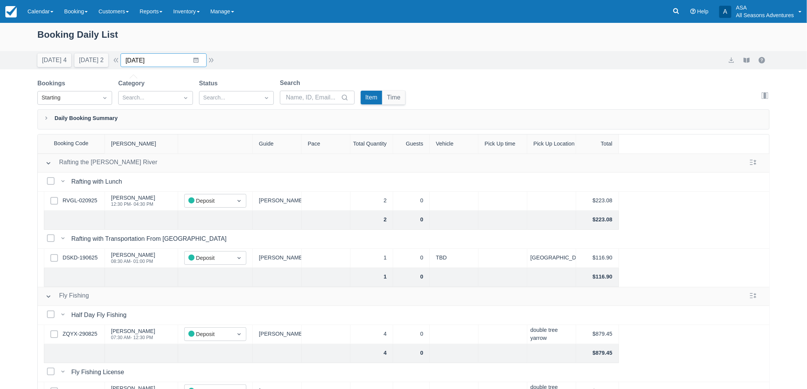
click at [200, 62] on input "09/19/25" at bounding box center [163, 60] width 86 height 14
click at [231, 62] on div "Today 4 Tomorrow 2 Date 09/19/25 Navigate forward to interact with the calendar…" at bounding box center [403, 60] width 732 height 14
click at [204, 63] on input "09/19/25" at bounding box center [163, 60] width 86 height 14
click at [170, 148] on td "16" at bounding box center [166, 148] width 15 height 14
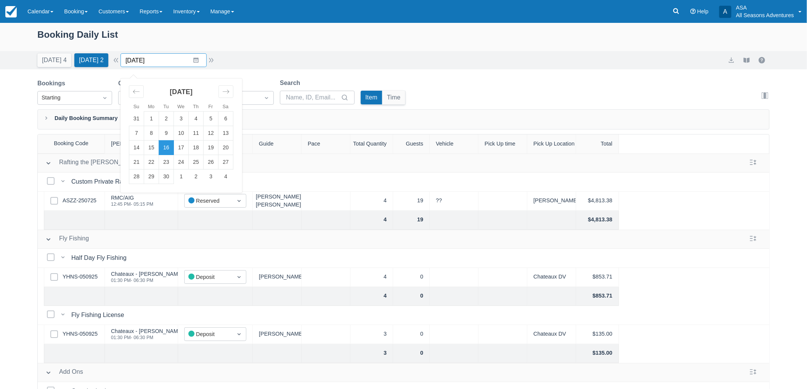
click at [199, 60] on input "09/16/25" at bounding box center [163, 60] width 86 height 14
click at [238, 68] on div "Today 4 Tomorrow 2 Date 09/16/25 Navigate forward to interact with the calendar…" at bounding box center [403, 60] width 807 height 18
click at [210, 60] on button "button" at bounding box center [211, 60] width 9 height 9
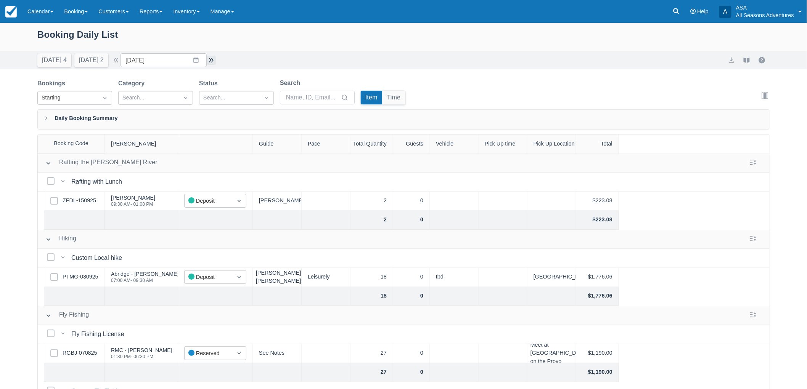
click at [212, 59] on button "button" at bounding box center [211, 60] width 9 height 9
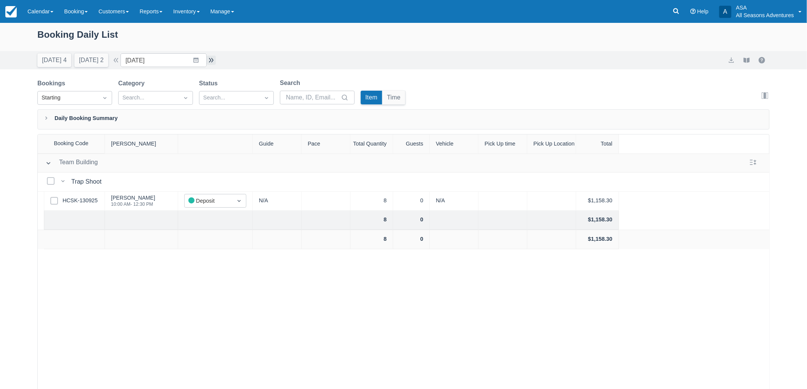
click at [212, 59] on button "button" at bounding box center [211, 60] width 9 height 9
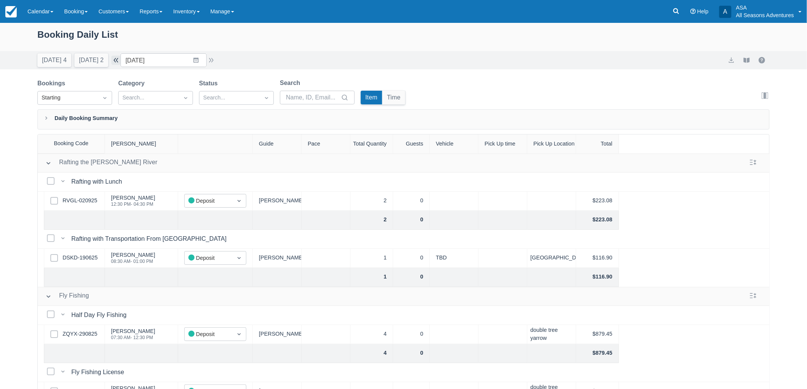
click at [120, 62] on button "button" at bounding box center [115, 60] width 9 height 9
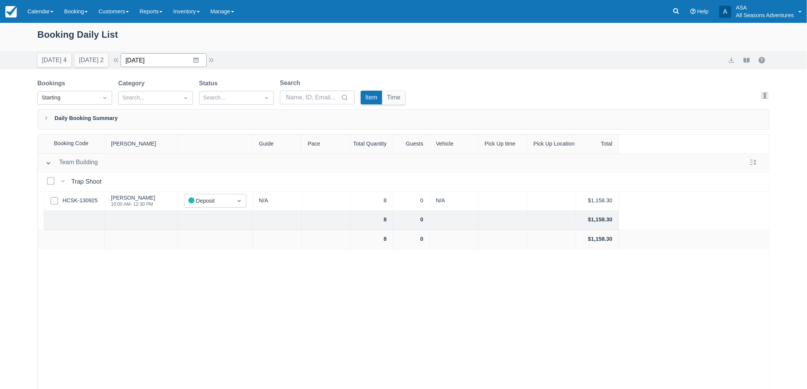
click at [198, 58] on input "09/18/25" at bounding box center [163, 60] width 86 height 14
click at [214, 34] on div "Booking Daily List" at bounding box center [403, 38] width 732 height 22
click at [120, 63] on button "button" at bounding box center [115, 60] width 9 height 9
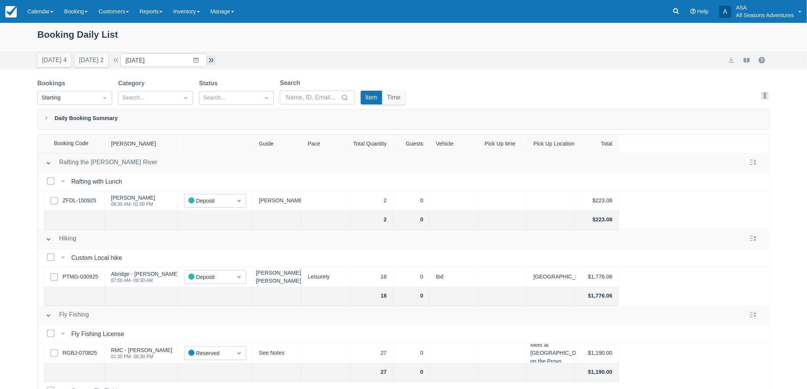
click at [215, 59] on button "button" at bounding box center [211, 60] width 9 height 9
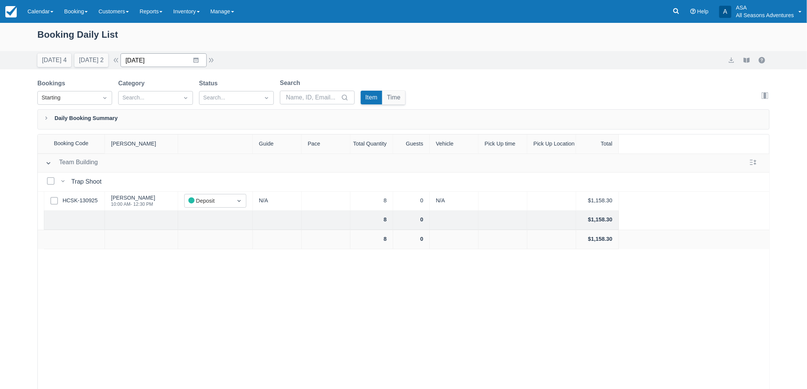
click at [199, 61] on input "09/18/25" at bounding box center [163, 60] width 86 height 14
click at [174, 147] on td "16" at bounding box center [166, 148] width 15 height 14
type input "09/16/25"
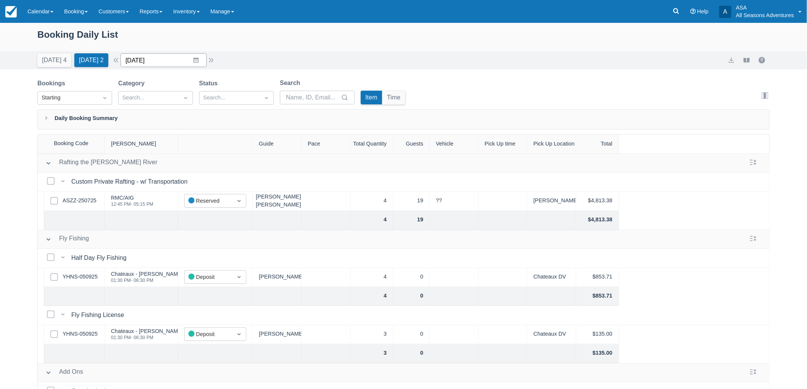
click at [204, 61] on input "09/16/25" at bounding box center [163, 60] width 86 height 14
click at [260, 66] on div "Today 4 Tomorrow 2 Date 09/16/25 Navigate forward to interact with the calendar…" at bounding box center [403, 60] width 732 height 14
click at [91, 17] on link "Booking" at bounding box center [76, 11] width 34 height 23
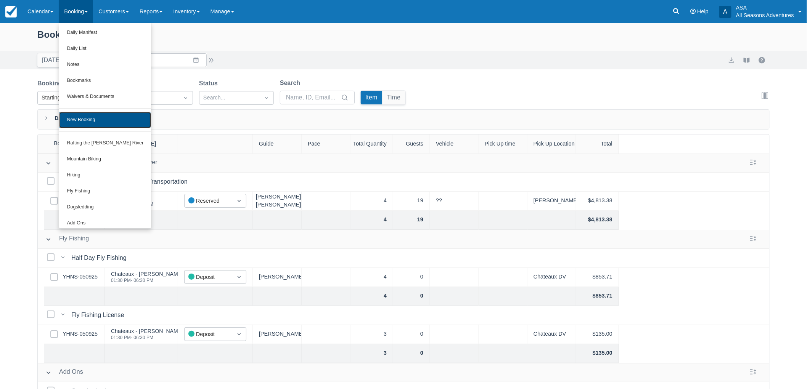
click at [86, 126] on link "New Booking" at bounding box center [105, 120] width 92 height 16
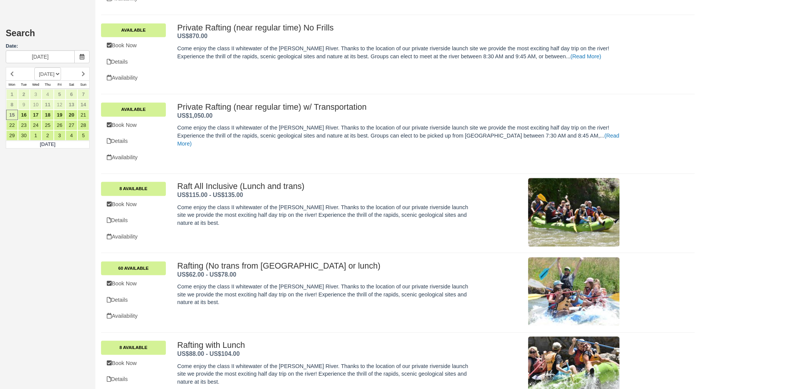
scroll to position [716, 0]
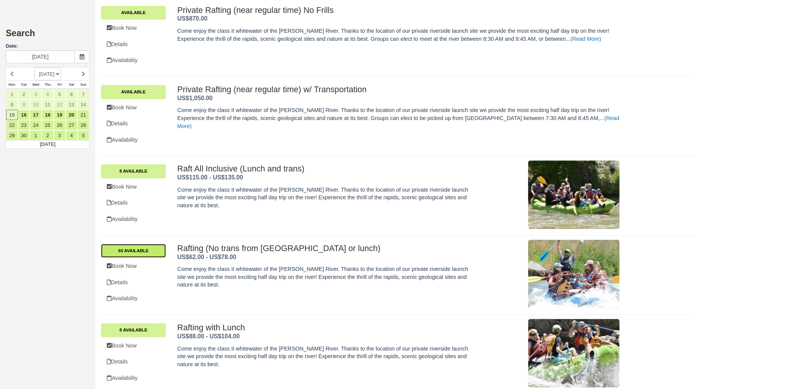
click at [160, 249] on link "60 Available" at bounding box center [133, 251] width 65 height 14
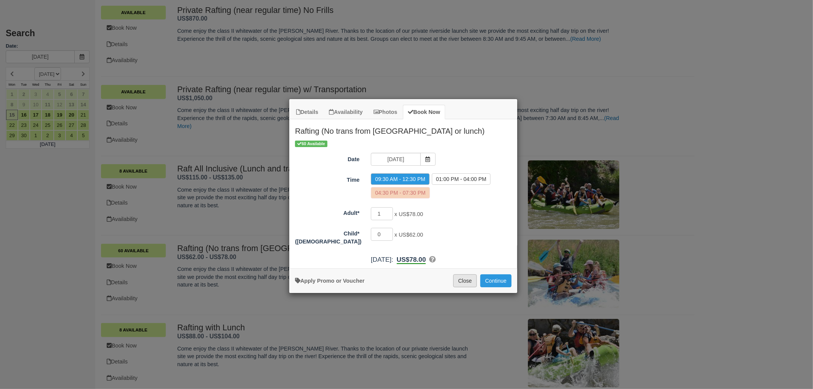
click at [460, 276] on button "Close" at bounding box center [465, 280] width 24 height 13
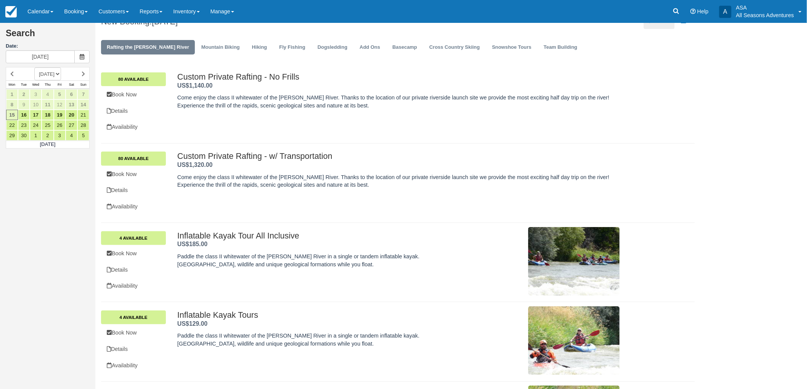
scroll to position [0, 0]
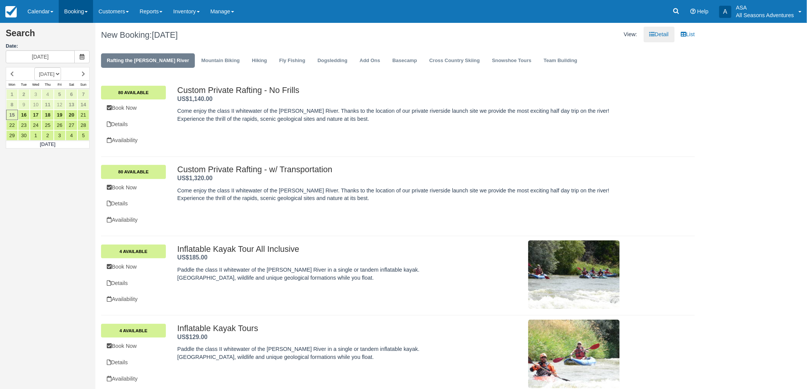
click at [85, 8] on link "Booking" at bounding box center [76, 11] width 34 height 23
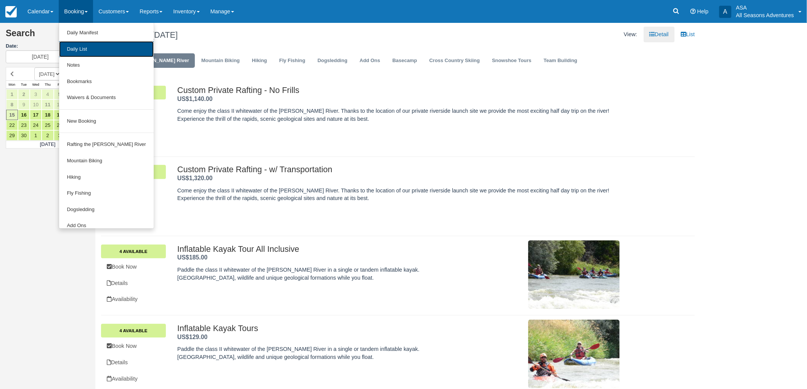
click at [82, 53] on link "Daily List" at bounding box center [106, 49] width 94 height 16
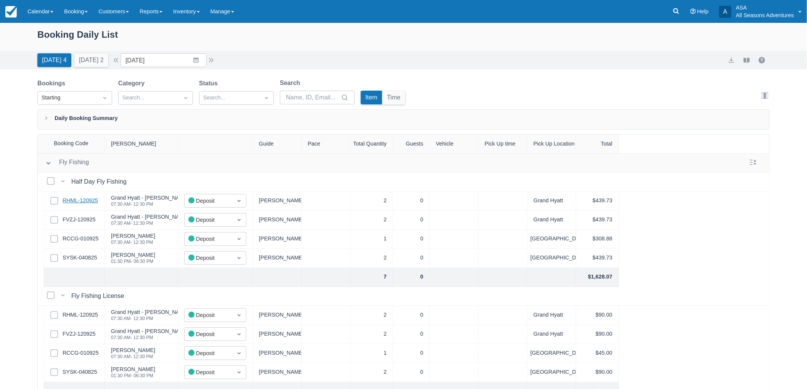
click at [91, 201] on link "RHML-120925" at bounding box center [80, 201] width 35 height 8
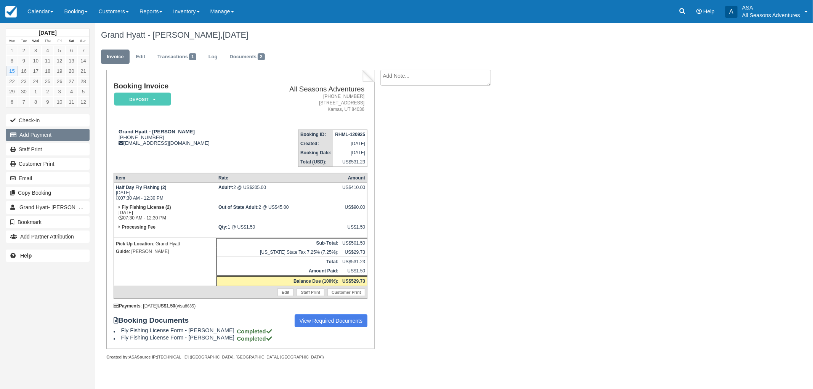
click at [31, 130] on button "Add Payment" at bounding box center [48, 135] width 84 height 12
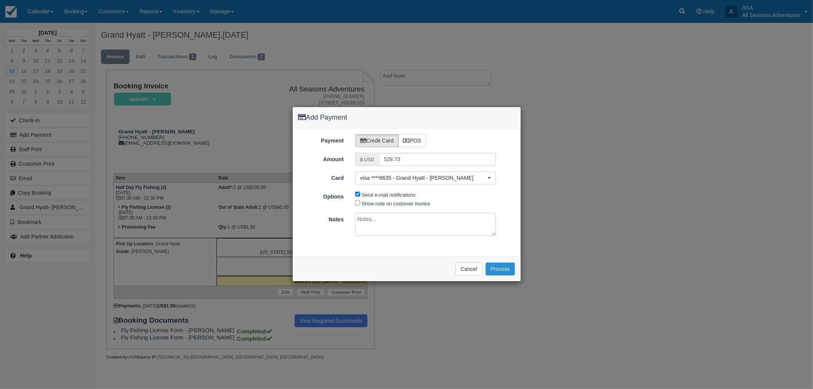
click at [495, 264] on button "Process" at bounding box center [500, 269] width 29 height 13
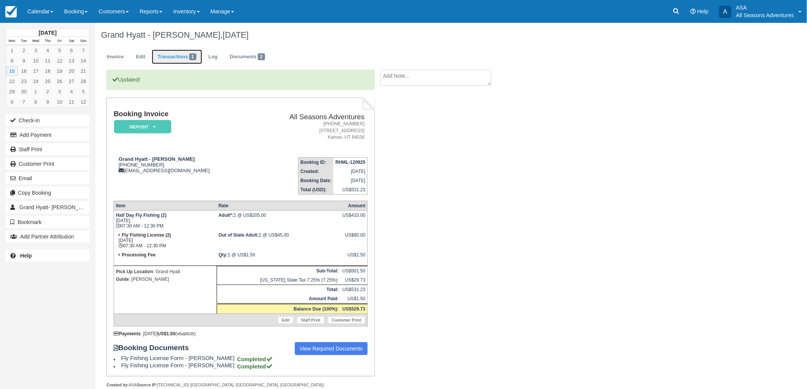
click at [184, 58] on link "Transactions 1" at bounding box center [177, 57] width 50 height 15
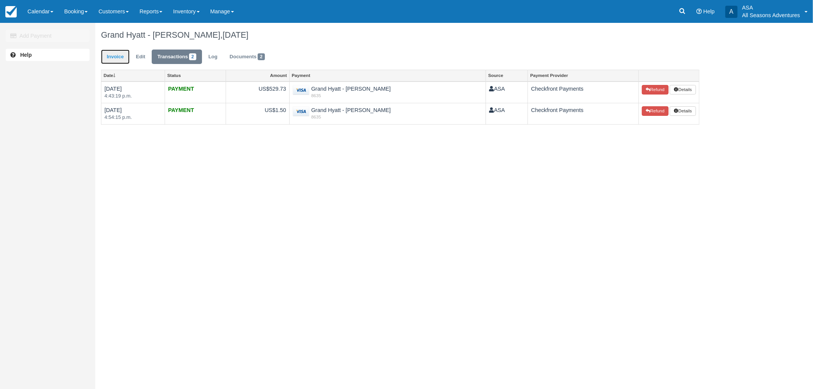
click at [117, 58] on link "Invoice" at bounding box center [115, 57] width 29 height 15
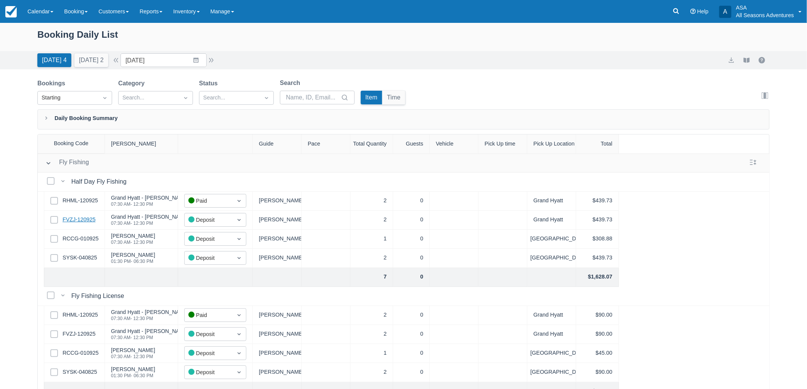
click at [87, 222] on link "FVZJ-120925" at bounding box center [79, 220] width 33 height 8
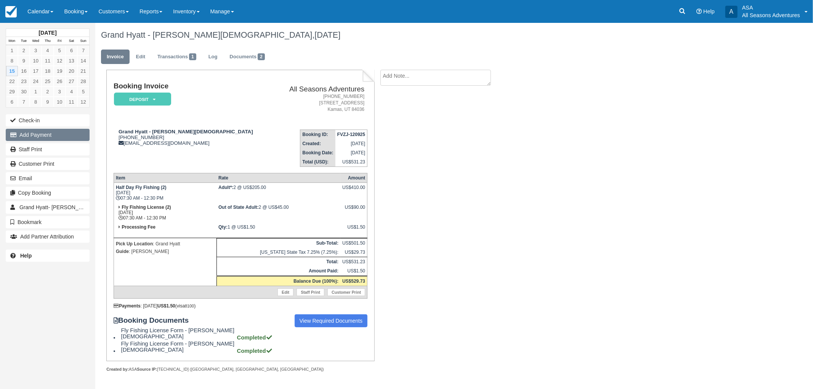
click at [46, 136] on button "Add Payment" at bounding box center [48, 135] width 84 height 12
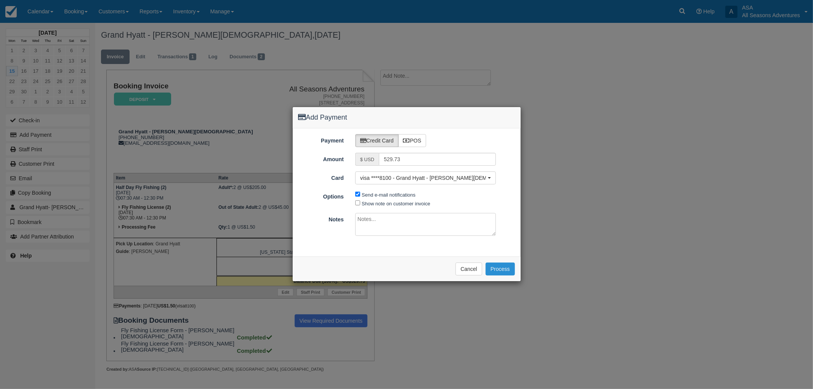
click at [494, 266] on button "Process" at bounding box center [500, 269] width 29 height 13
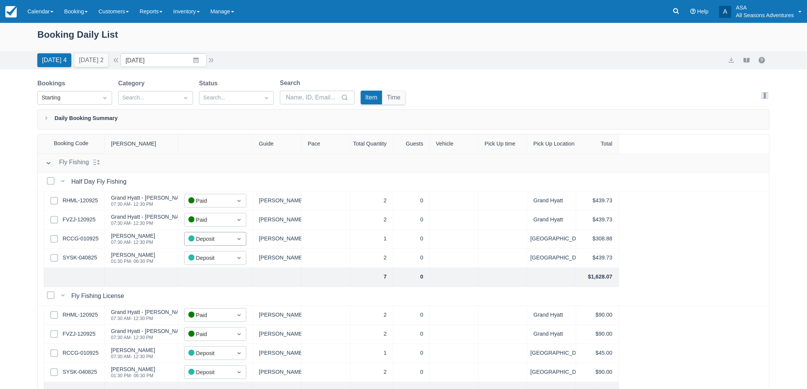
scroll to position [39, 0]
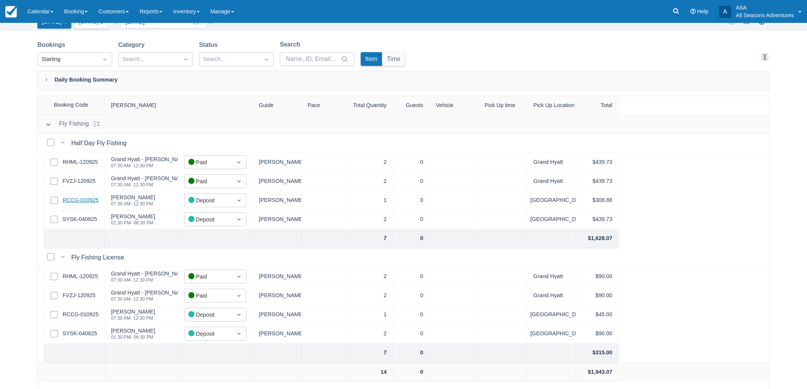
click at [93, 198] on link "RCCG-010925" at bounding box center [81, 200] width 36 height 8
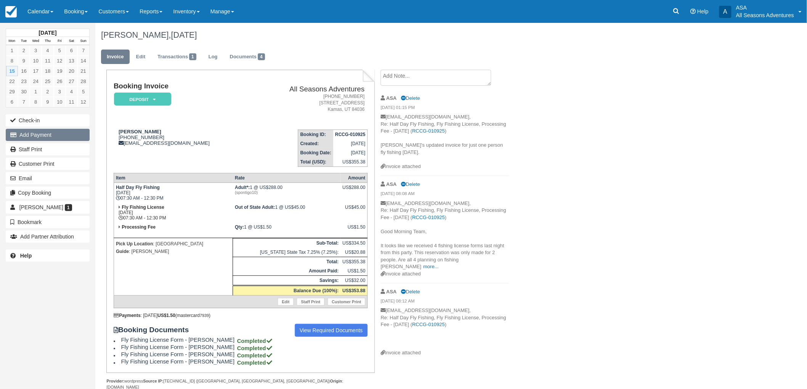
click at [40, 136] on button "Add Payment" at bounding box center [48, 135] width 84 height 12
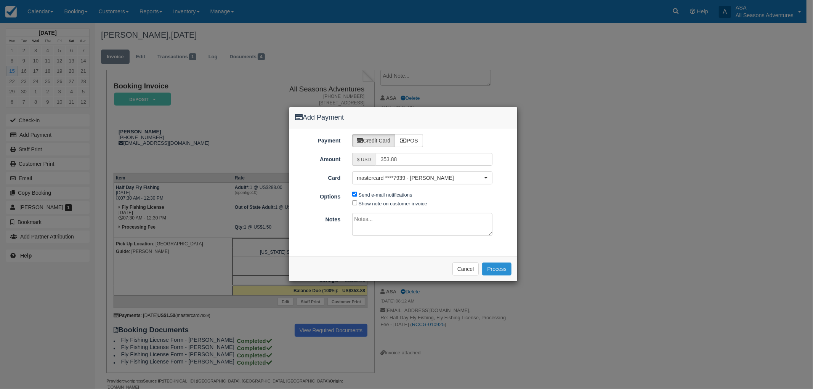
click at [497, 268] on button "Process" at bounding box center [496, 269] width 29 height 13
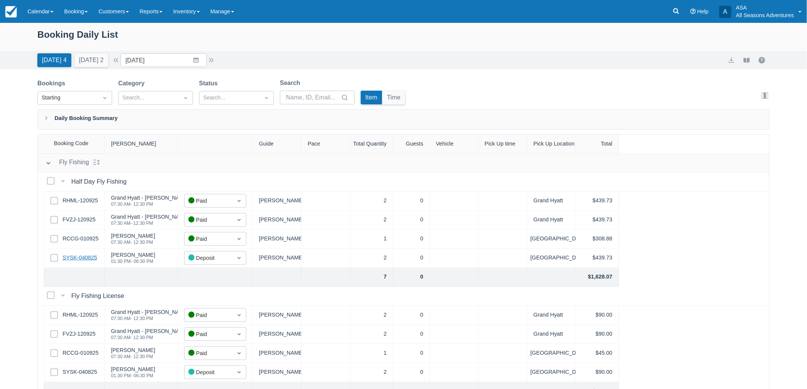
click at [85, 262] on link "SYSK-040825" at bounding box center [80, 258] width 34 height 8
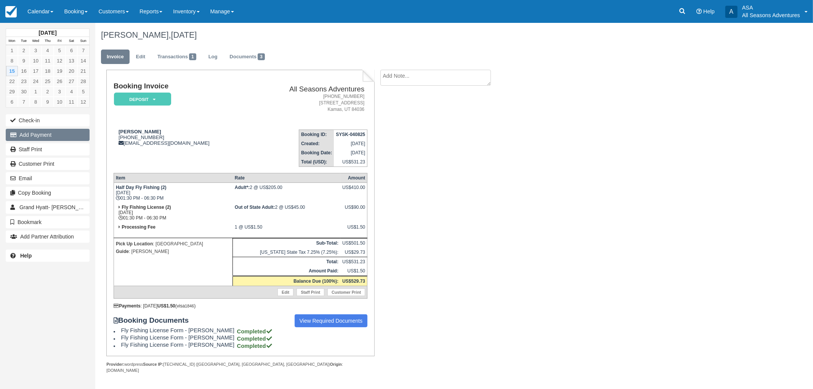
click at [27, 138] on button "Add Payment" at bounding box center [48, 135] width 84 height 12
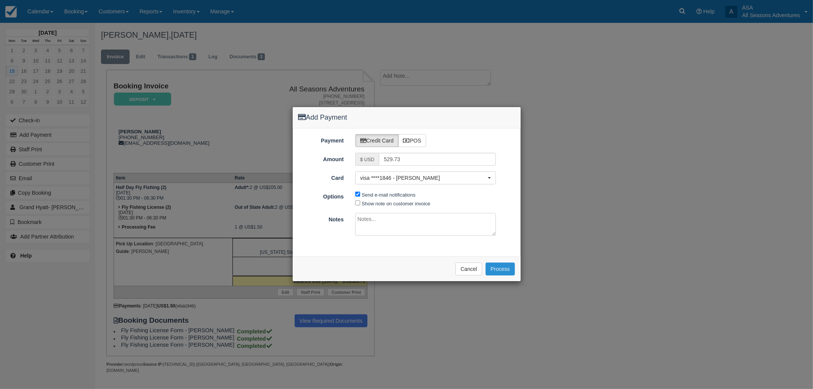
click at [497, 268] on button "Process" at bounding box center [500, 269] width 29 height 13
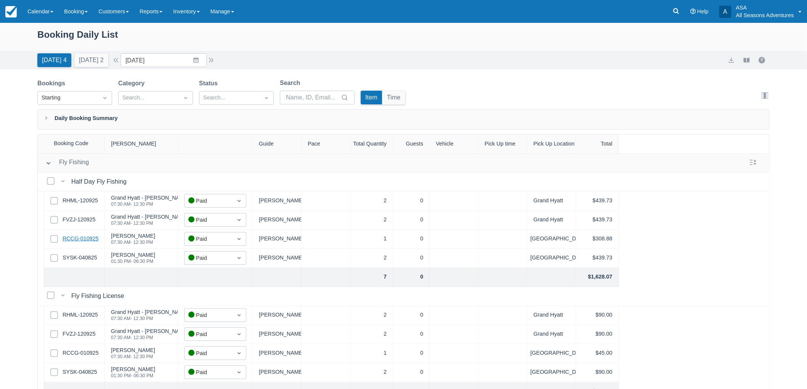
click at [74, 242] on link "RCCG-010925" at bounding box center [81, 239] width 36 height 8
click at [74, 219] on link "FVZJ-120925" at bounding box center [79, 220] width 33 height 8
click at [105, 197] on div "Grand Hyatt - [PERSON_NAME] 07:30 AM - 12:30 PM" at bounding box center [141, 201] width 73 height 19
click at [95, 197] on link "RHML-120925" at bounding box center [80, 201] width 35 height 8
click at [120, 61] on button "button" at bounding box center [115, 60] width 9 height 9
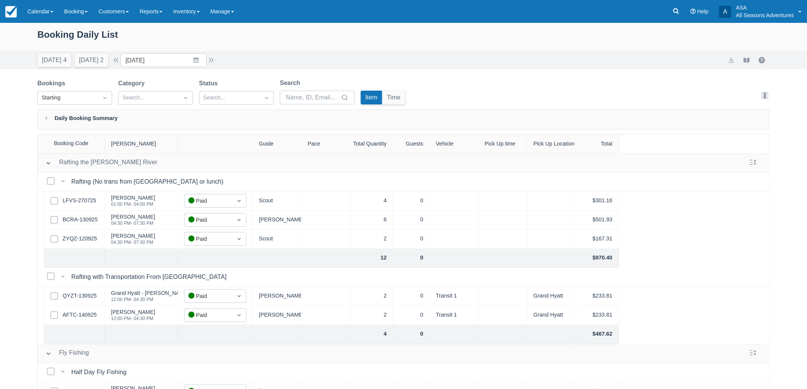
scroll to position [152, 0]
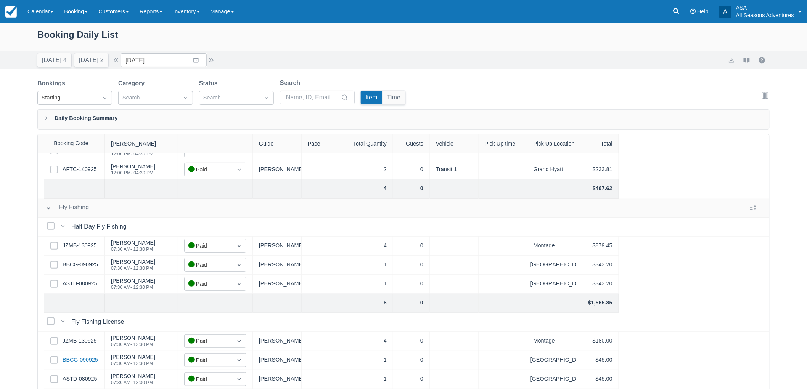
click at [95, 356] on link "BBCG-090925" at bounding box center [80, 360] width 35 height 8
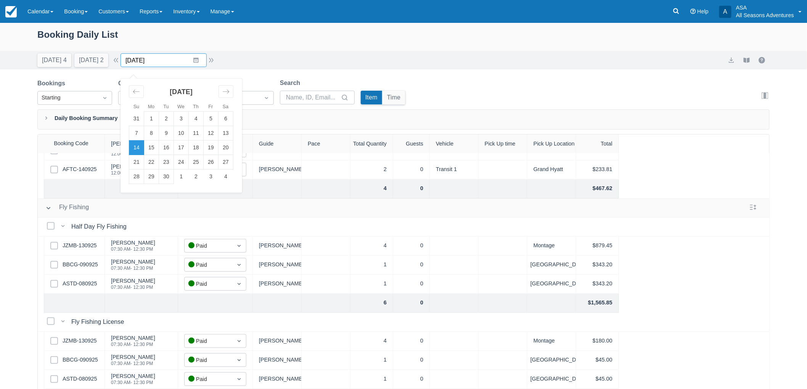
click at [197, 65] on input "[DATE]" at bounding box center [163, 60] width 86 height 14
click at [200, 127] on td "11" at bounding box center [196, 133] width 15 height 14
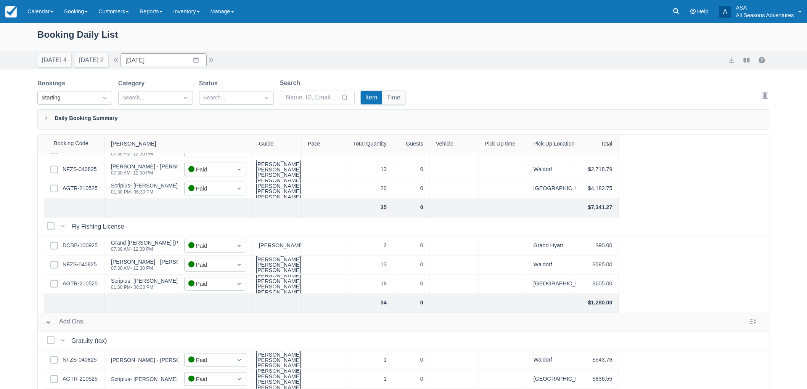
scroll to position [266, 0]
click at [90, 280] on link "AGTR-210525" at bounding box center [80, 284] width 35 height 8
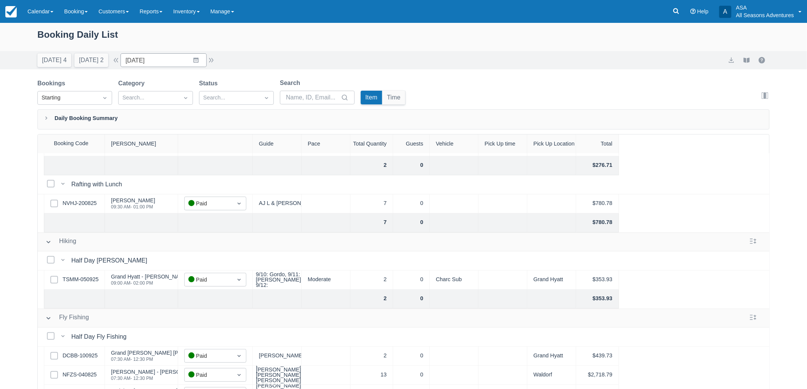
scroll to position [0, 0]
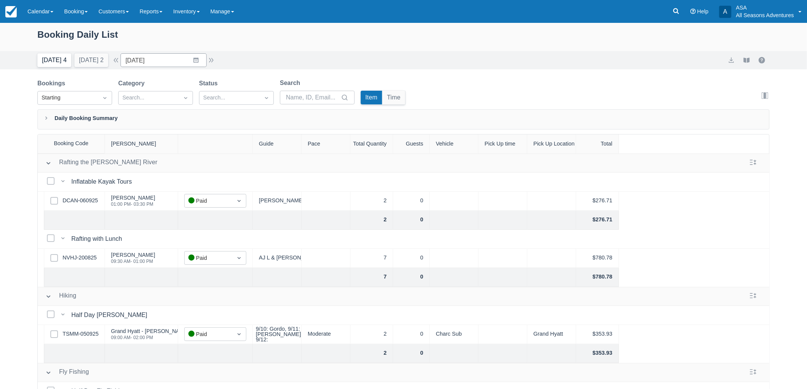
click at [48, 60] on button "[DATE] 4" at bounding box center [54, 60] width 34 height 14
type input "[DATE]"
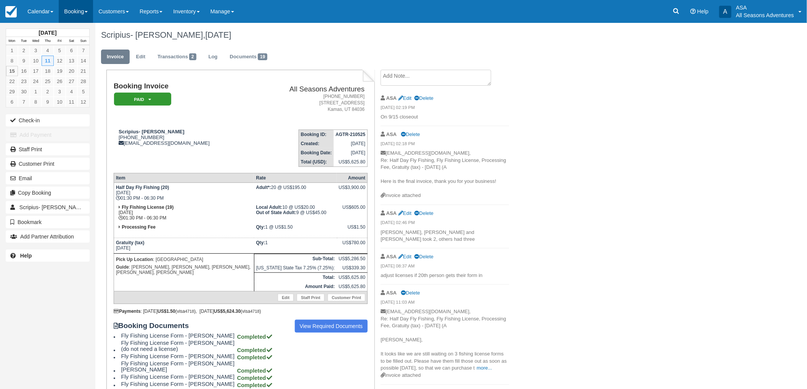
click at [72, 11] on link "Booking" at bounding box center [76, 11] width 34 height 23
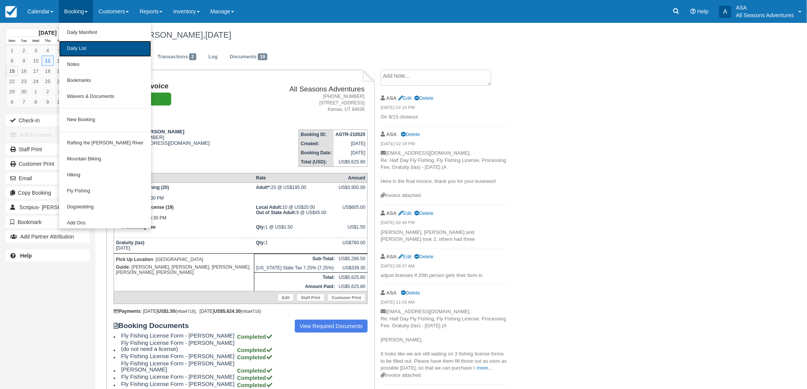
click at [77, 50] on link "Daily List" at bounding box center [105, 49] width 92 height 16
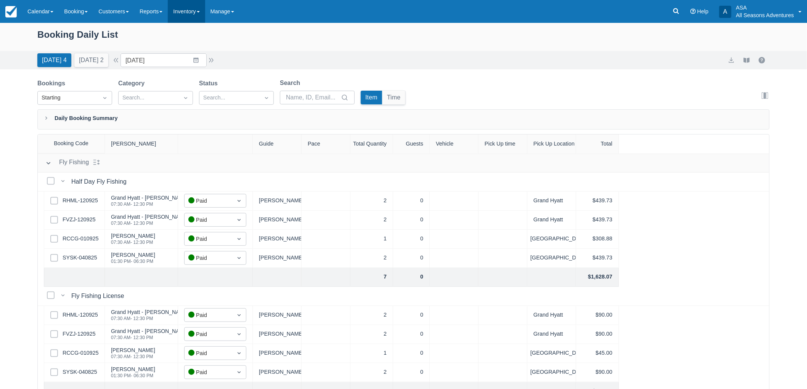
click at [177, 8] on link "Inventory" at bounding box center [186, 11] width 37 height 23
click at [26, 171] on div "Booking Daily List [DATE] 4 [DATE] 2 Date [DATE] Navigate forward to interact w…" at bounding box center [403, 225] width 807 height 405
click at [197, 18] on link "Inventory" at bounding box center [186, 11] width 37 height 23
click at [158, 11] on link "Reports" at bounding box center [151, 11] width 34 height 23
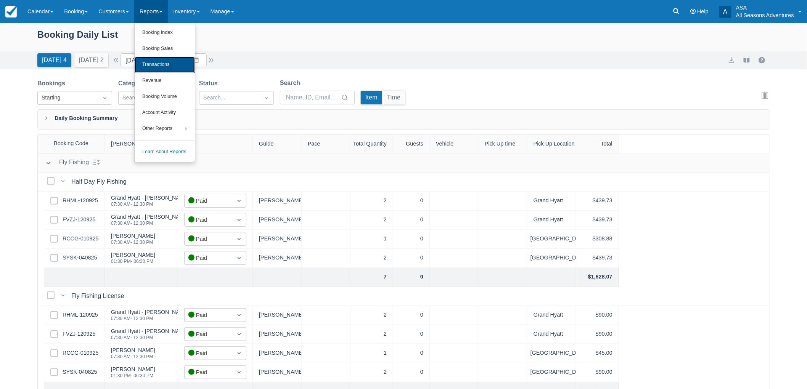
click at [163, 64] on link "Transactions" at bounding box center [165, 65] width 60 height 16
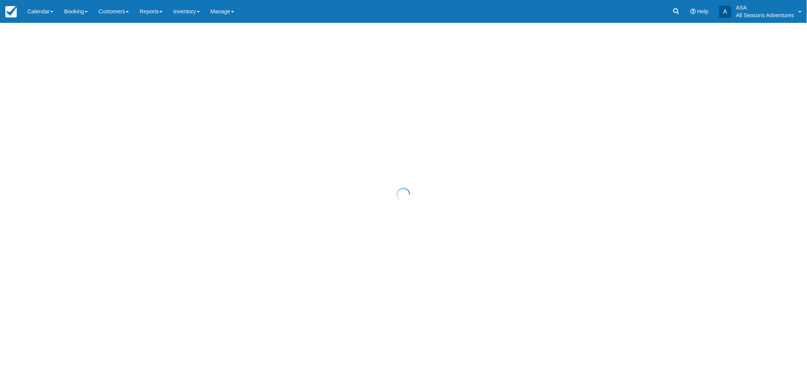
select select "10"
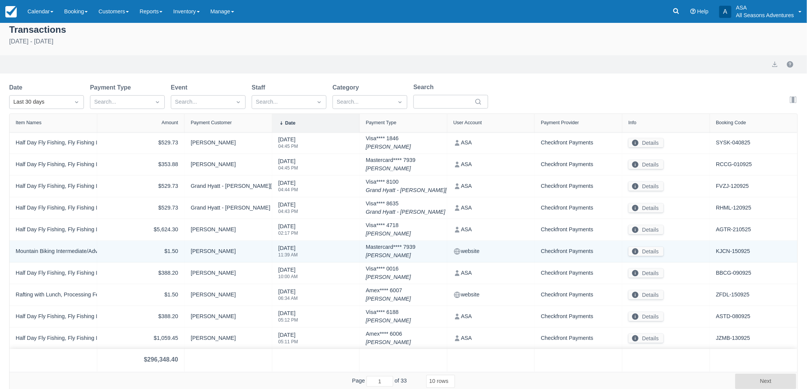
scroll to position [6, 0]
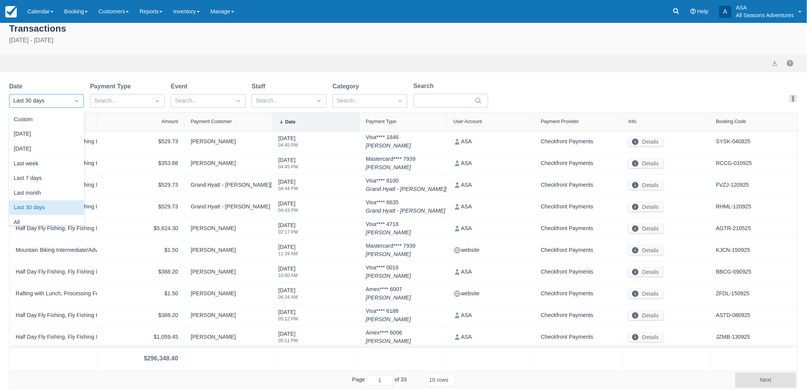
click at [61, 97] on div "Last 30 days" at bounding box center [39, 101] width 53 height 8
click at [51, 139] on div "[DATE]" at bounding box center [46, 134] width 75 height 15
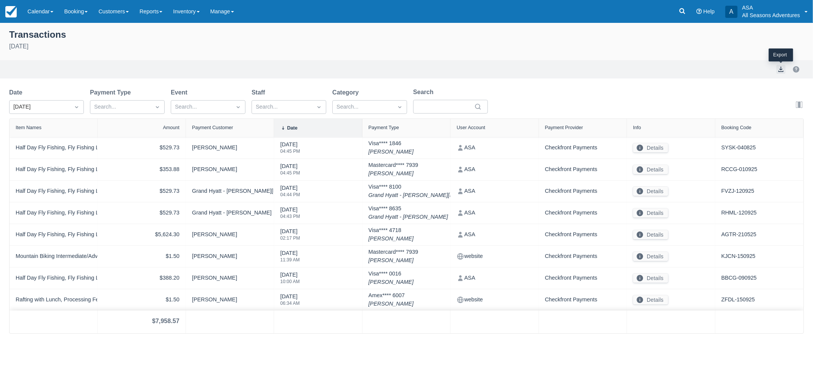
click at [778, 69] on button "export" at bounding box center [781, 69] width 9 height 9
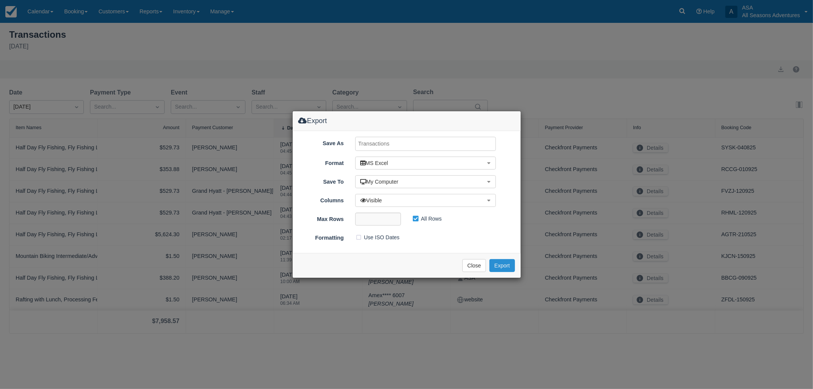
click at [504, 265] on button "Export" at bounding box center [501, 265] width 25 height 13
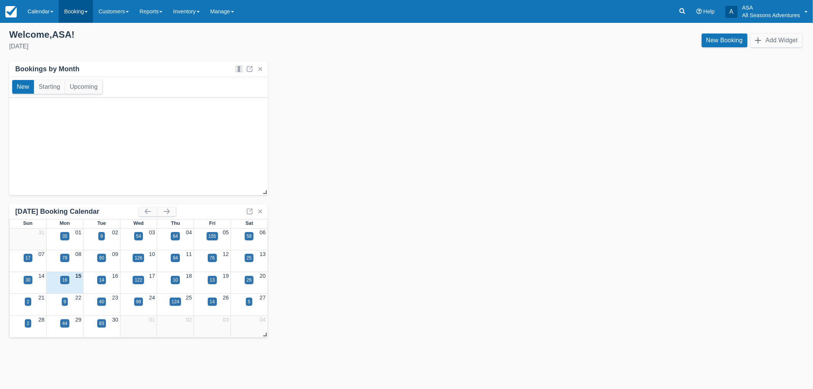
click at [78, 8] on link "Booking" at bounding box center [76, 11] width 34 height 23
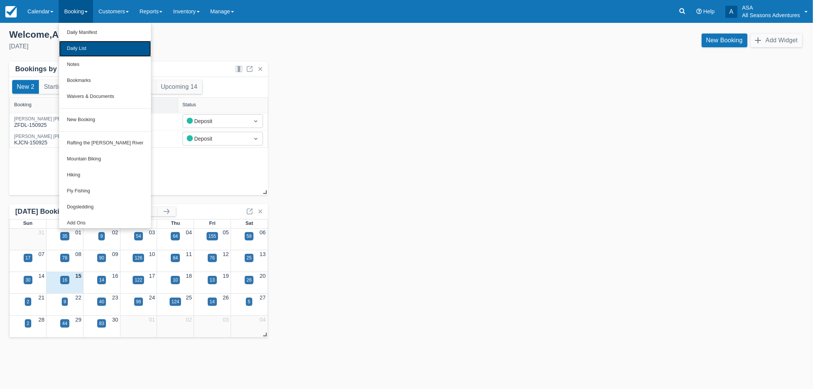
click at [90, 50] on link "Daily List" at bounding box center [105, 49] width 92 height 16
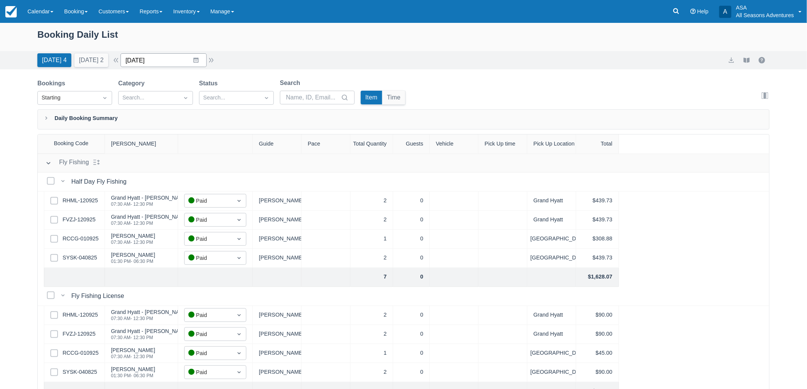
click at [138, 60] on input "[DATE]" at bounding box center [163, 60] width 86 height 14
click at [185, 147] on td "17" at bounding box center [181, 148] width 15 height 14
type input "[DATE]"
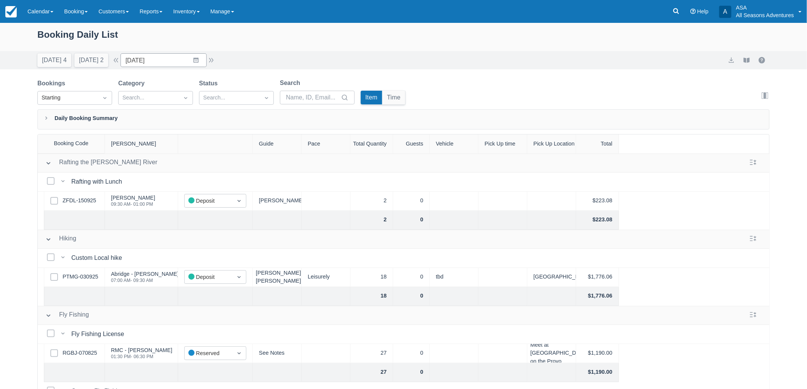
click at [426, 79] on div "Bookings Starting Category Search... Status Search... Search Item Time Edit col…" at bounding box center [403, 94] width 732 height 31
